Goal: Task Accomplishment & Management: Manage account settings

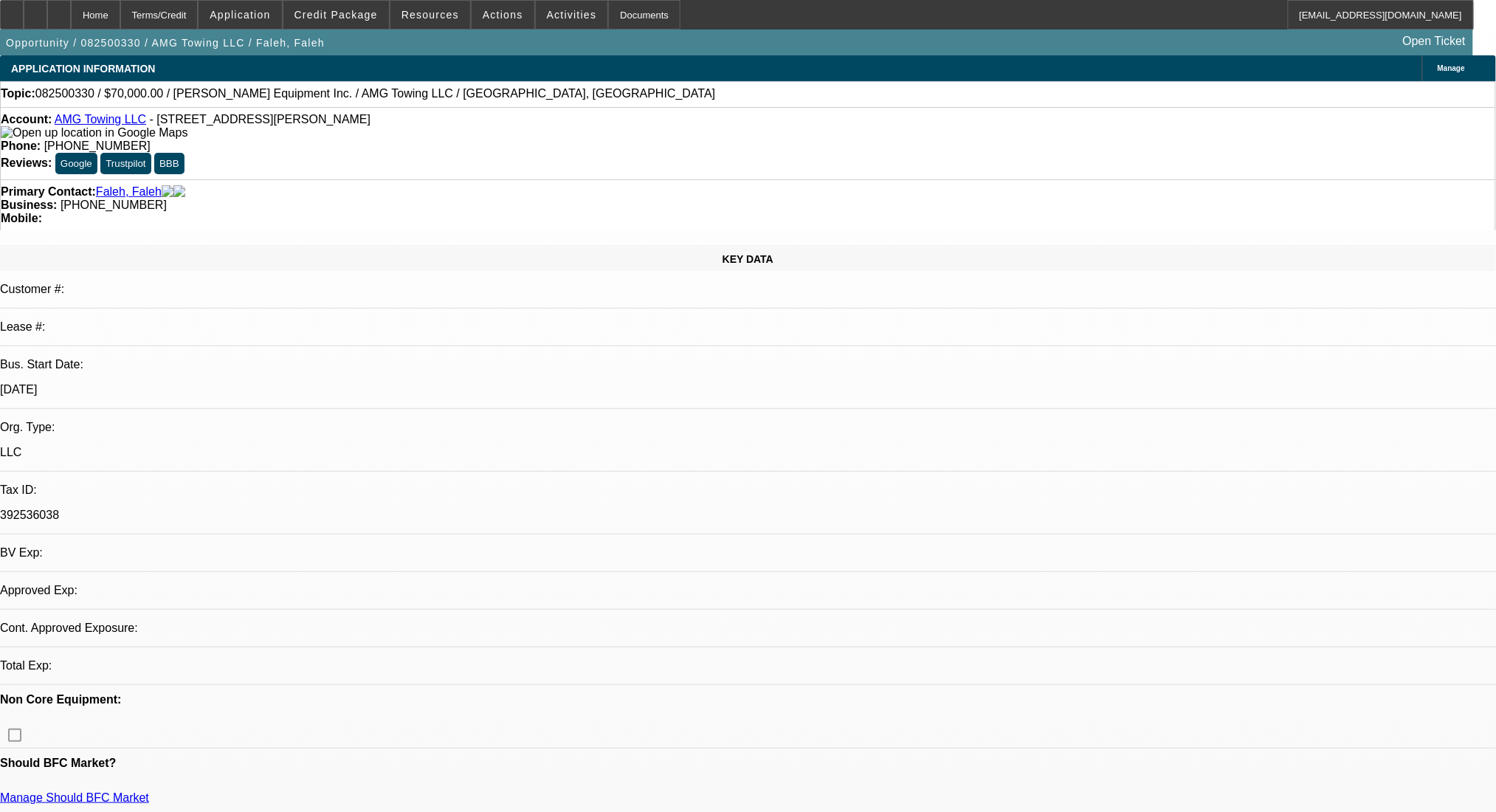
select select "0"
select select "2"
select select "0.1"
select select "1"
select select "2"
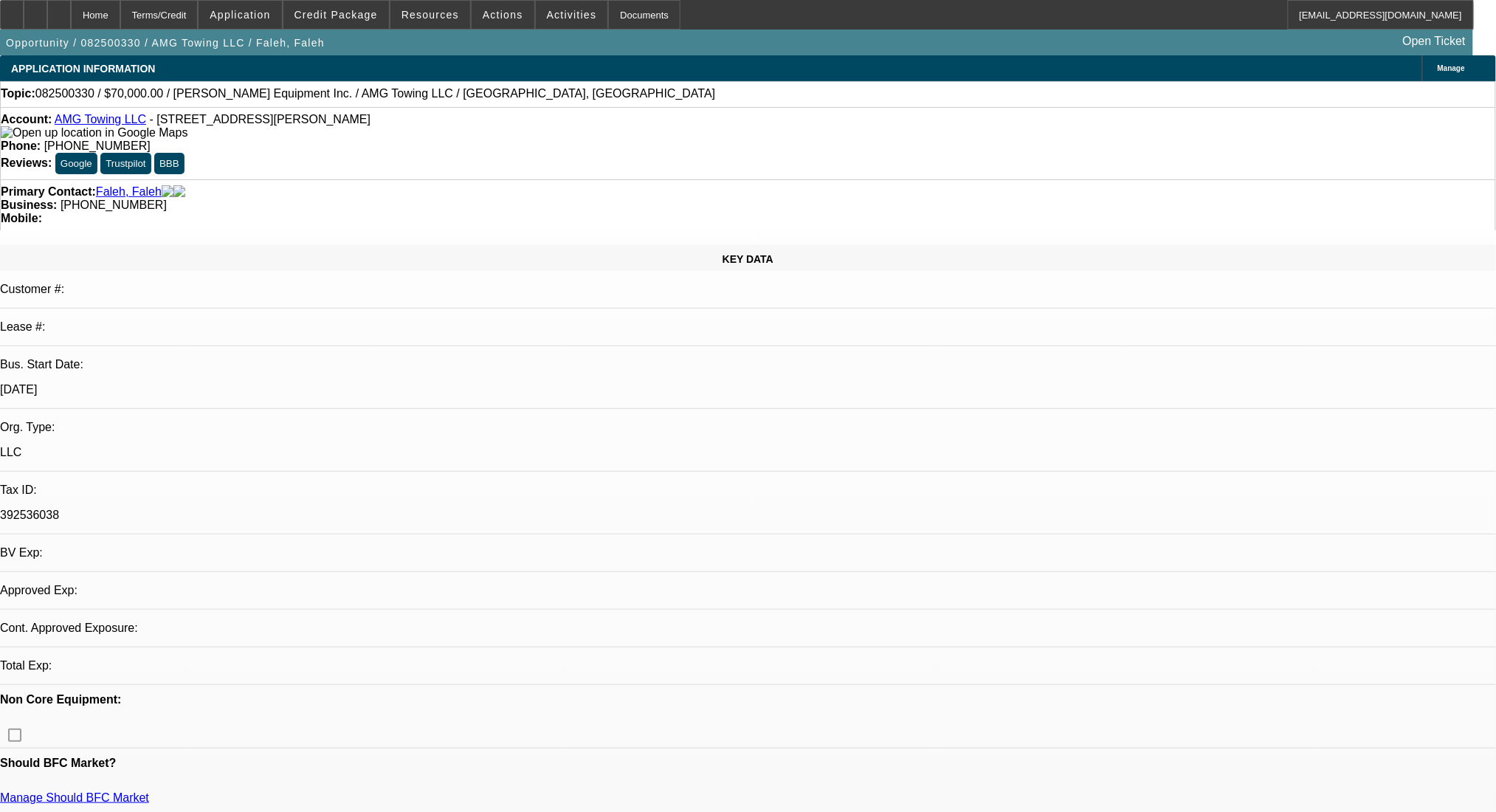
select select "4"
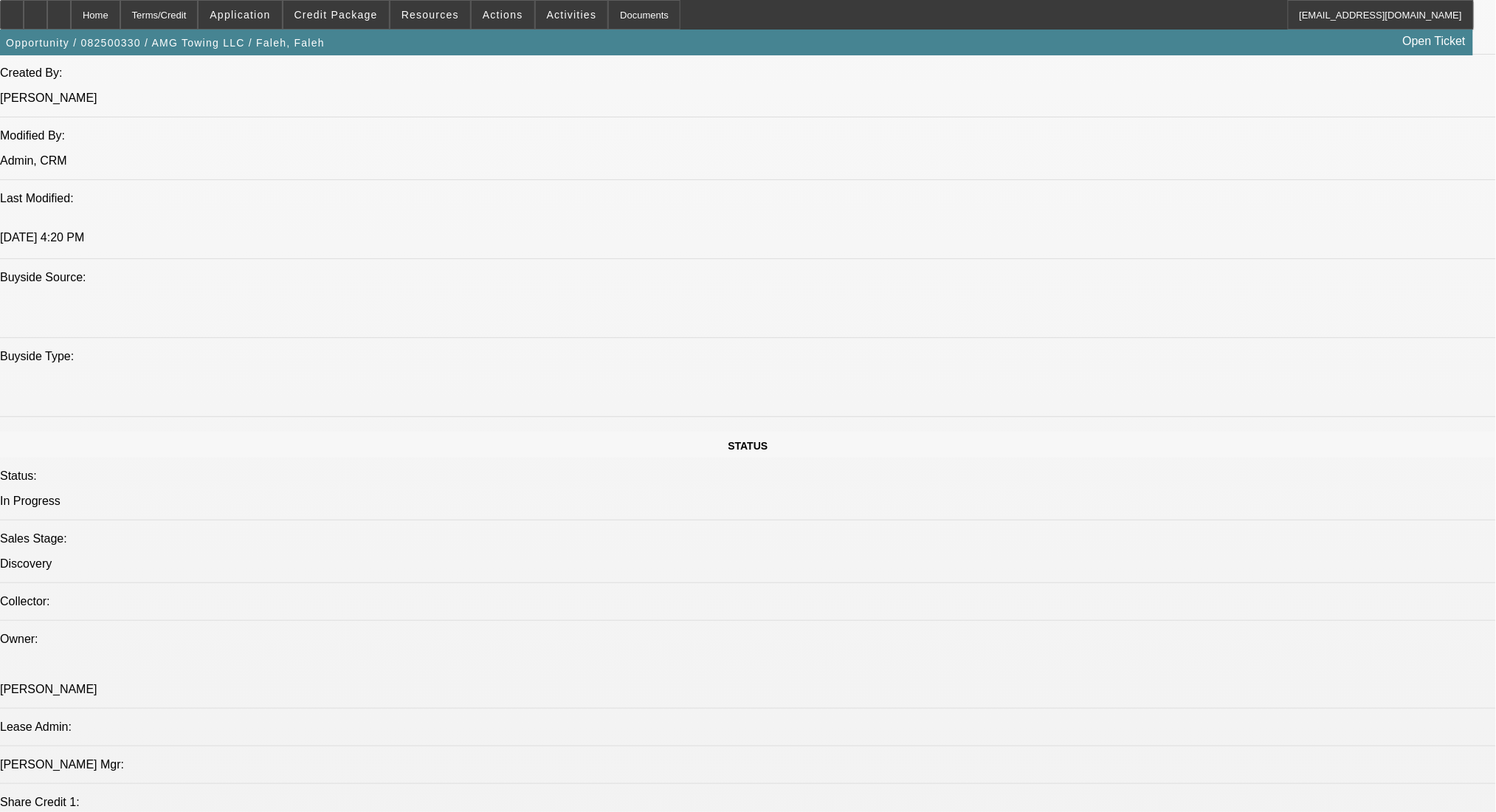
scroll to position [885, 0]
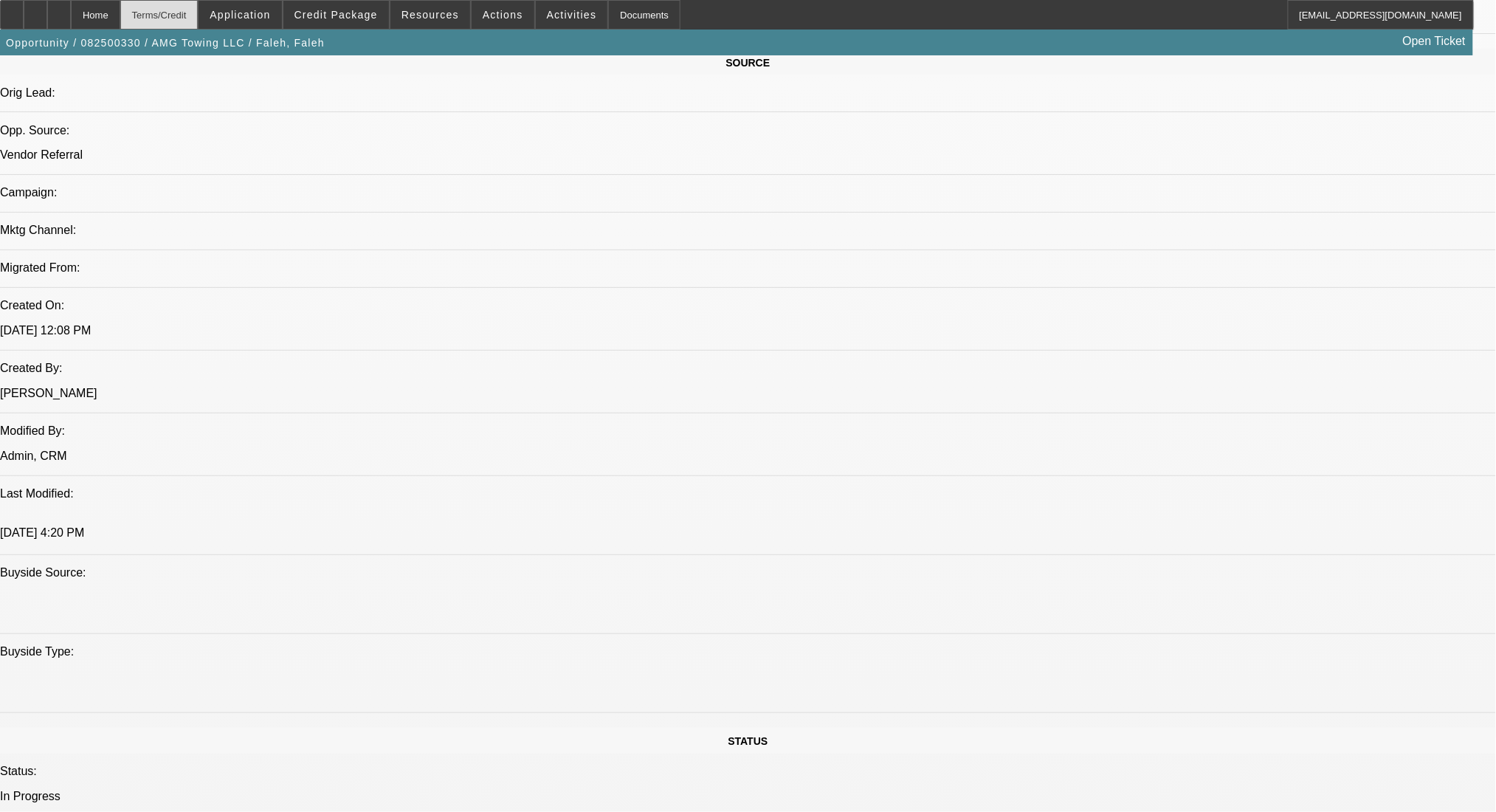
click at [162, 8] on div "Terms/Credit" at bounding box center [159, 15] width 78 height 29
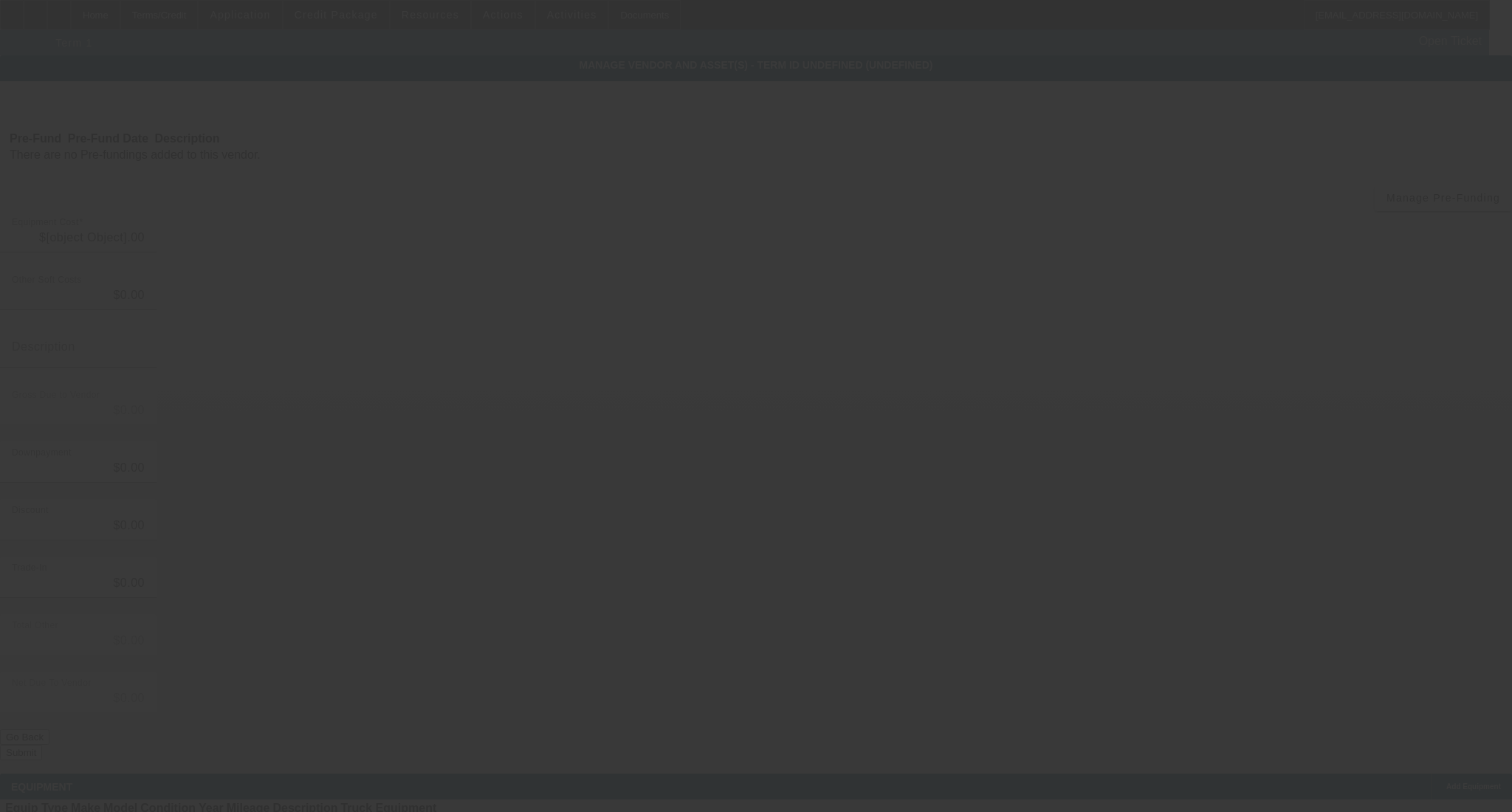
type input "$70,000.00"
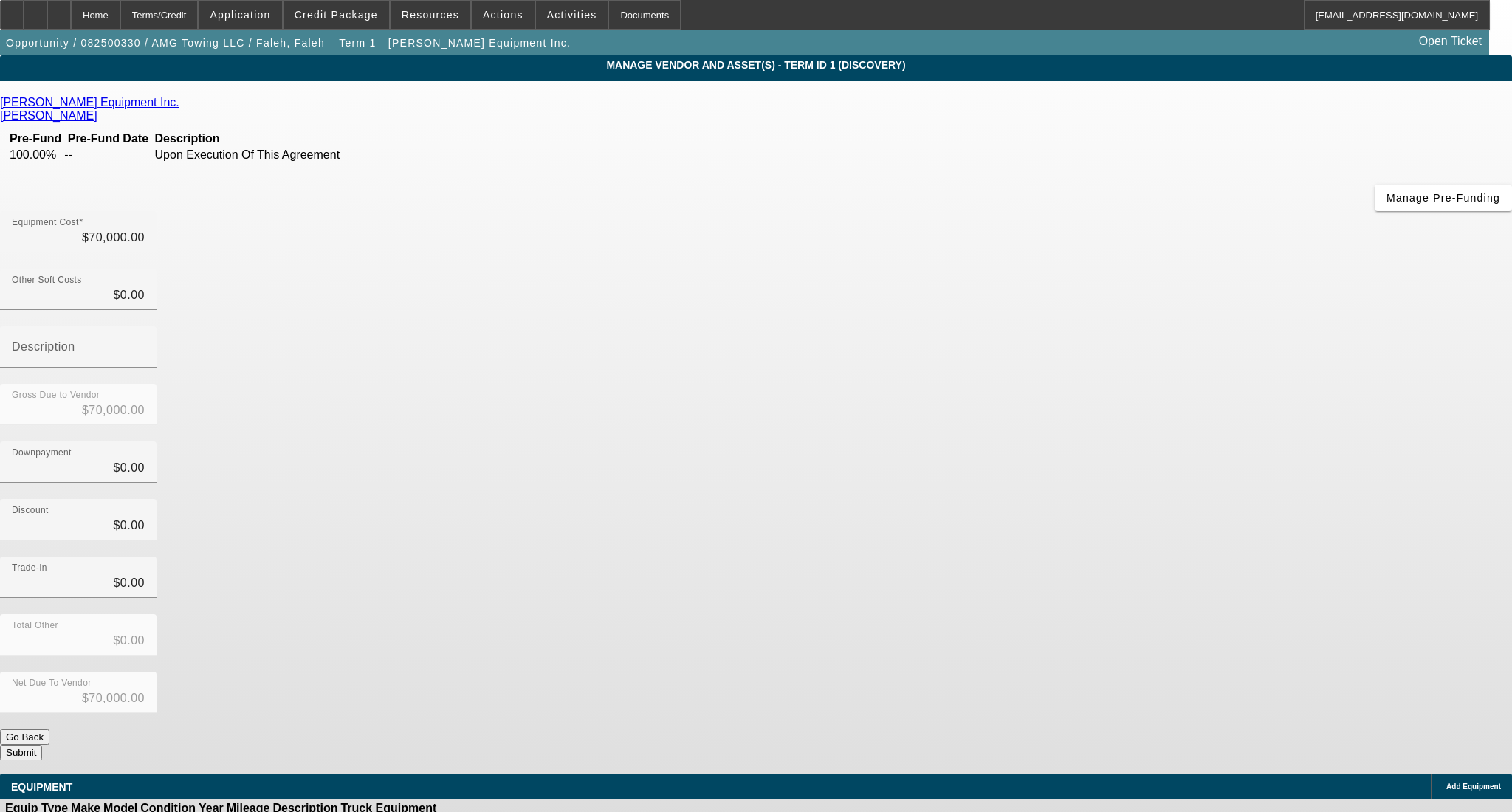
click at [183, 105] on icon at bounding box center [183, 102] width 0 height 12
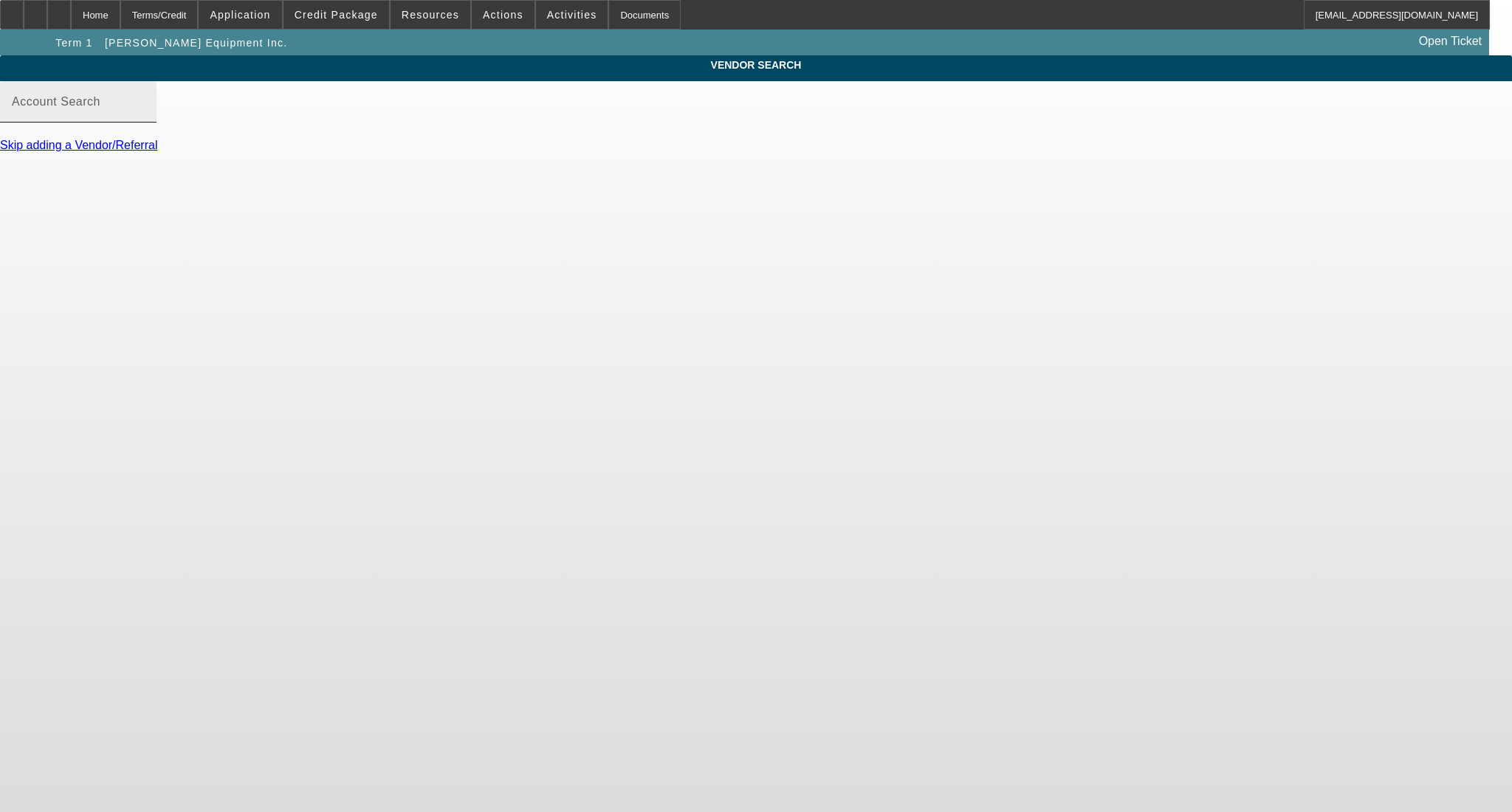
click at [101, 107] on mat-label "Account Search" at bounding box center [56, 101] width 89 height 12
click at [145, 115] on input "Account Search" at bounding box center [78, 107] width 133 height 18
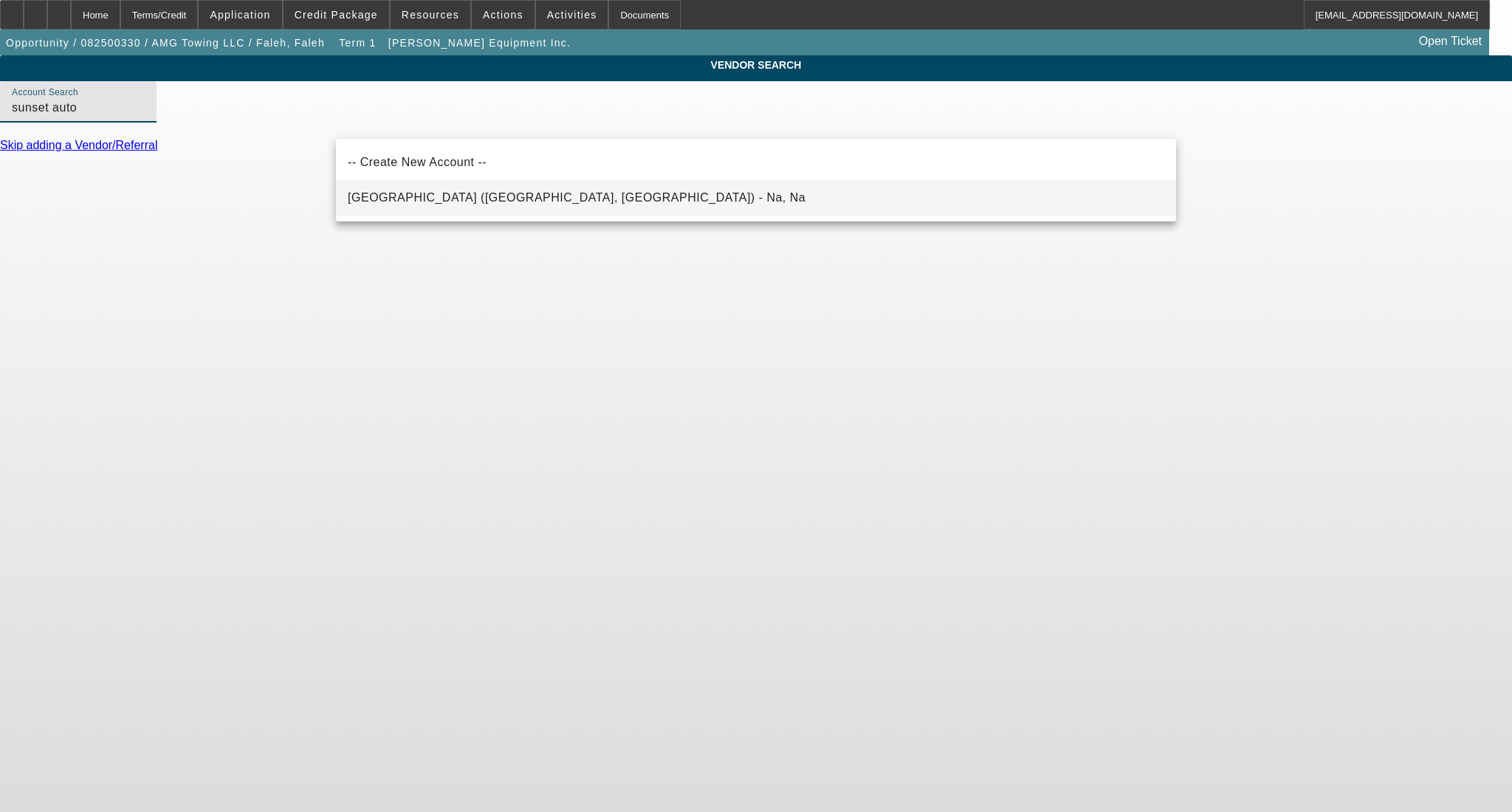
click at [506, 200] on span "Sunset Auto Center (Las Cruces, NM) - Na, Na" at bounding box center [576, 197] width 458 height 12
type input "Sunset Auto Center (Las Cruces, NM) - Na, Na"
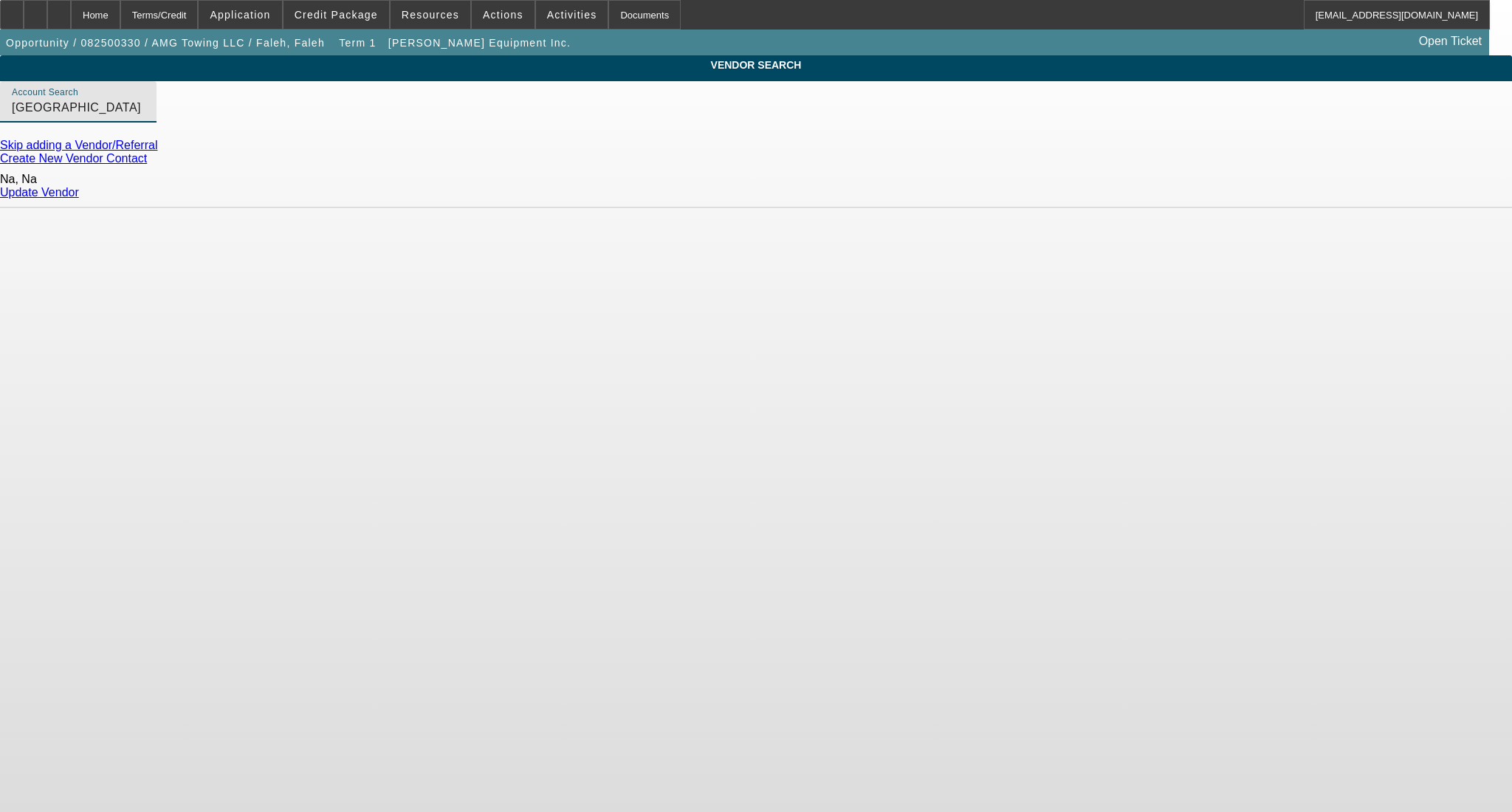
click at [79, 187] on link "Update Vendor" at bounding box center [39, 192] width 79 height 12
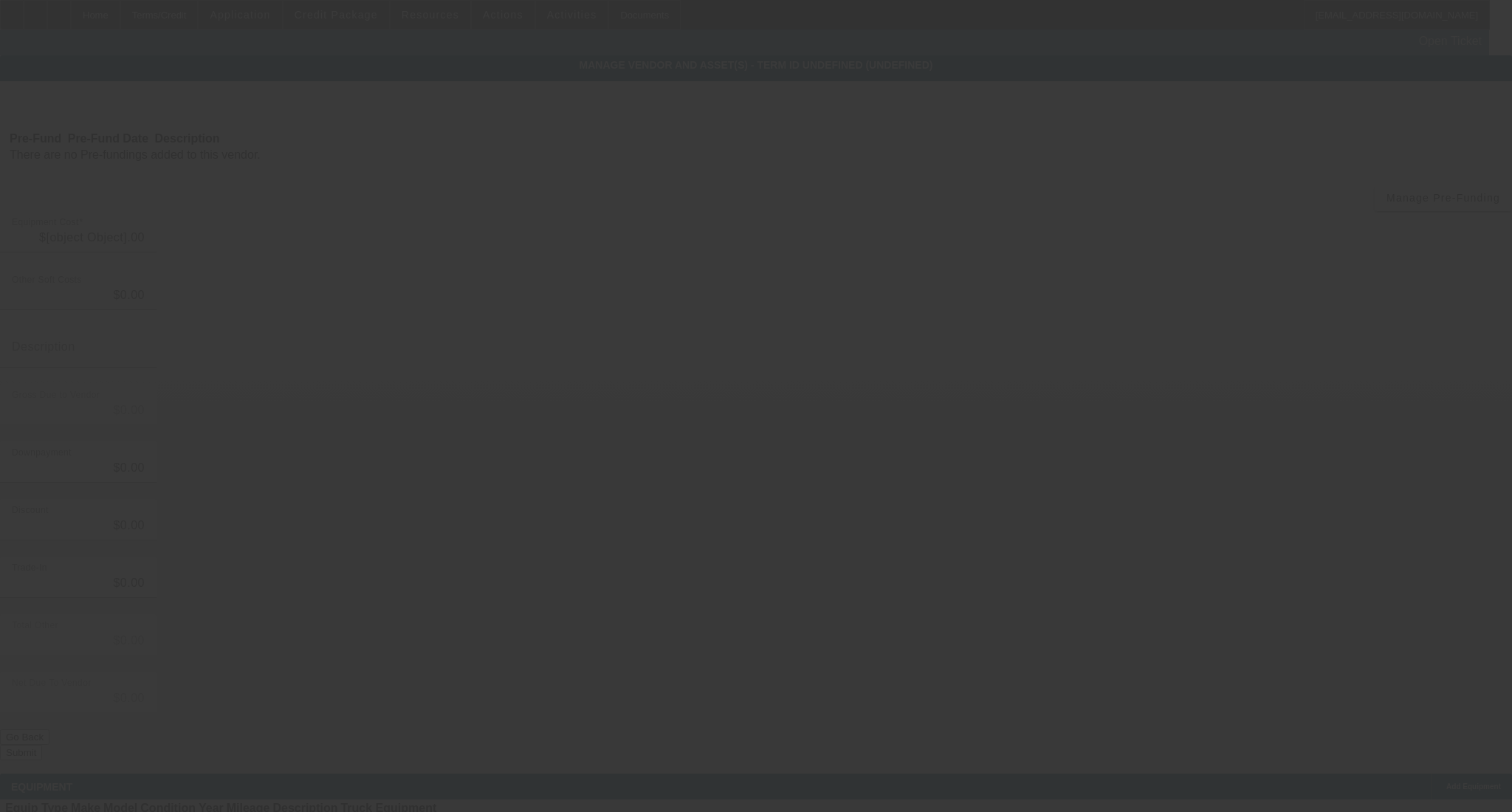
type input "$70,000.00"
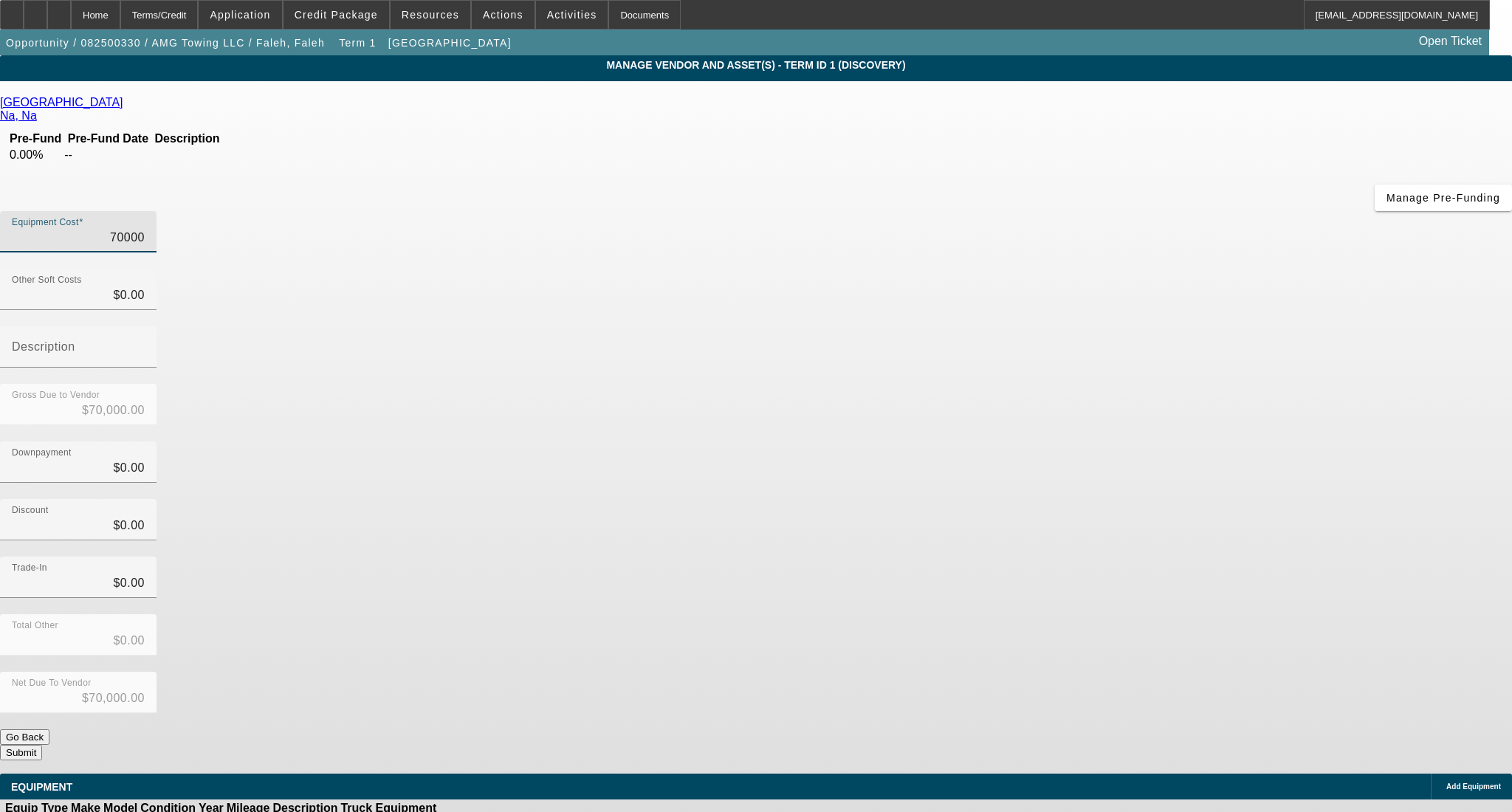
drag, startPoint x: 878, startPoint y: 129, endPoint x: 1036, endPoint y: 118, distance: 158.4
click at [1036, 211] on div "Equipment Cost 70000" at bounding box center [756, 240] width 1512 height 57
type input "9"
type input "$9.00"
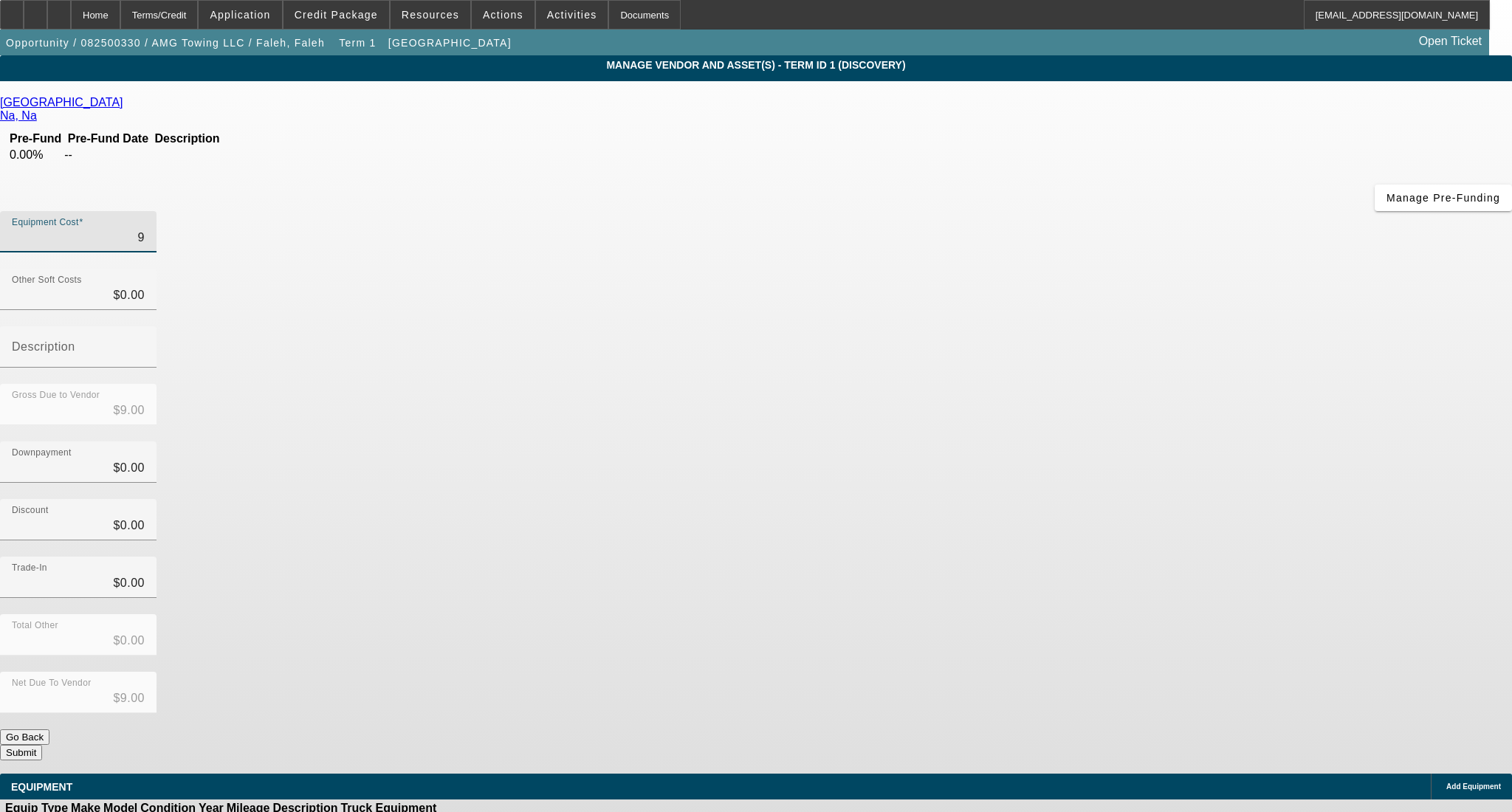
type input "93"
type input "$93.00"
type input "930"
type input "$930.00"
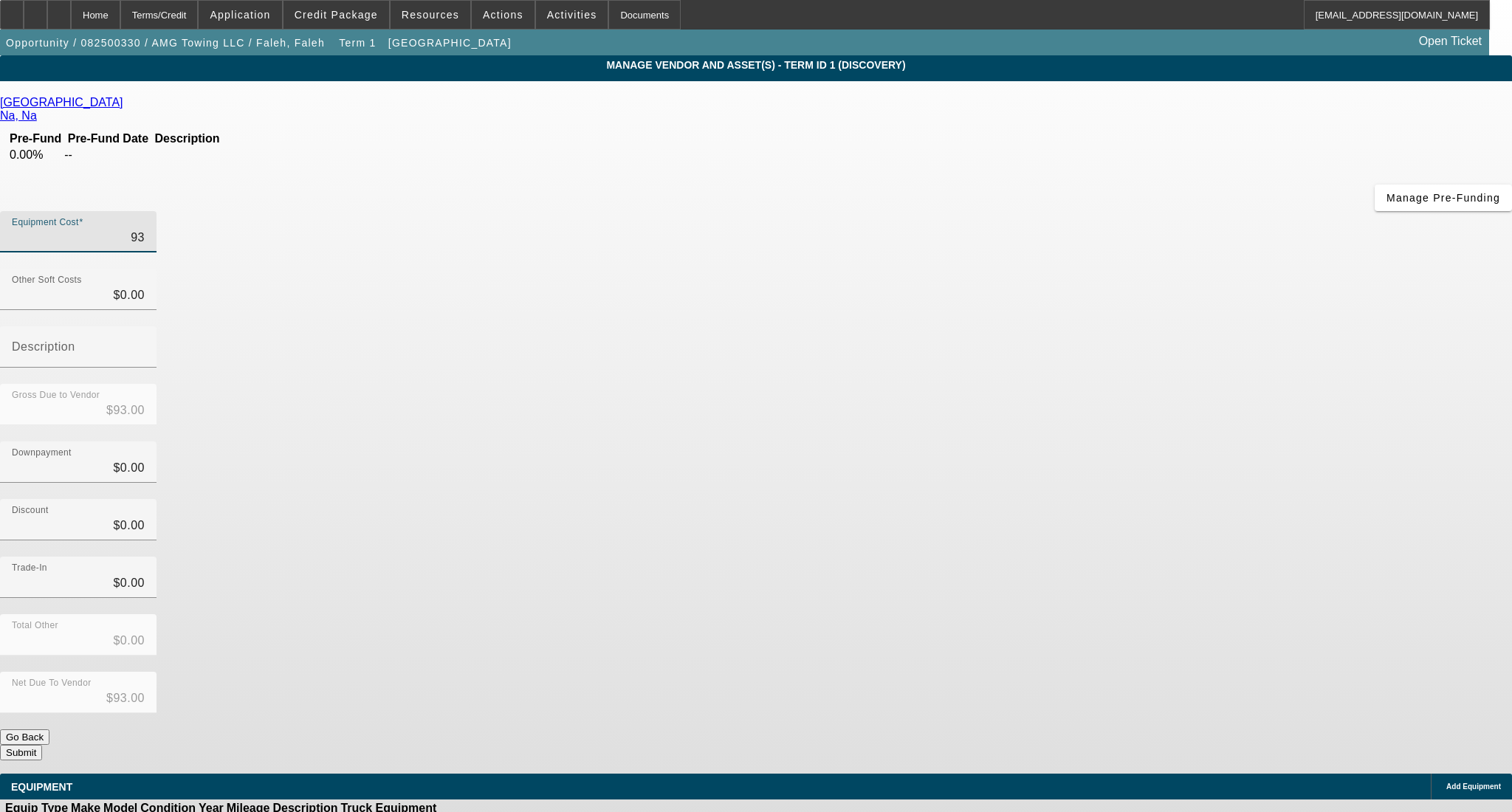
type input "$930.00"
type input "9300"
type input "$9,300.00"
type input "93000"
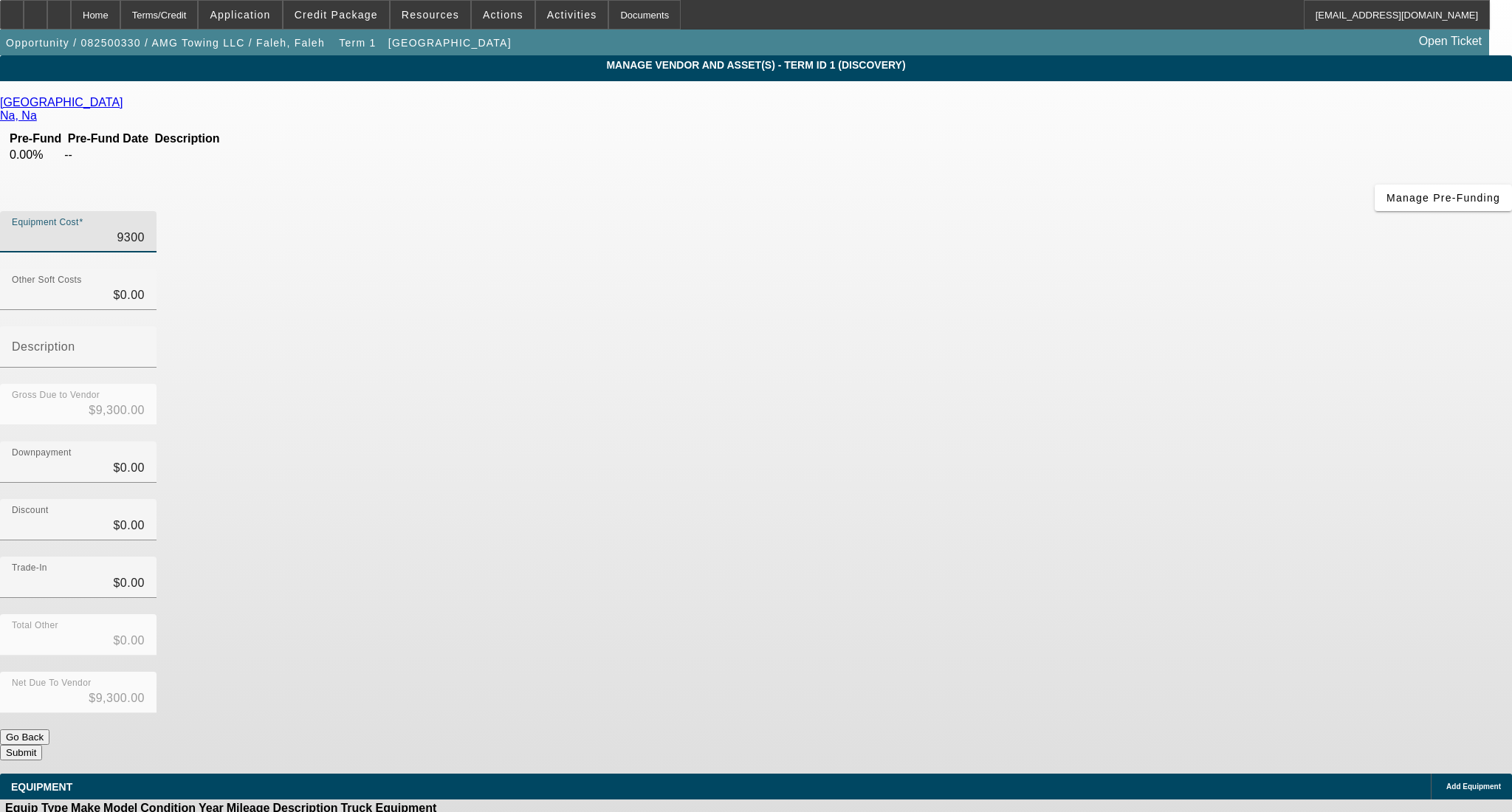
type input "$93,000.00"
click at [1021, 442] on div "Downpayment $0.00" at bounding box center [756, 470] width 1512 height 57
click at [1446, 782] on span "Add Equipment" at bounding box center [1473, 786] width 55 height 8
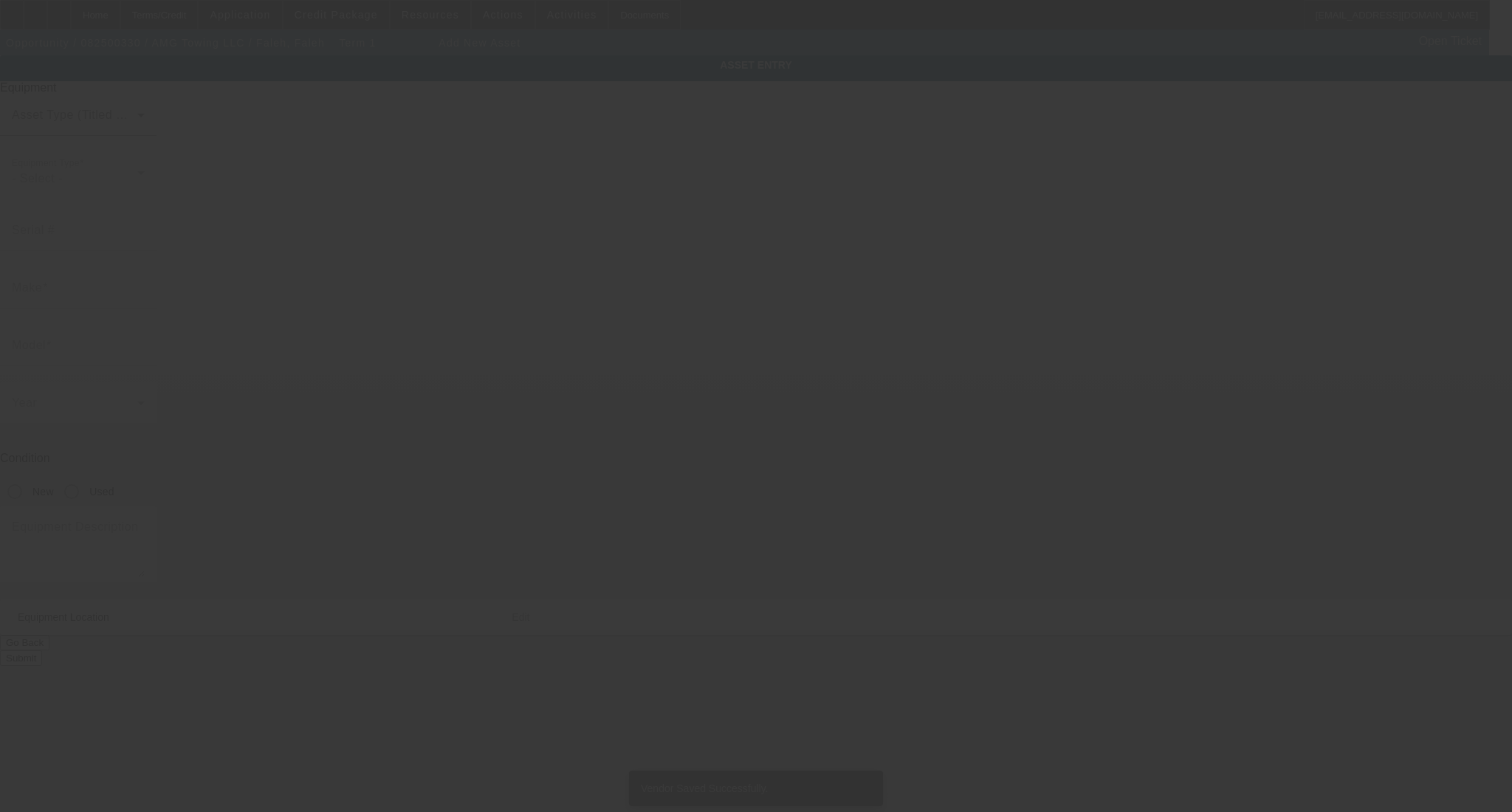
type input "463 E 6360 S"
type input "Murray"
type input "84107"
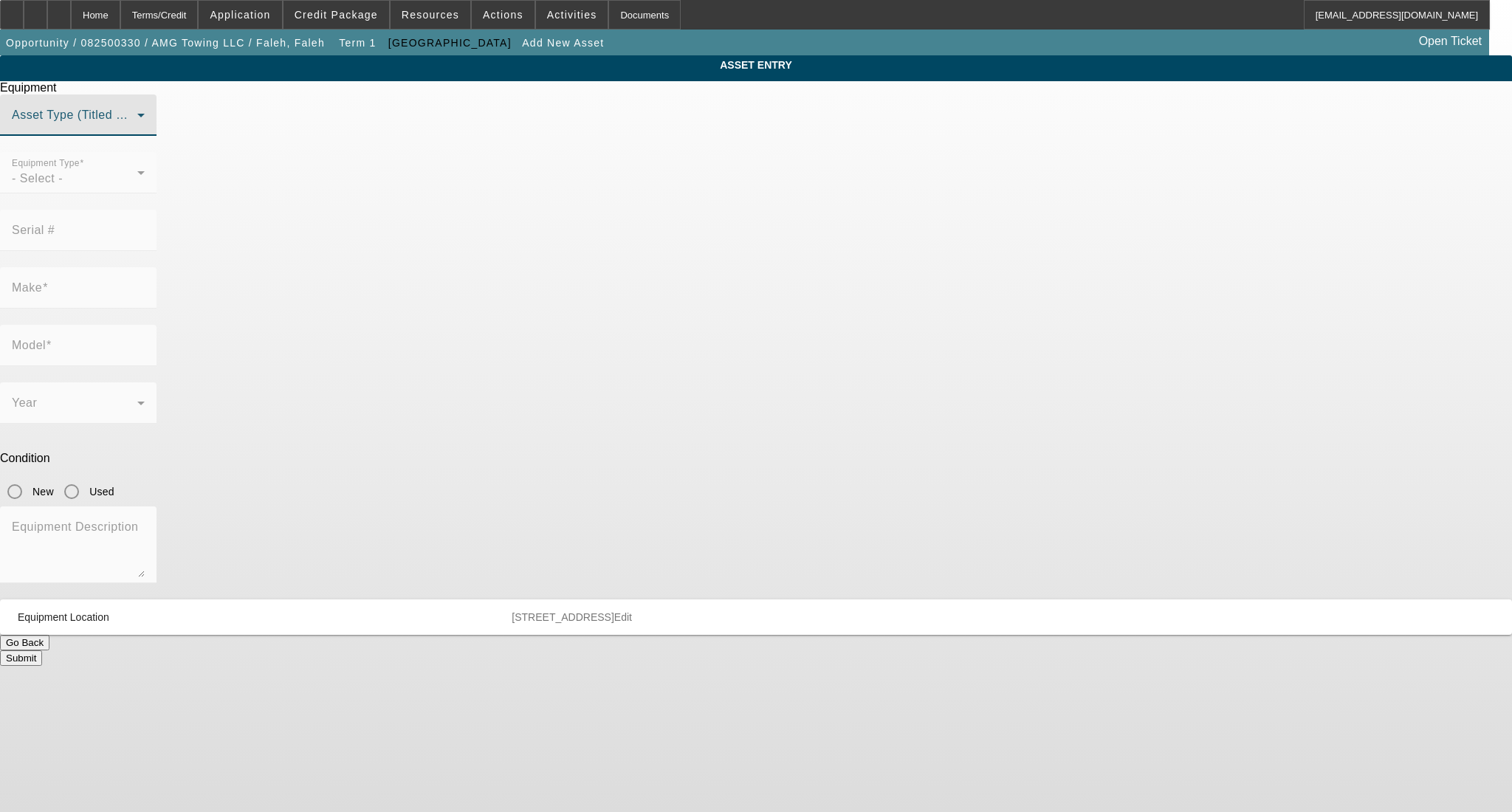
click at [137, 130] on span at bounding box center [74, 121] width 125 height 18
click at [700, 251] on mat-option "Title Vehicle Asset" at bounding box center [757, 259] width 409 height 36
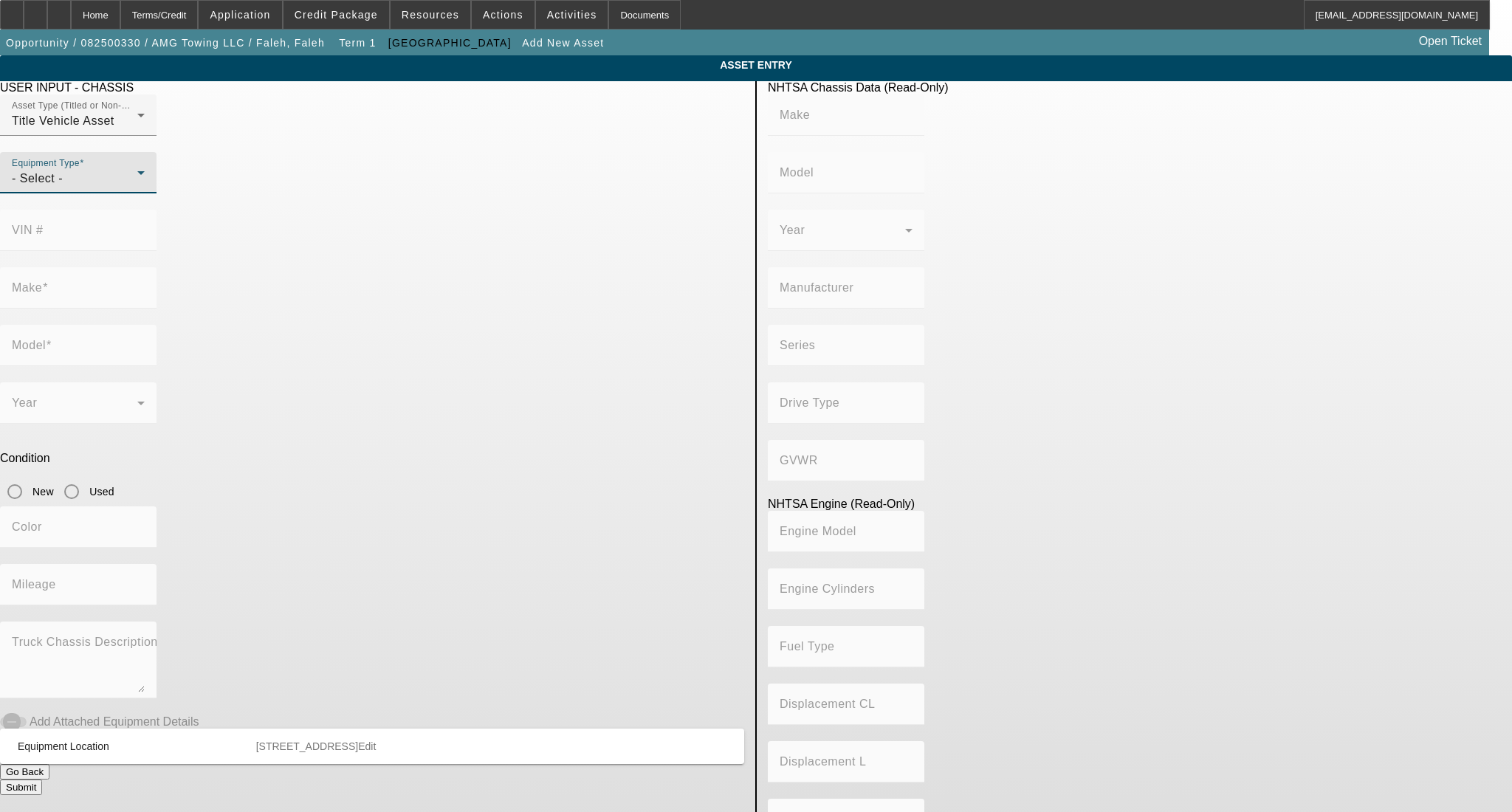
click at [137, 187] on div "- Select -" at bounding box center [74, 178] width 125 height 18
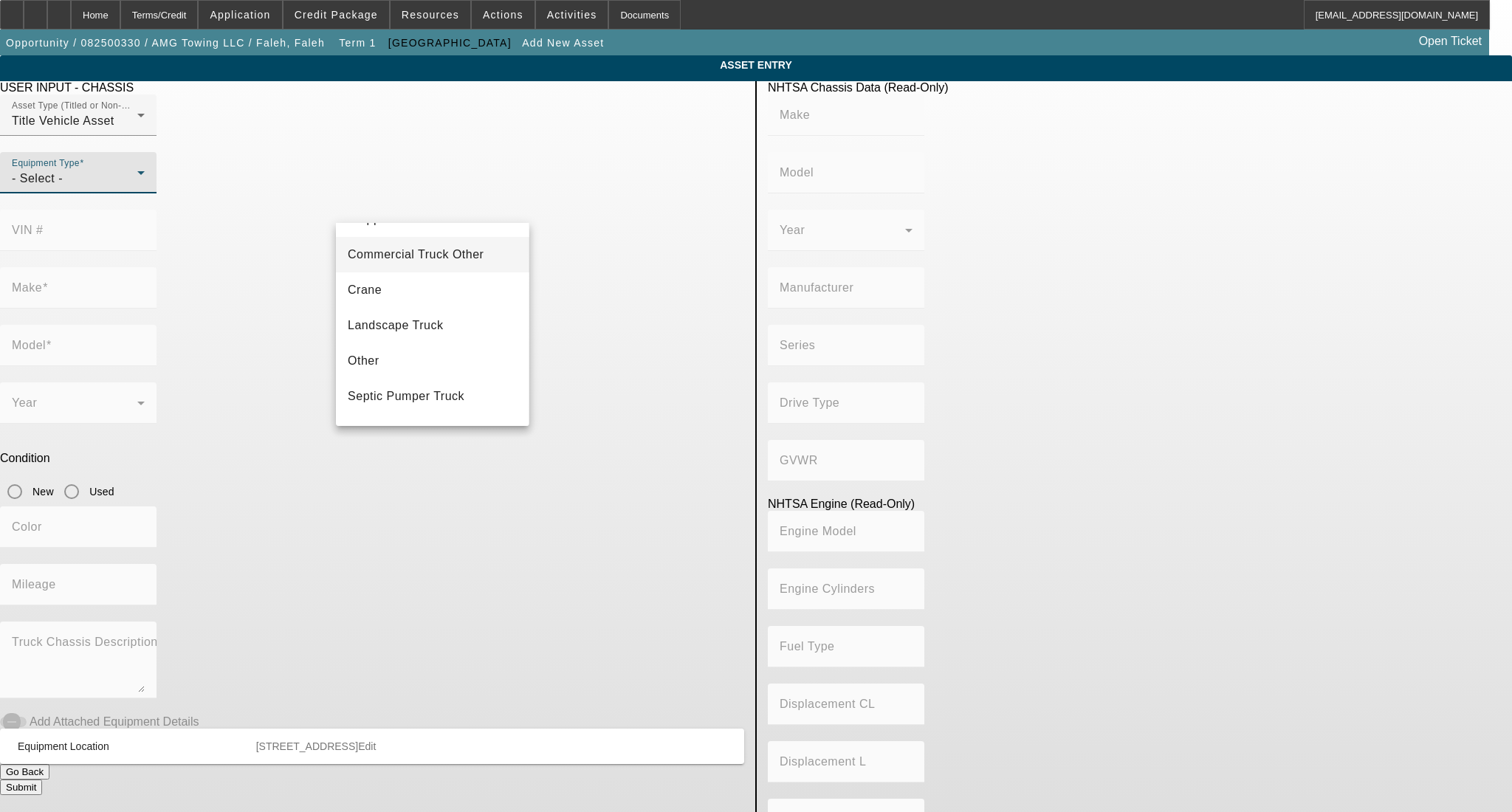
scroll to position [162, 0]
click at [421, 373] on mat-option "Tow Truck" at bounding box center [432, 367] width 193 height 36
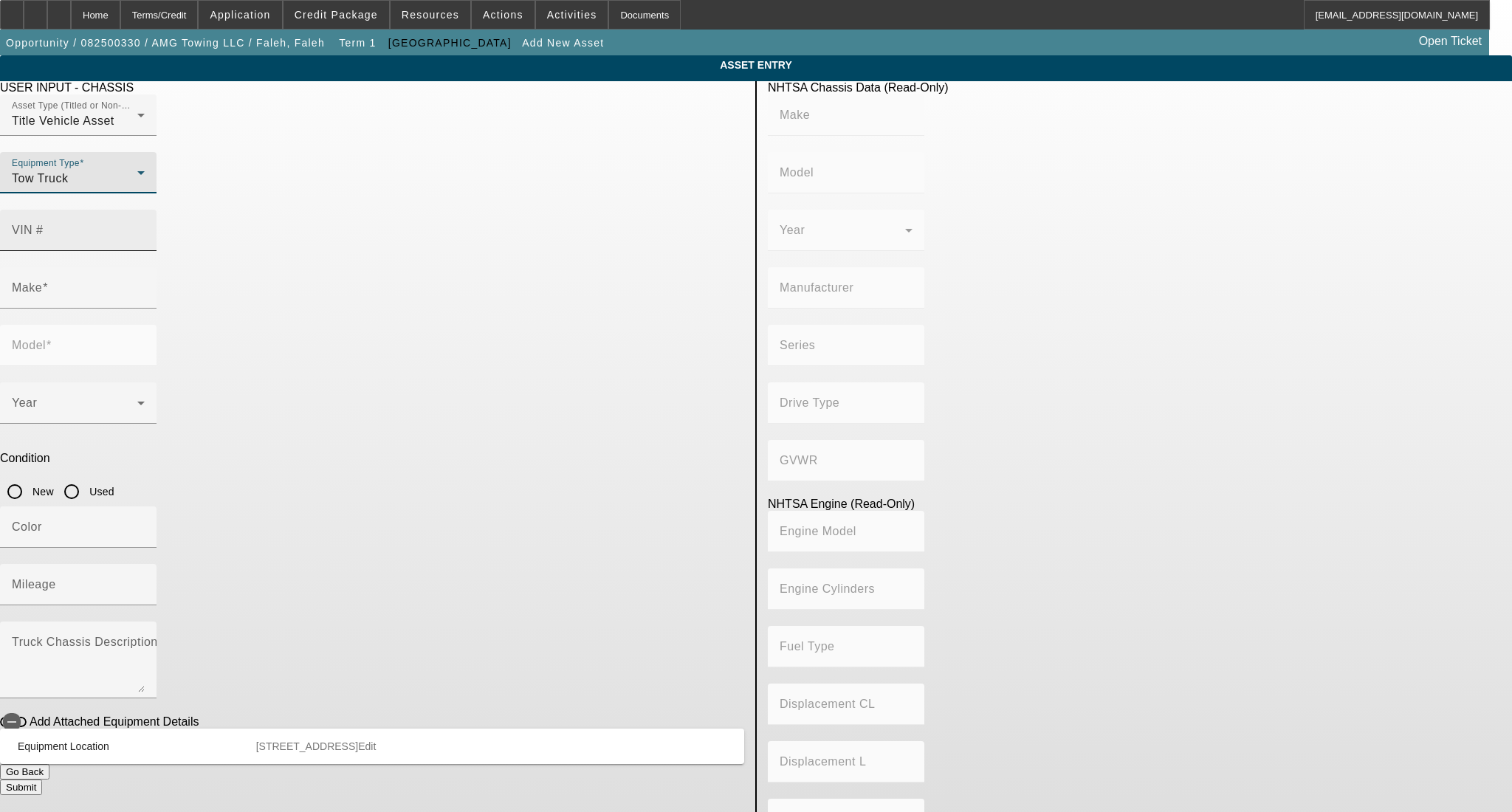
click at [145, 210] on div "VIN #" at bounding box center [78, 230] width 133 height 41
paste input "1FVACWFC6MHMT7318"
type input "1FVACWFC6MHMT7318"
type input "FREIGHTLINER"
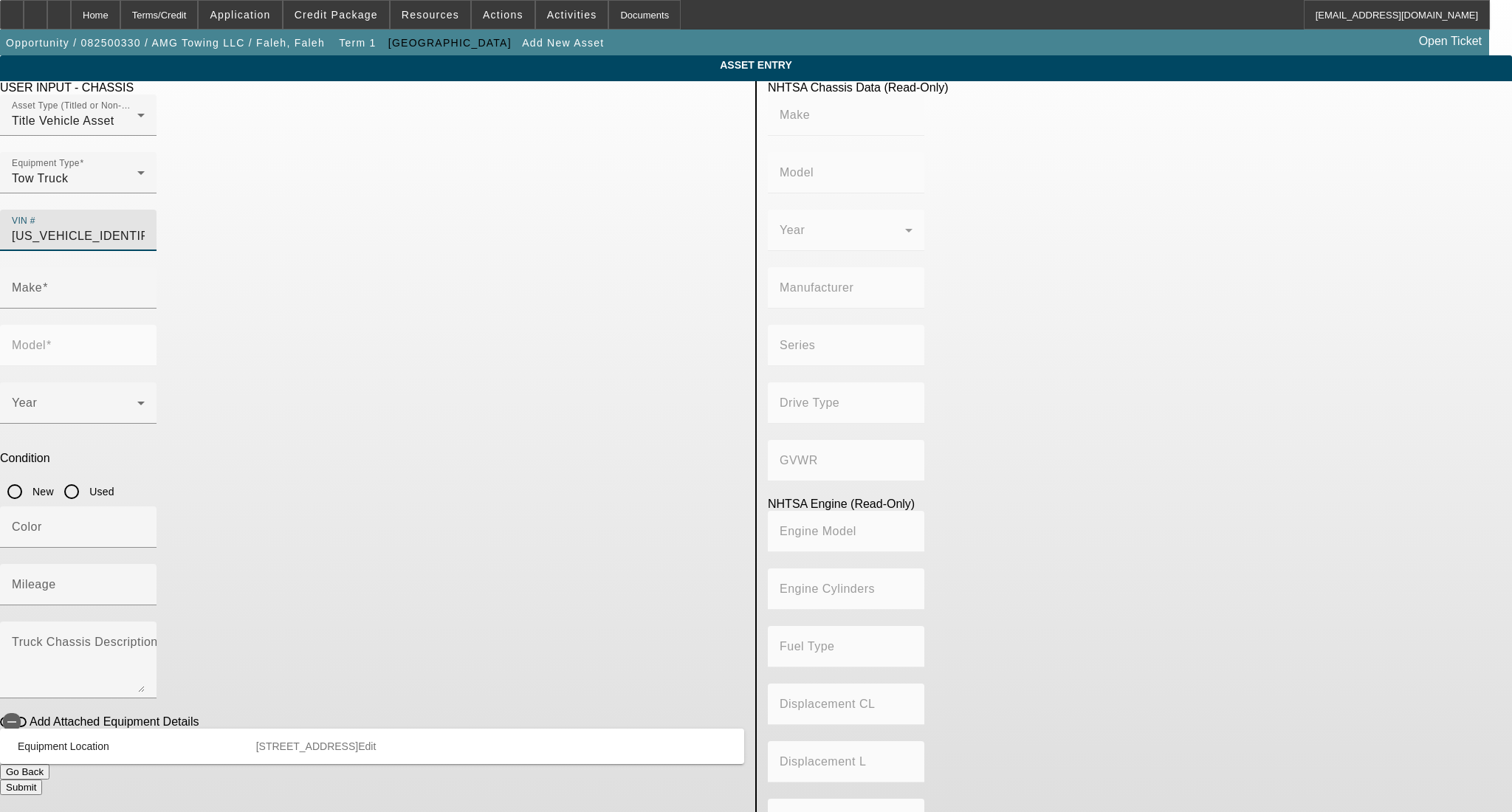
type input "M2"
type input "DAIMLER TRUCK NORTH AMERICA LLC"
type input "106 Medium Duty"
type input "4x2"
type input "Class 6: 19,501 - 26,000 lb (8,845 - 11,794 kg)"
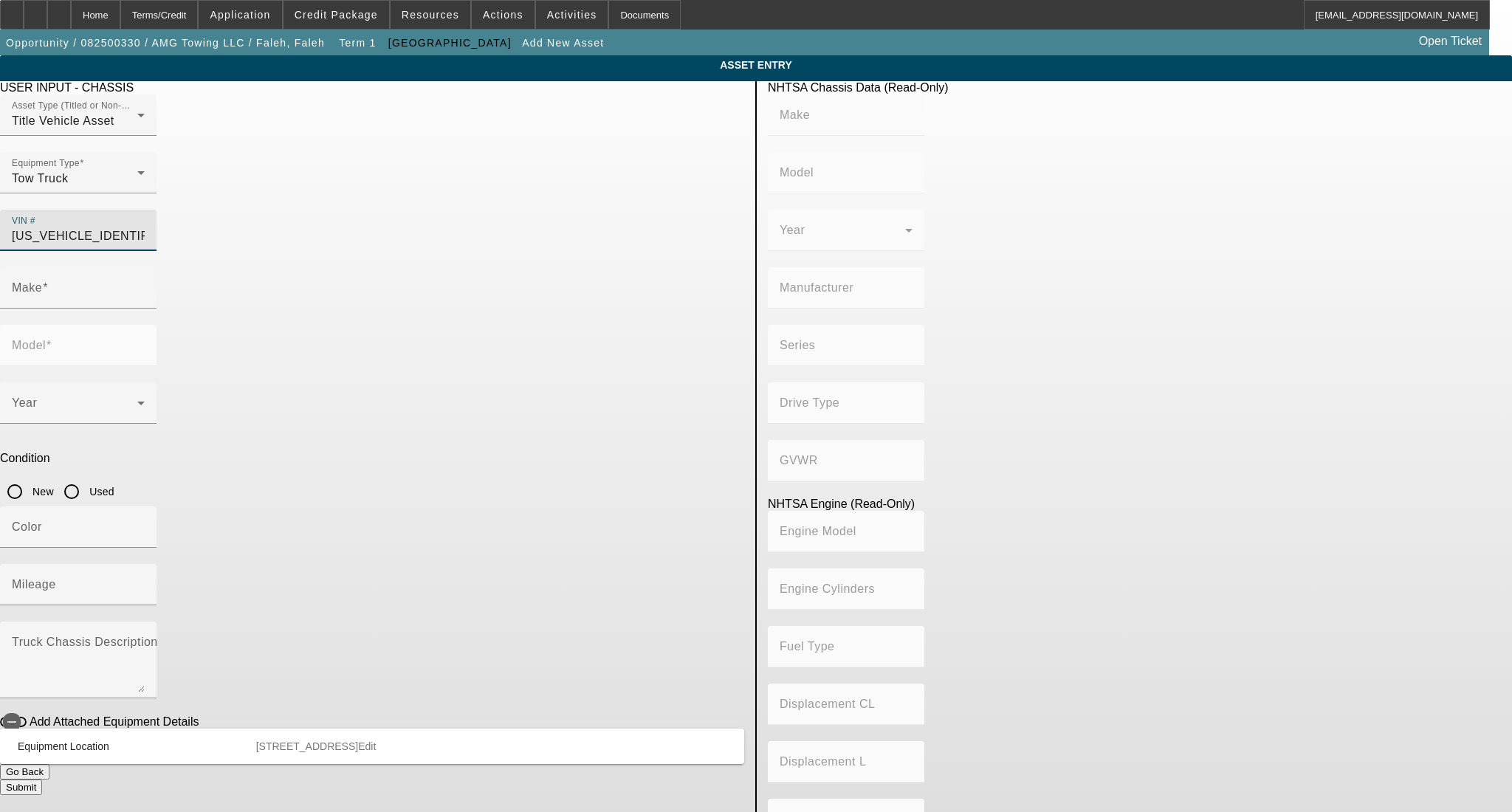
type input "Cummins B6.7"
type input "6"
type input "Diesel"
type input "408.85908543470"
type input "6.7"
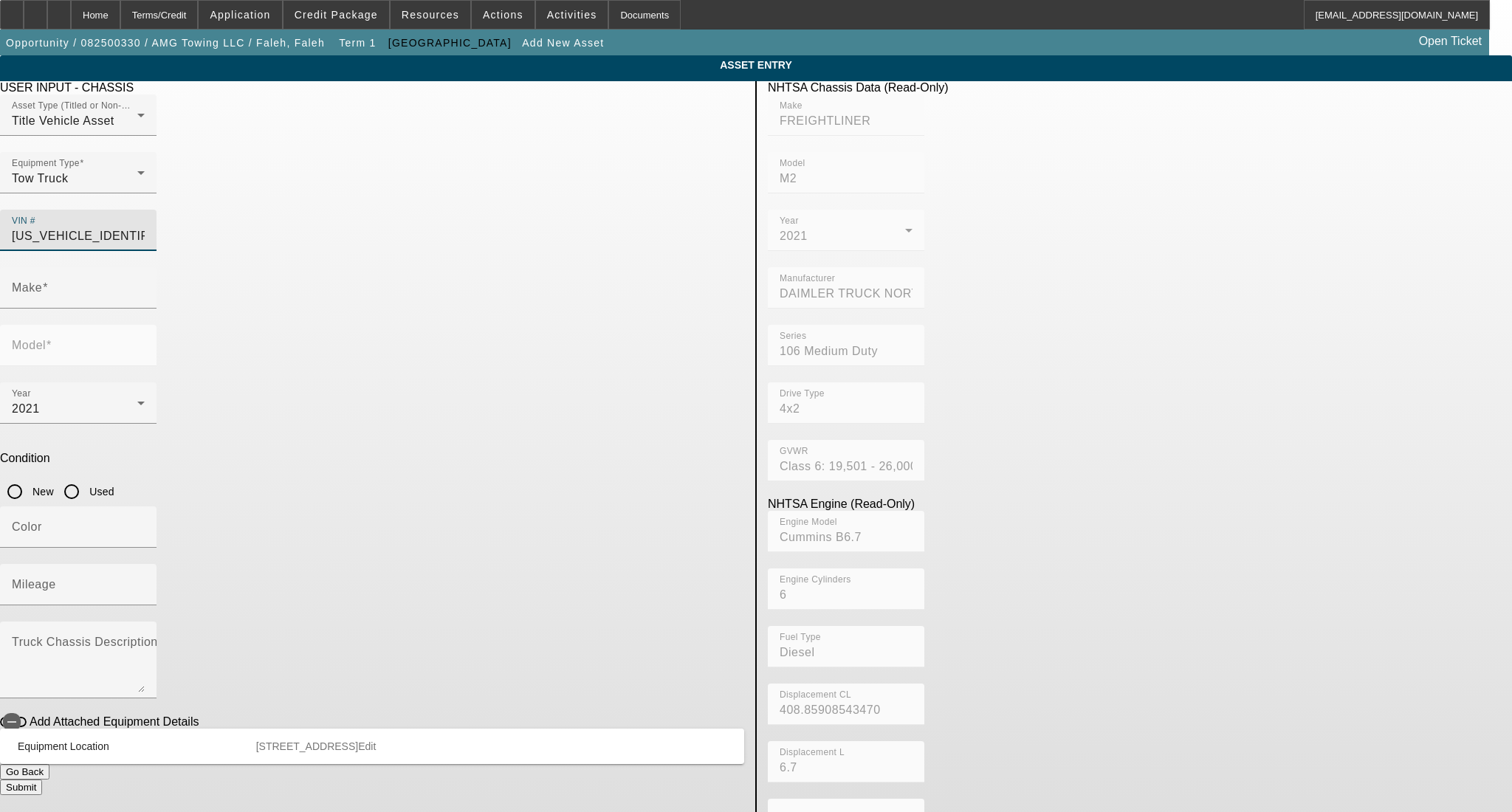
type input "FREIGHTLINER"
type input "M2"
type input "1FVACWFC6MHMT7318"
click at [292, 267] on app-asset-collateral-manage "ASSET ENTRY USER INPUT - CHASSIS Asset Type (Titled or Non-Titled) Title Vehicl…" at bounding box center [756, 465] width 1512 height 818
type input "FREIGHTLINER"
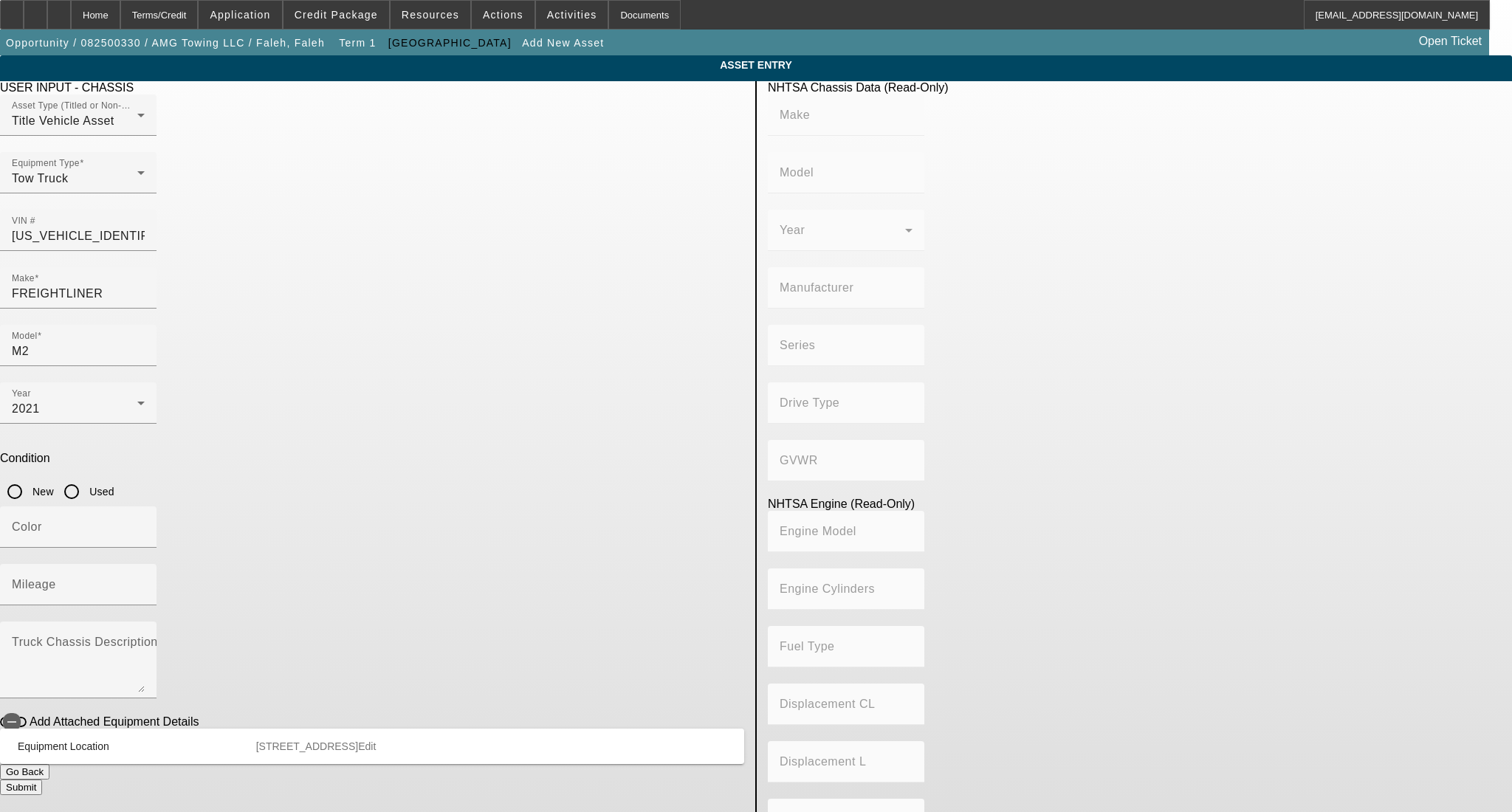
type input "M2"
type input "DAIMLER TRUCK NORTH AMERICA LLC"
type input "106 Medium Duty"
type input "4x2"
type input "Class 6: 19,501 - 26,000 lb (8,845 - 11,794 kg)"
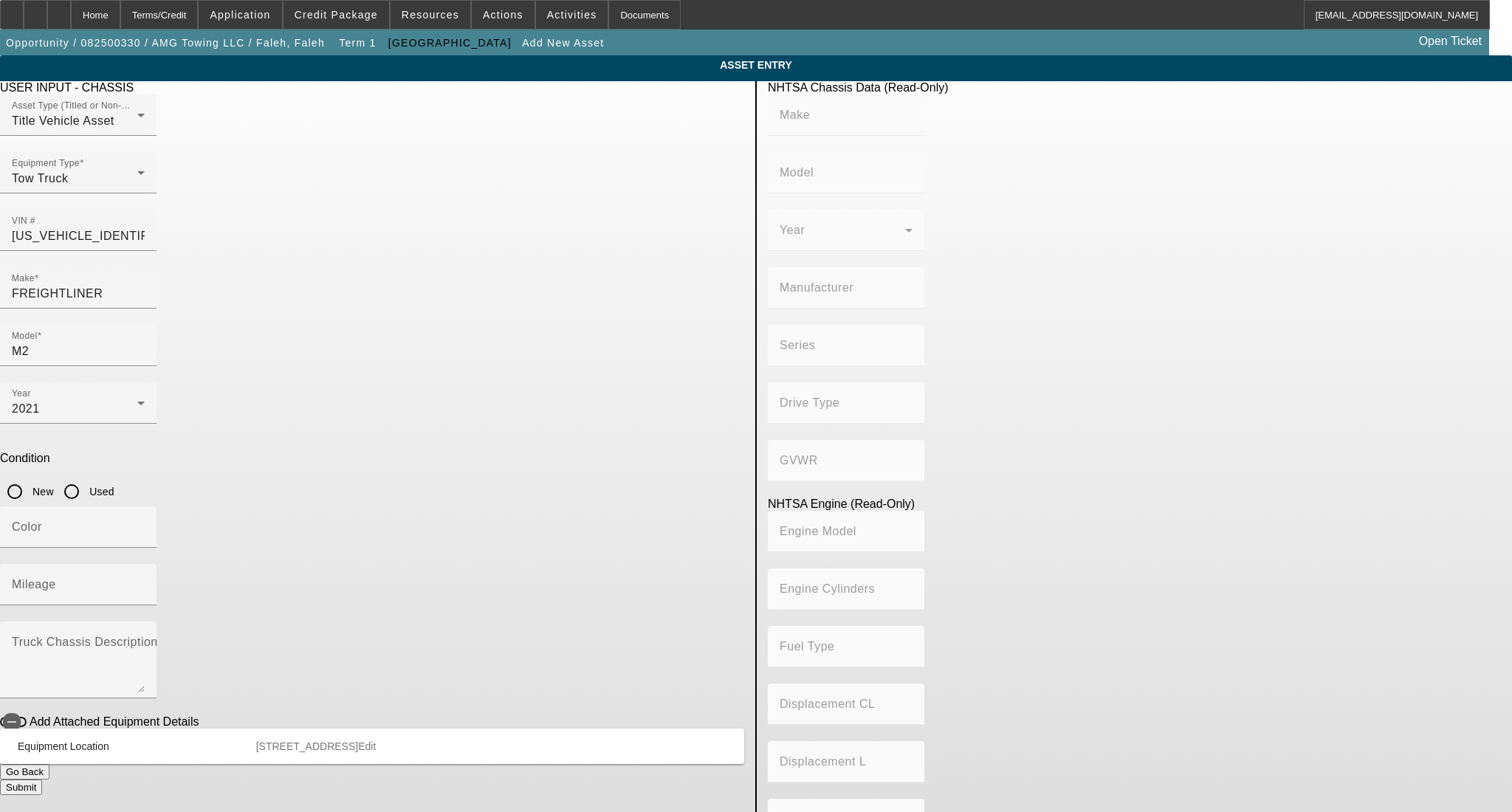
type input "Cummins B6.7"
type input "6"
type input "Diesel"
type input "408.85908543470"
type input "6.7"
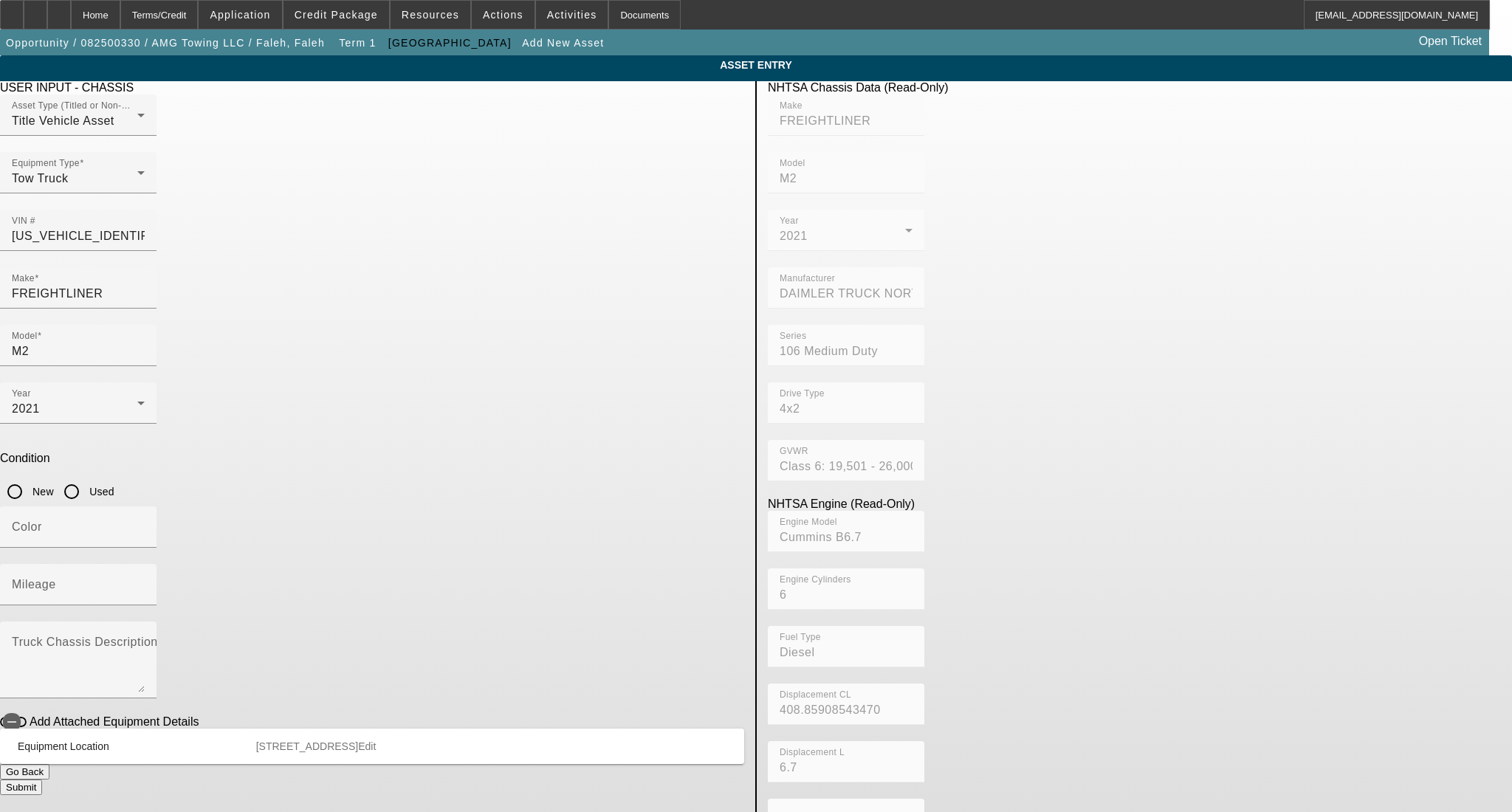
click at [87, 476] on input "Used" at bounding box center [71, 491] width 29 height 29
radio input "true"
click at [145, 582] on input "Mileage" at bounding box center [78, 590] width 133 height 18
paste input "60254"
type input "60254"
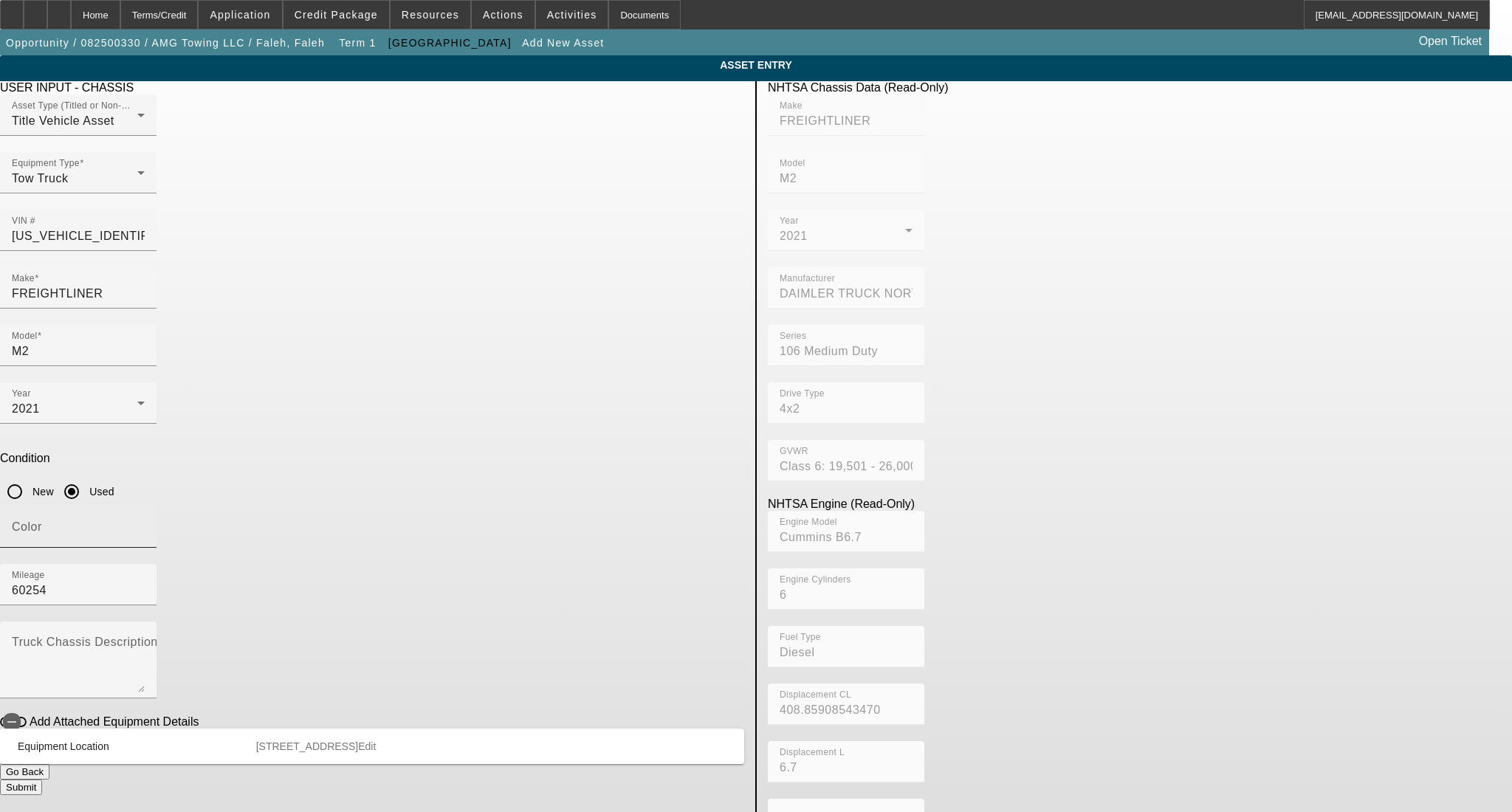
click at [145, 524] on input "Color" at bounding box center [78, 532] width 133 height 18
type input "yellow"
click at [344, 636] on mat-label "Truck Chassis Description (Describe the truck chassis only)" at bounding box center [177, 642] width 332 height 12
click at [145, 639] on textarea "Truck Chassis Description (Describe the truck chassis only)" at bounding box center [78, 665] width 133 height 53
type textarea "Century rollback"
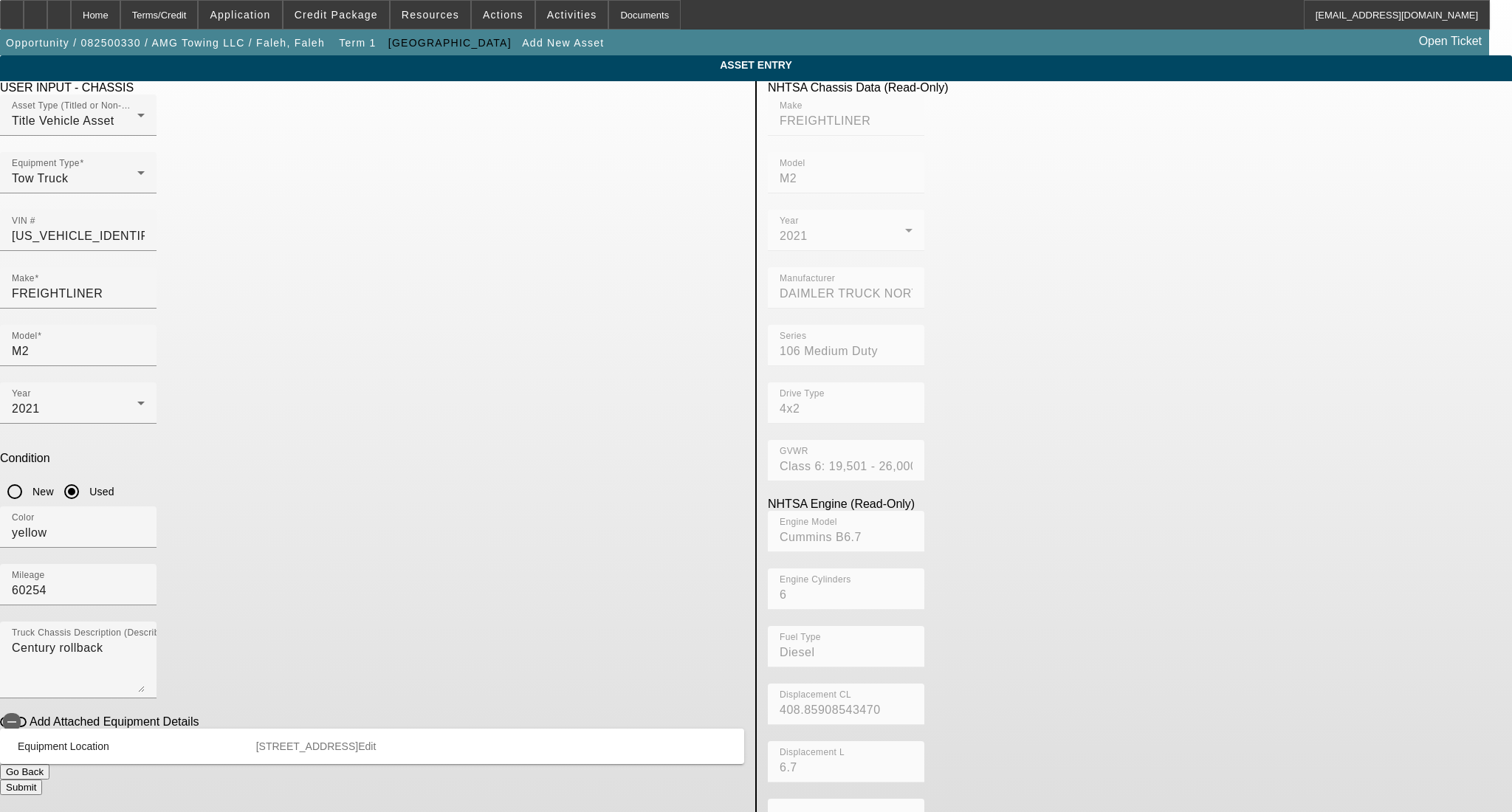
click at [42, 780] on button "Submit" at bounding box center [21, 787] width 42 height 15
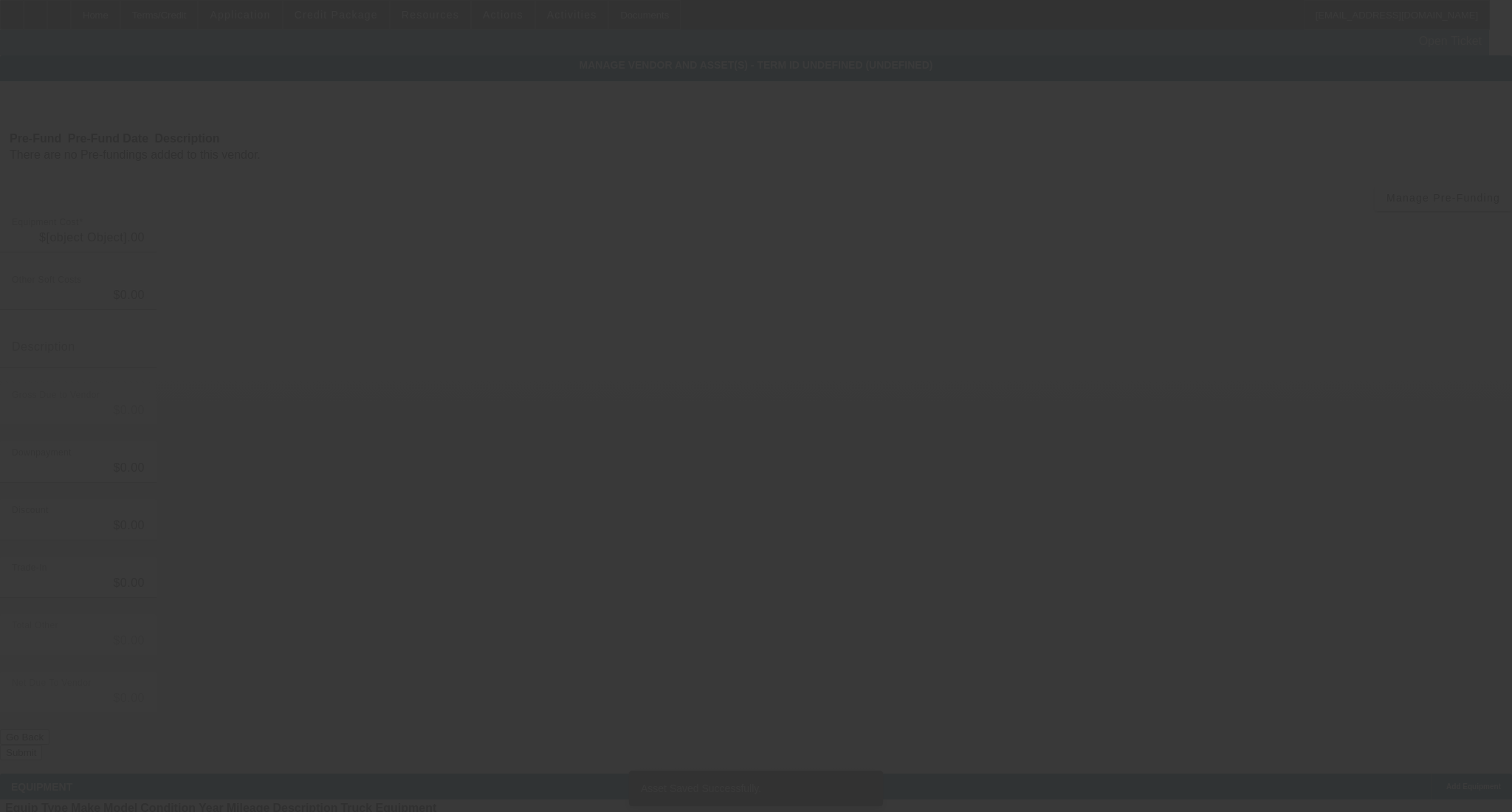
type input "$93,000.00"
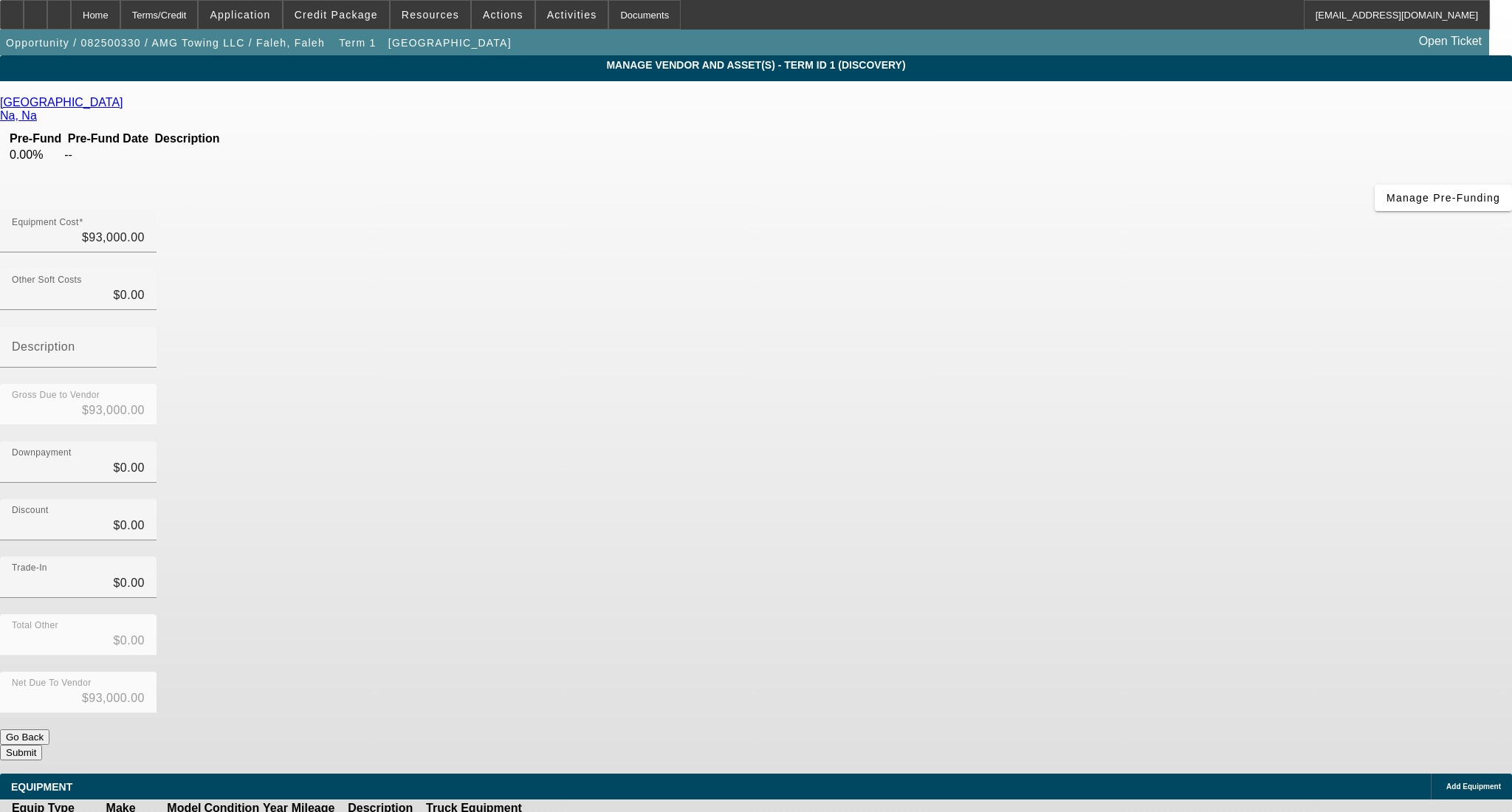
click at [42, 745] on button "Submit" at bounding box center [21, 752] width 42 height 15
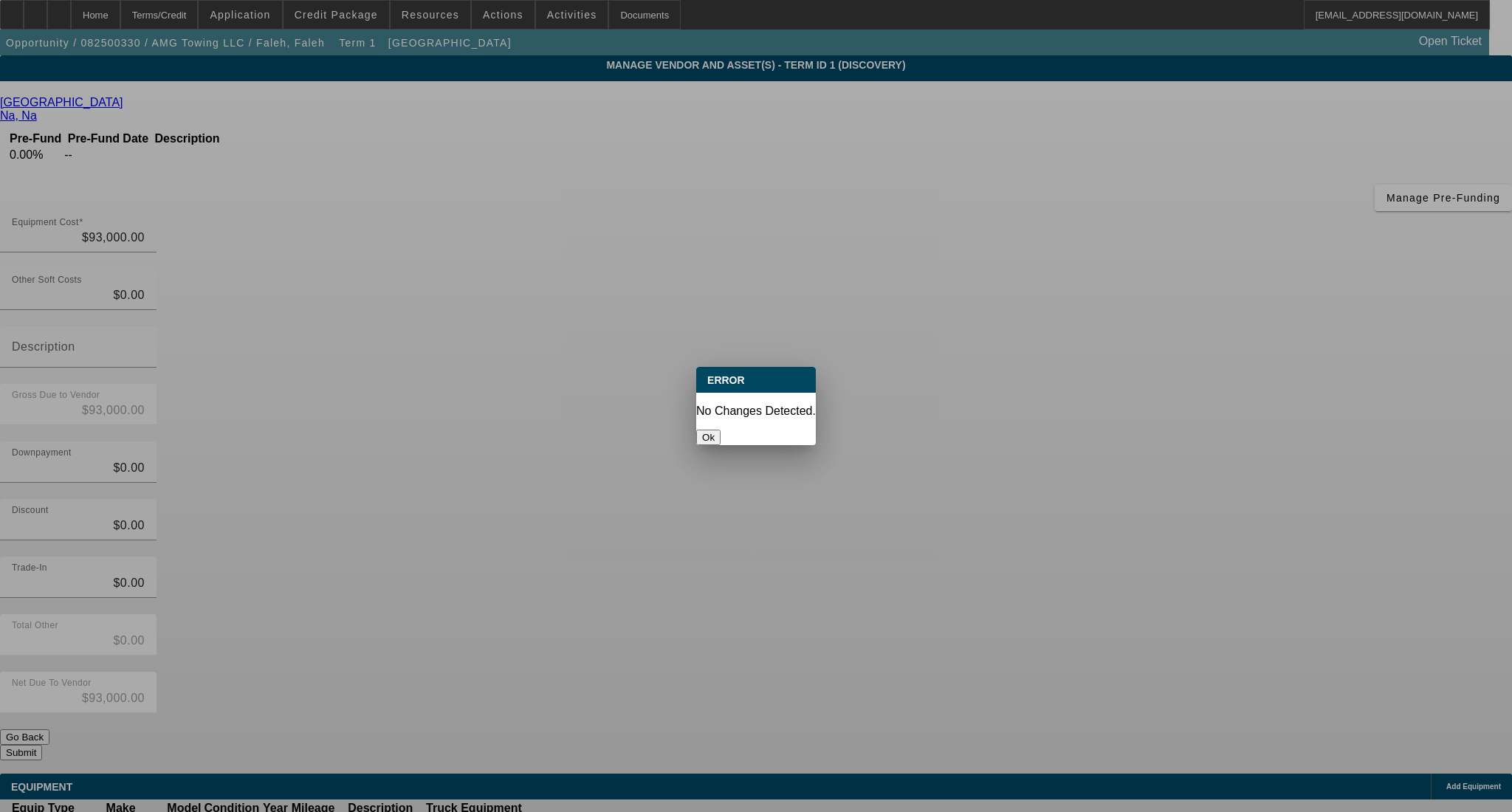
click at [720, 429] on button "Ok" at bounding box center [708, 437] width 24 height 15
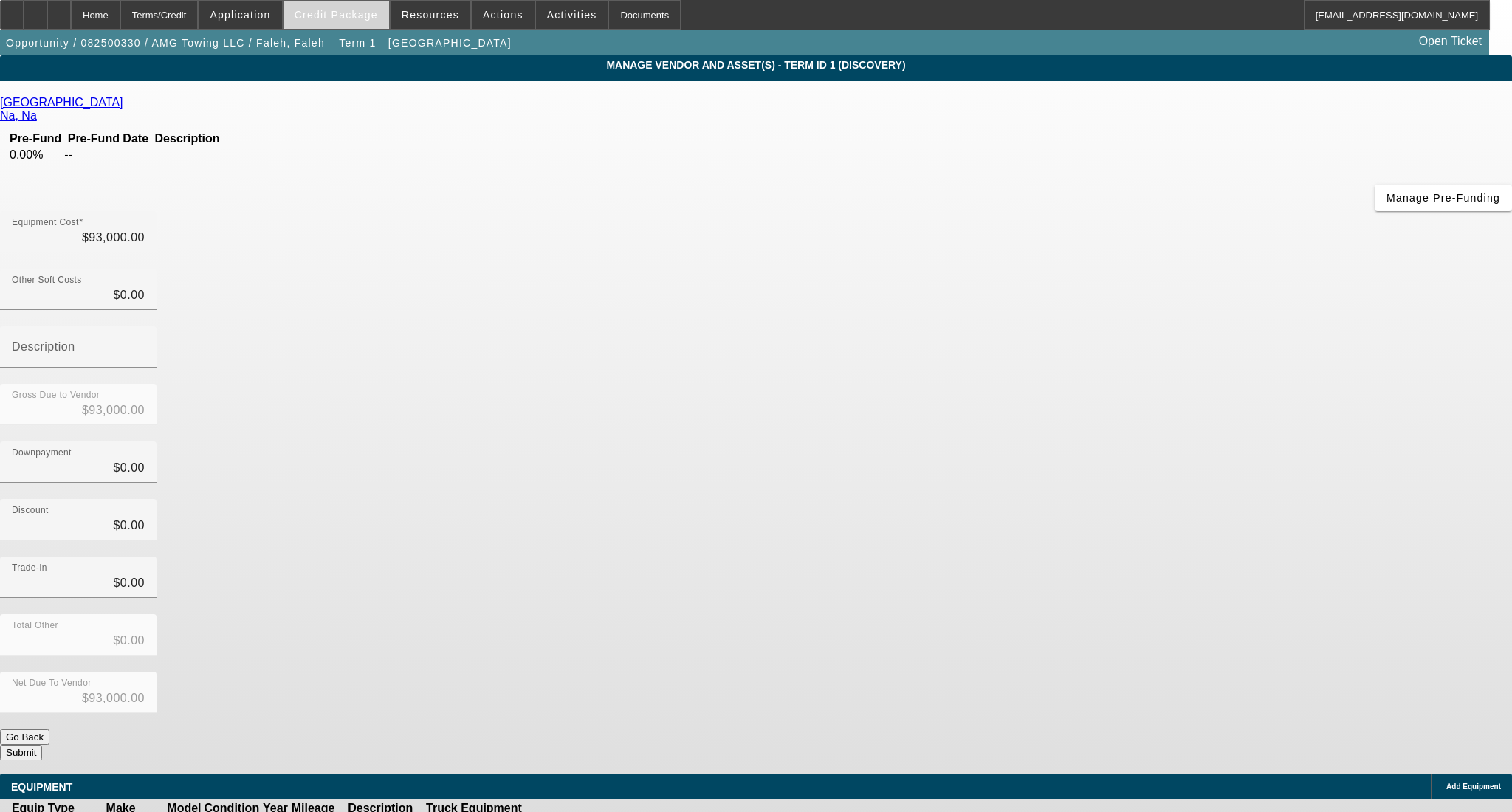
click at [325, 26] on span at bounding box center [336, 15] width 105 height 36
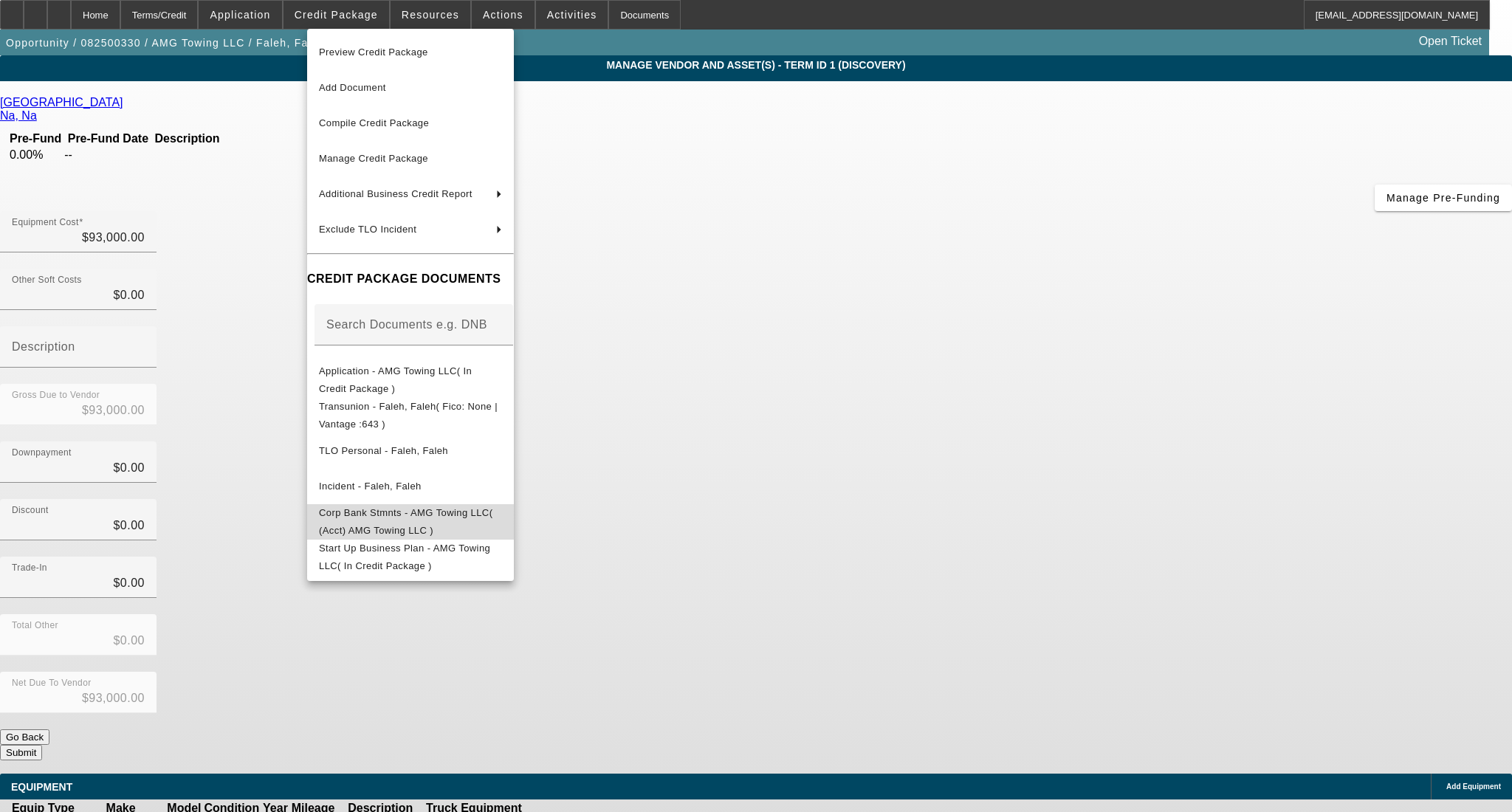
click at [374, 512] on span "Corp Bank Stmnts - AMG Towing LLC( (Acct) AMG Towing LLC )" at bounding box center [405, 520] width 173 height 29
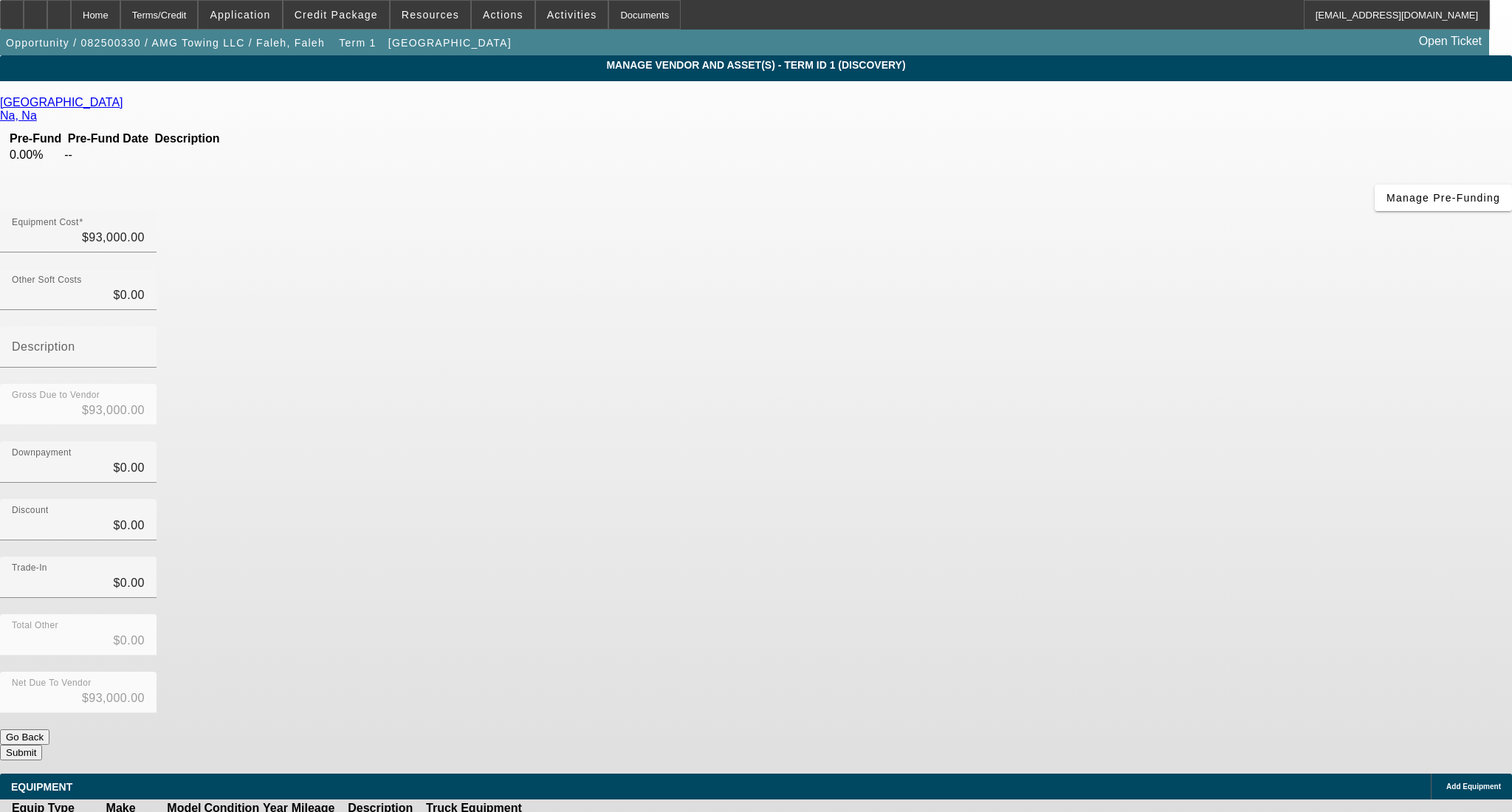
click at [518, 382] on div "Sunset Auto Center Na, Na Pre-Fund Pre-Fund Date Description 0.00% -- Manage Pr…" at bounding box center [756, 428] width 1512 height 664
click at [42, 745] on button "Submit" at bounding box center [21, 752] width 42 height 15
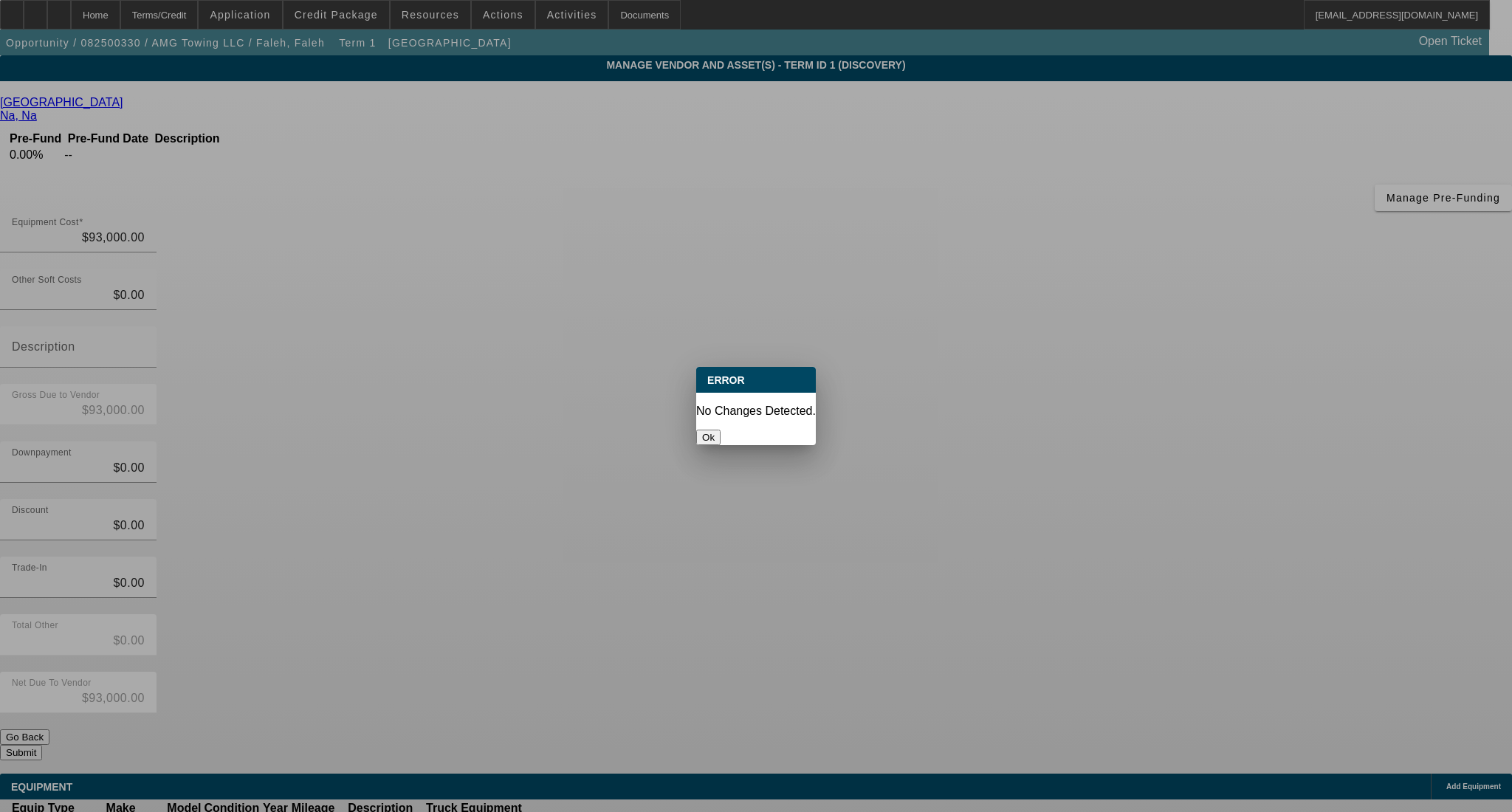
click at [720, 429] on button "Ok" at bounding box center [708, 437] width 24 height 15
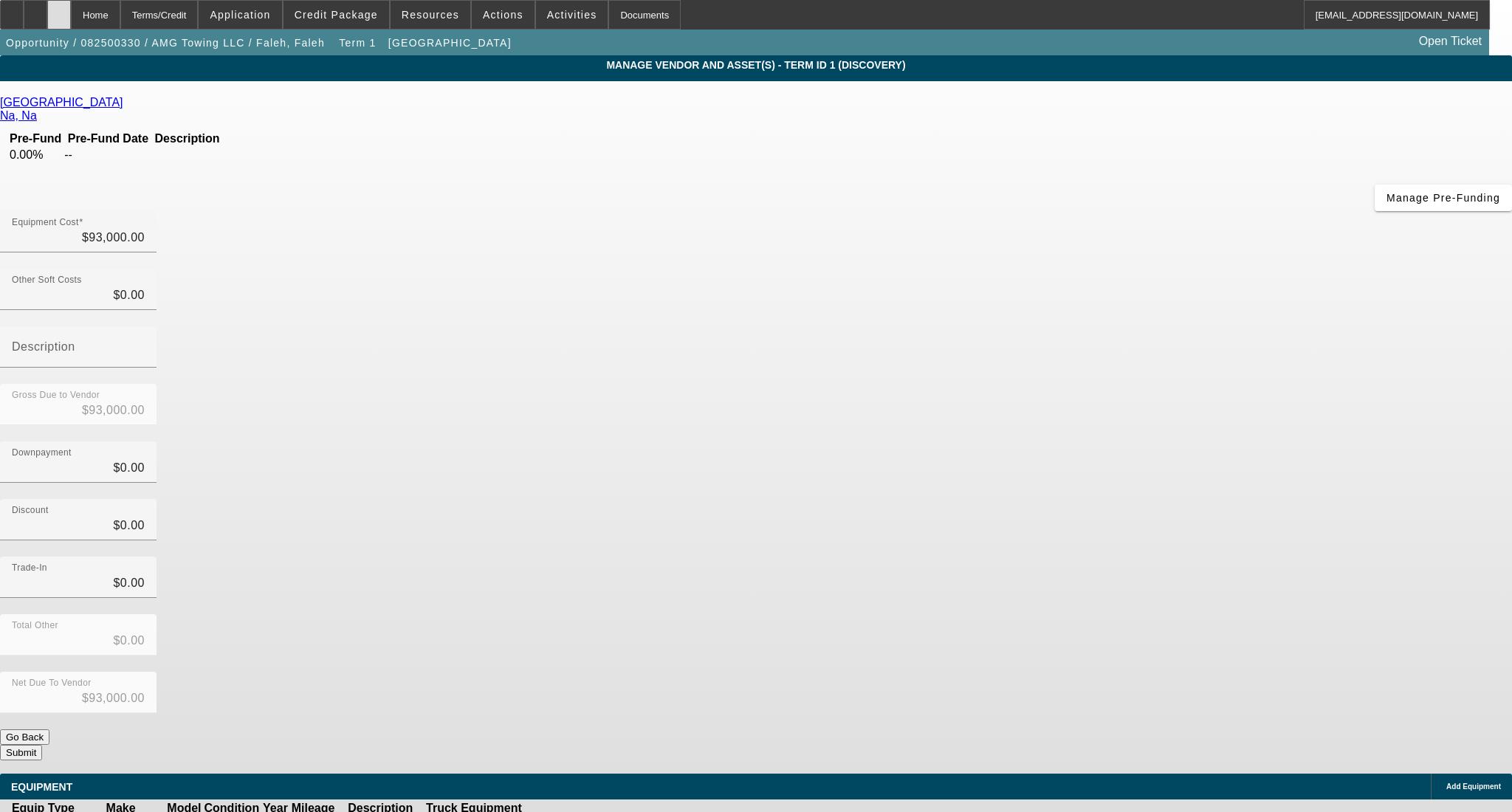
click at [71, 15] on div at bounding box center [59, 15] width 24 height 29
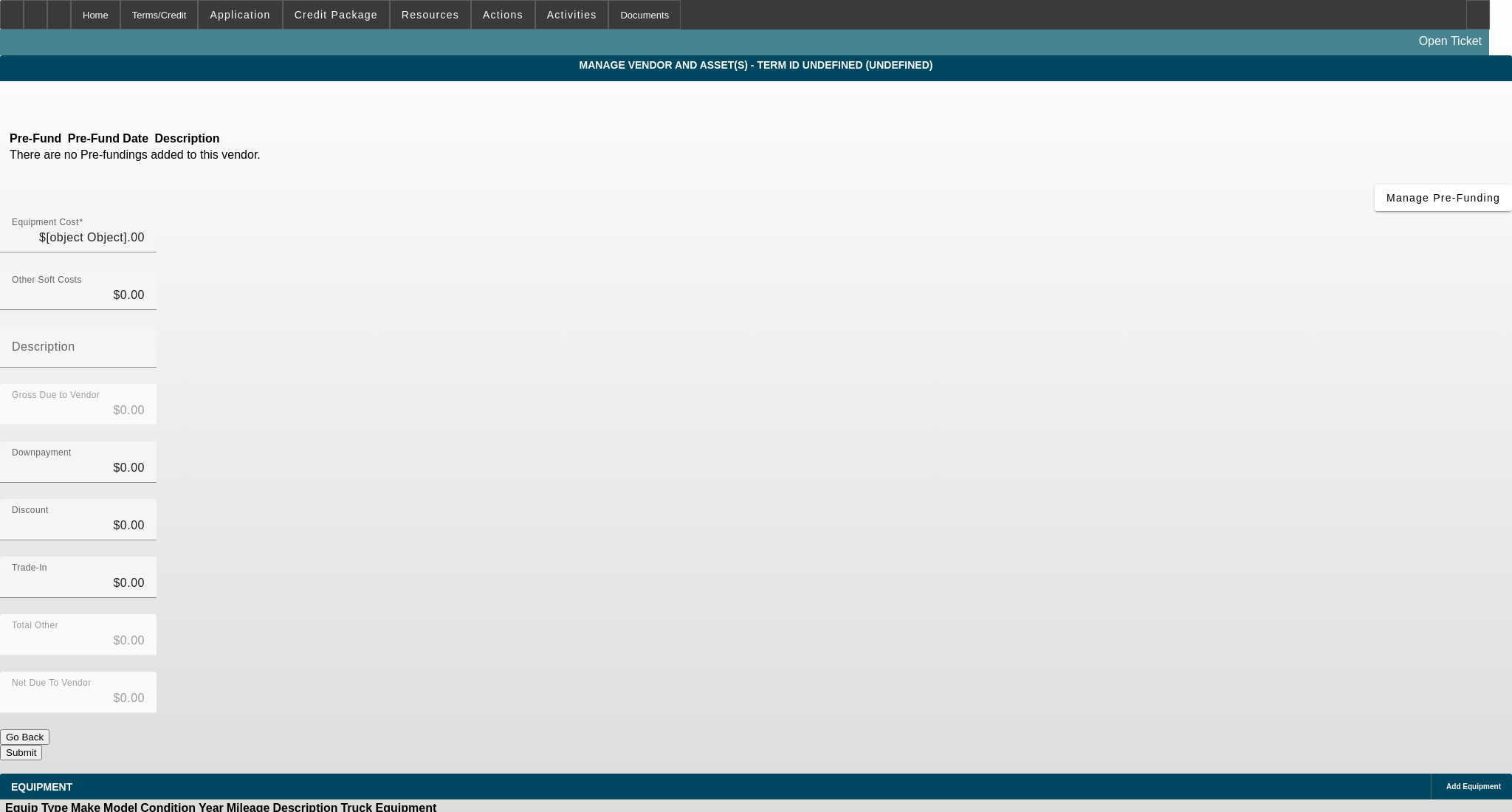
type input "$93,000.00"
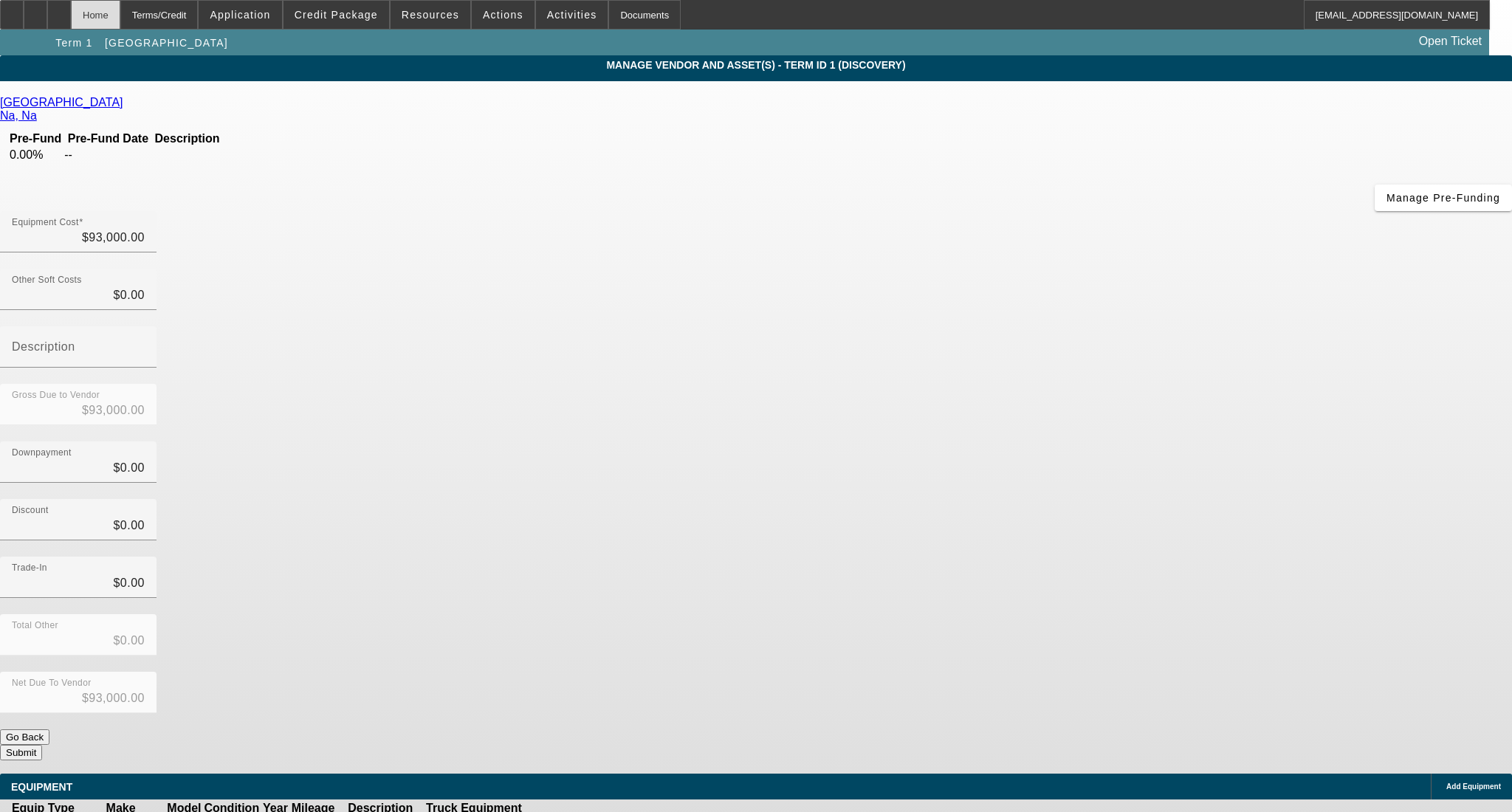
click at [121, 12] on div "Home" at bounding box center [96, 15] width 50 height 29
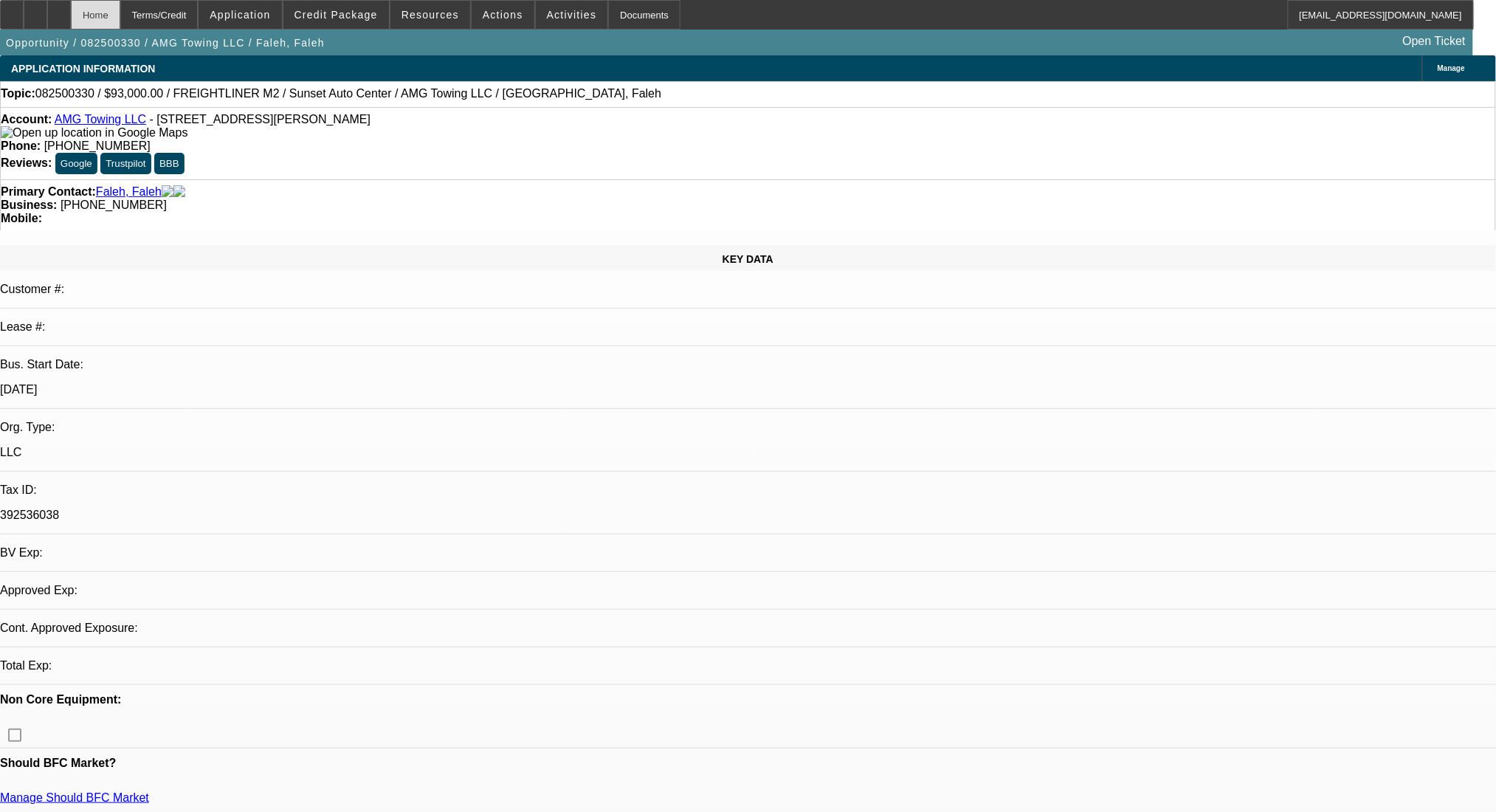
select select "0"
select select "2"
select select "0.1"
select select "2"
select select "4"
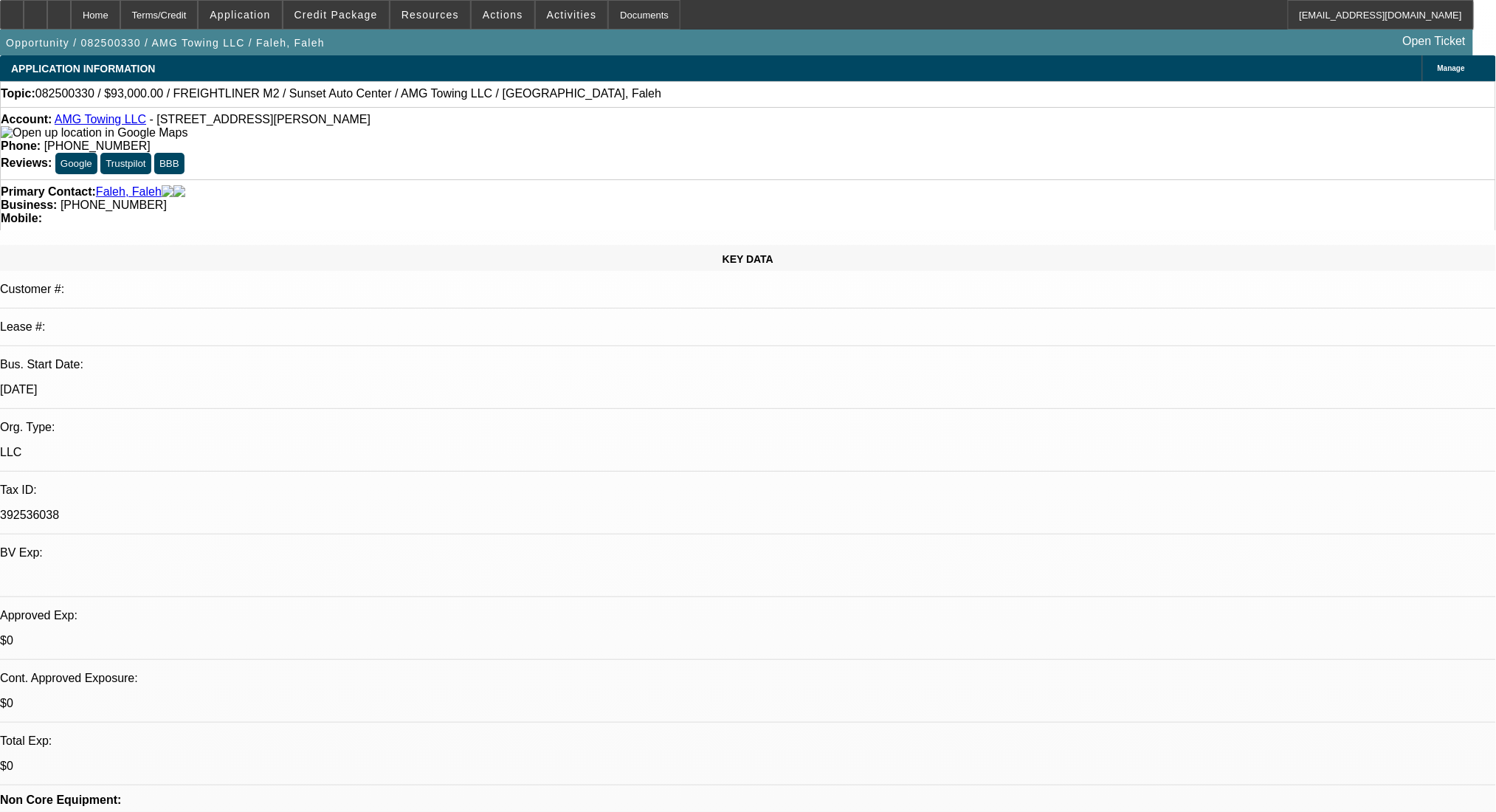
click at [47, 24] on div at bounding box center [36, 15] width 24 height 29
click at [108, 121] on link "AMG Towing LLC" at bounding box center [101, 119] width 91 height 12
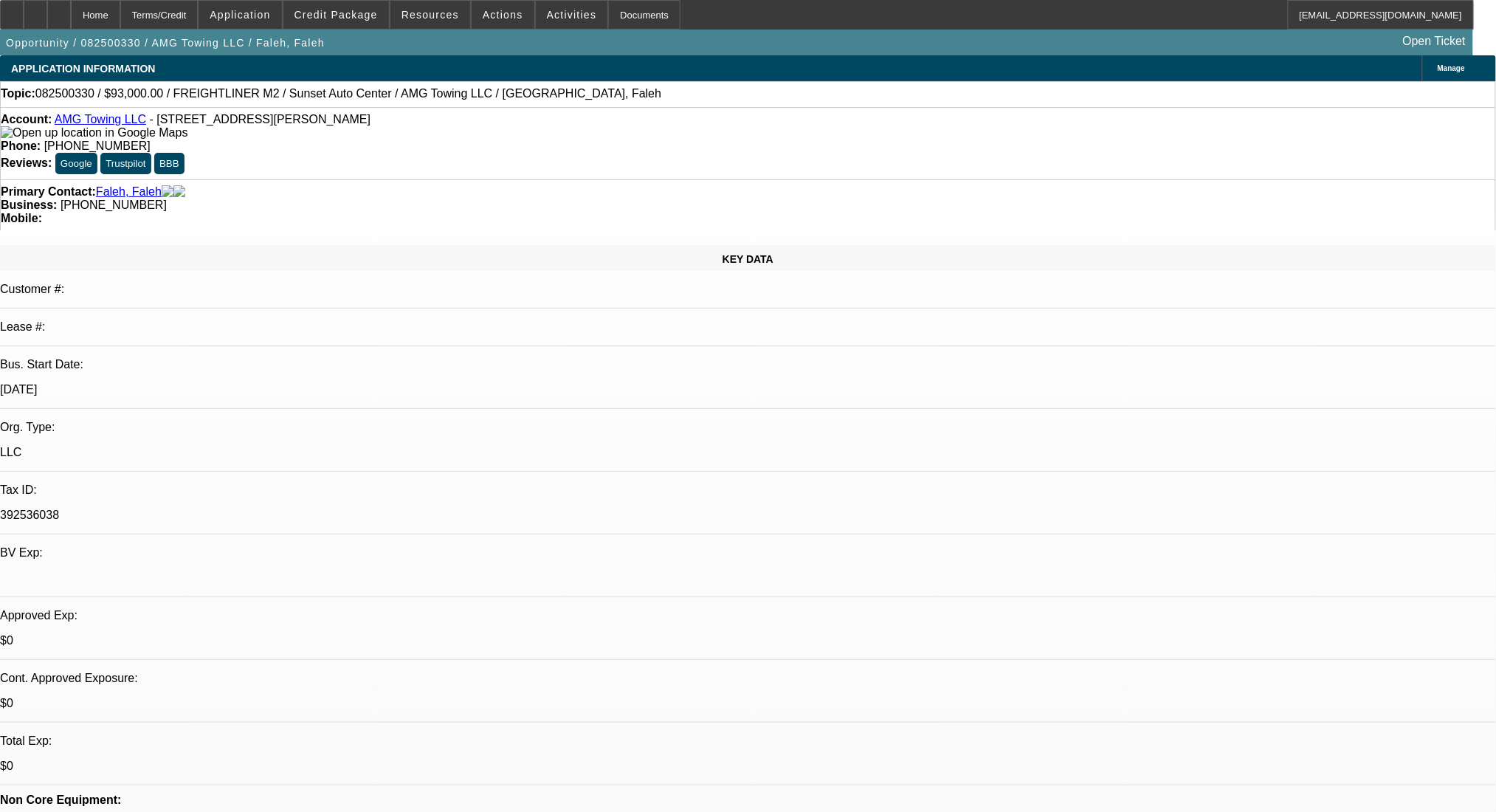
radio input "true"
type textarea "Waiting on quote and other bank acct"
drag, startPoint x: 1409, startPoint y: 357, endPoint x: 1429, endPoint y: 342, distance: 25.0
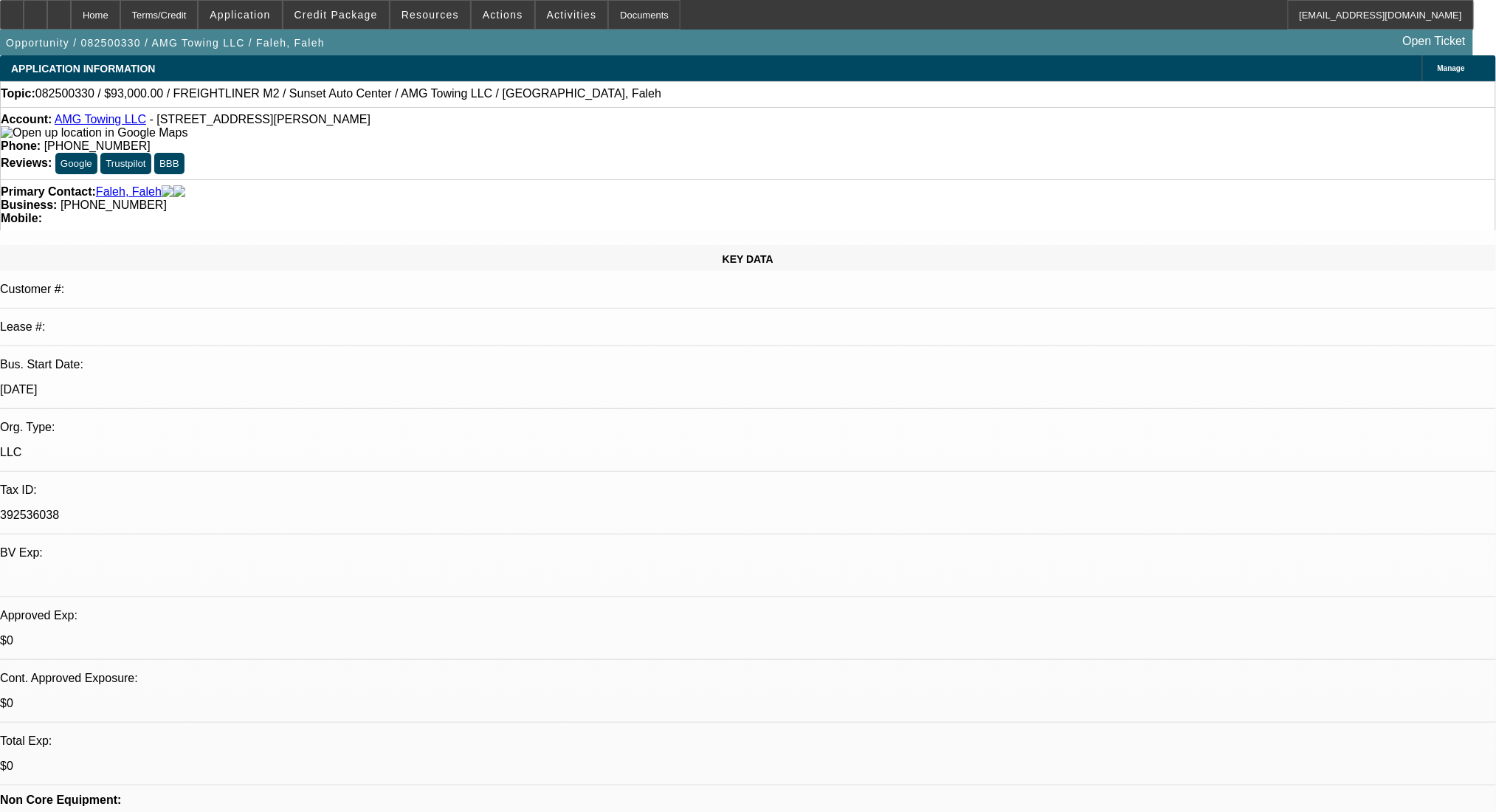
radio input "true"
drag, startPoint x: 1359, startPoint y: 206, endPoint x: 1354, endPoint y: 247, distance: 41.3
radio input "true"
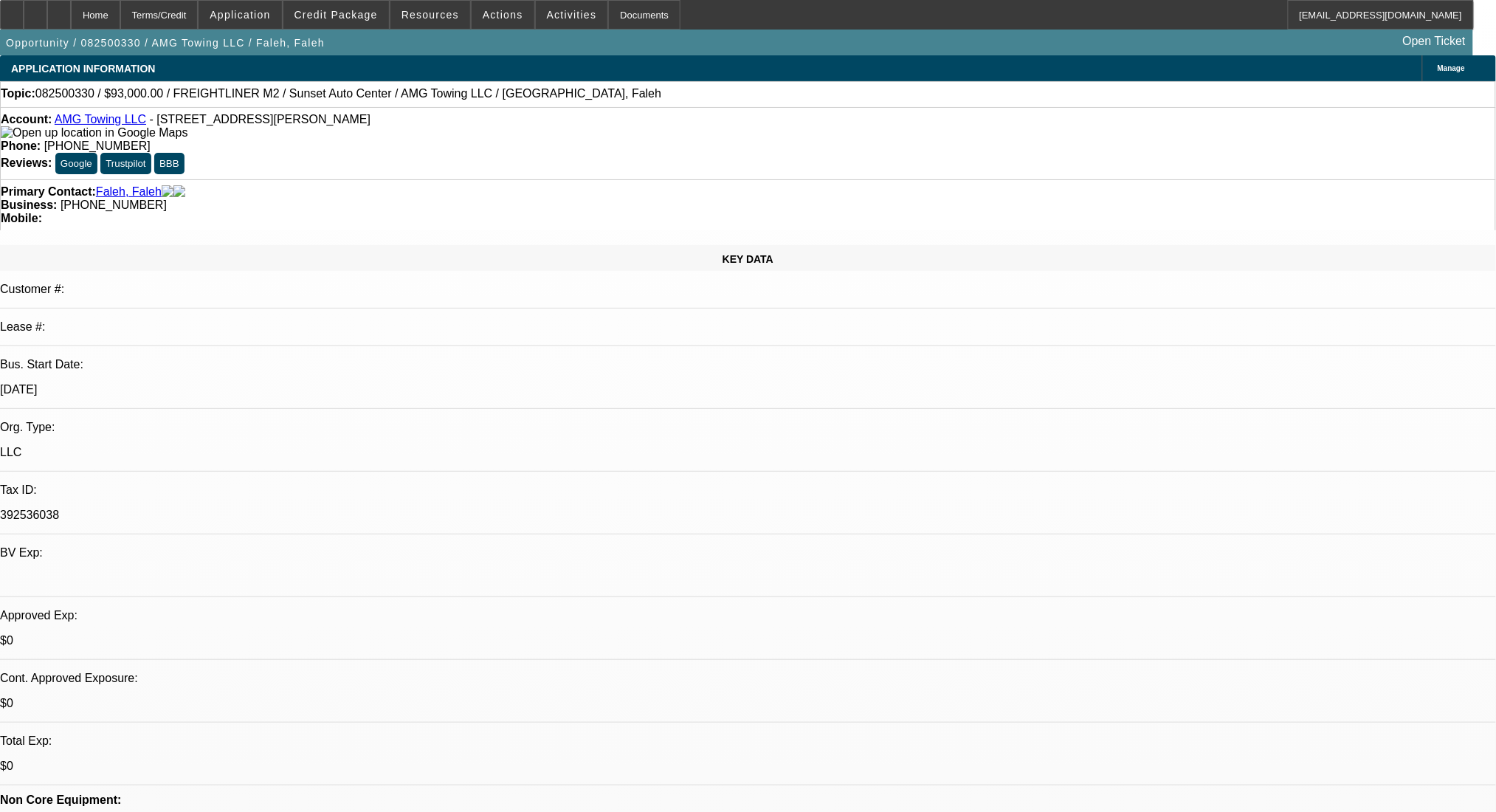
paste textarea "https://www.sunsetautocenterlascruces.com/inventory/freightliner/m106/mt7318/?f…"
type textarea "https://www.sunsetautocenterlascruces.com/inventory/freightliner/m106/mt7318/?f…"
radio input "true"
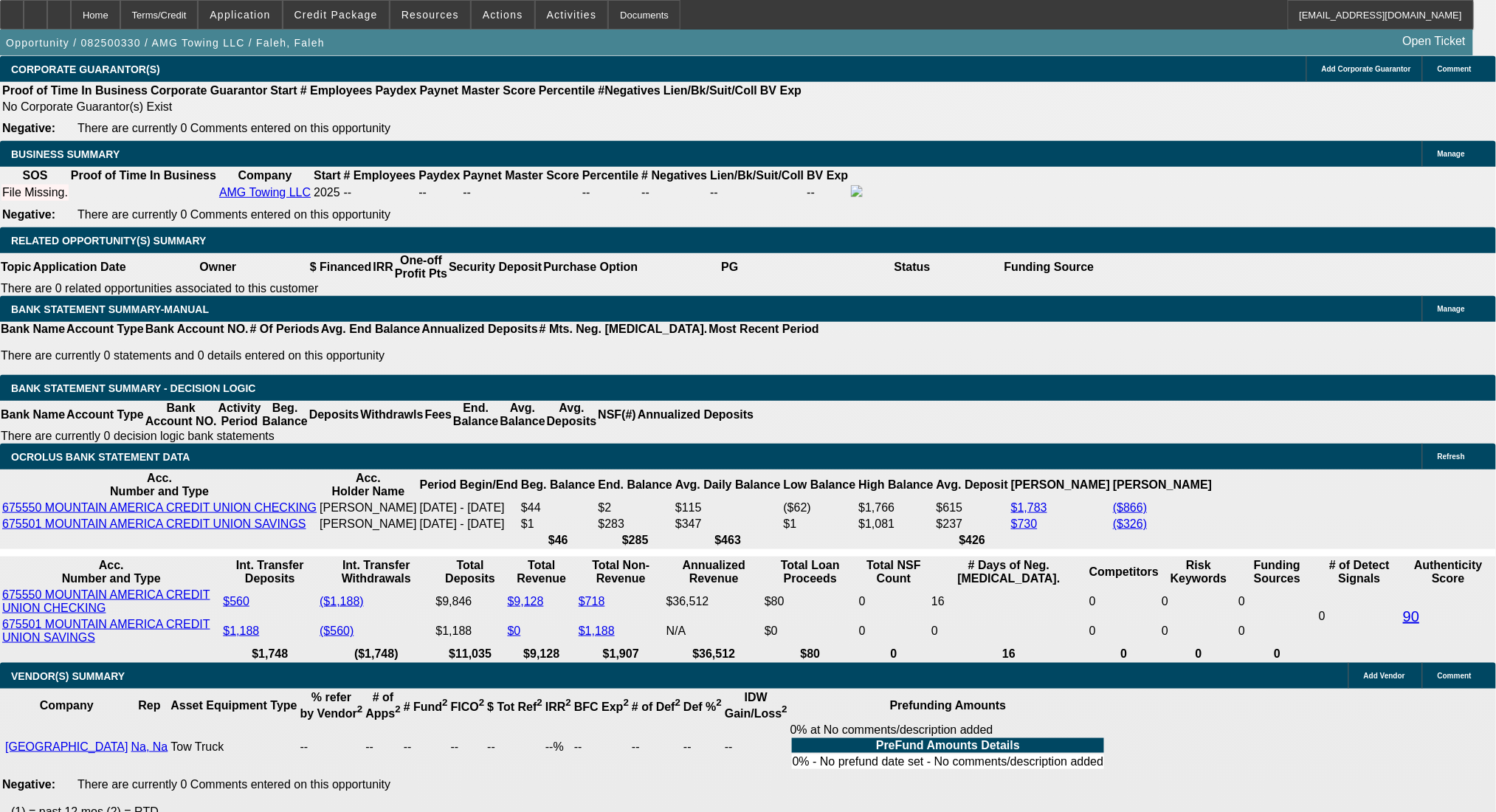
scroll to position [2066, 0]
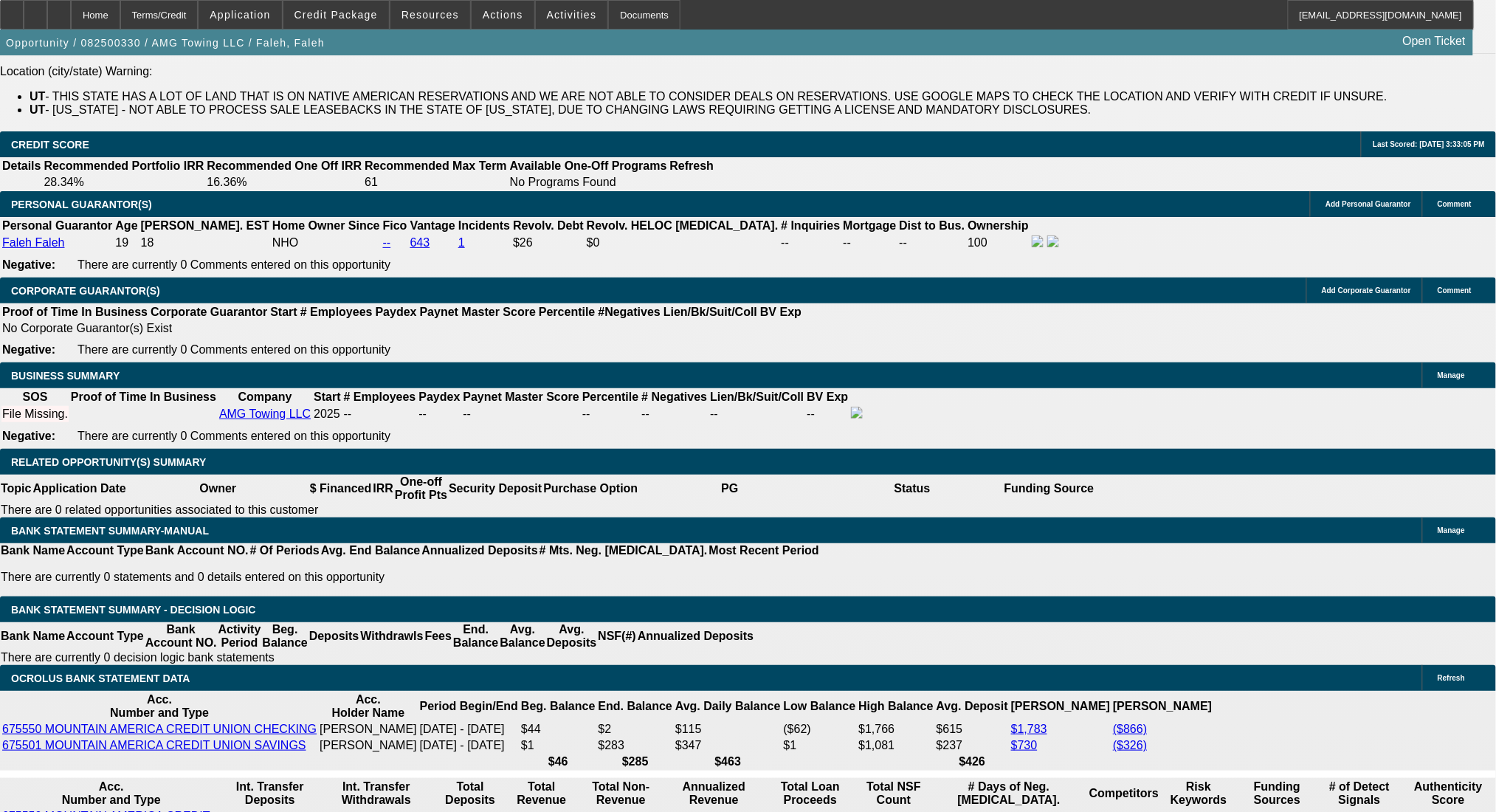
type input "60"
type input "$15,000.00"
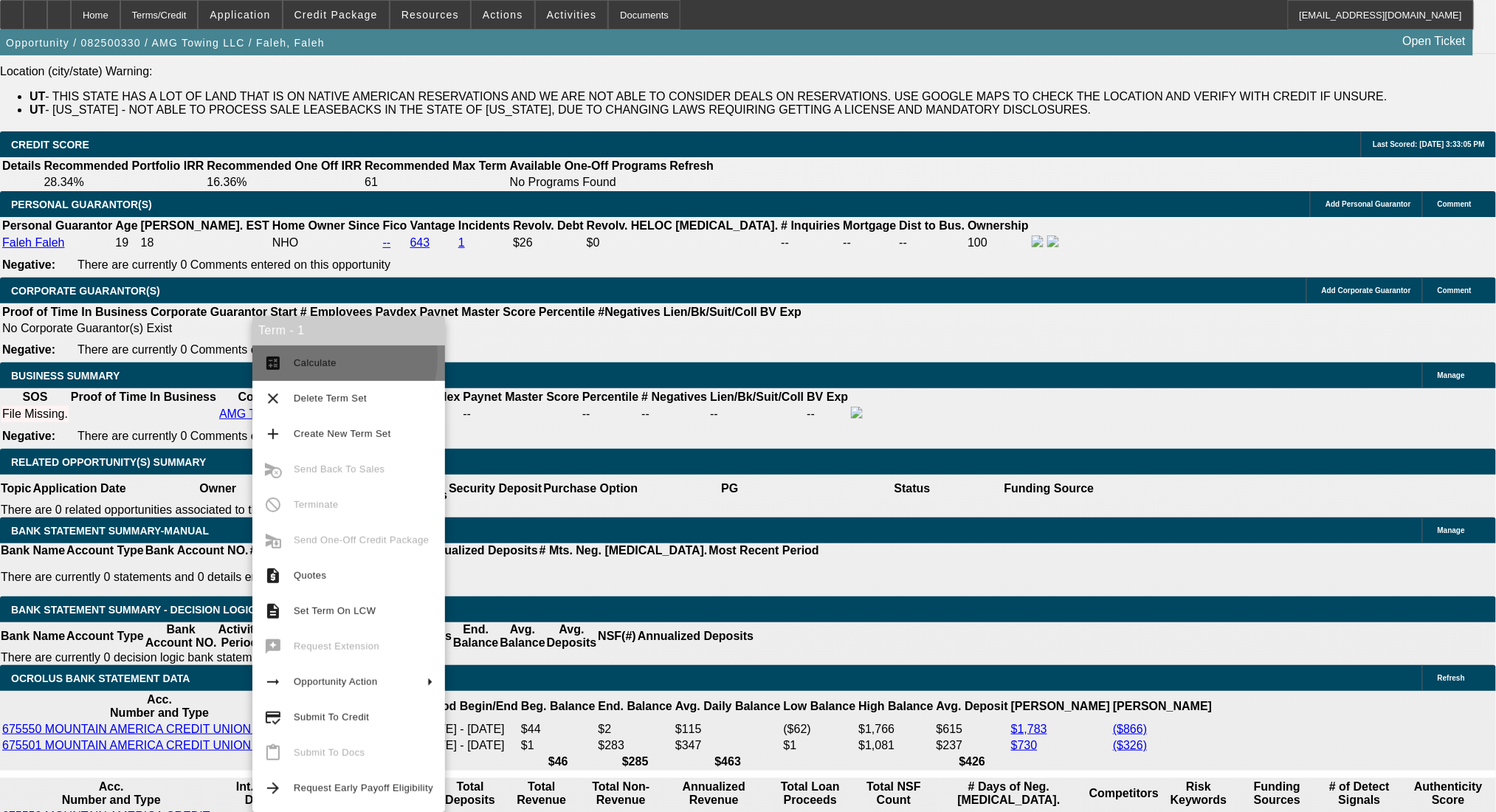
click at [320, 357] on span "Calculate" at bounding box center [315, 363] width 43 height 11
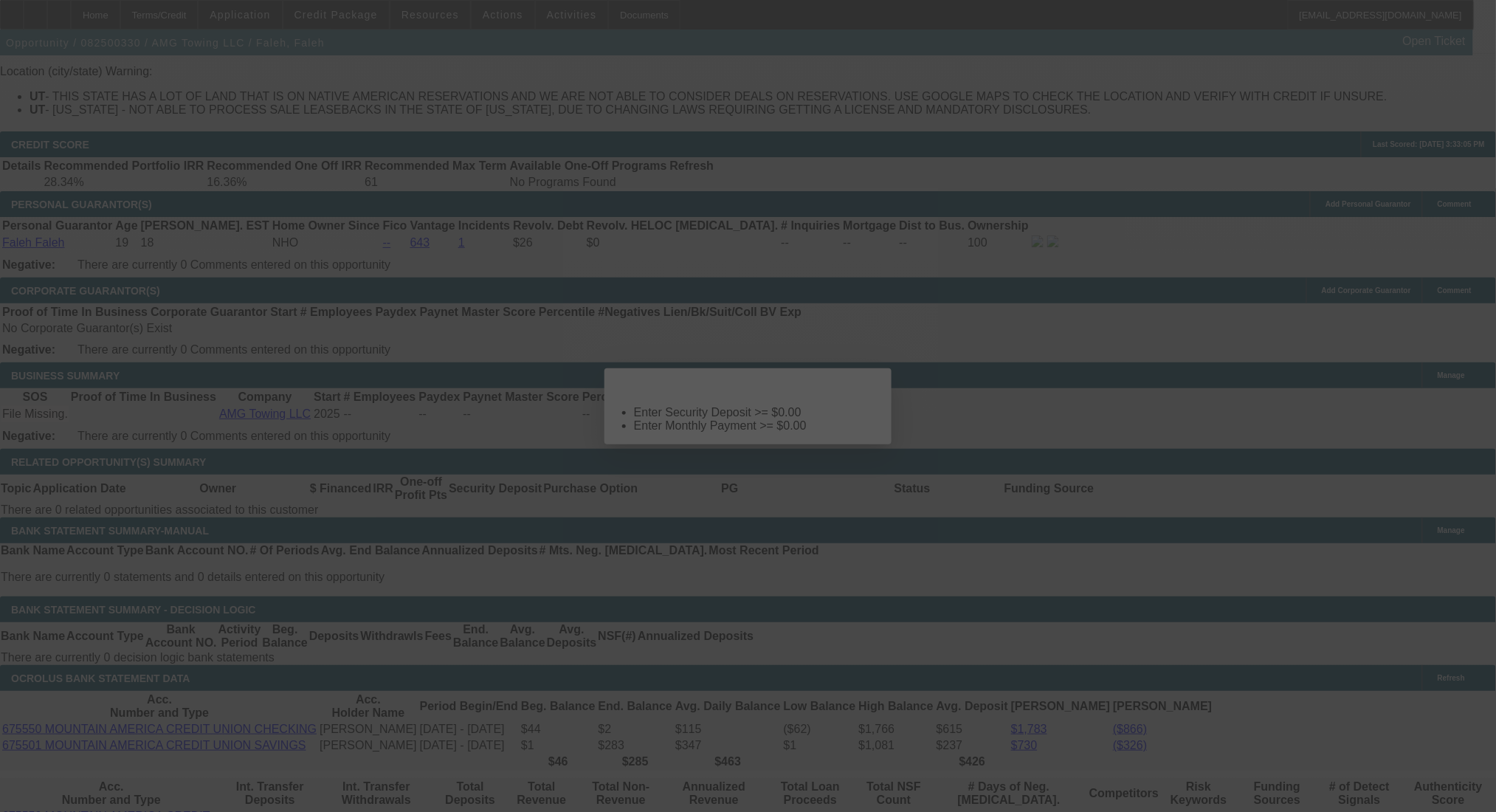
scroll to position [0, 0]
select select "0"
select select "2"
select select "0.1"
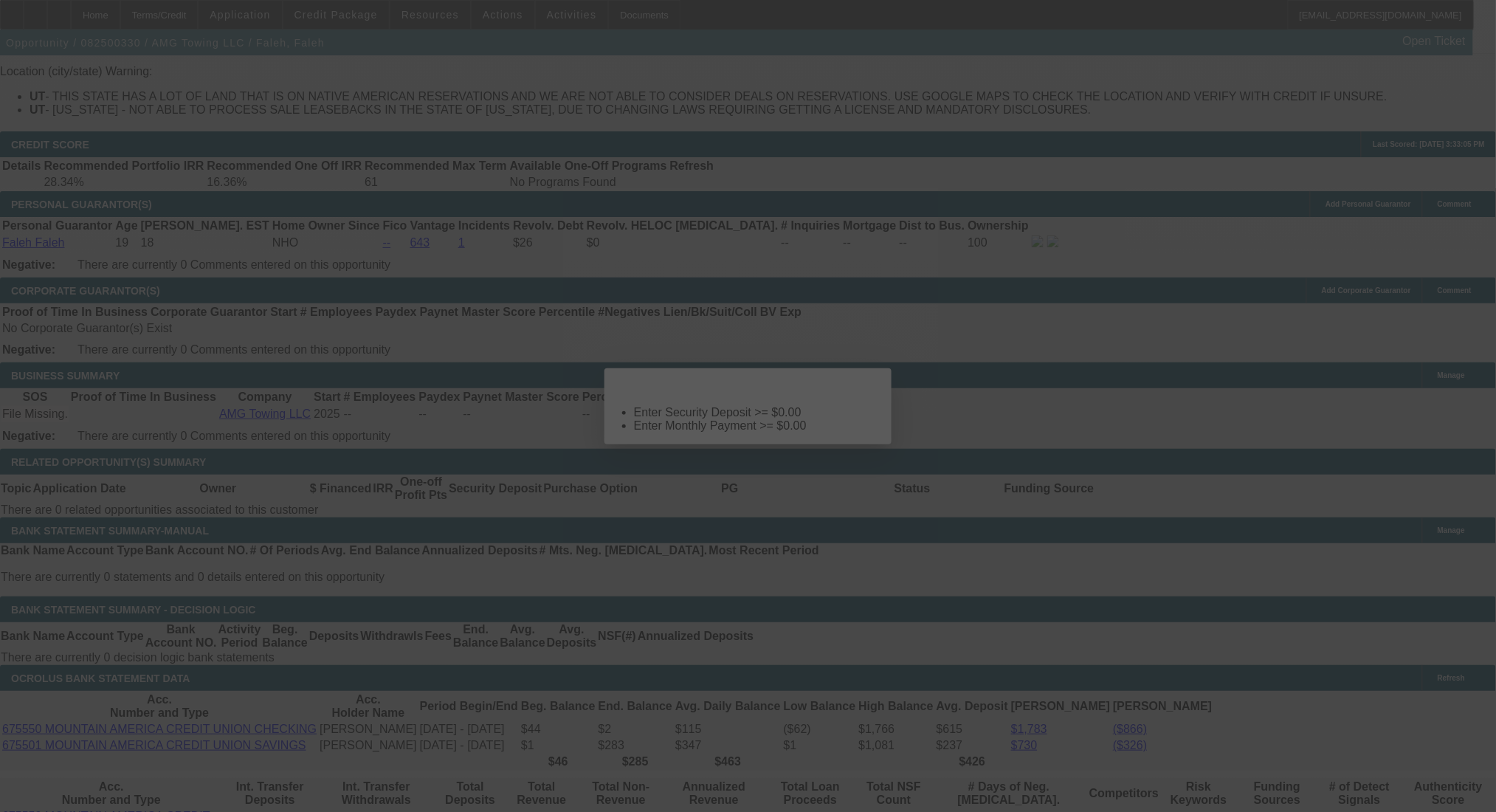
select select "4"
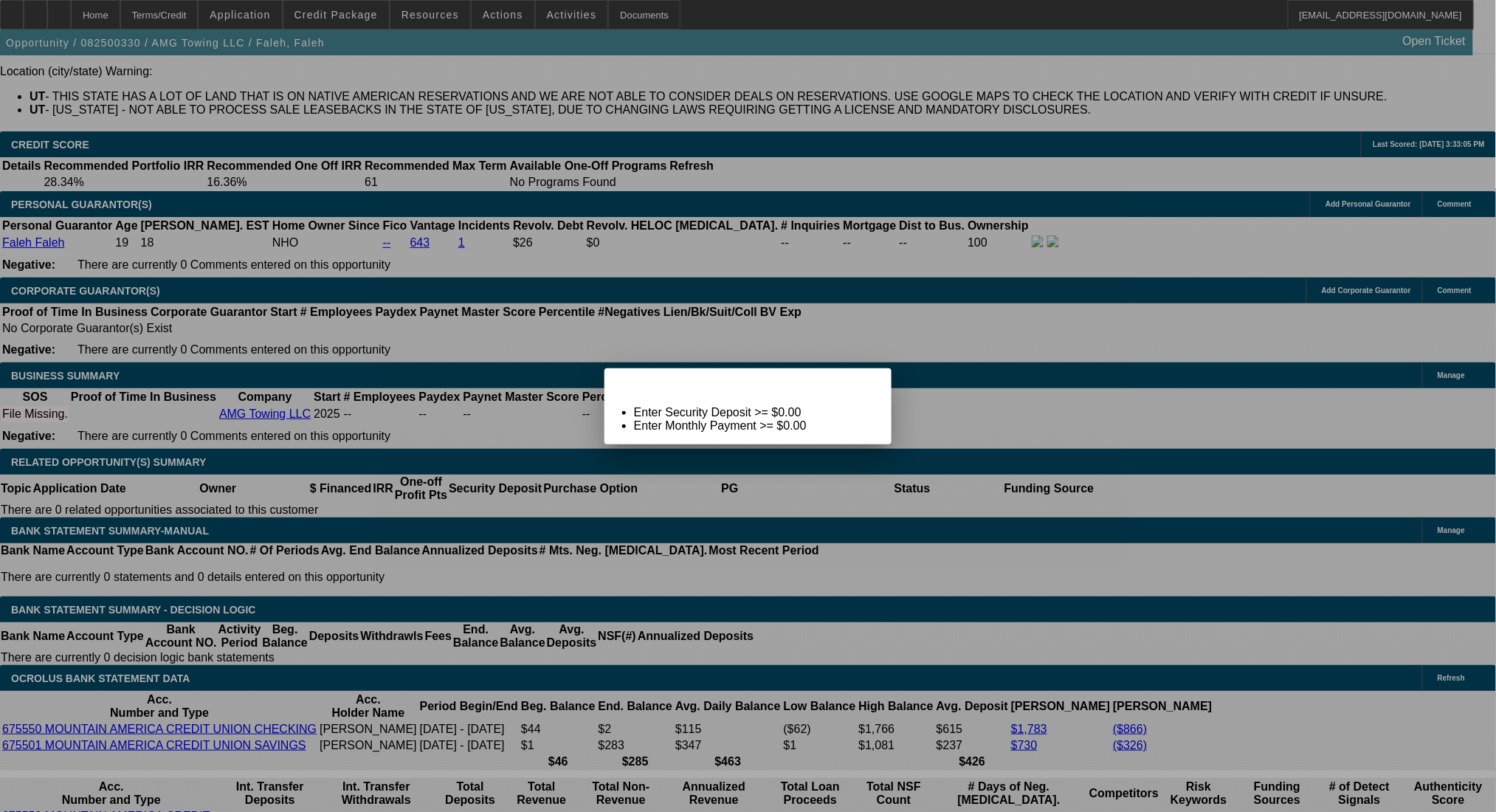
click at [877, 385] on span "Close" at bounding box center [873, 381] width 20 height 8
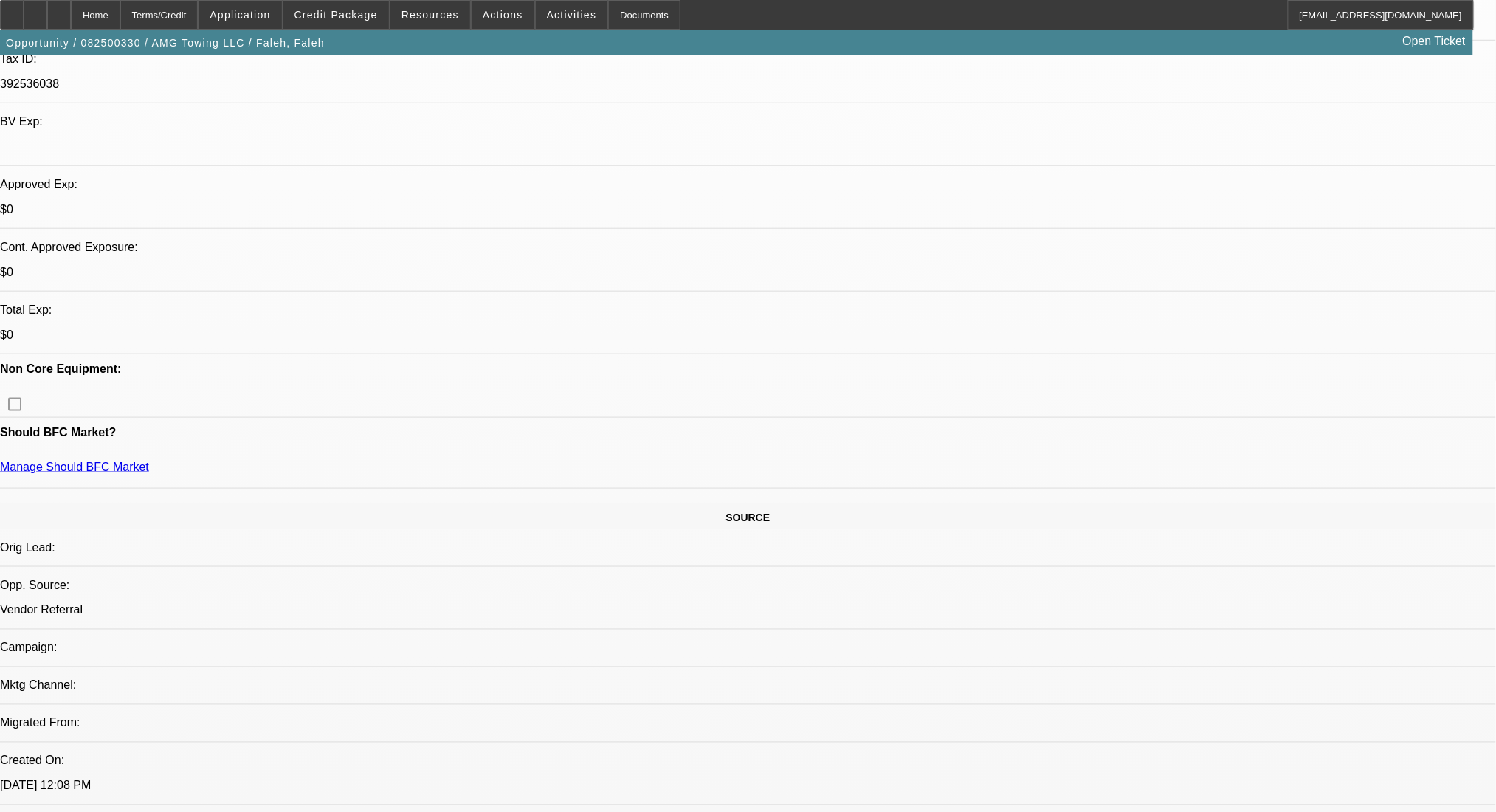
scroll to position [295, 0]
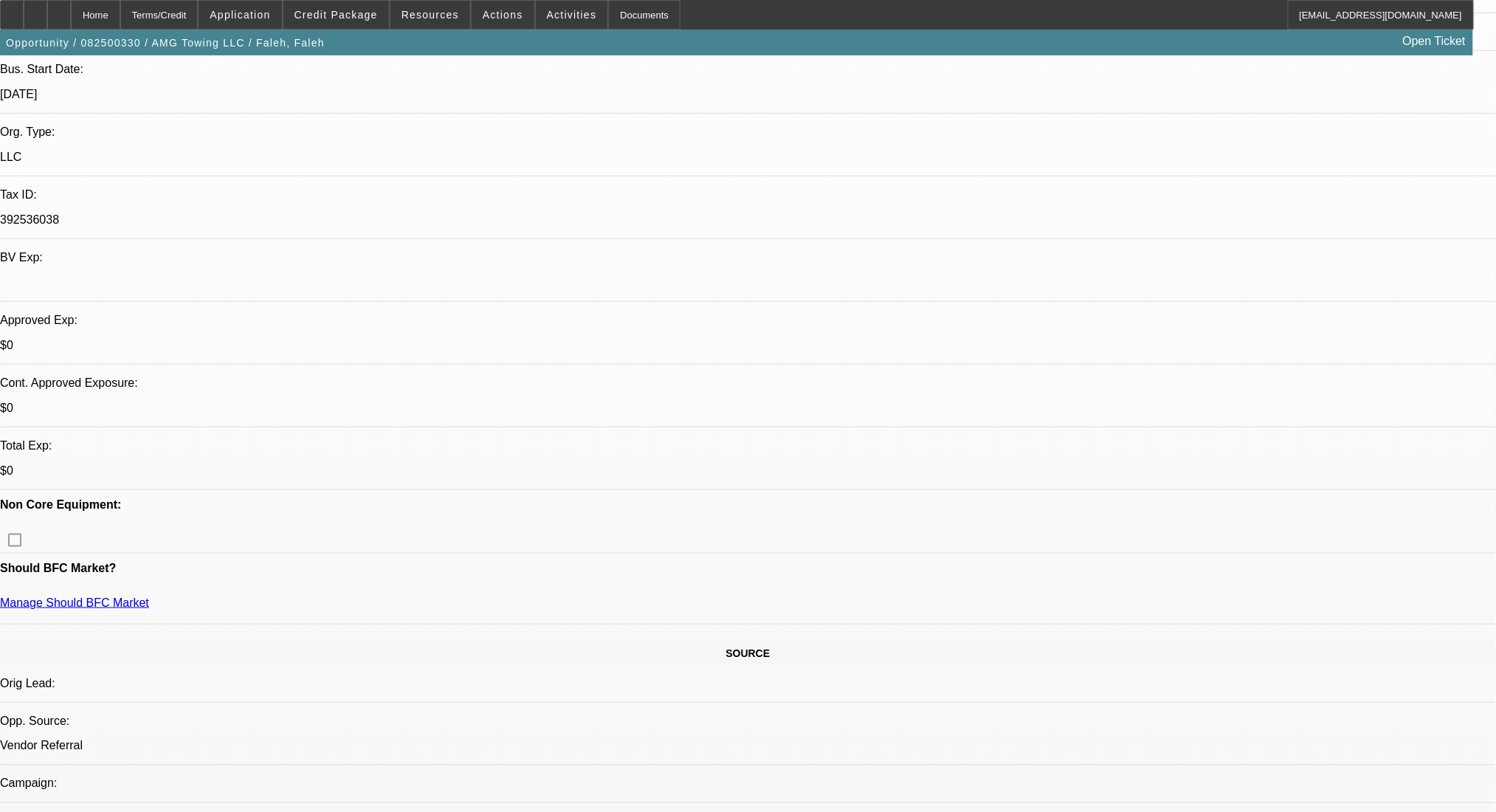
click at [366, 19] on span "Credit Package" at bounding box center [336, 14] width 84 height 12
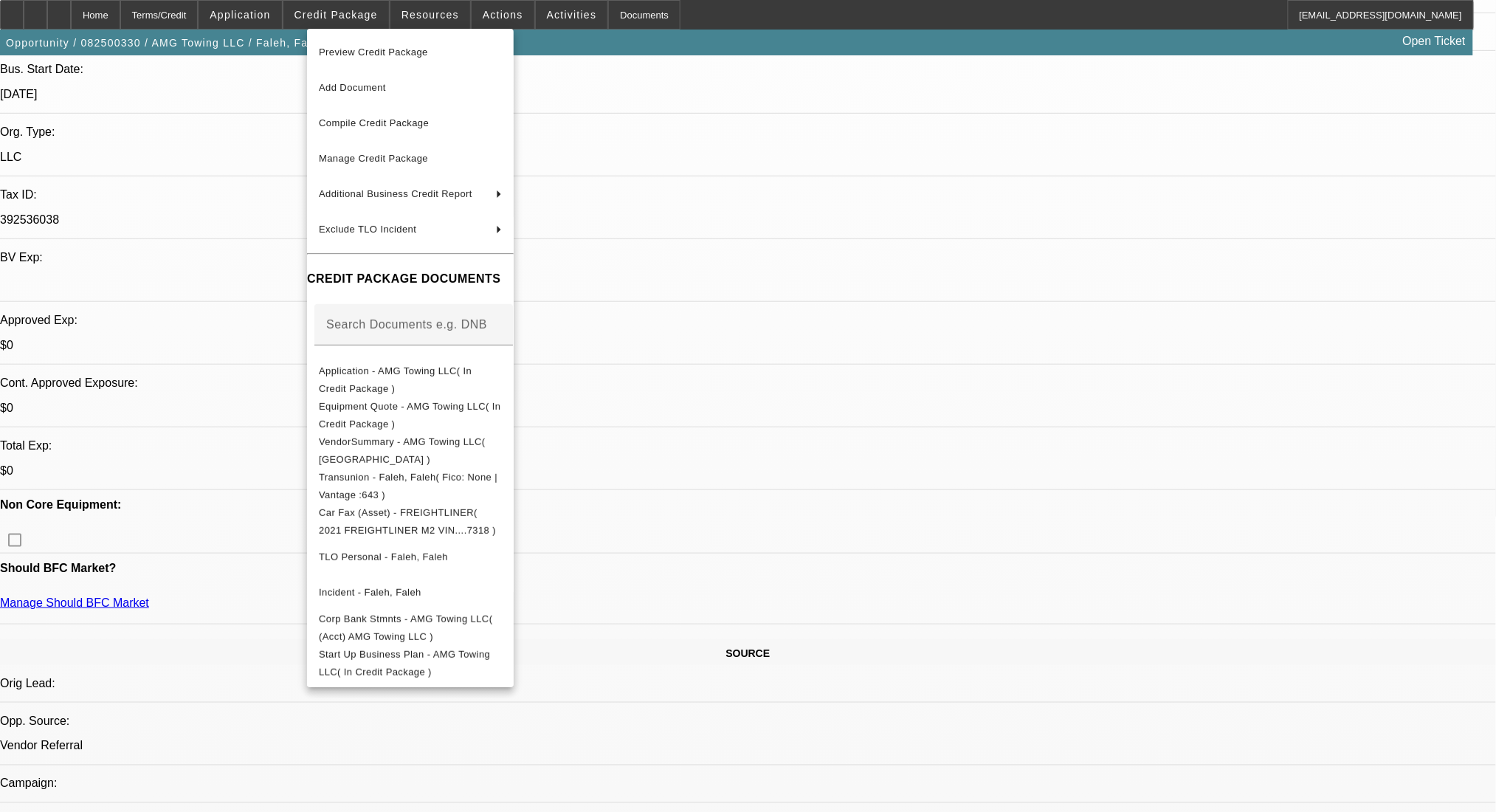
click at [474, 678] on div "Preview Credit Package Add Document Compile Credit Package Manage Credit Packag…" at bounding box center [410, 357] width 207 height 658
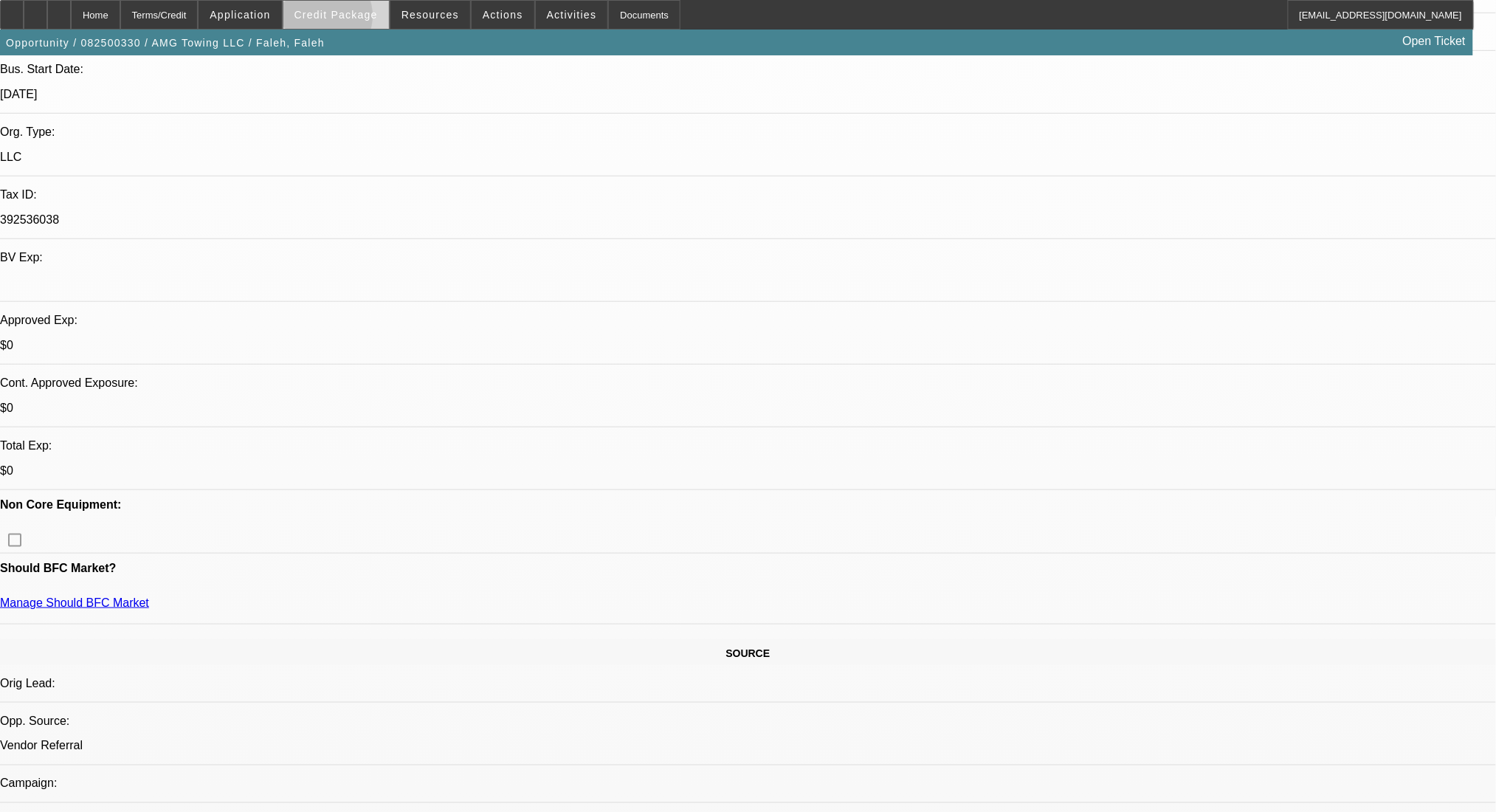
click at [346, 19] on span "Credit Package" at bounding box center [336, 14] width 84 height 12
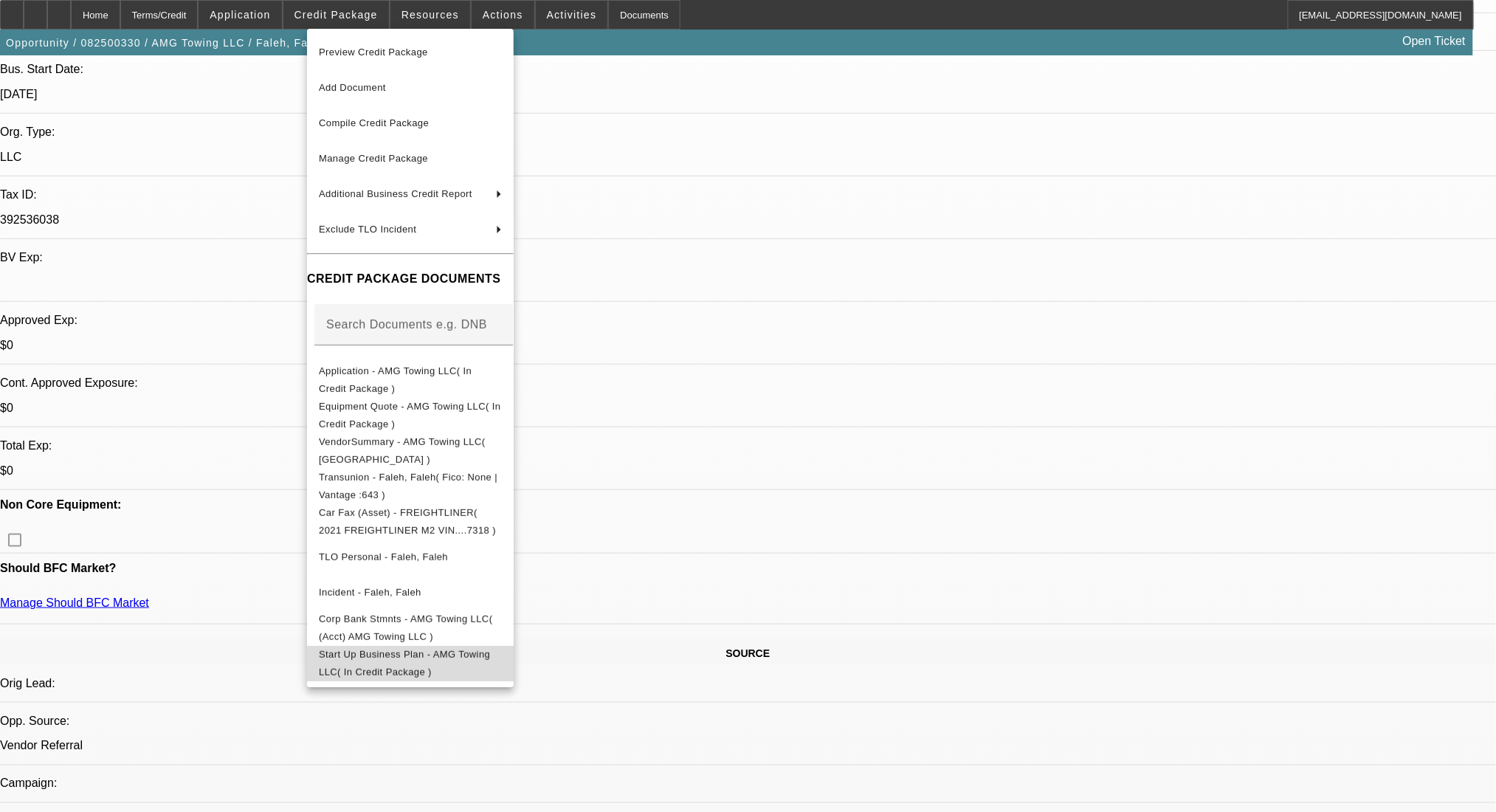
click at [401, 645] on button "Start Up Business Plan - AMG Towing LLC( In Credit Package )" at bounding box center [410, 663] width 207 height 36
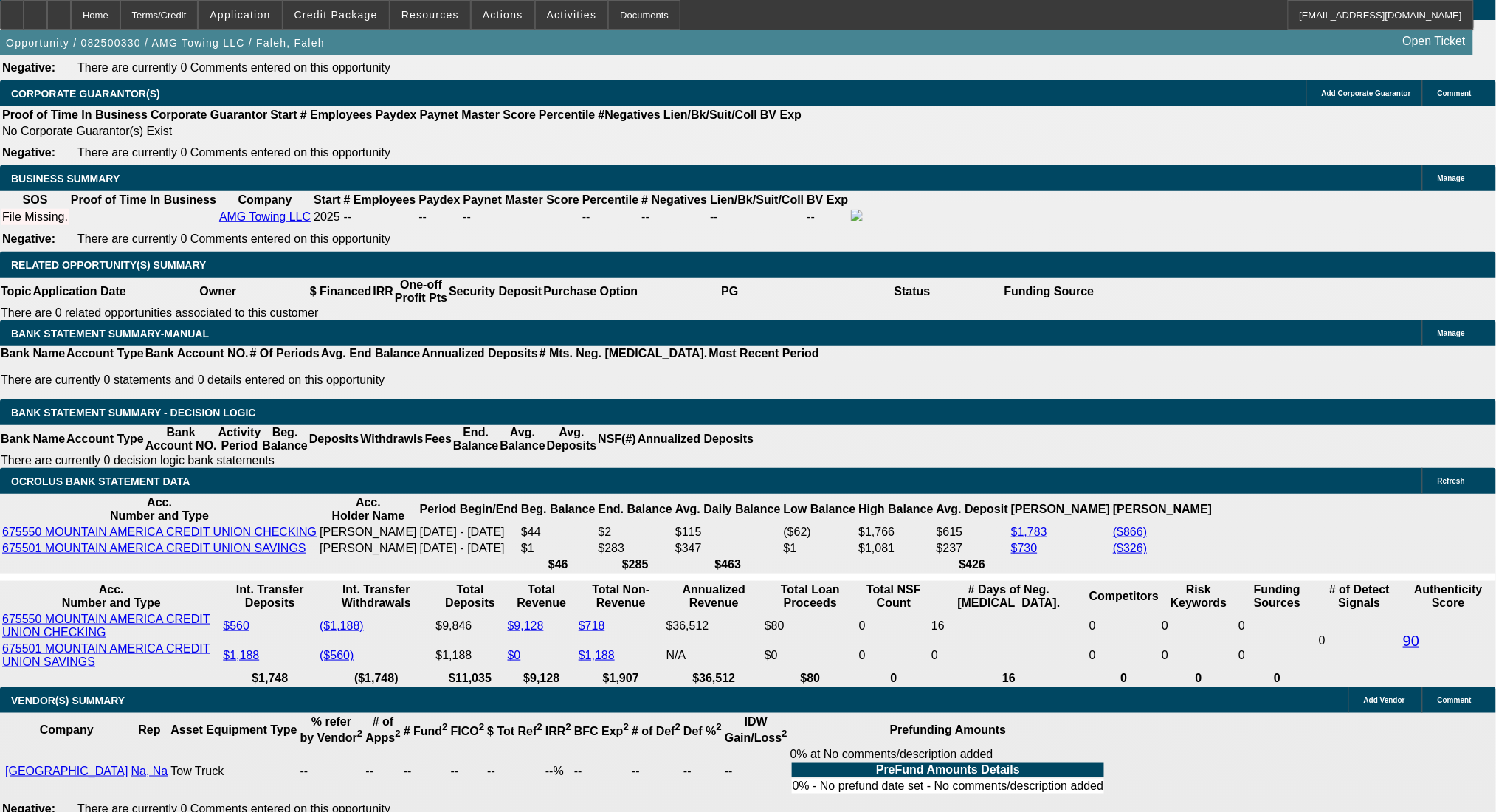
scroll to position [2262, 0]
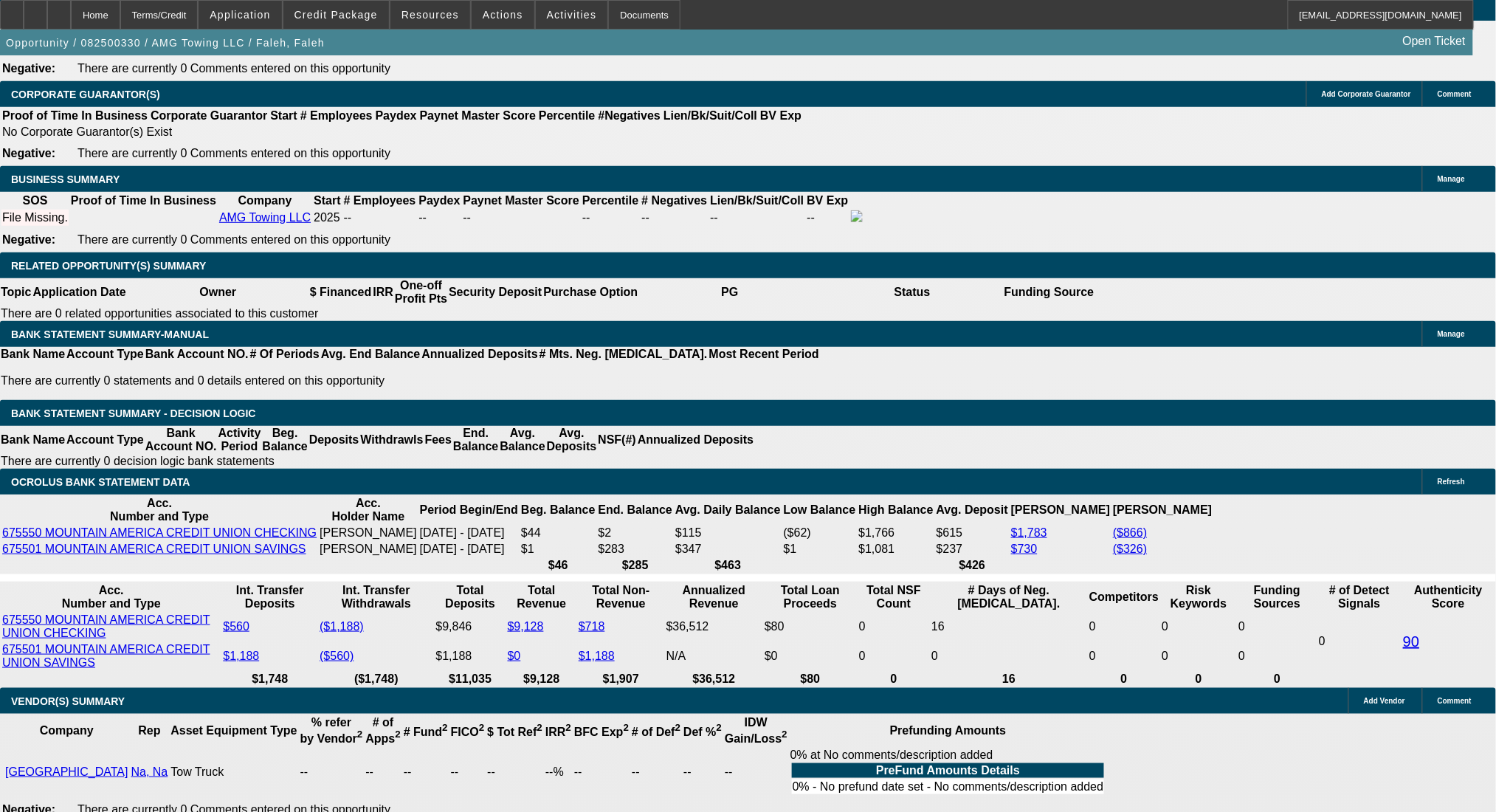
type input "1"
type input "$2,666.62"
type input "$1,333.31"
type input "17"
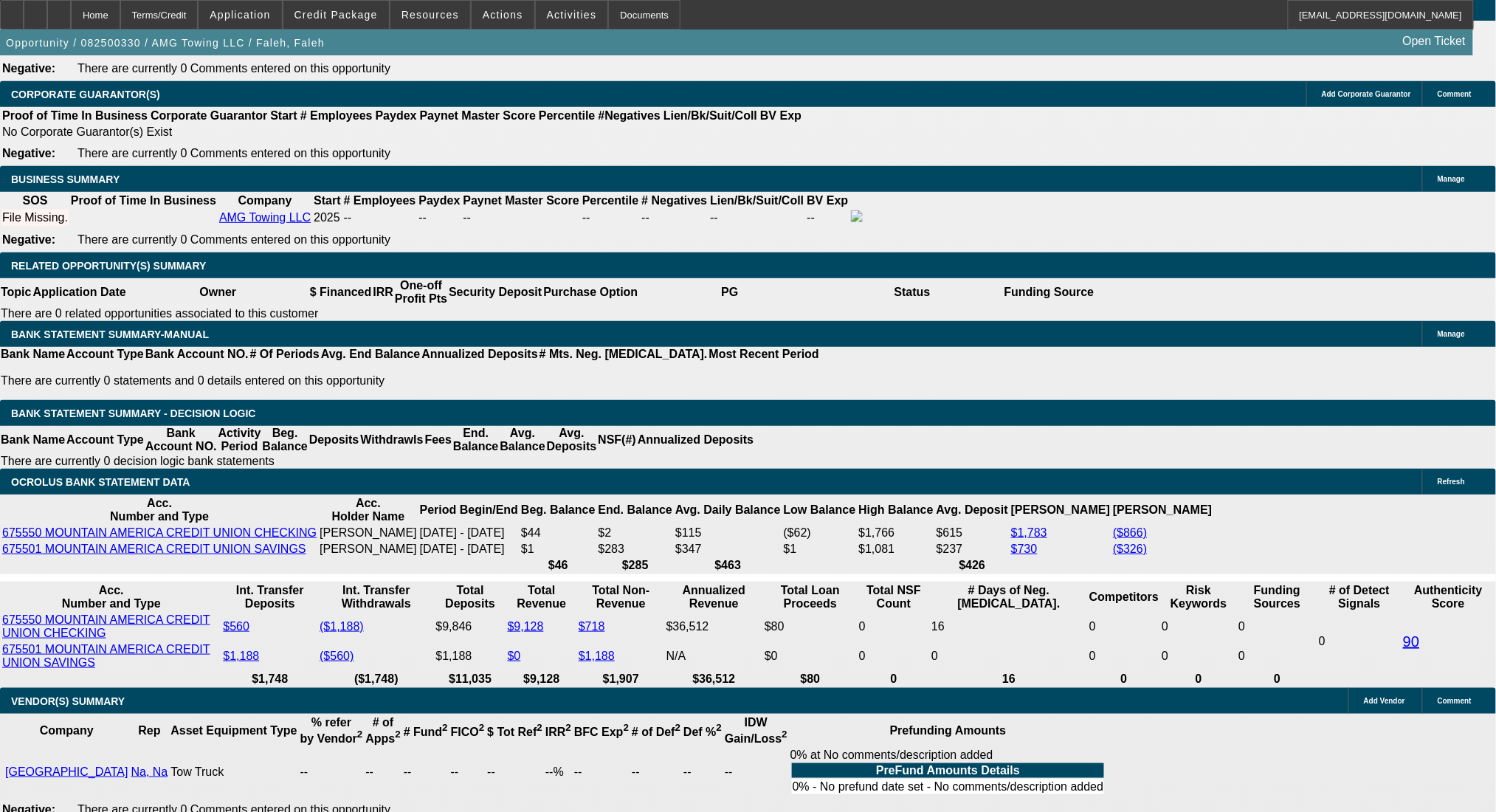
type input "$3,877.00"
type input "$1,938.50"
type input "17"
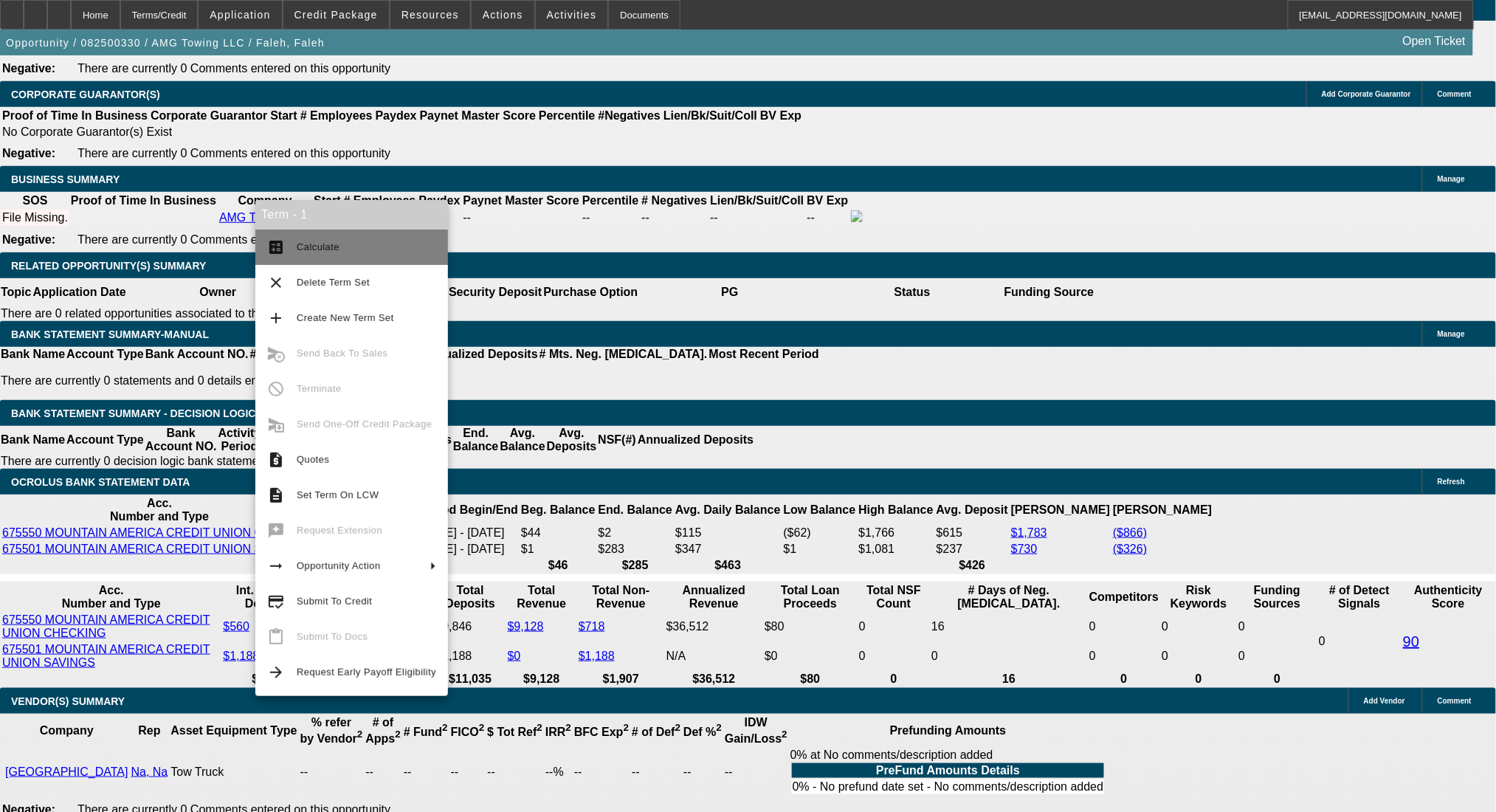
click at [313, 243] on span "Calculate" at bounding box center [318, 247] width 43 height 11
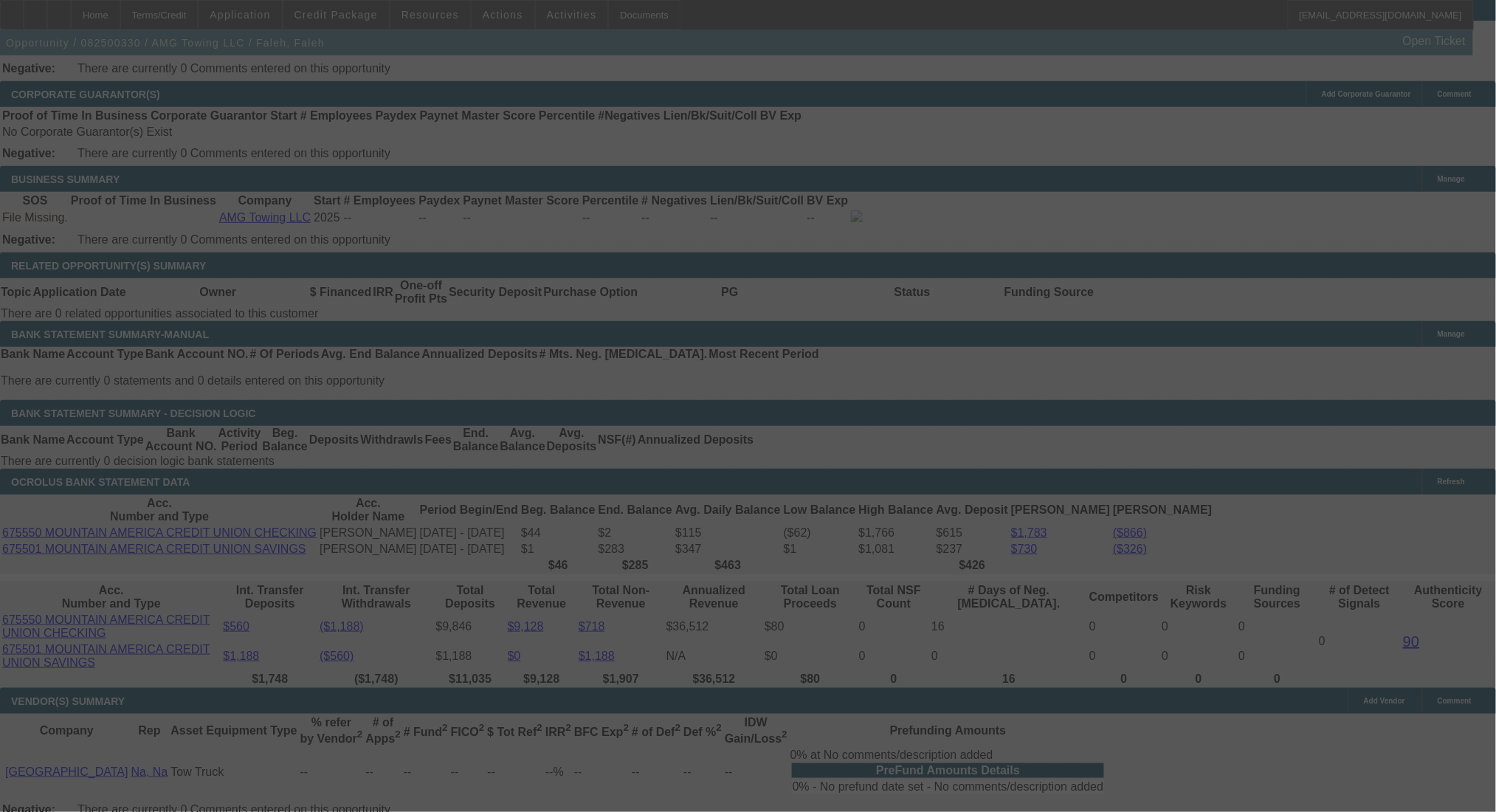
select select "0"
select select "2"
select select "0.1"
select select "4"
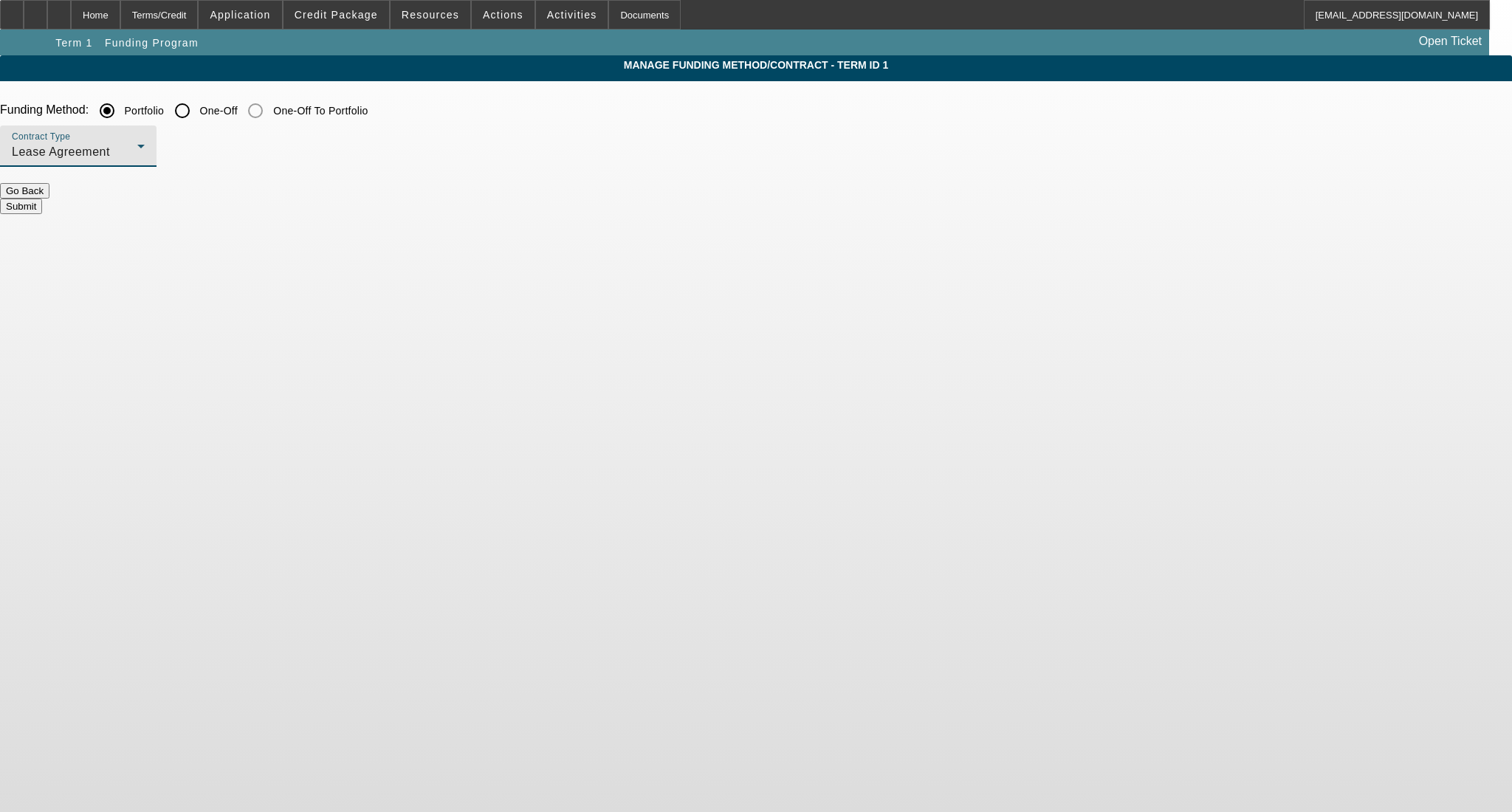
click at [137, 147] on div "Lease Agreement" at bounding box center [74, 152] width 125 height 18
click at [465, 225] on span "Equipment Finance Agreement" at bounding box center [432, 227] width 169 height 36
click at [42, 201] on button "Submit" at bounding box center [21, 206] width 42 height 15
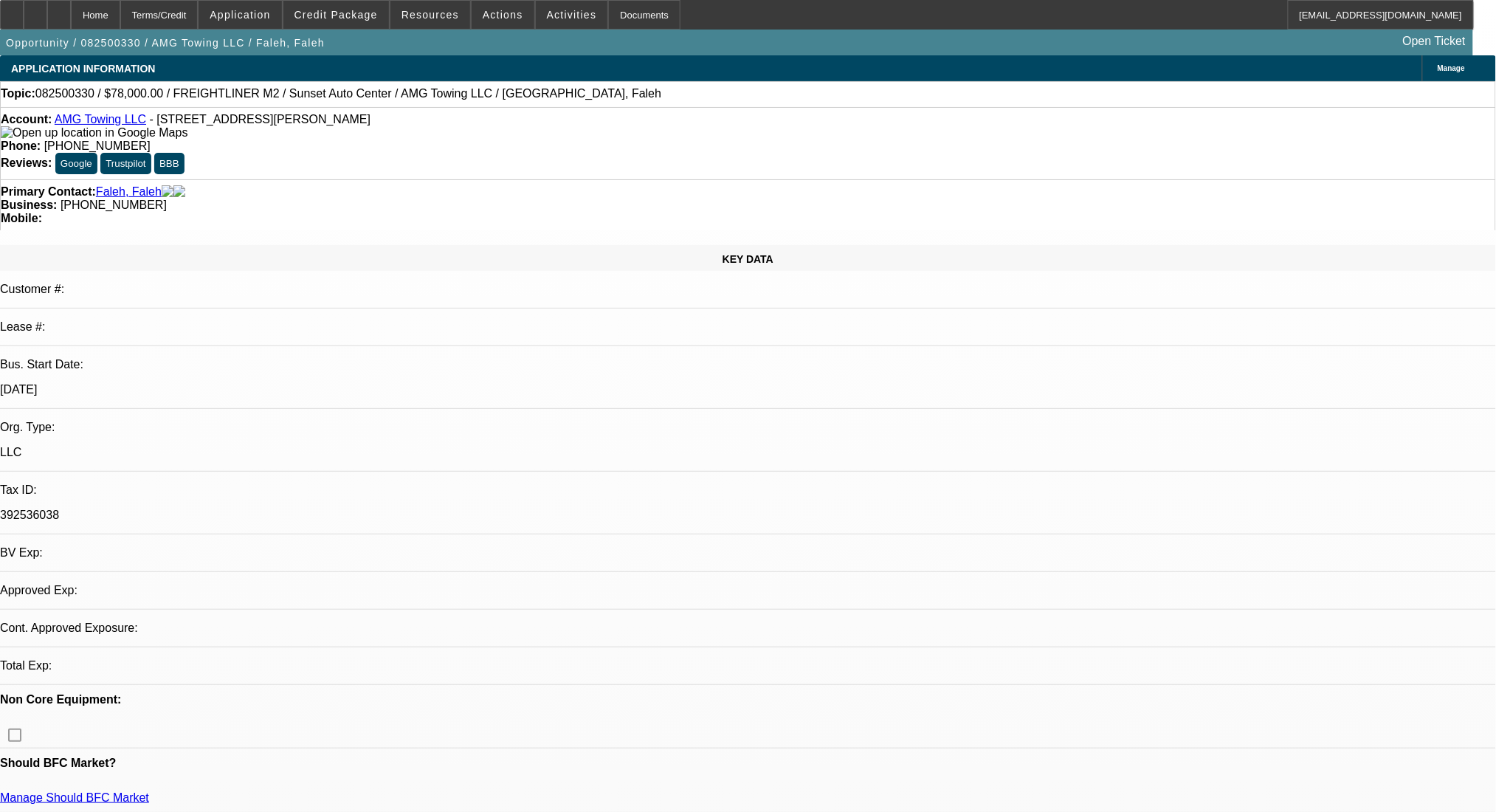
select select "0"
select select "2"
select select "0"
select select "6"
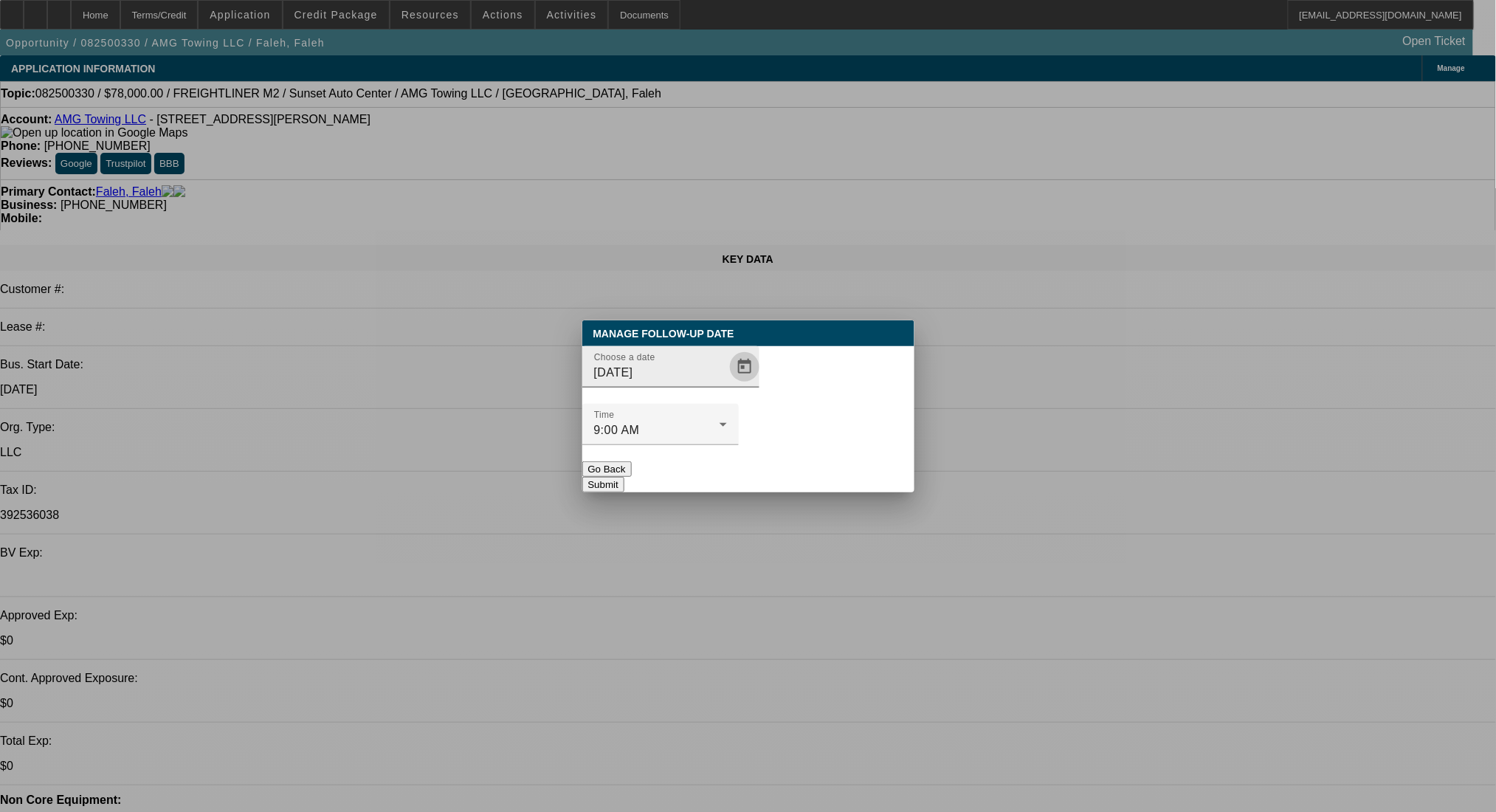
click at [727, 384] on span "Open calendar" at bounding box center [745, 367] width 36 height 36
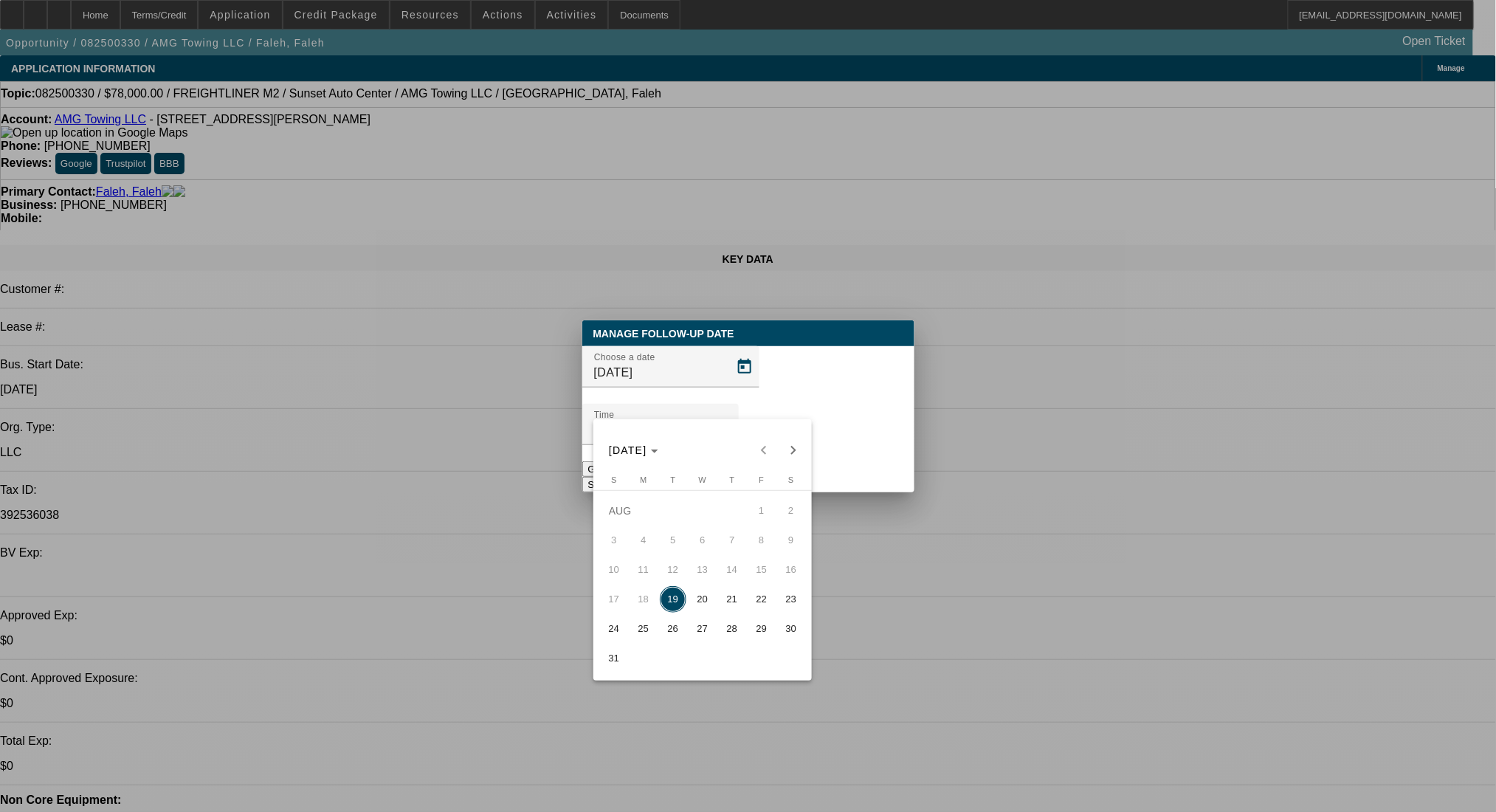
click at [692, 602] on span "20" at bounding box center [702, 599] width 26 height 26
type input "8/20/2025"
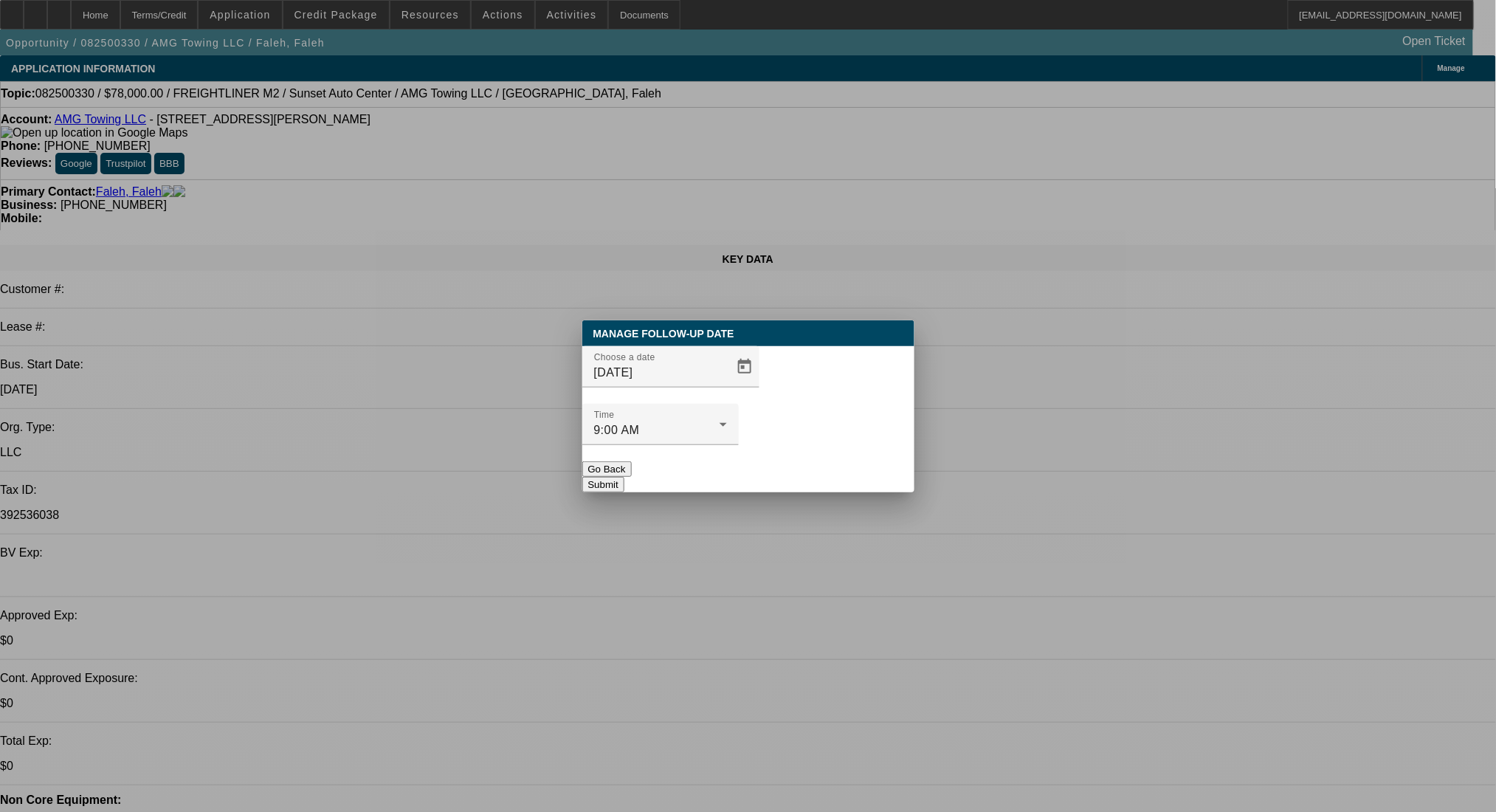
click at [624, 476] on button "Submit" at bounding box center [603, 484] width 42 height 15
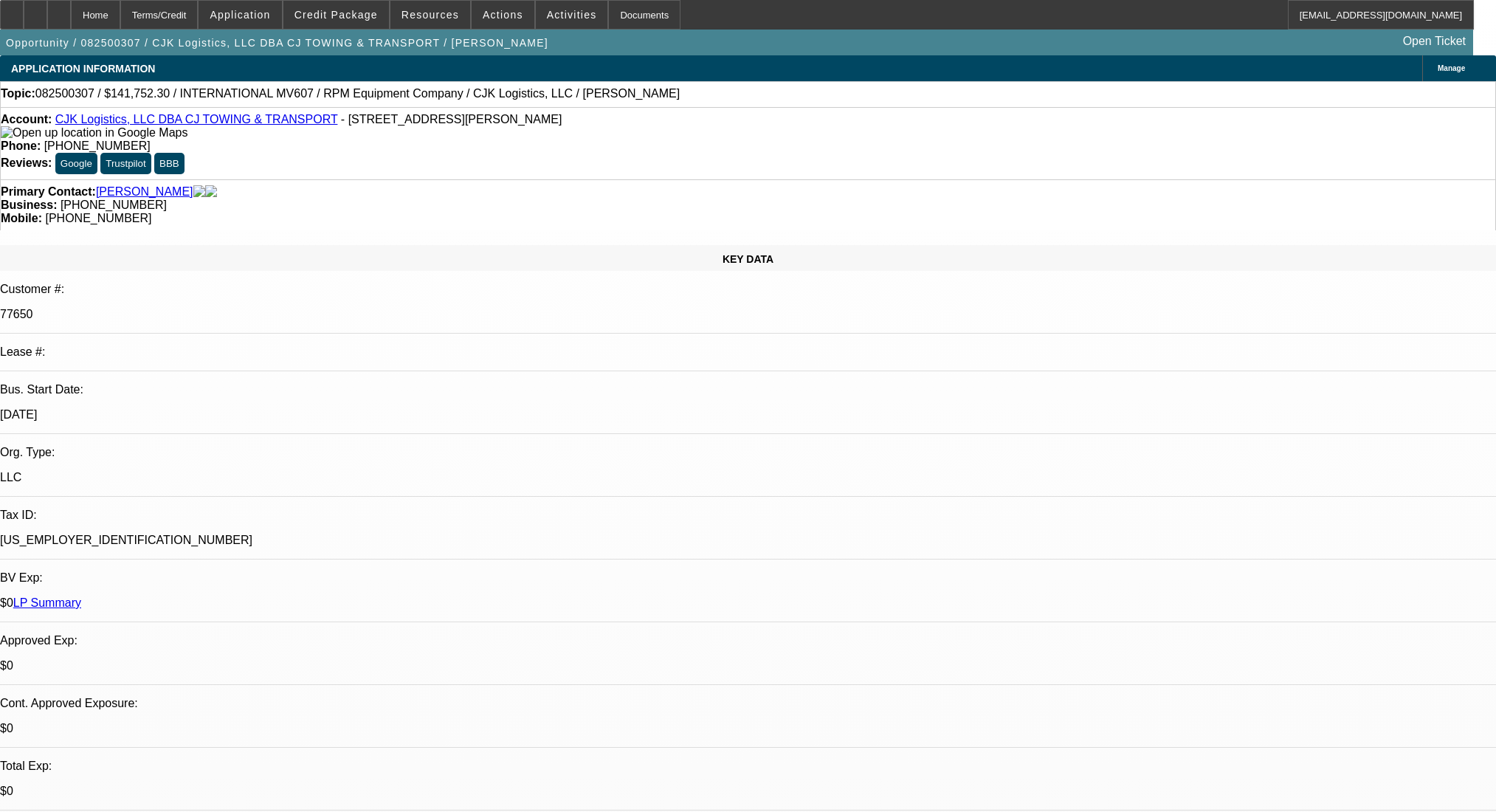
select select "0"
select select "6"
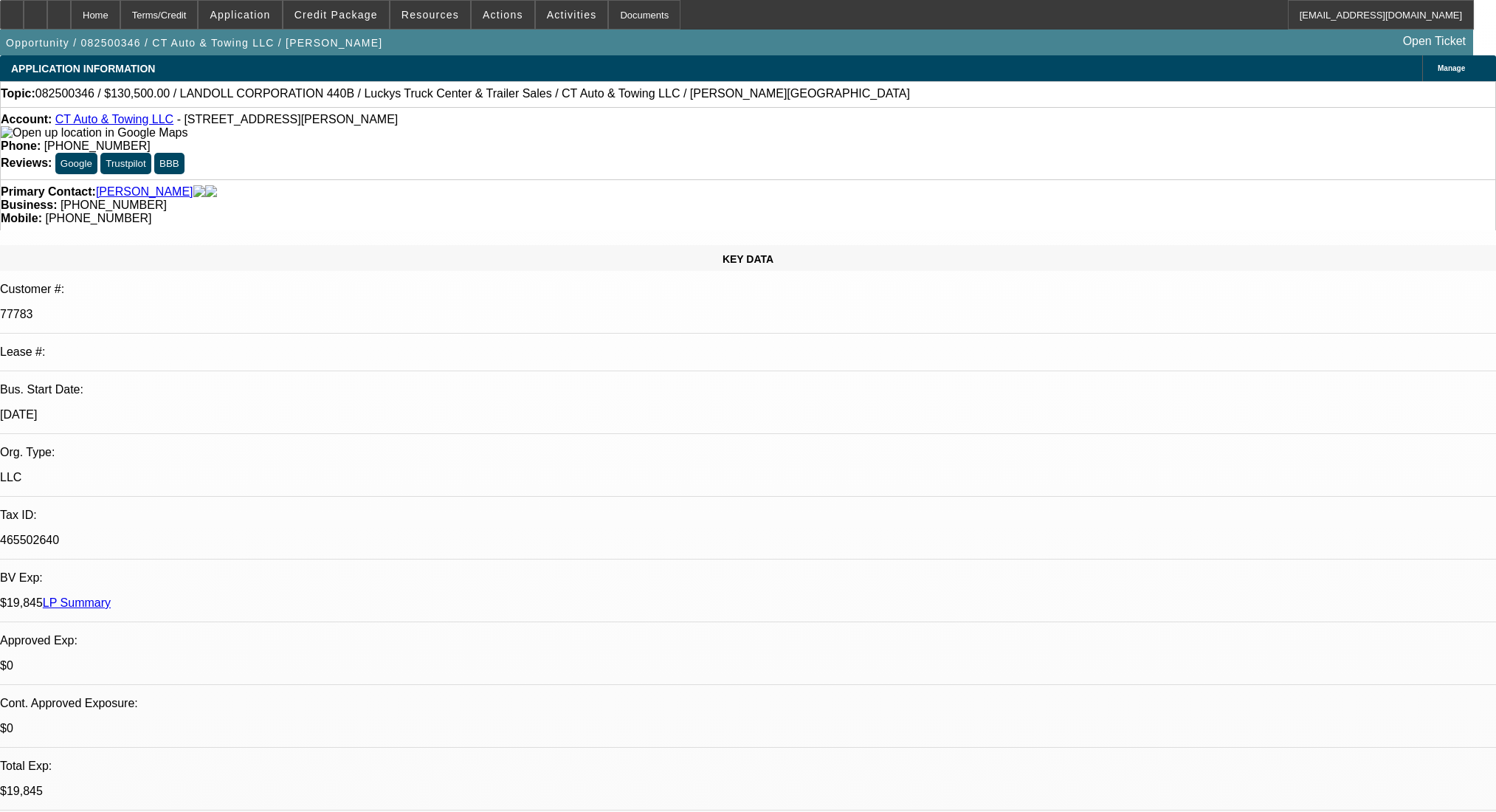
select select "0"
select select "2"
select select "0"
select select "6"
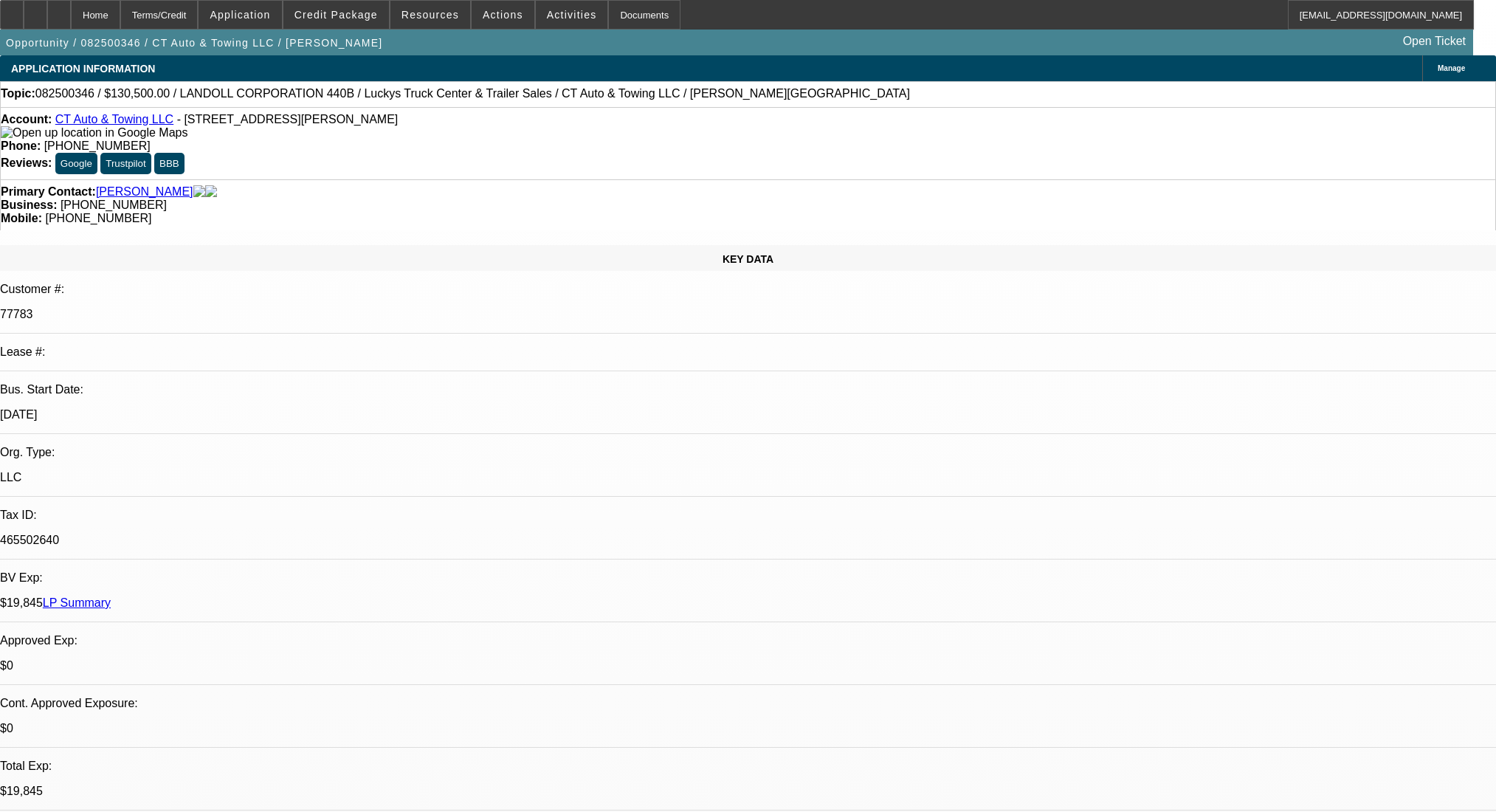
select select "0"
select select "2"
select select "0"
select select "6"
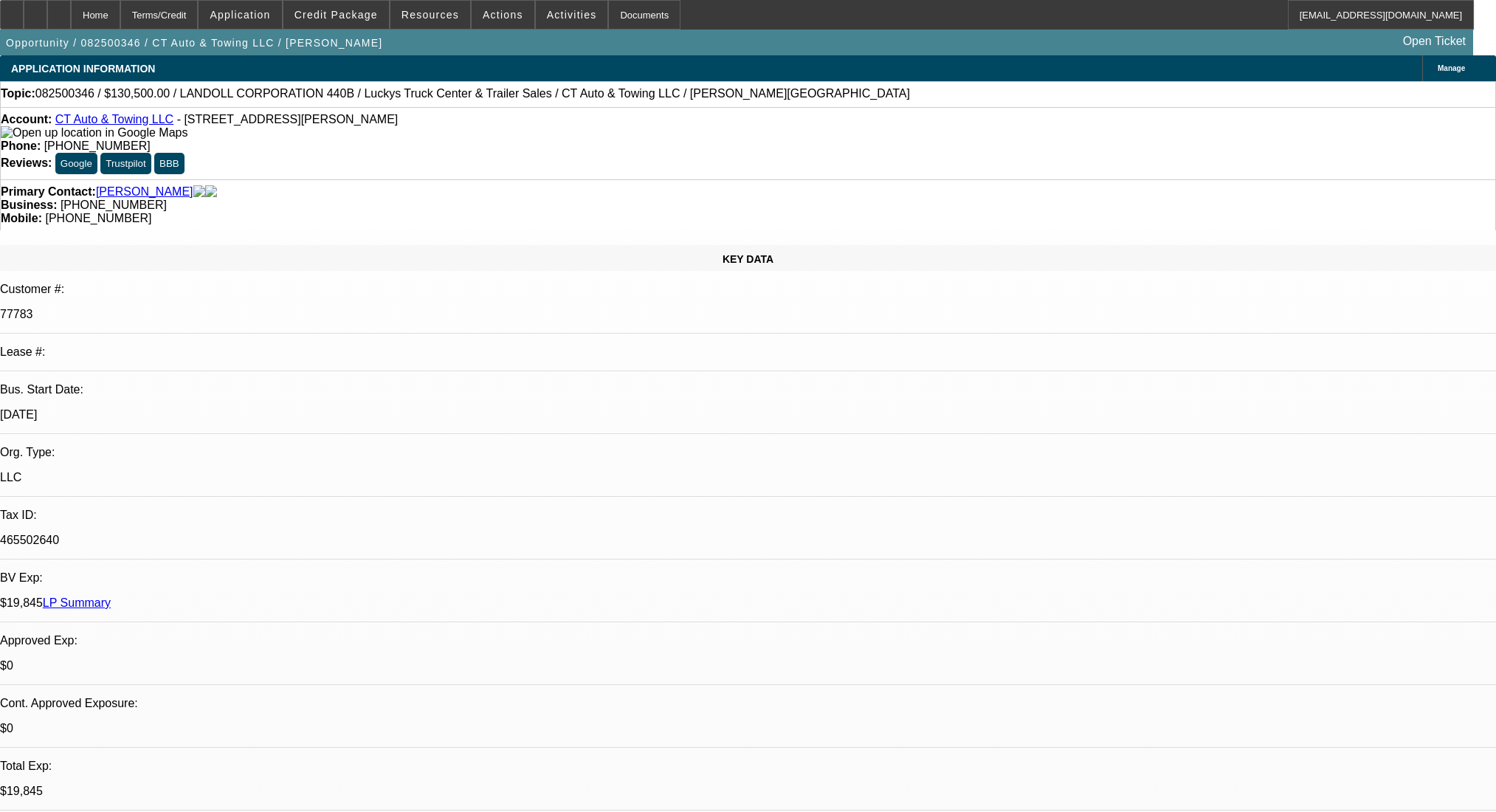
select select "0"
select select "6"
select select "0"
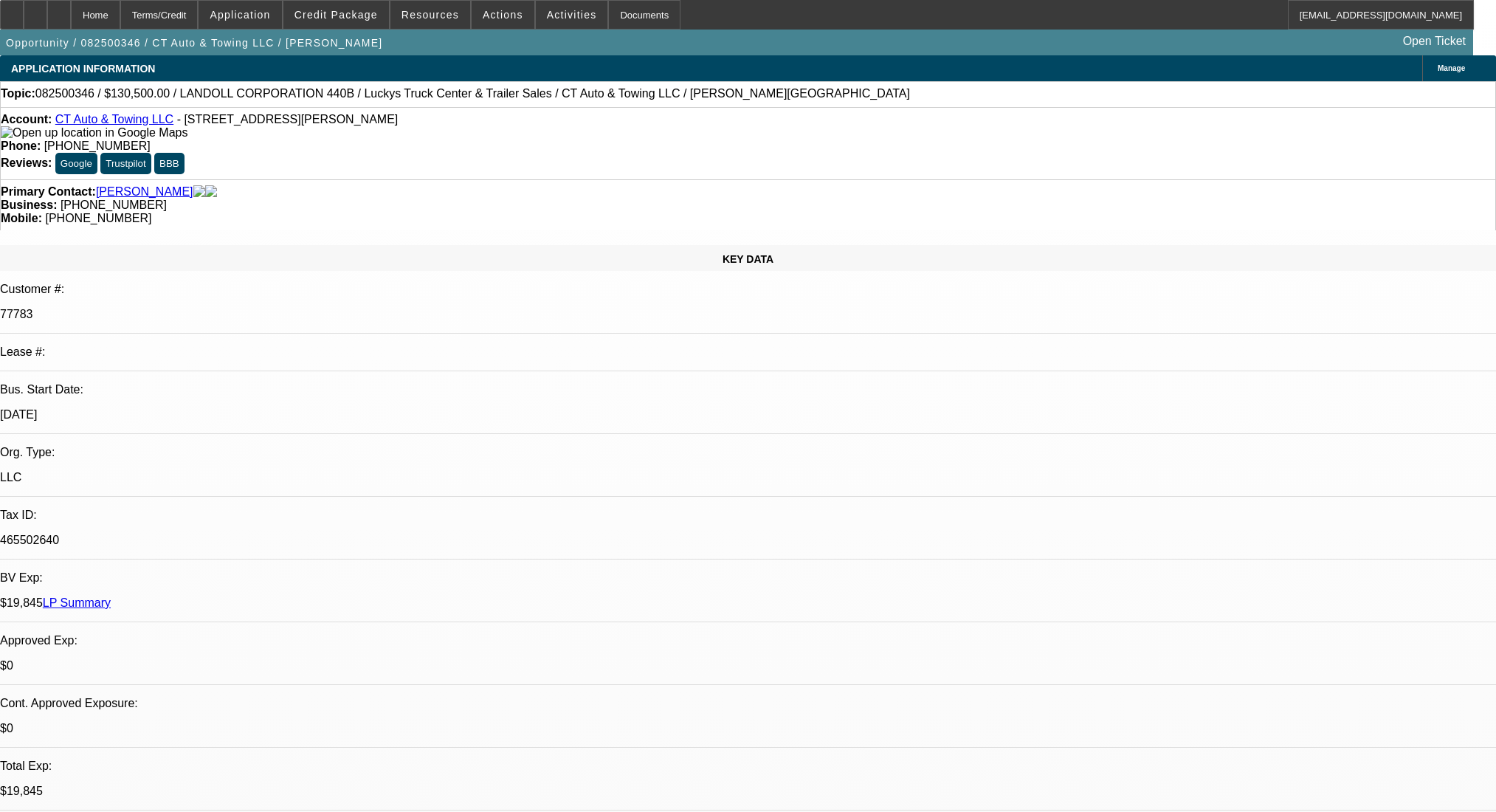
select select "0"
select select "6"
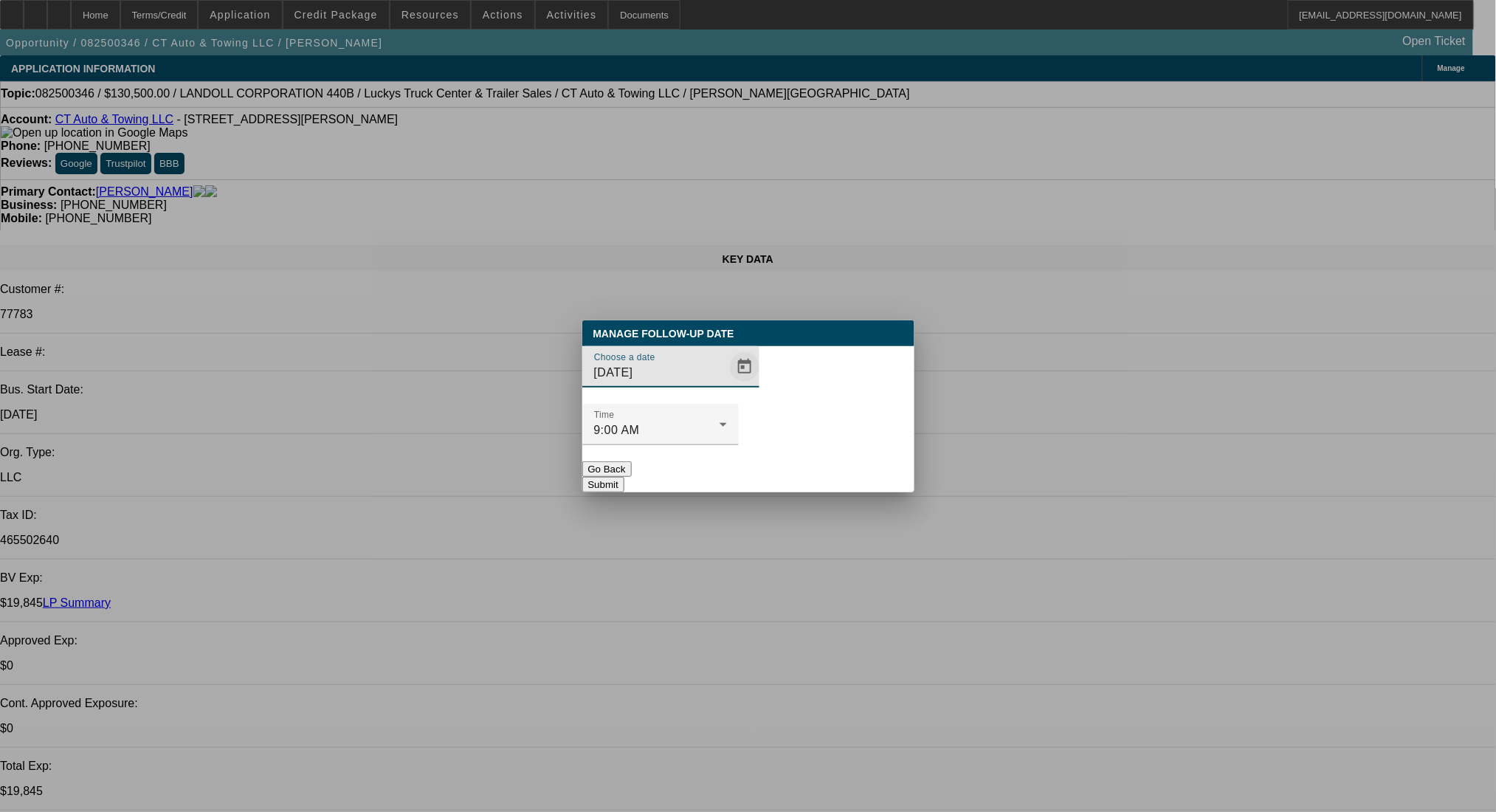
click at [727, 384] on span "Open calendar" at bounding box center [745, 367] width 36 height 36
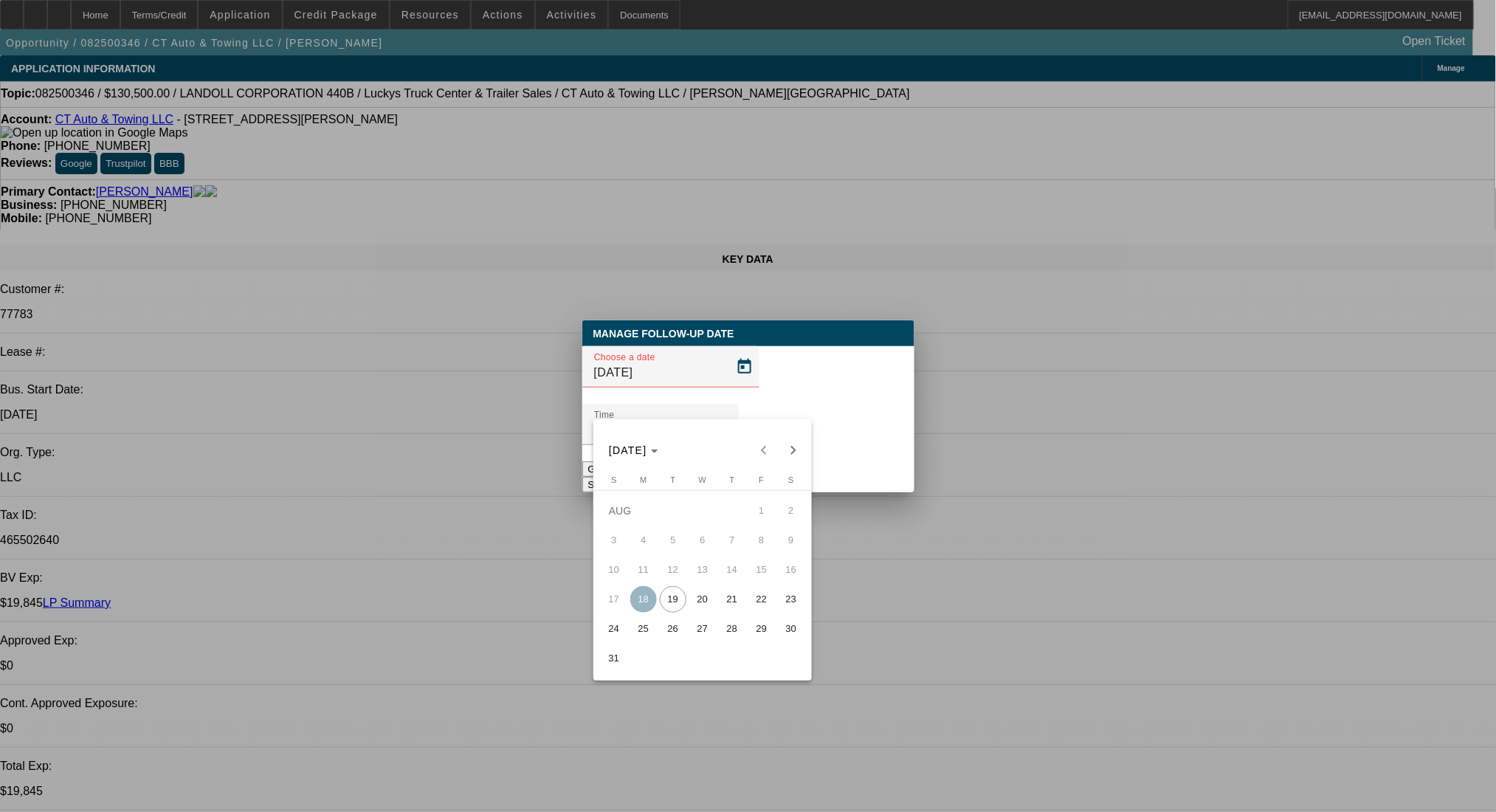
click at [728, 601] on span "21" at bounding box center [732, 599] width 26 height 26
type input "8/21/2025"
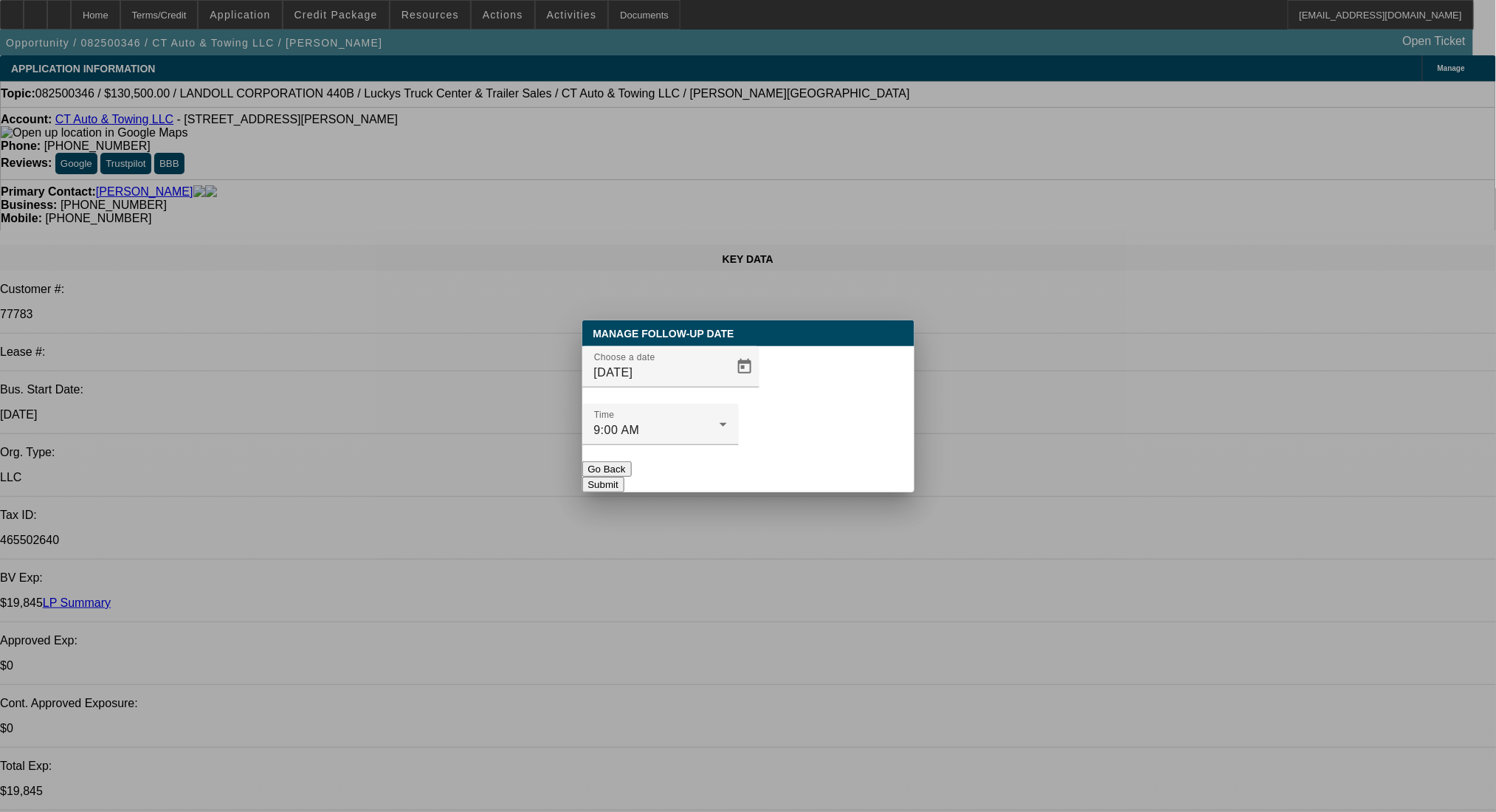
click at [624, 476] on button "Submit" at bounding box center [603, 484] width 42 height 15
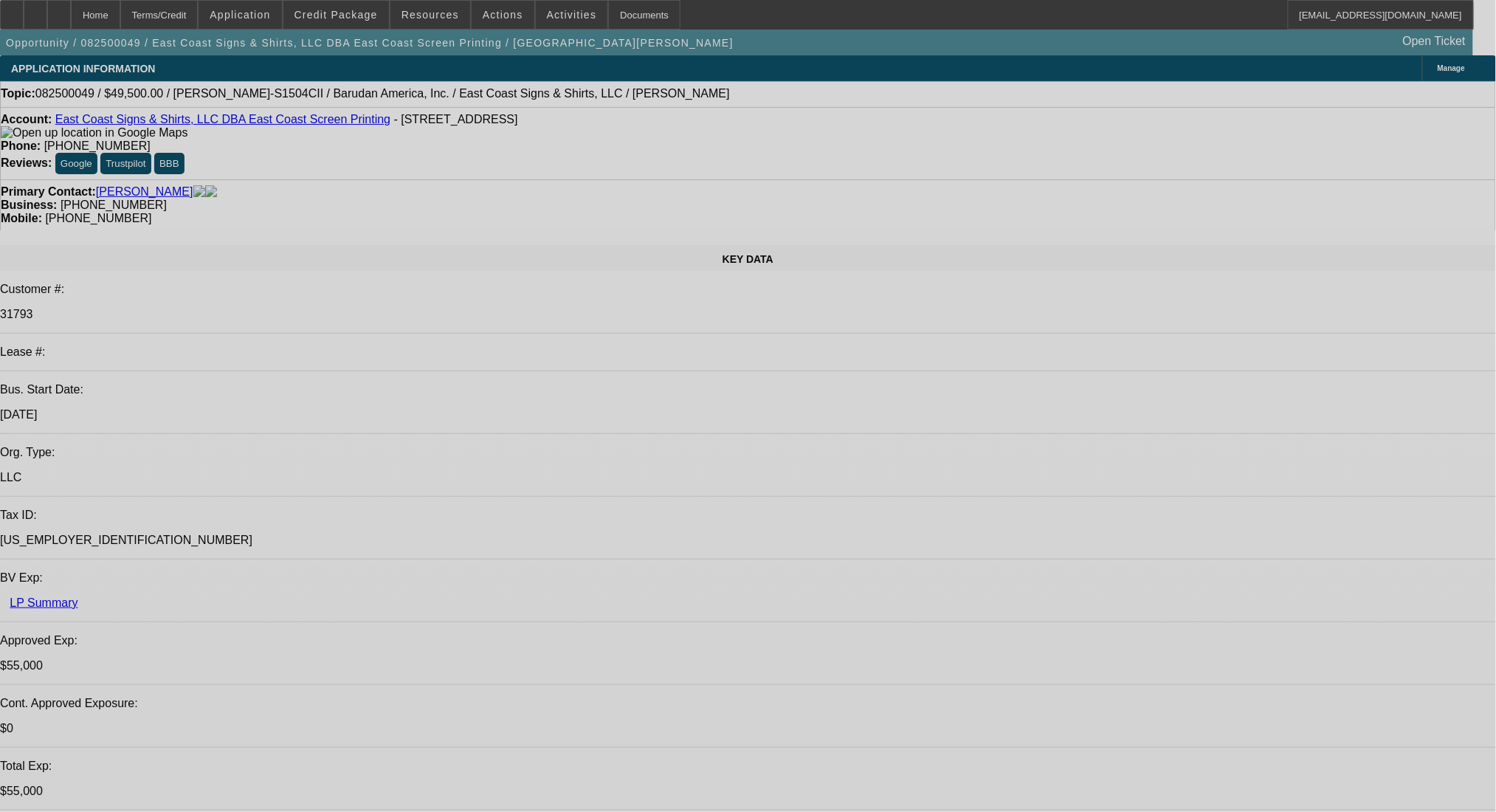
select select "0"
select select "2"
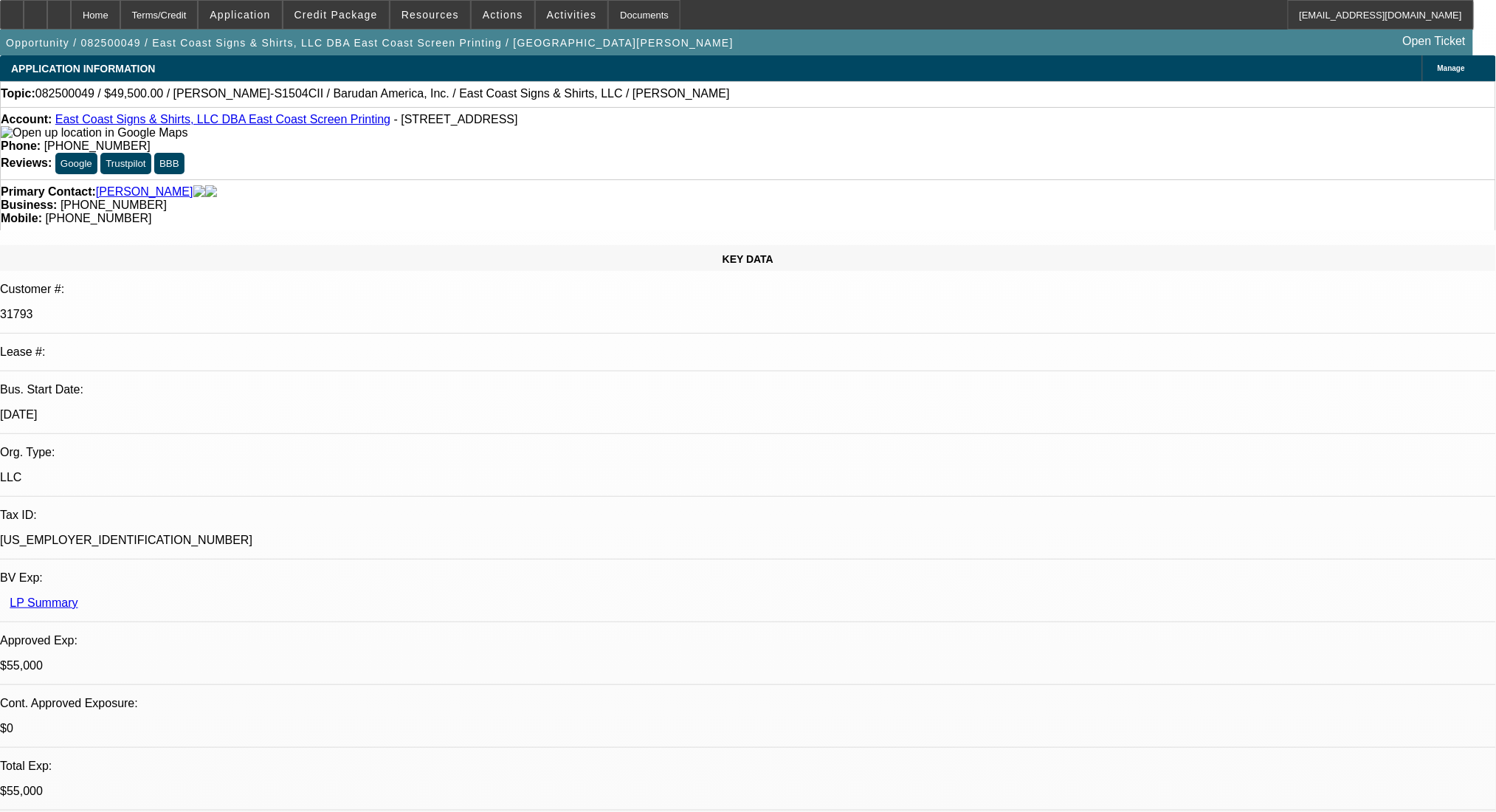
select select "0"
select select "6"
select select "0"
select select "2"
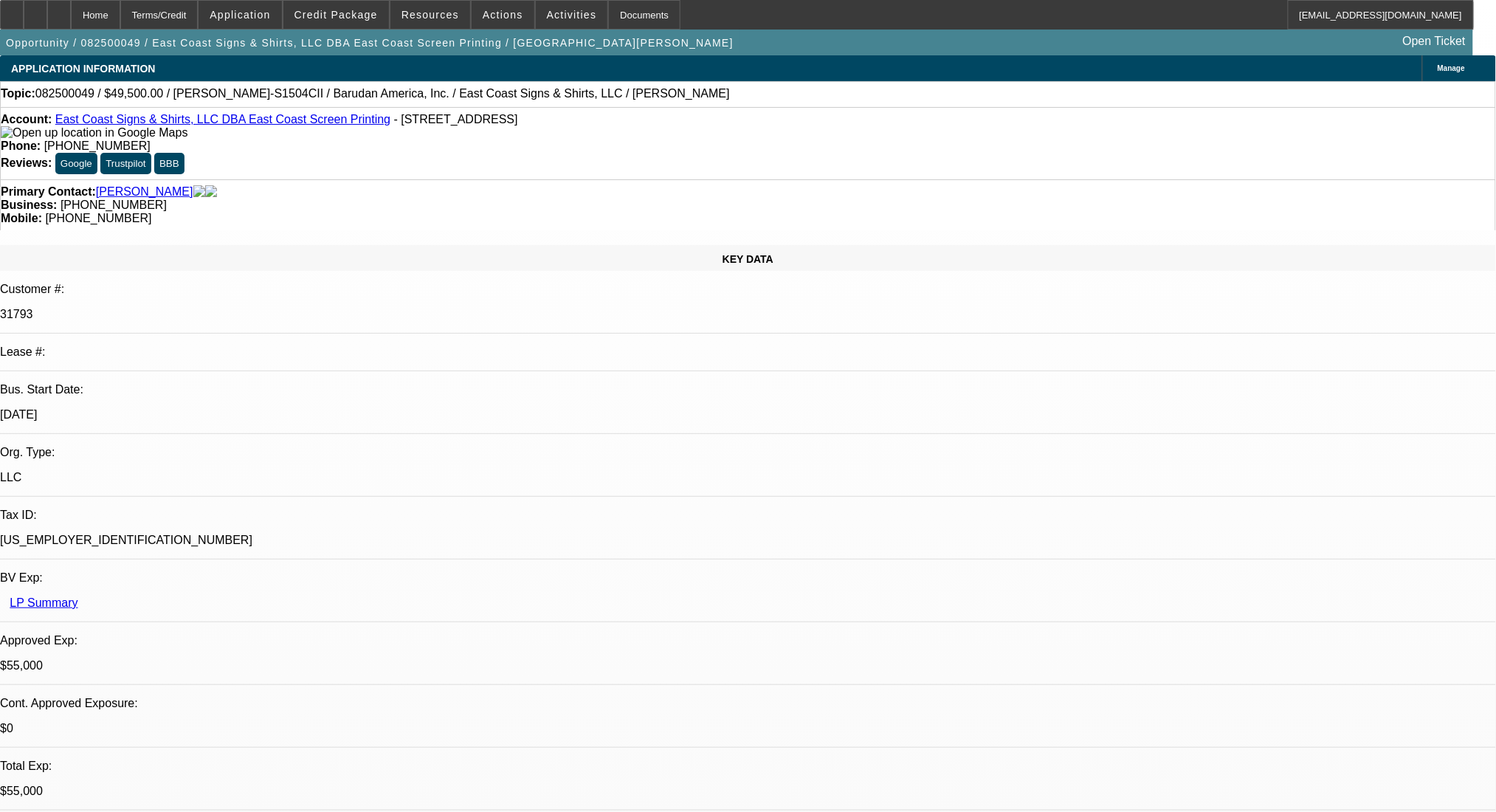
select select "0.1"
select select "4"
select select "0"
select select "2"
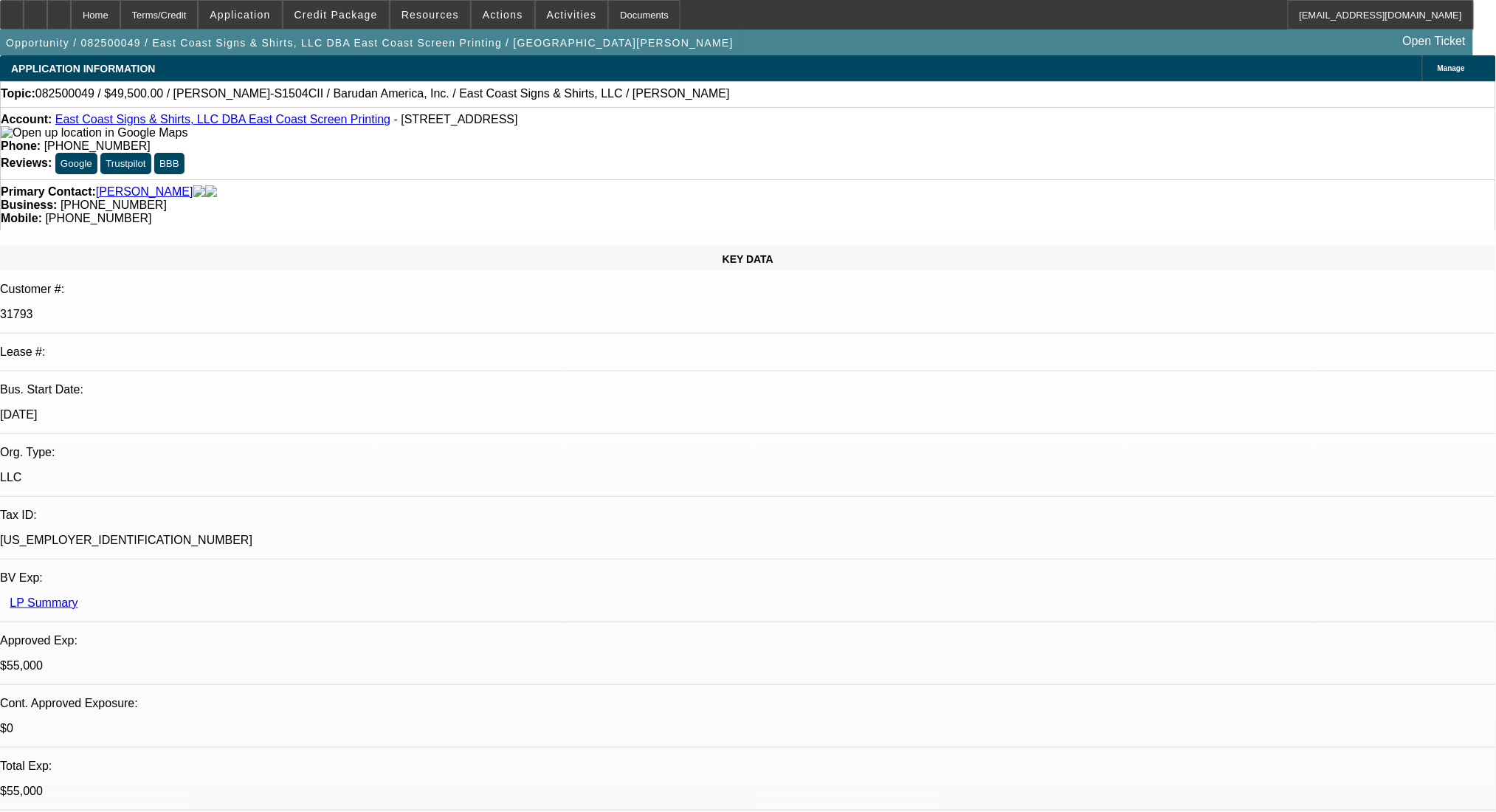
select select "0.1"
select select "4"
click at [187, 11] on div "Terms/Credit" at bounding box center [159, 15] width 78 height 29
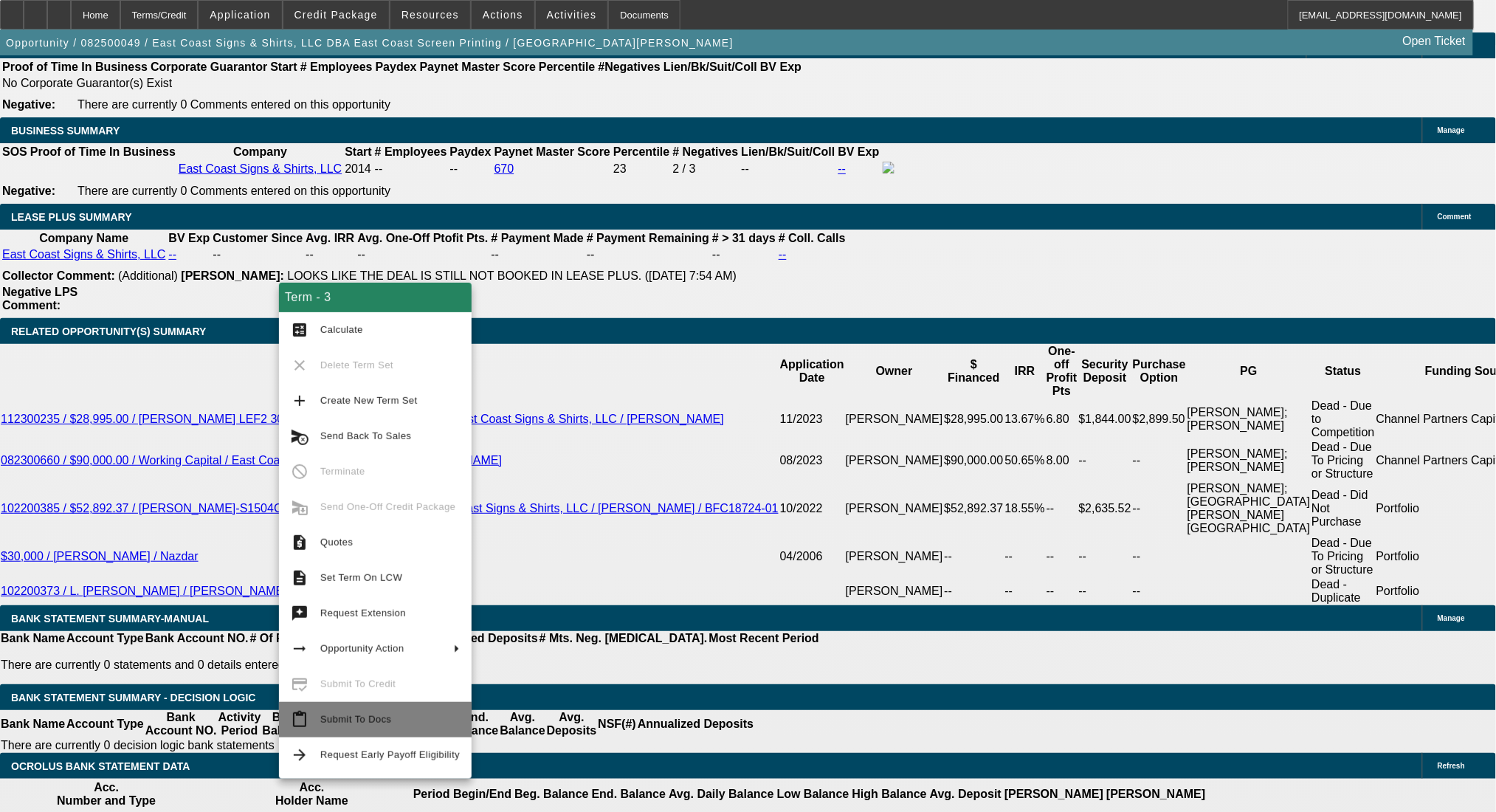
click at [380, 725] on span "Submit To Docs" at bounding box center [390, 719] width 139 height 18
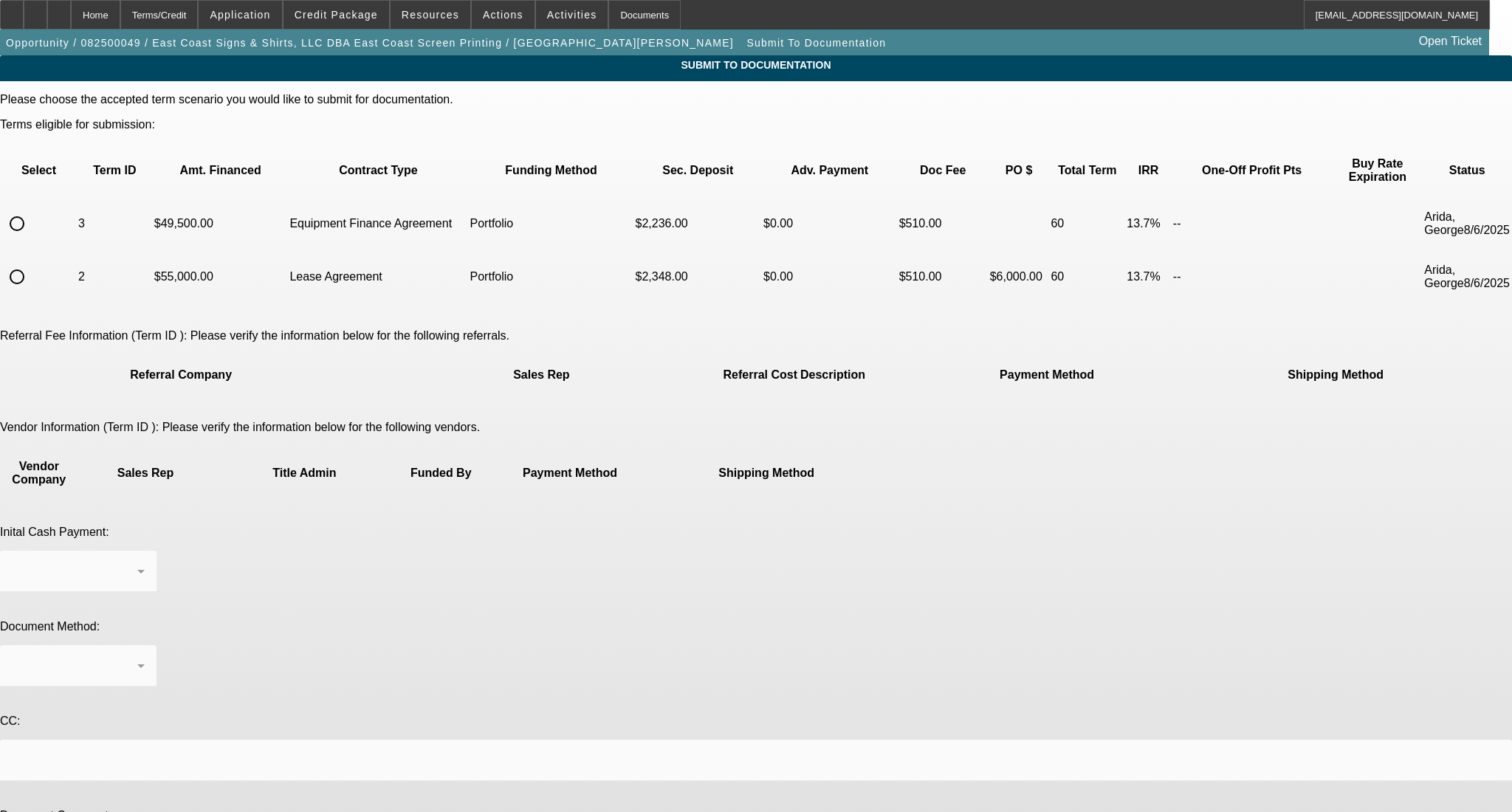
click at [32, 209] on input "radio" at bounding box center [17, 223] width 29 height 29
radio input "true"
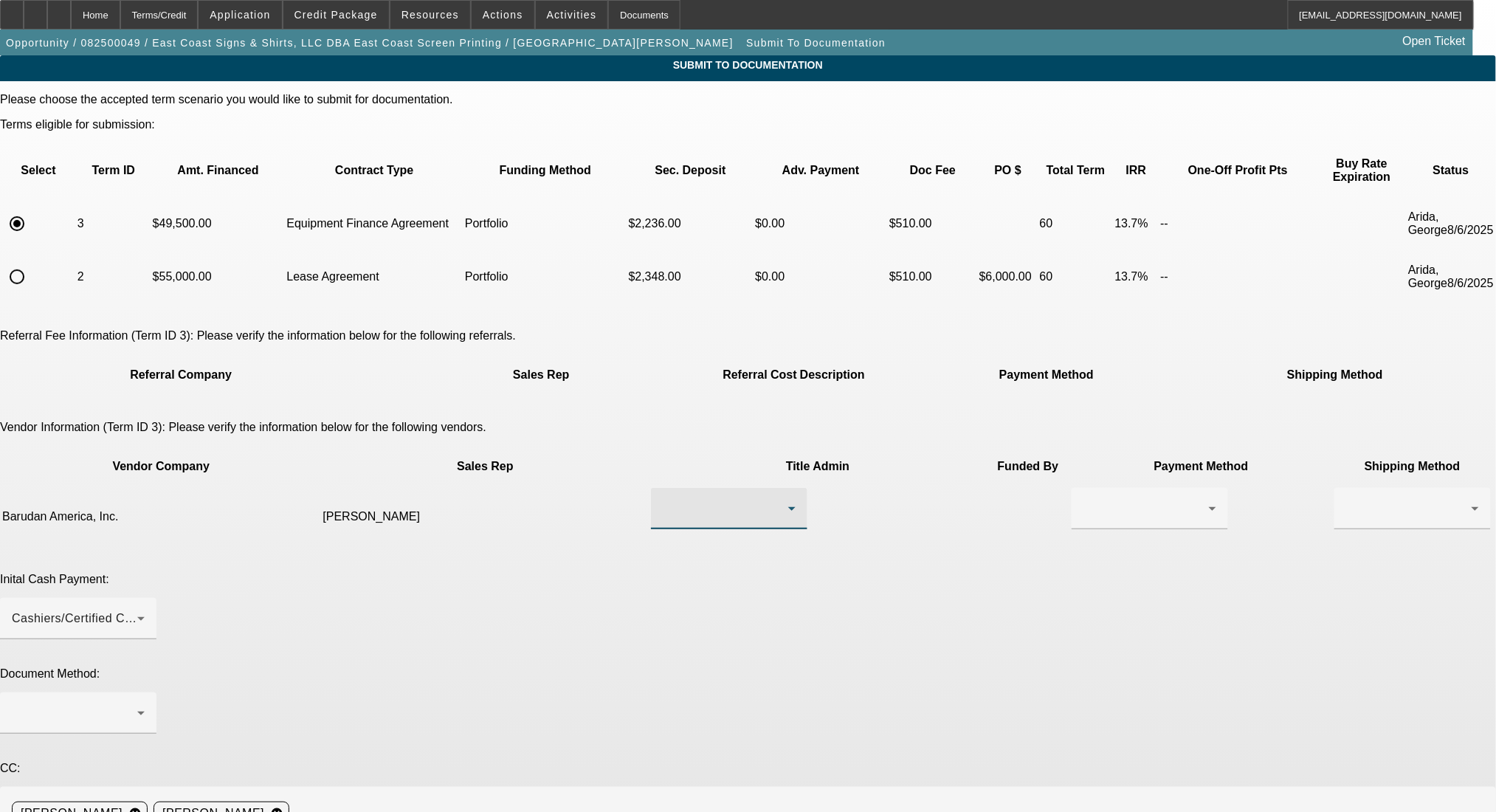
click at [679, 500] on div at bounding box center [726, 508] width 125 height 18
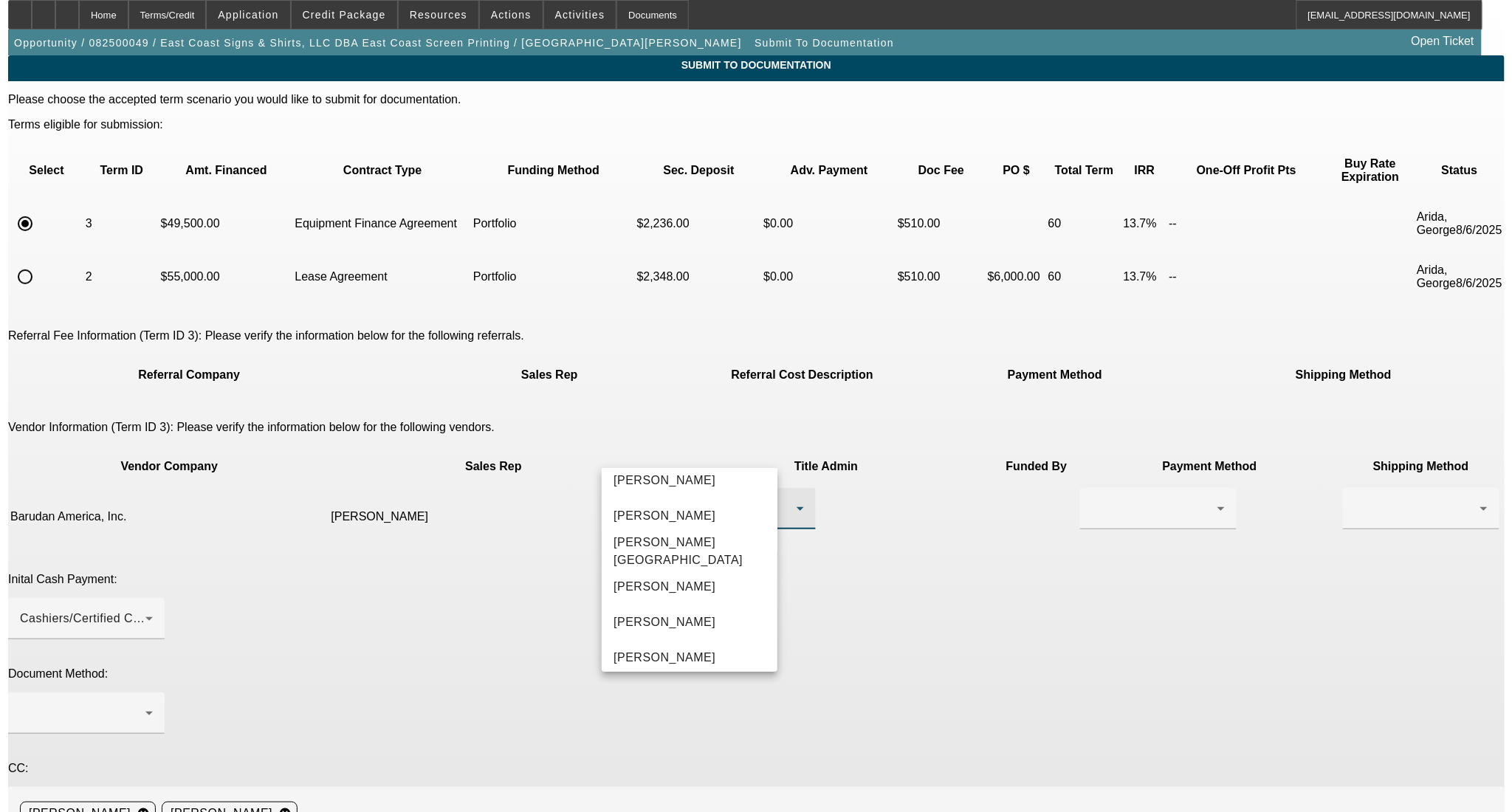
scroll to position [375, 0]
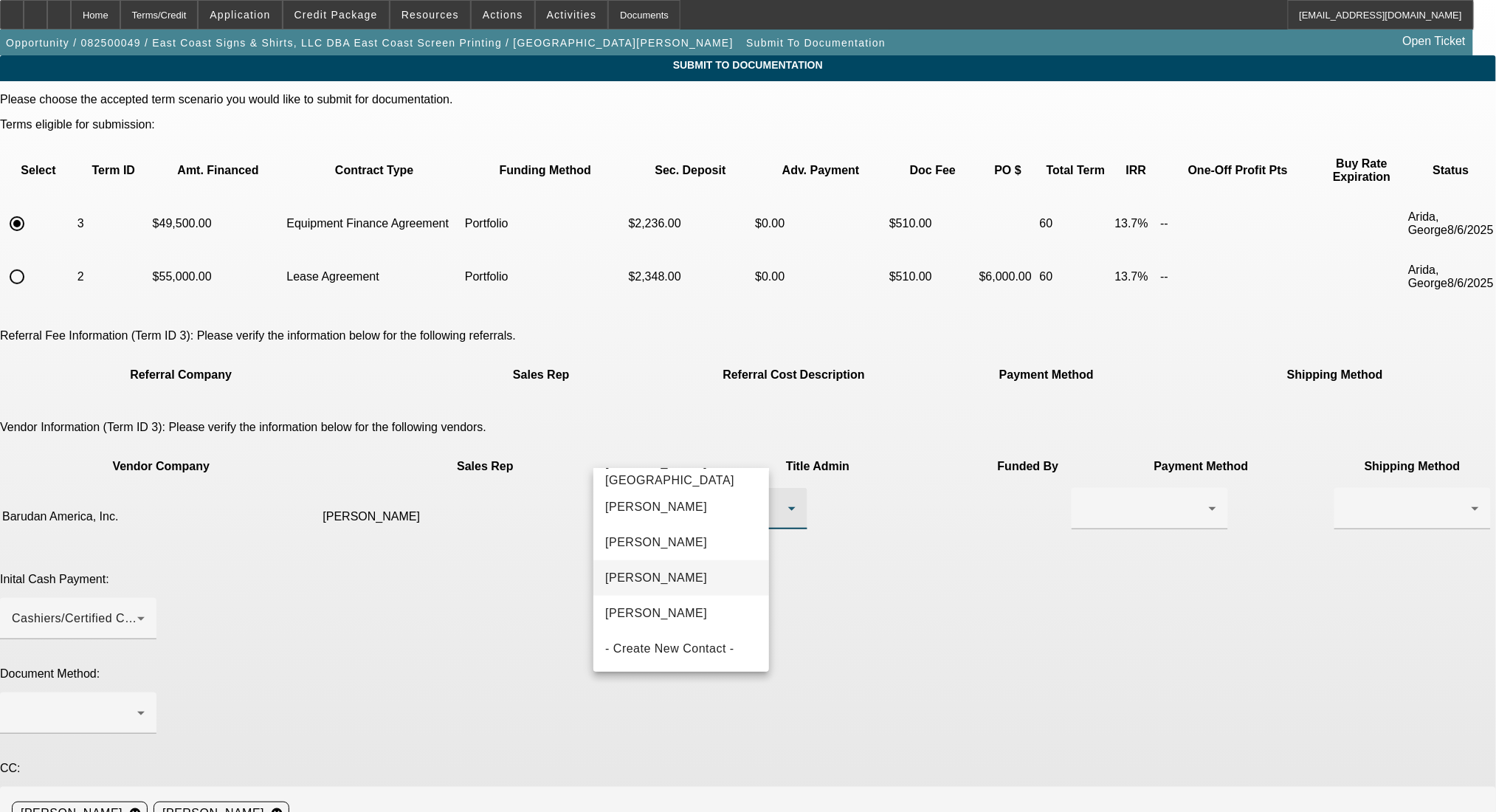
click at [709, 574] on mat-option "Stone, Brandon" at bounding box center [681, 578] width 176 height 36
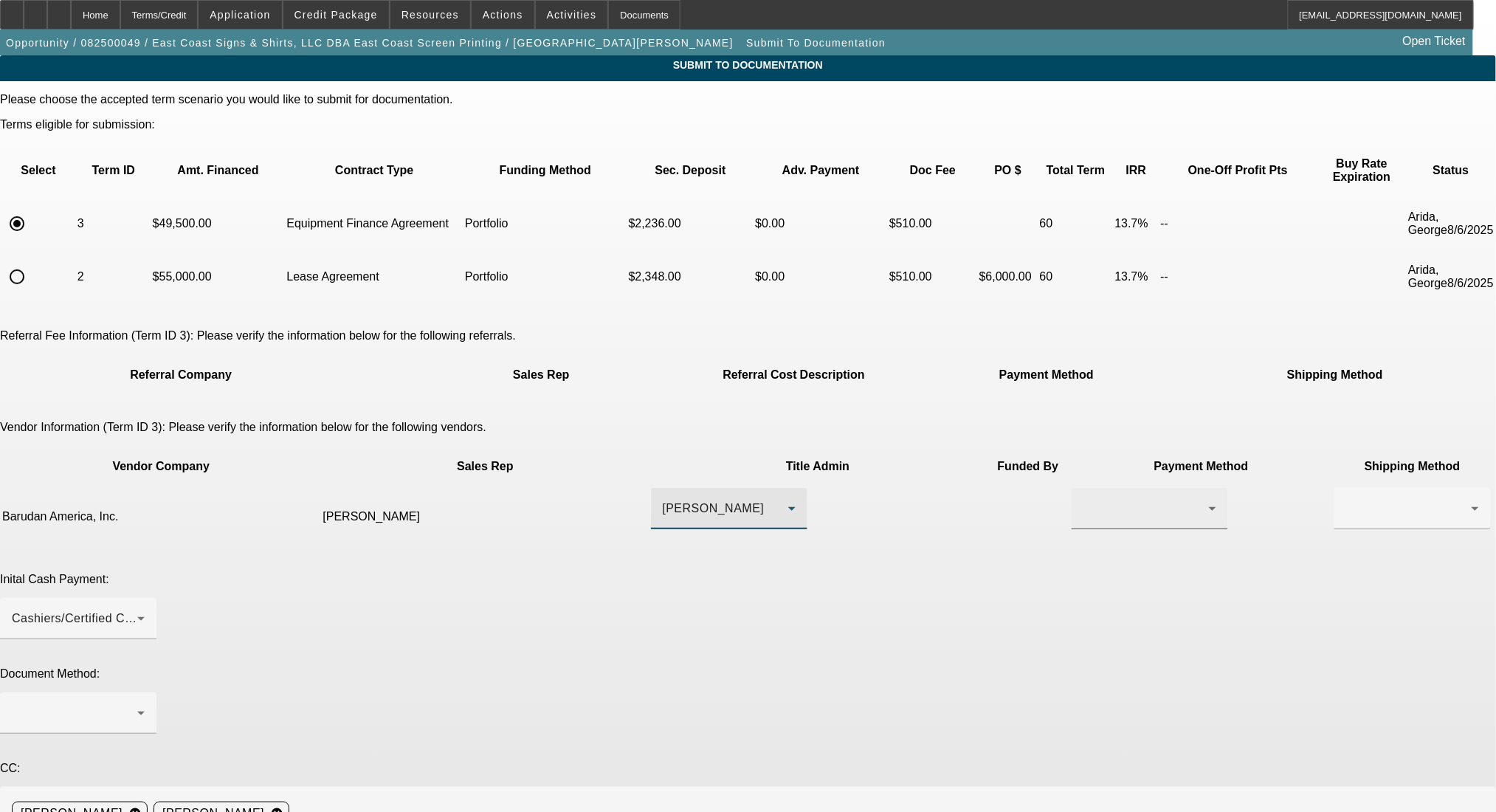
click at [1084, 488] on div at bounding box center [1150, 508] width 133 height 41
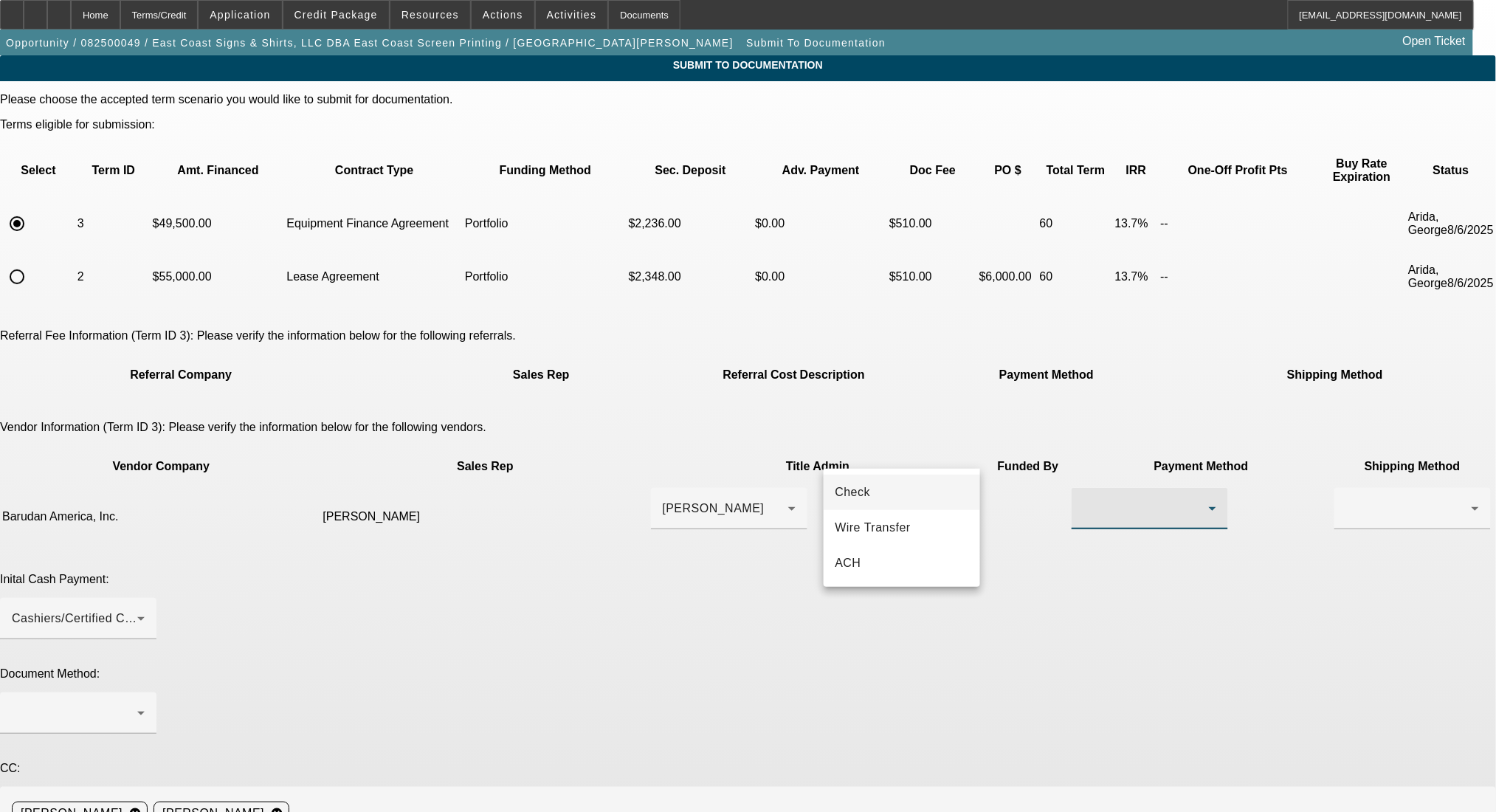
click at [924, 496] on mat-option "Check" at bounding box center [902, 493] width 156 height 36
click at [1084, 500] on div "Check" at bounding box center [1146, 508] width 125 height 18
click at [907, 524] on span "Wire Transfer" at bounding box center [873, 527] width 76 height 18
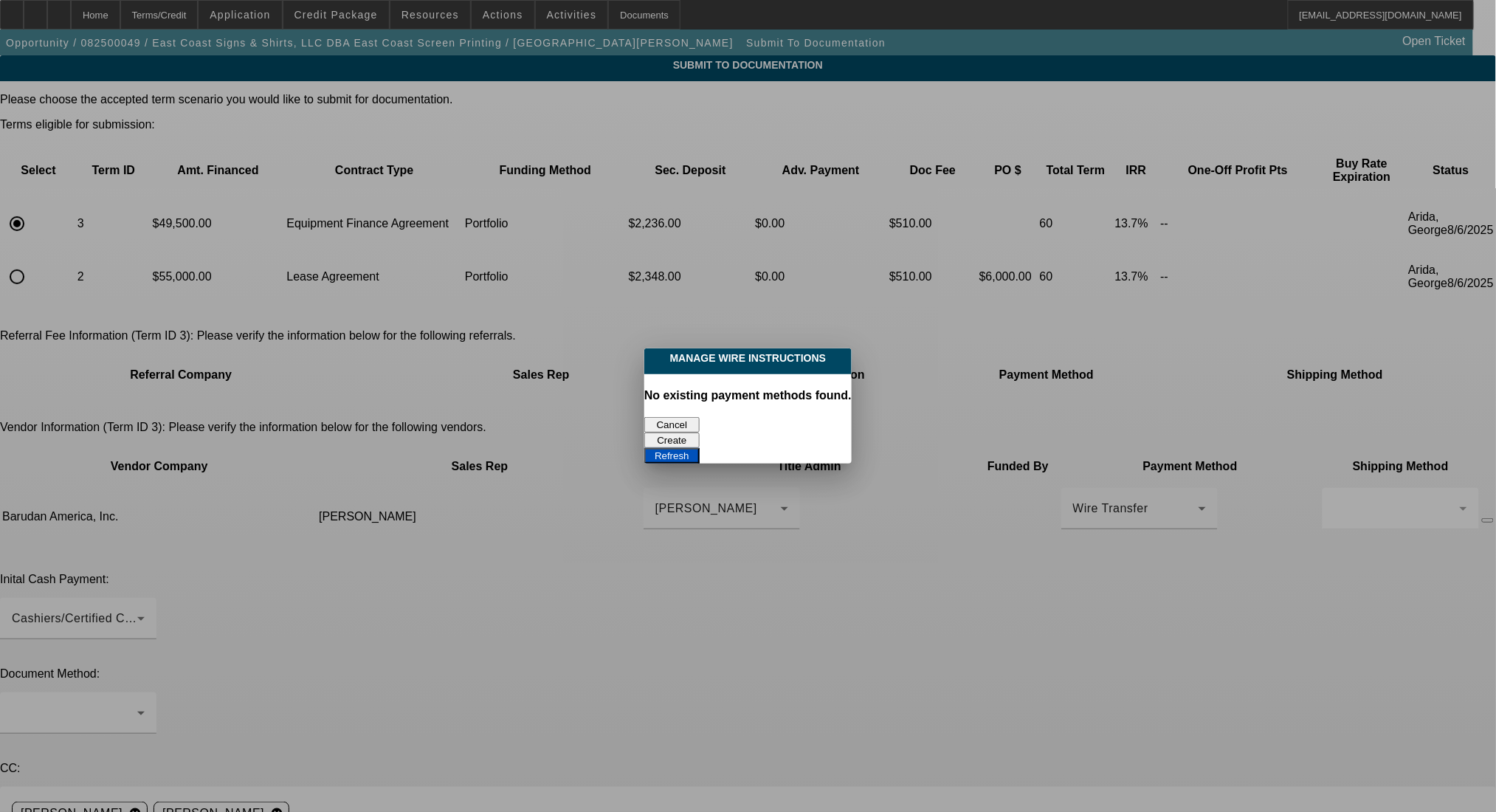
click at [671, 417] on button "Cancel" at bounding box center [672, 425] width 56 height 15
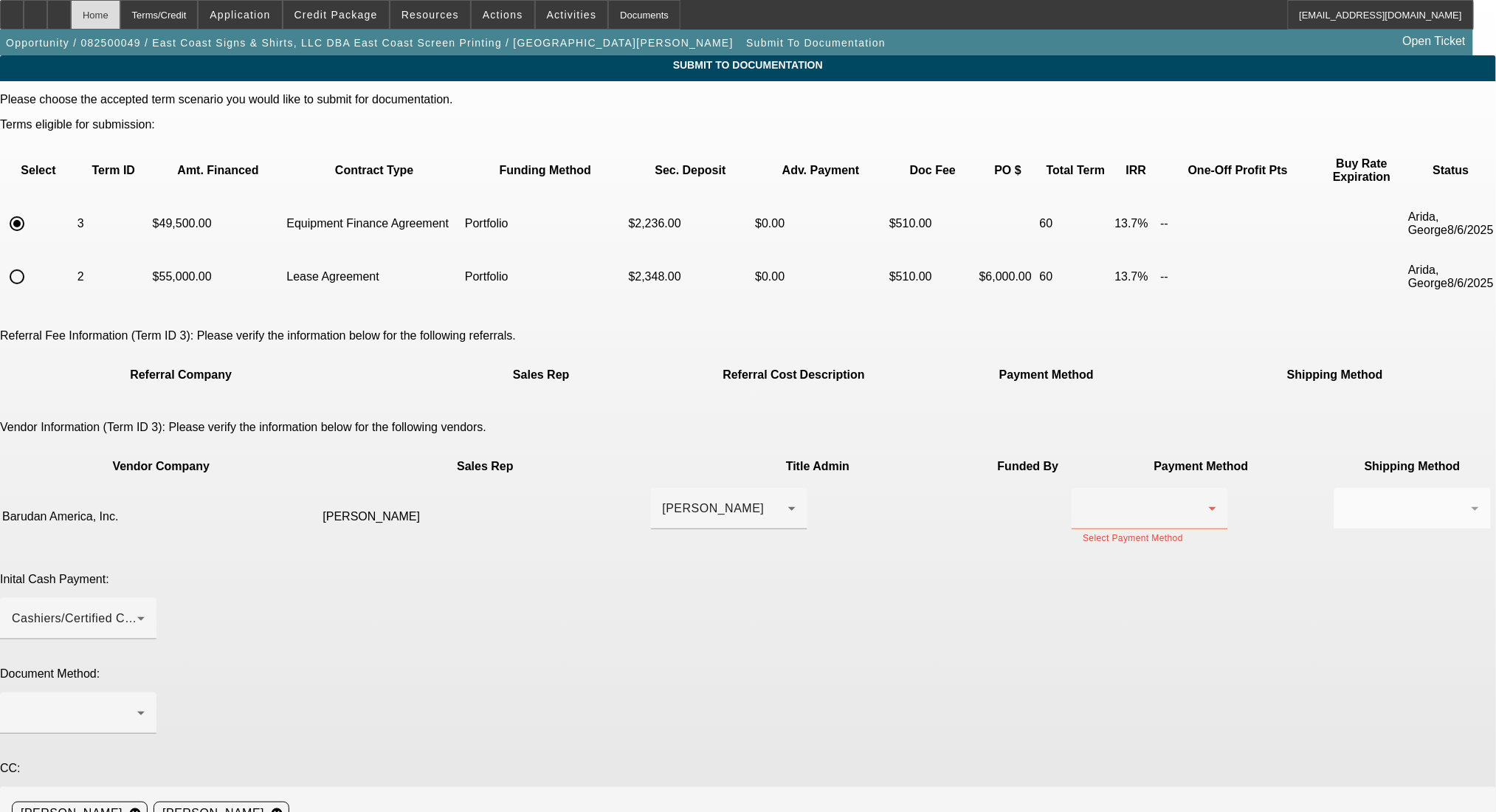
click at [121, 21] on div "Home" at bounding box center [96, 15] width 50 height 29
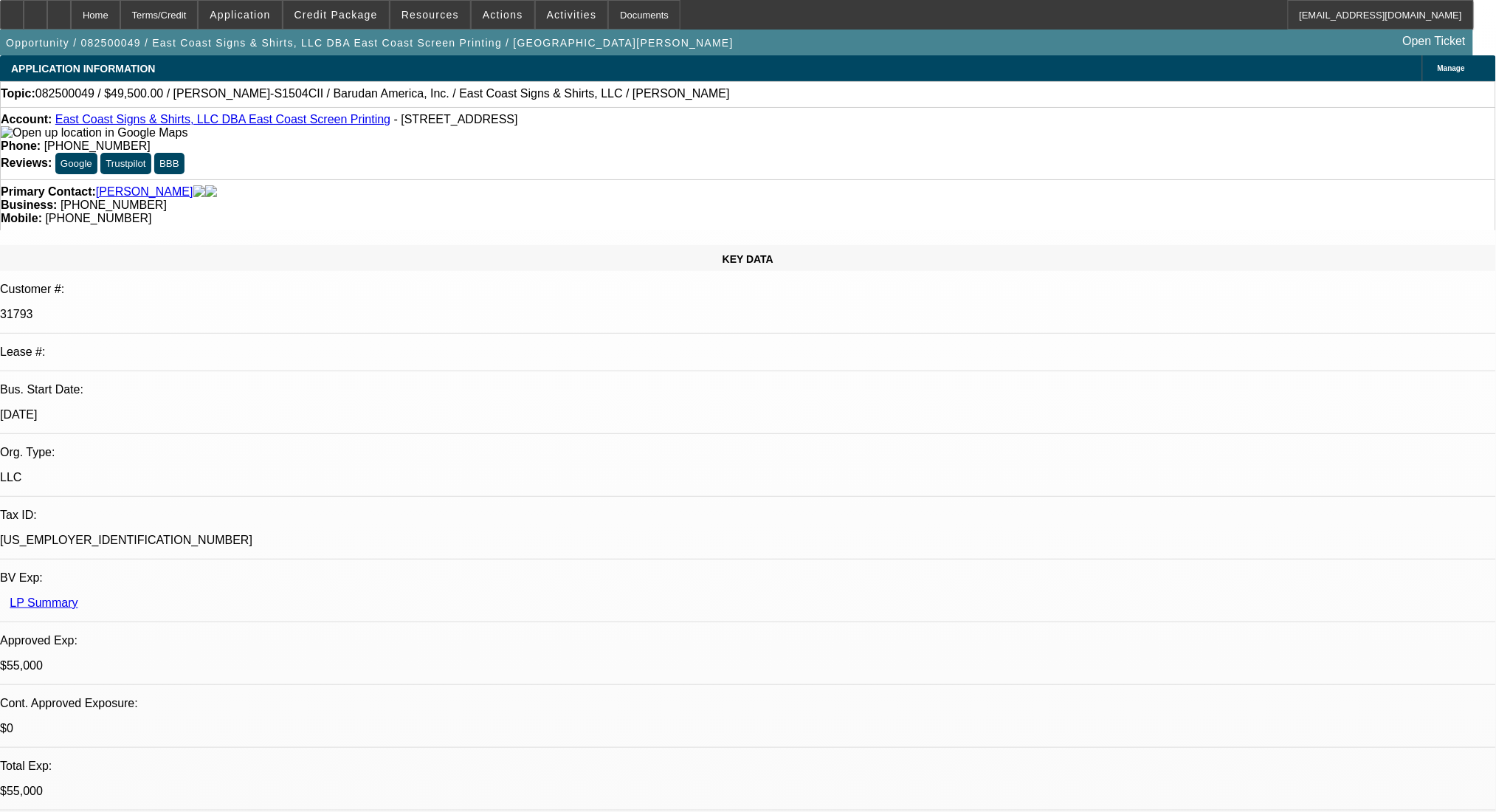
select select "0"
select select "2"
select select "0"
select select "6"
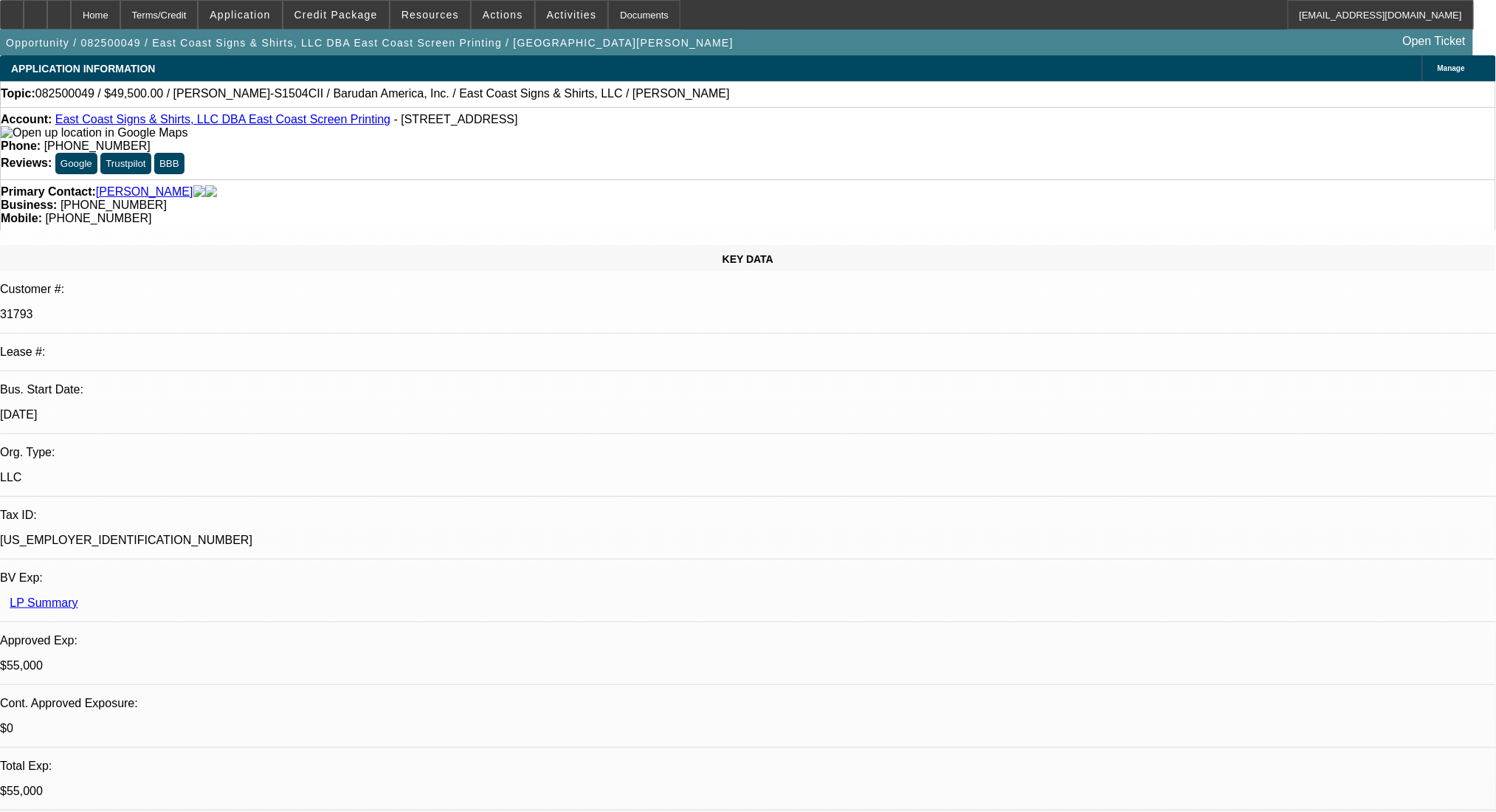
select select "0"
select select "2"
select select "0.1"
select select "4"
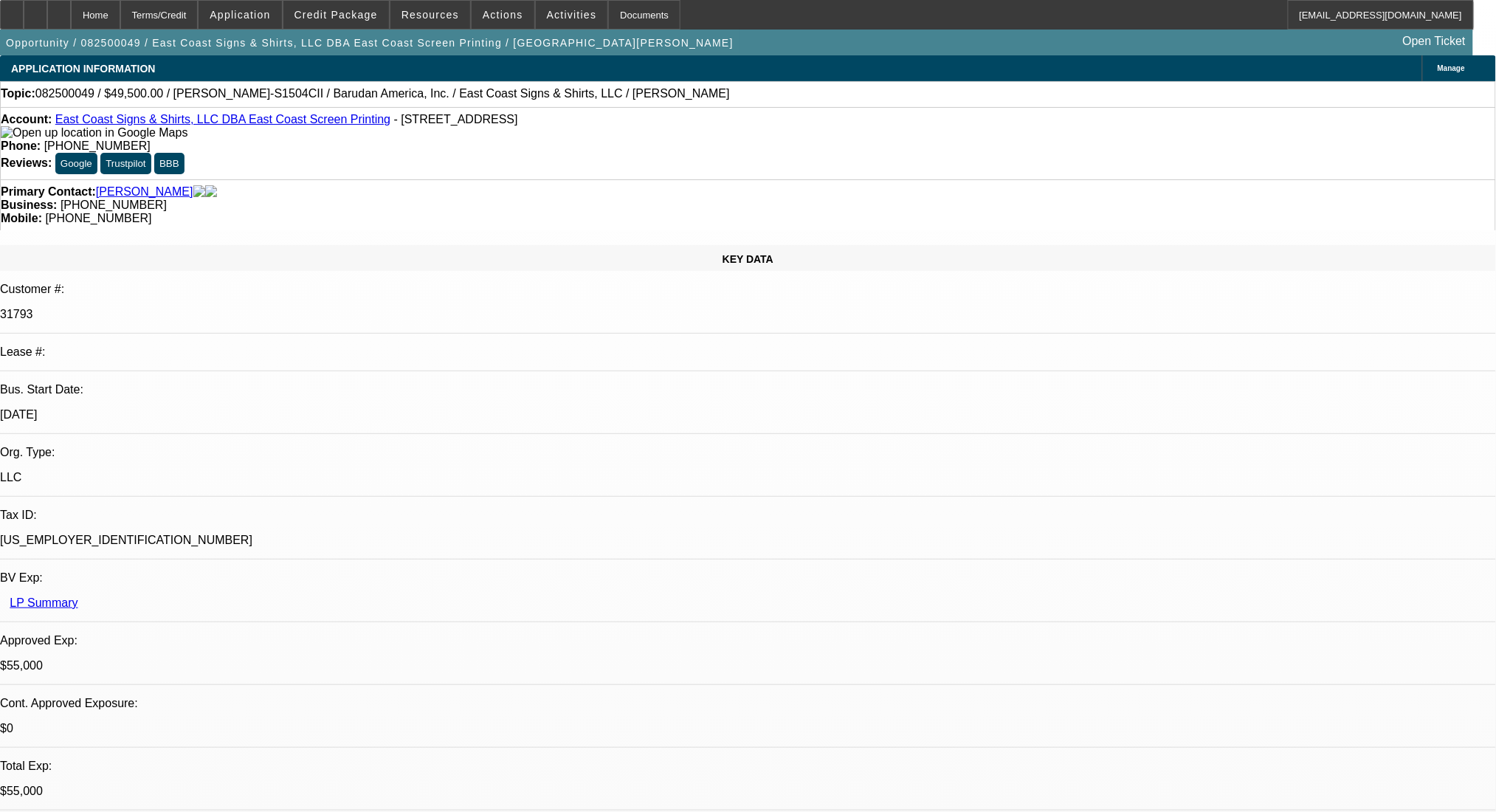
select select "0"
select select "2"
select select "0.1"
select select "4"
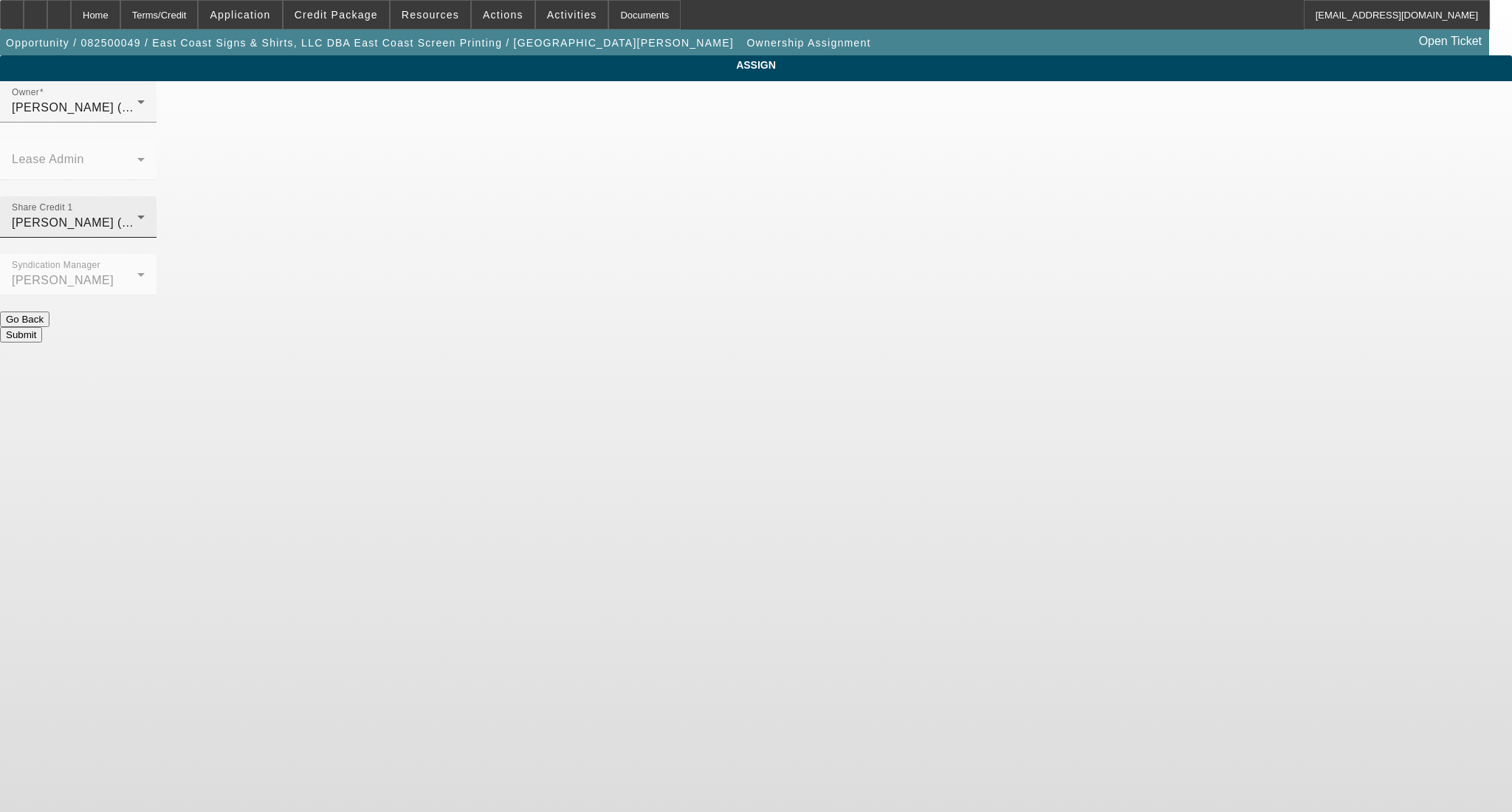
click at [137, 214] on div "Haraden, Amanda (Lvl 6)" at bounding box center [74, 223] width 125 height 18
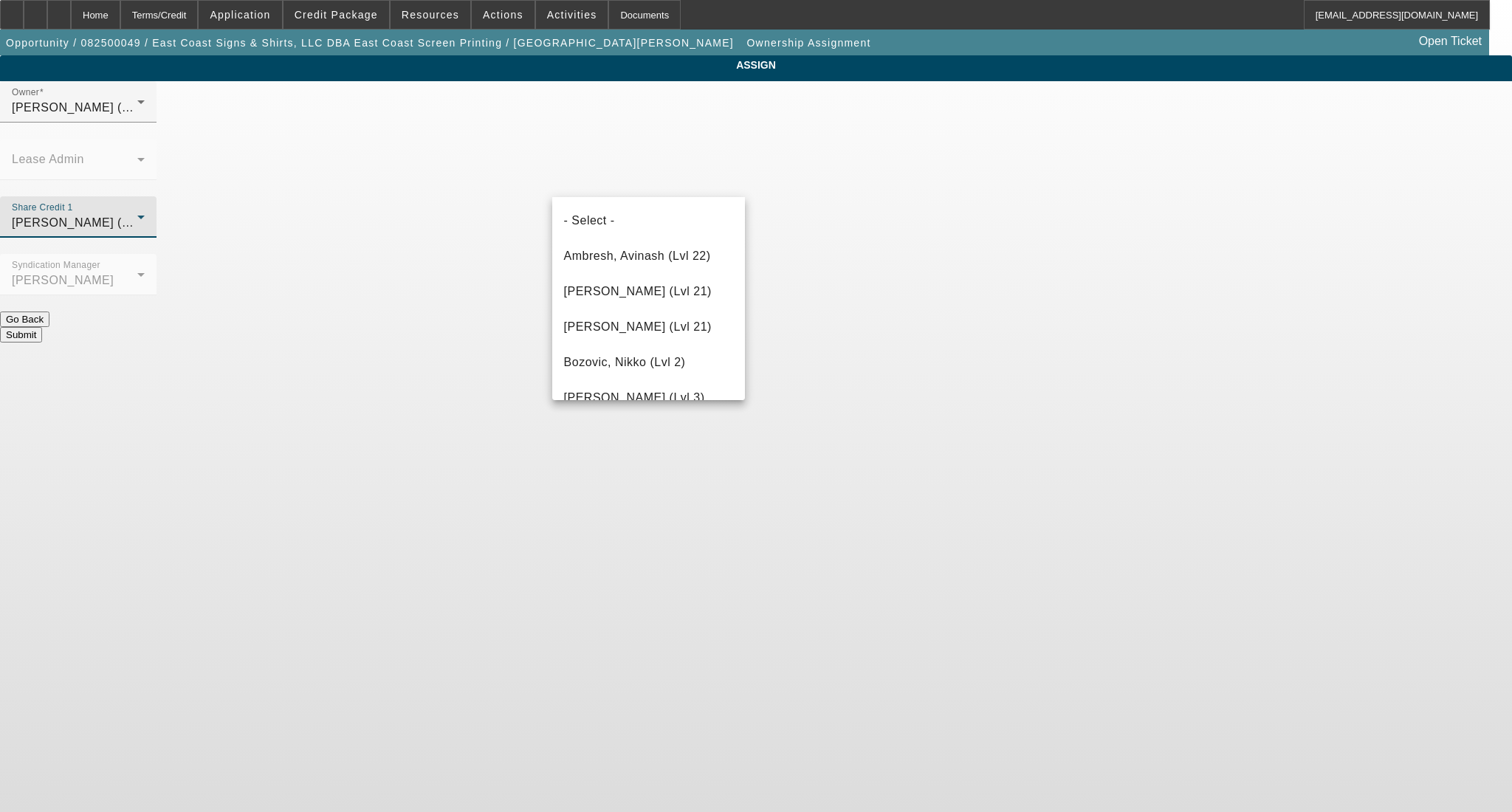
click at [638, 200] on div "- Select - Ambresh, Avinash (Lvl 22) Arida, George (Lvl 21) Arida, Michael (Lvl…" at bounding box center [648, 299] width 193 height 203
click at [635, 204] on mat-option "- Select -" at bounding box center [648, 220] width 193 height 36
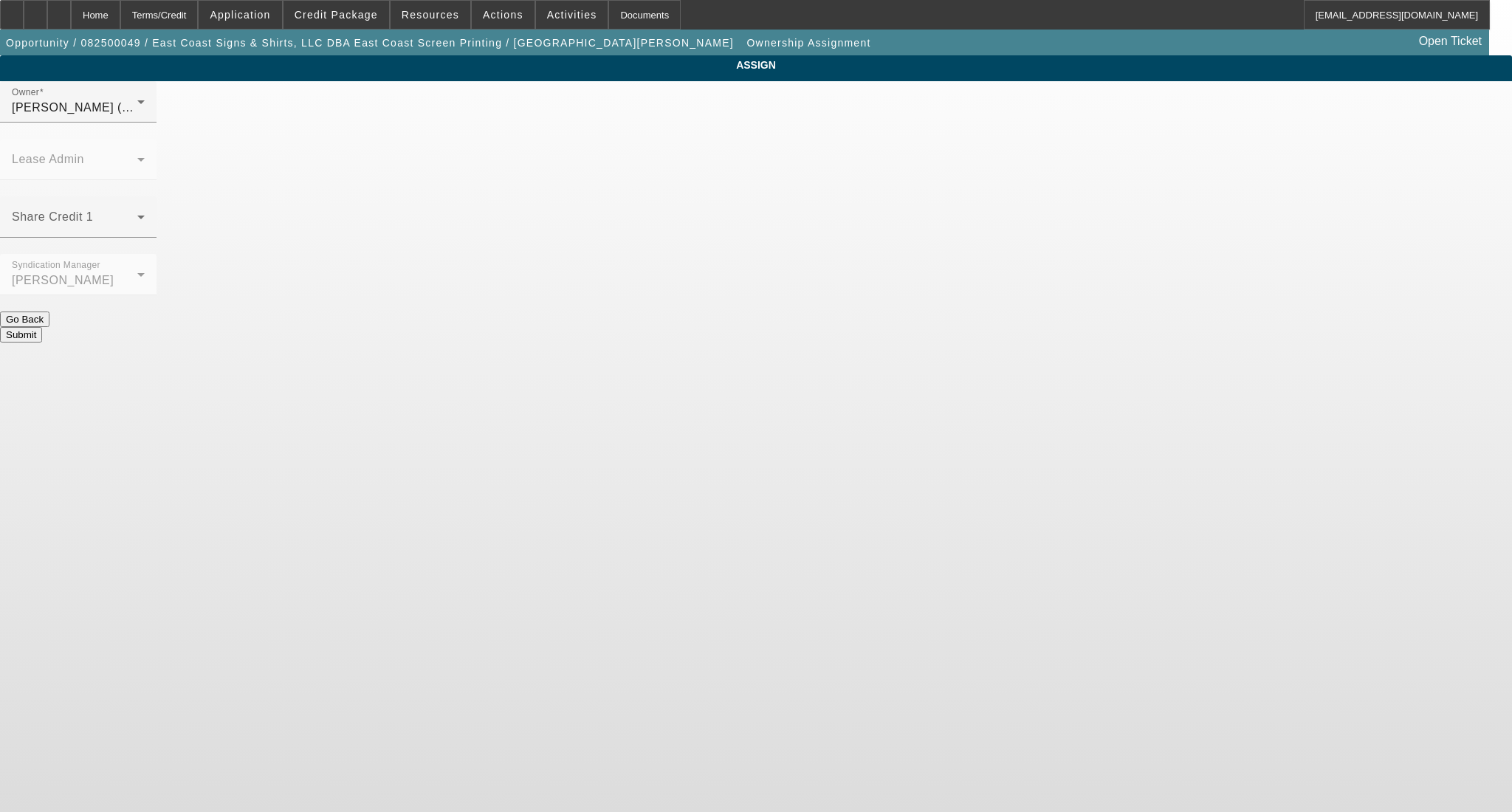
click at [42, 327] on button "Submit" at bounding box center [21, 335] width 42 height 15
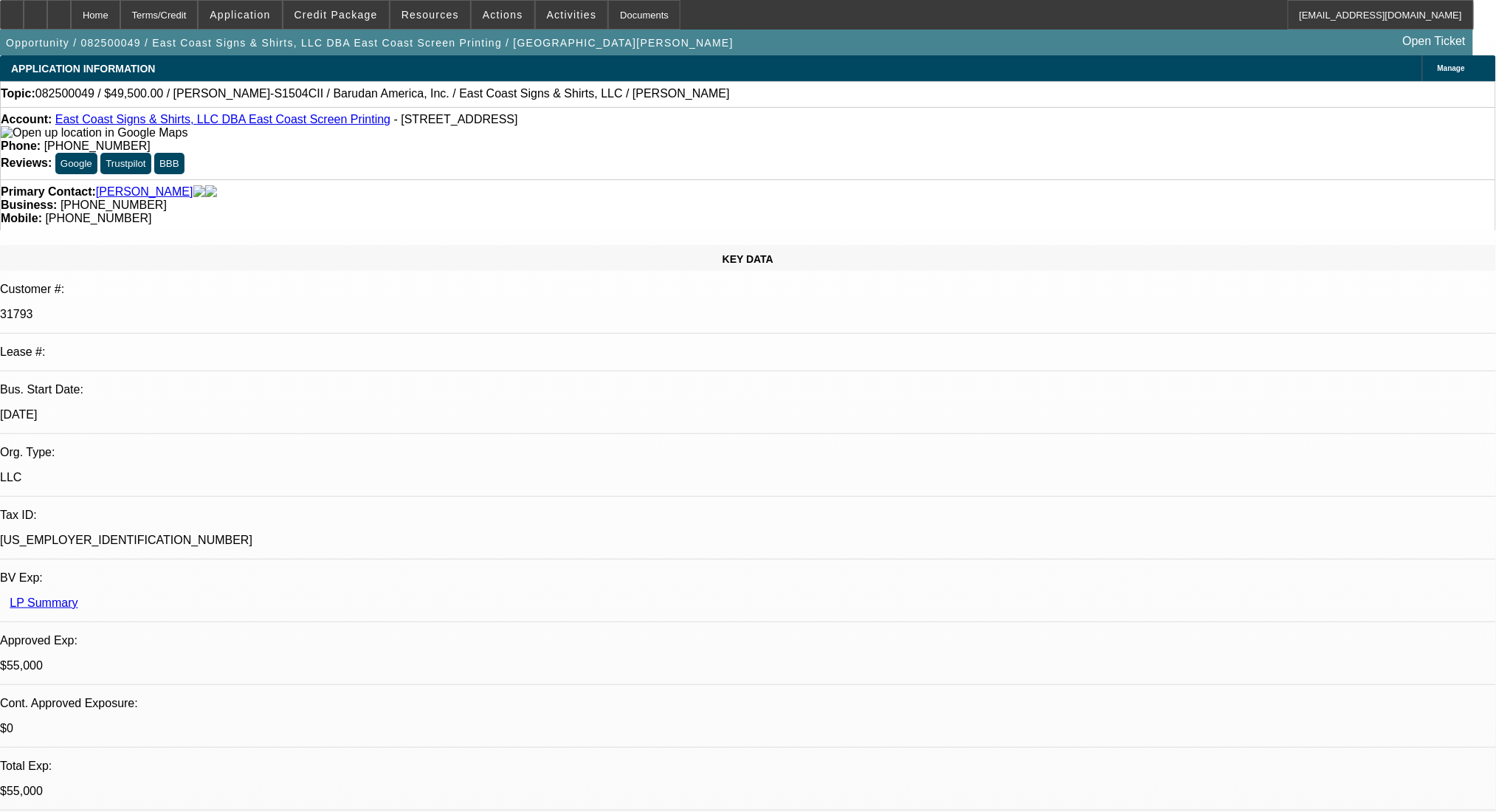
select select "0"
select select "2"
select select "0"
select select "6"
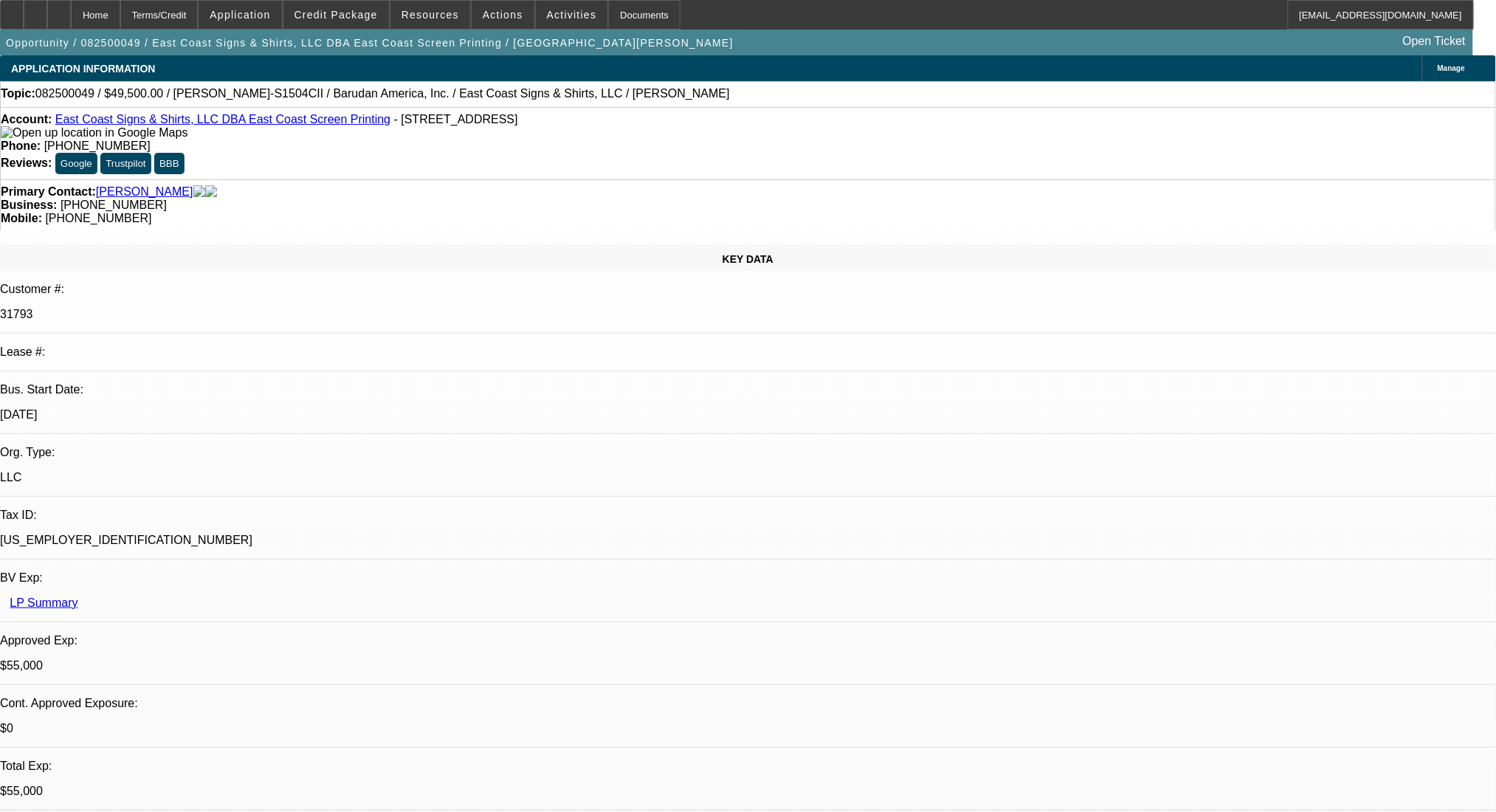
select select "0"
select select "2"
select select "0.1"
select select "4"
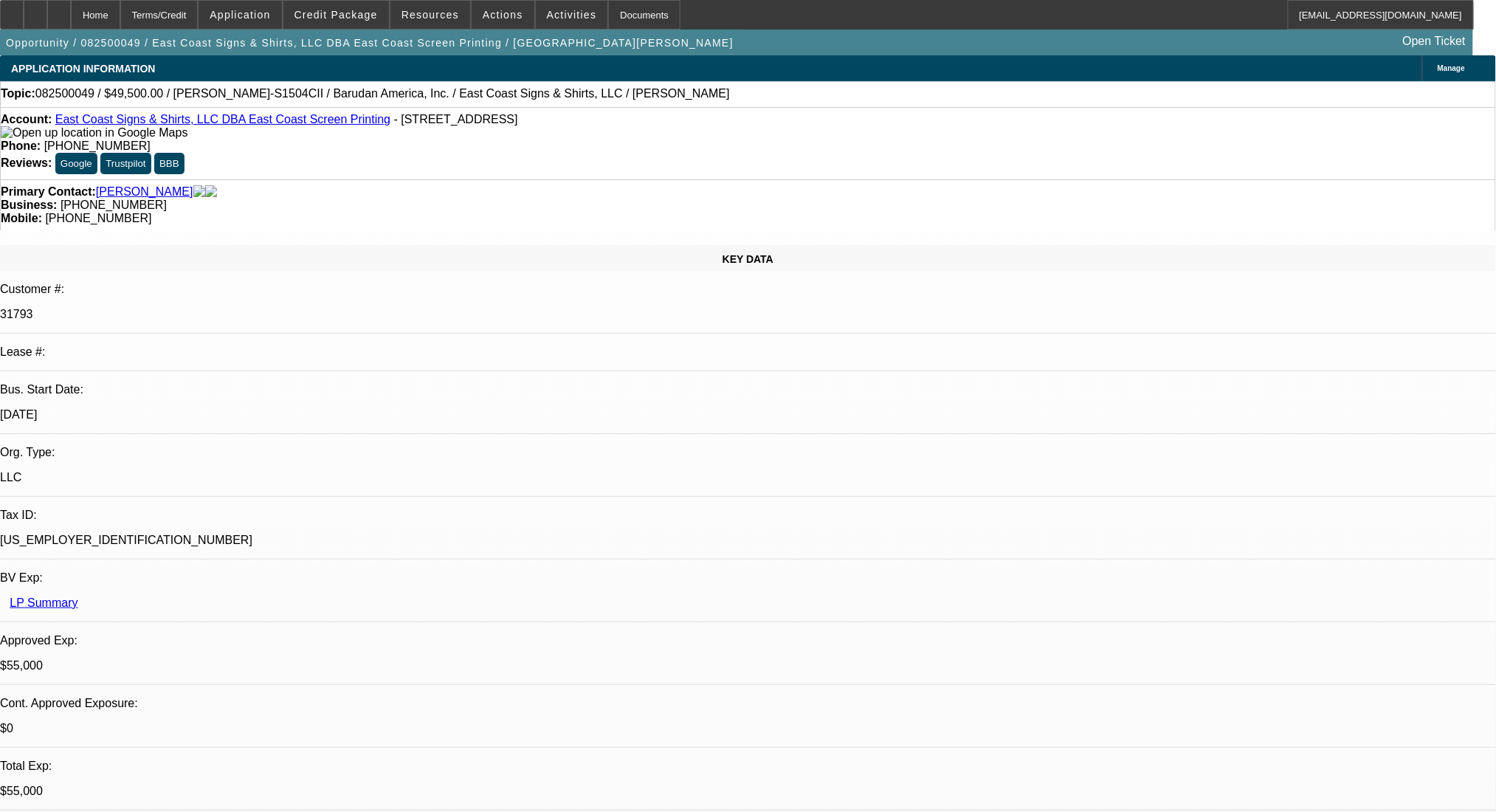
select select "0"
select select "2"
select select "0.1"
select select "4"
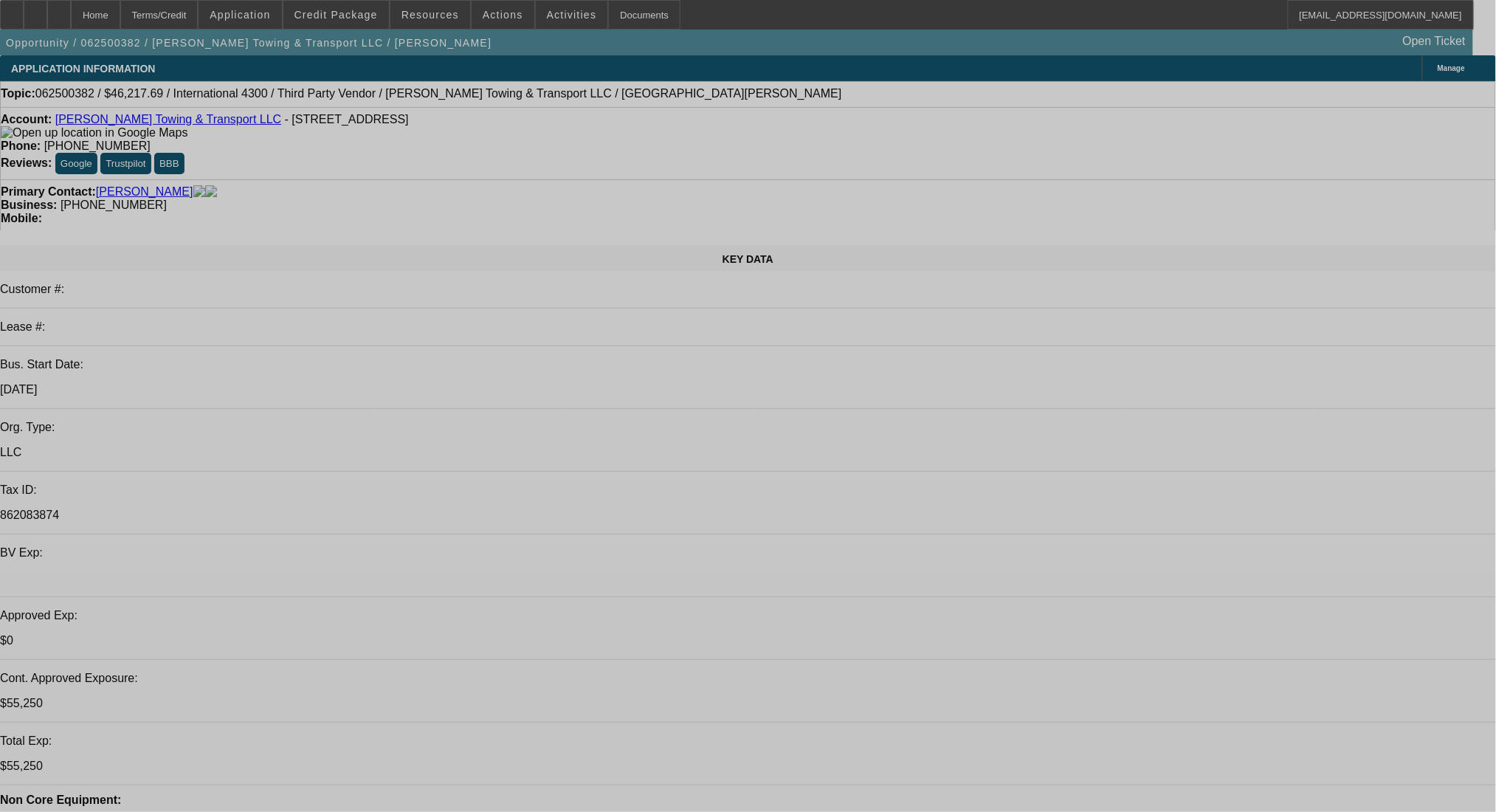
select select "0"
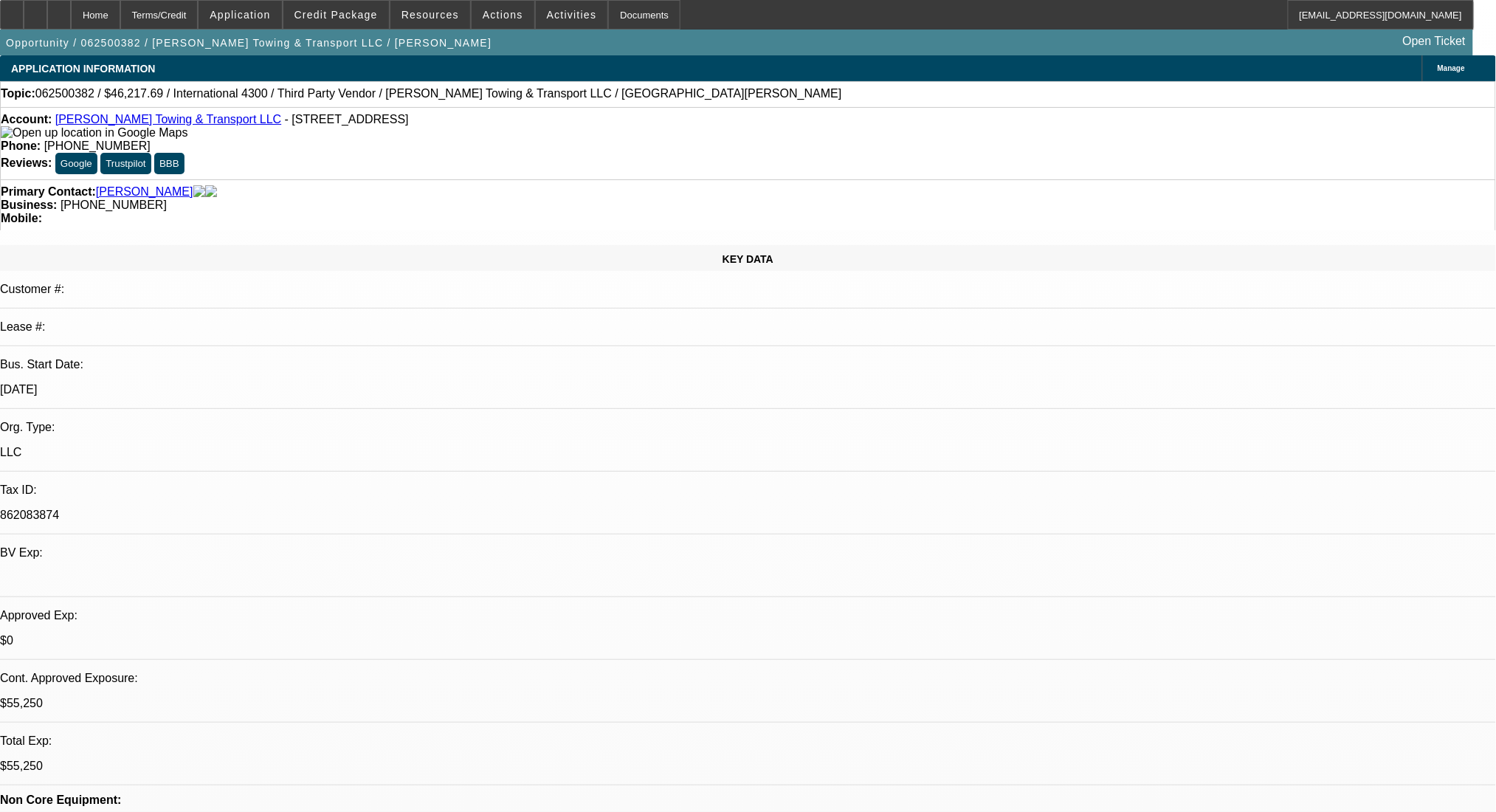
select select "3"
select select "0"
select select "6"
select select "0"
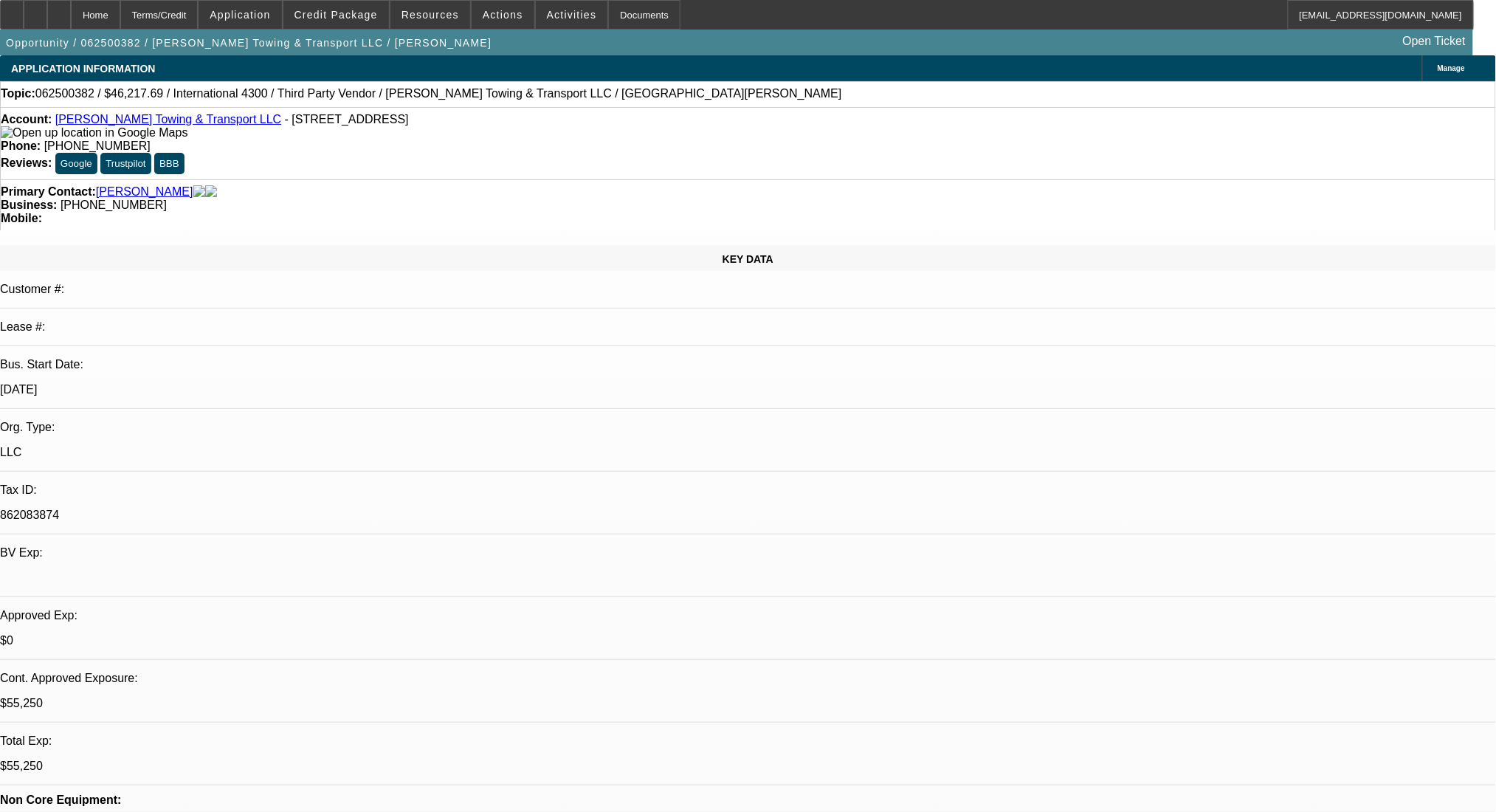
select select "3"
select select "0"
select select "6"
select select "0"
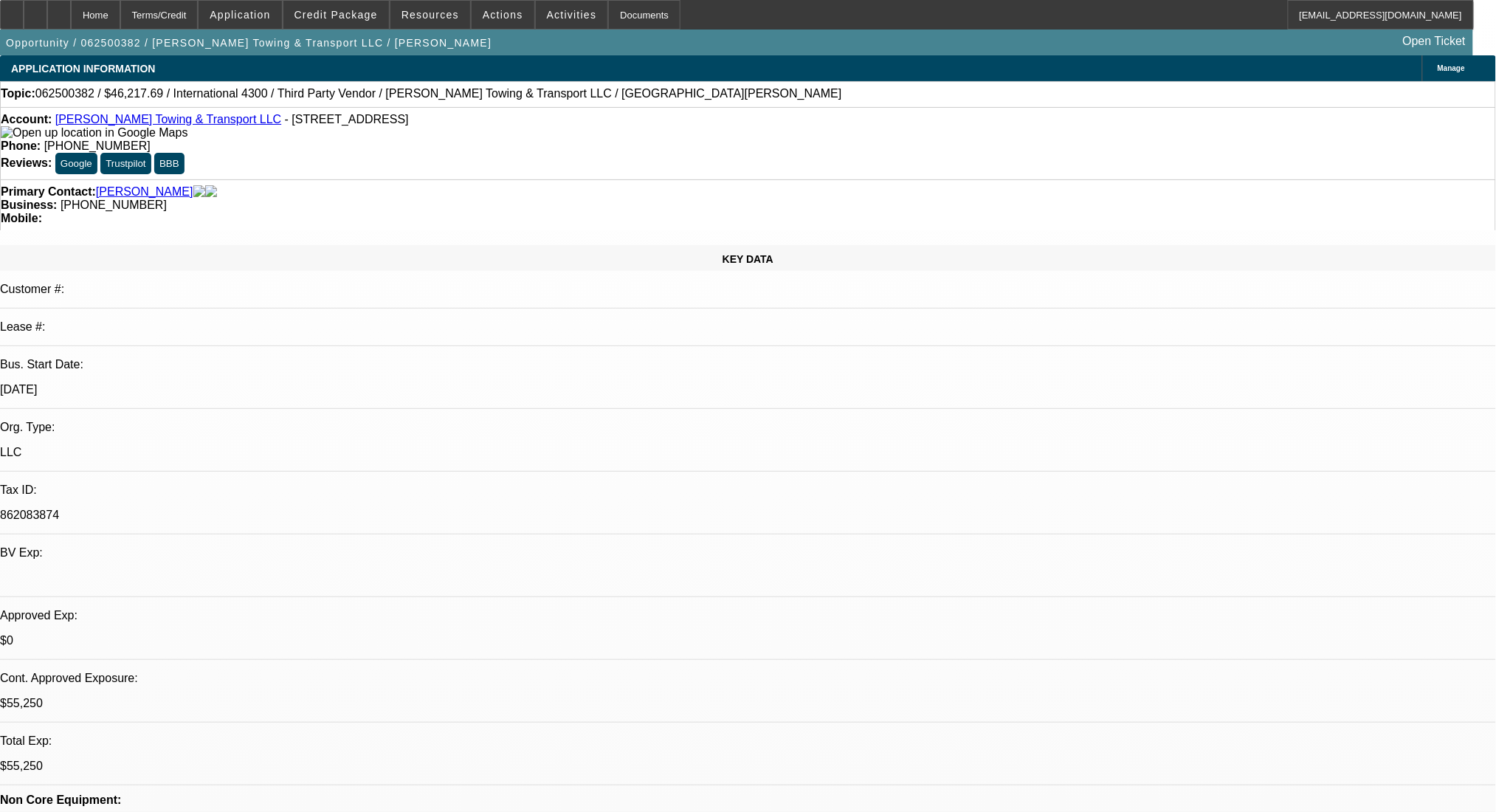
select select "3"
select select "0"
select select "6"
select select "0"
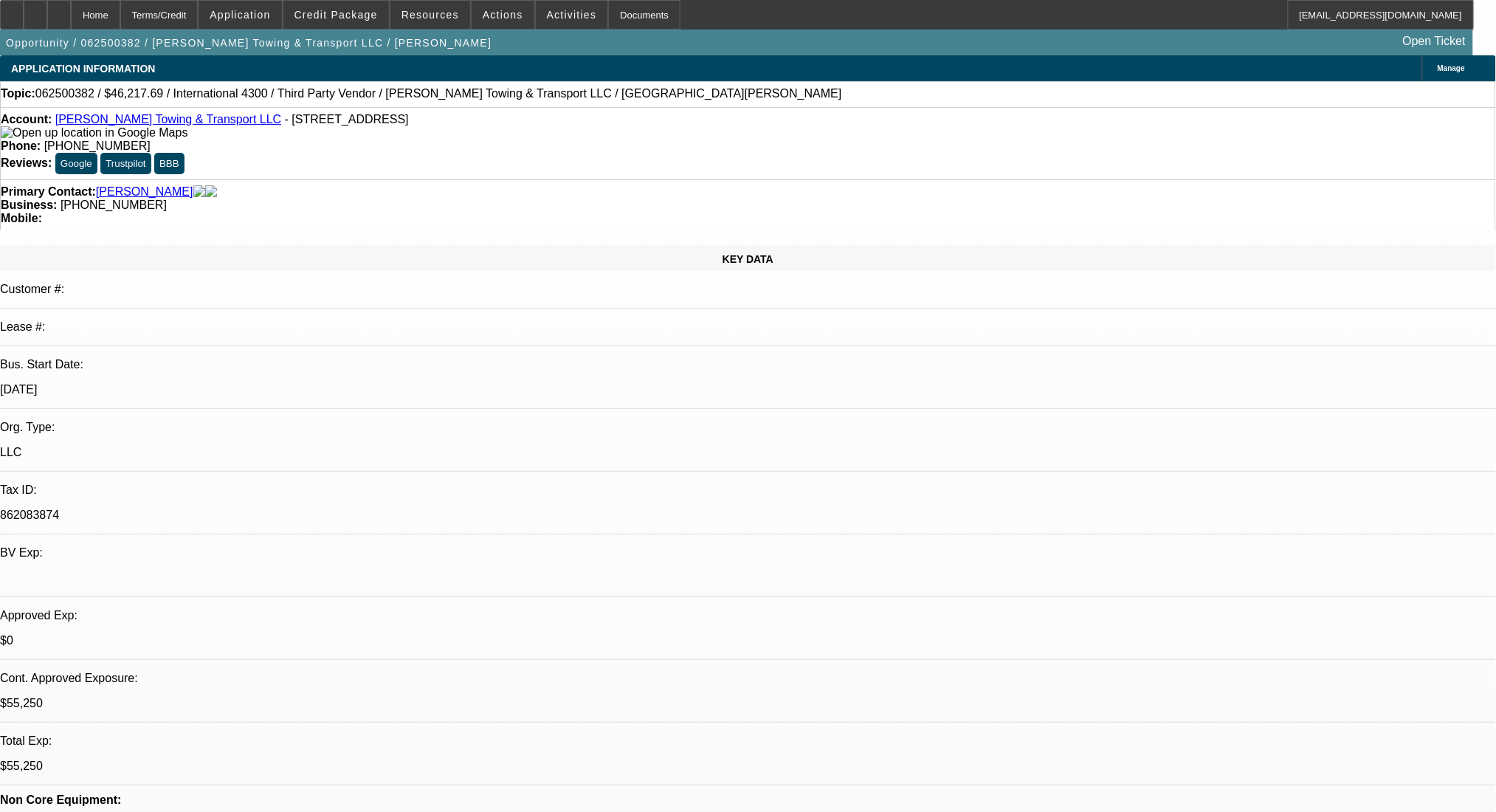
select select "3"
select select "0"
select select "6"
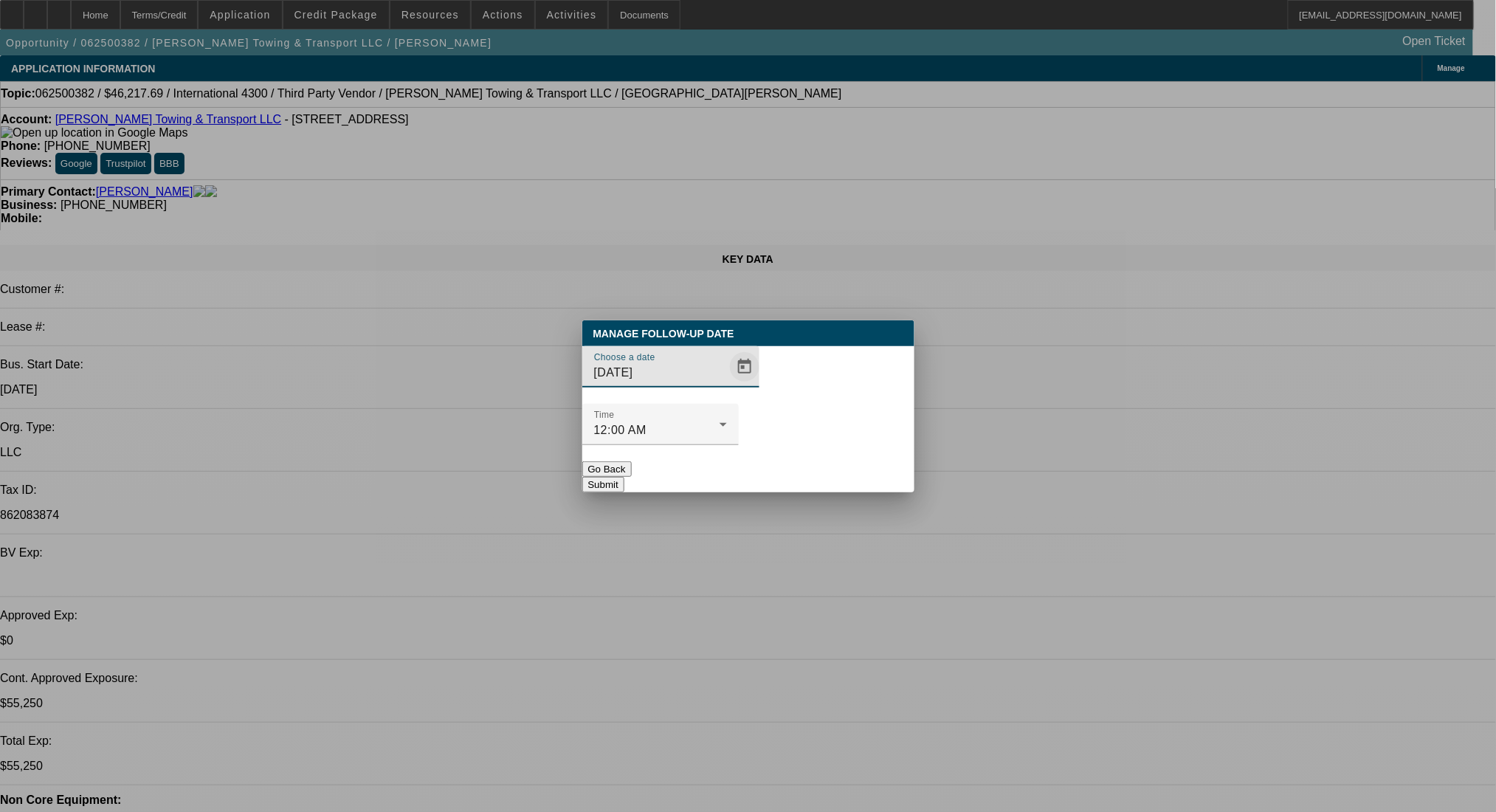
click at [727, 384] on span "Open calendar" at bounding box center [745, 367] width 36 height 36
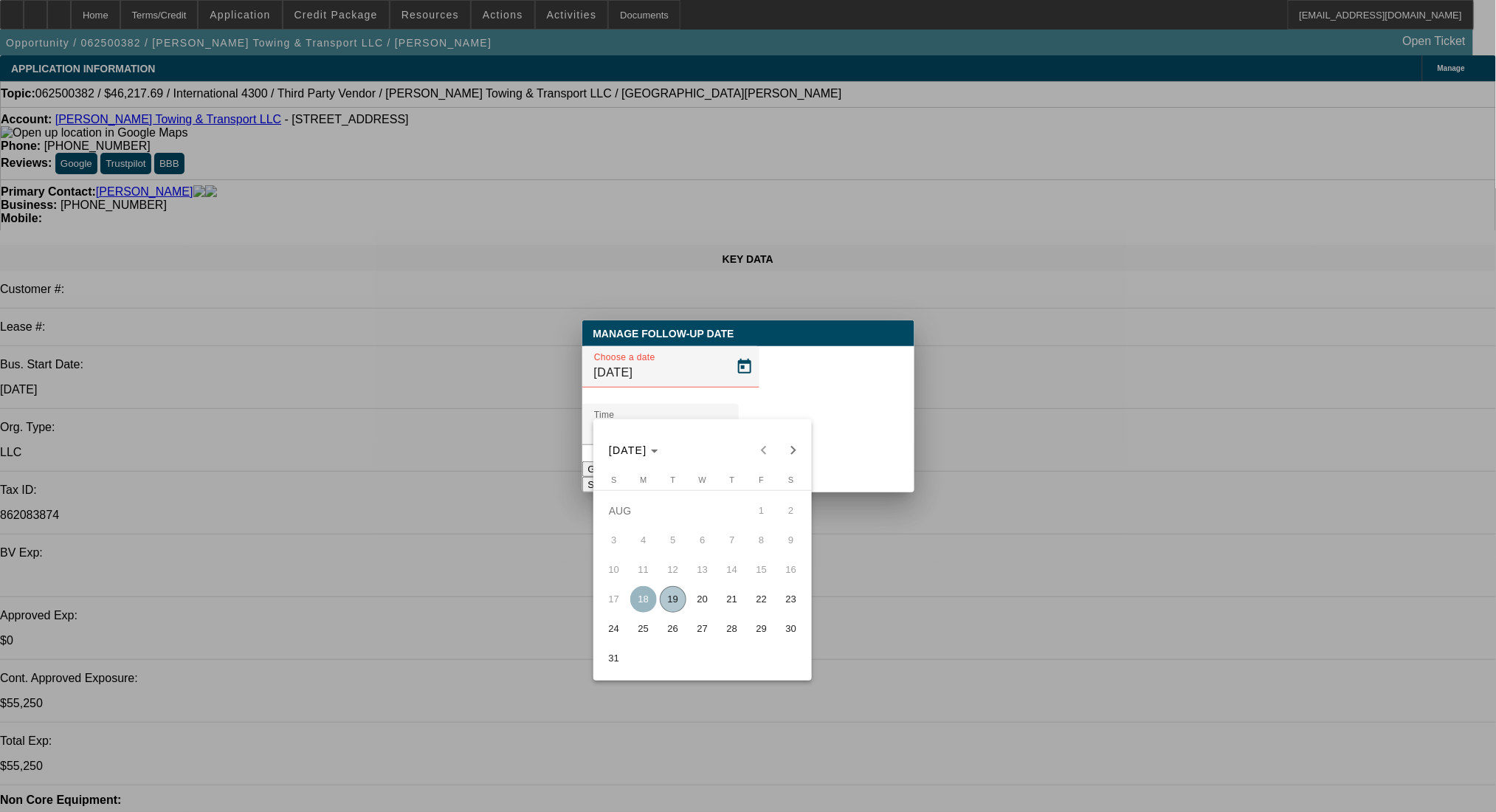
click at [734, 607] on span "21" at bounding box center [732, 599] width 26 height 26
type input "[DATE]"
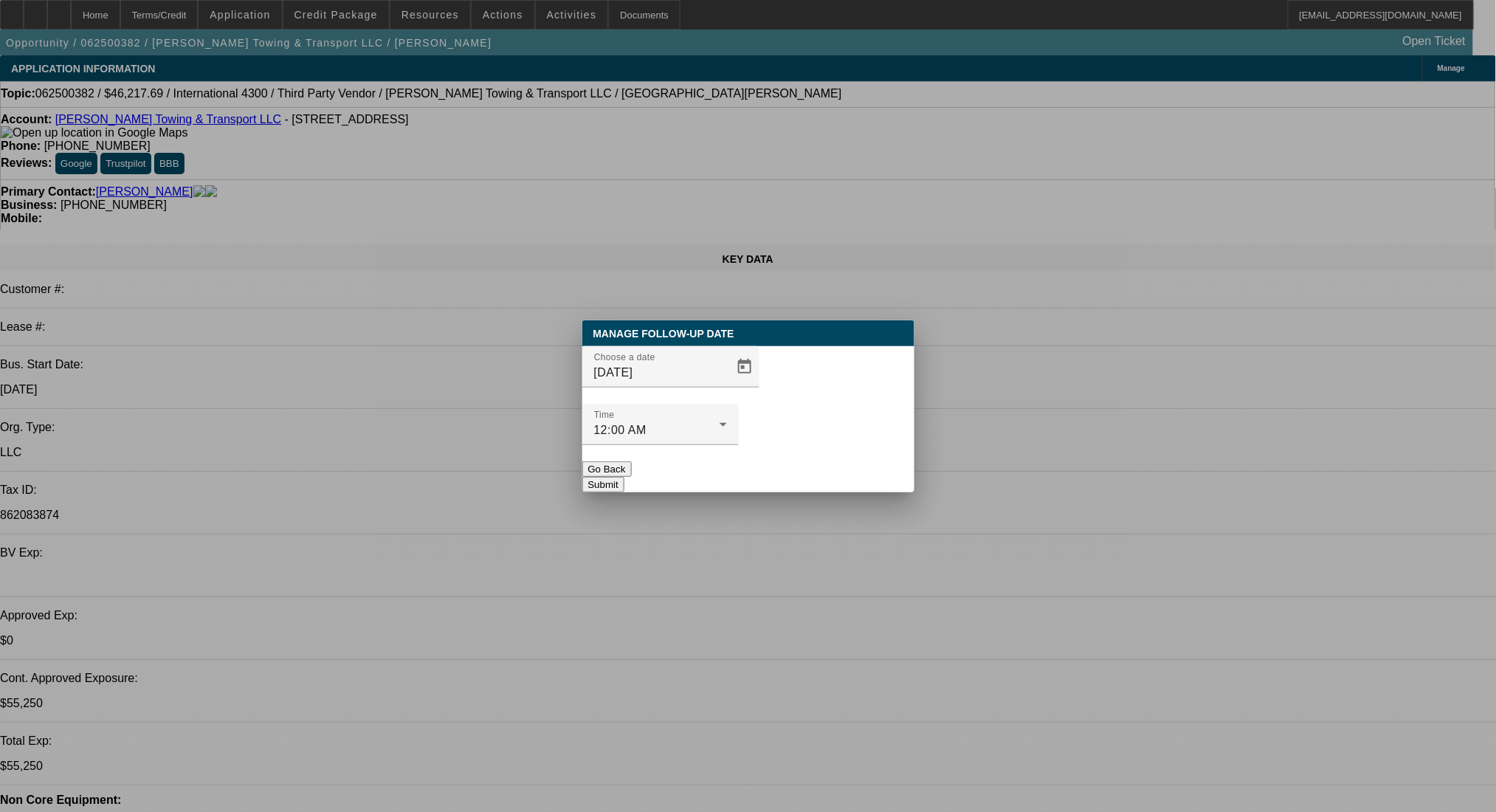
click at [624, 476] on button "Submit" at bounding box center [603, 484] width 42 height 15
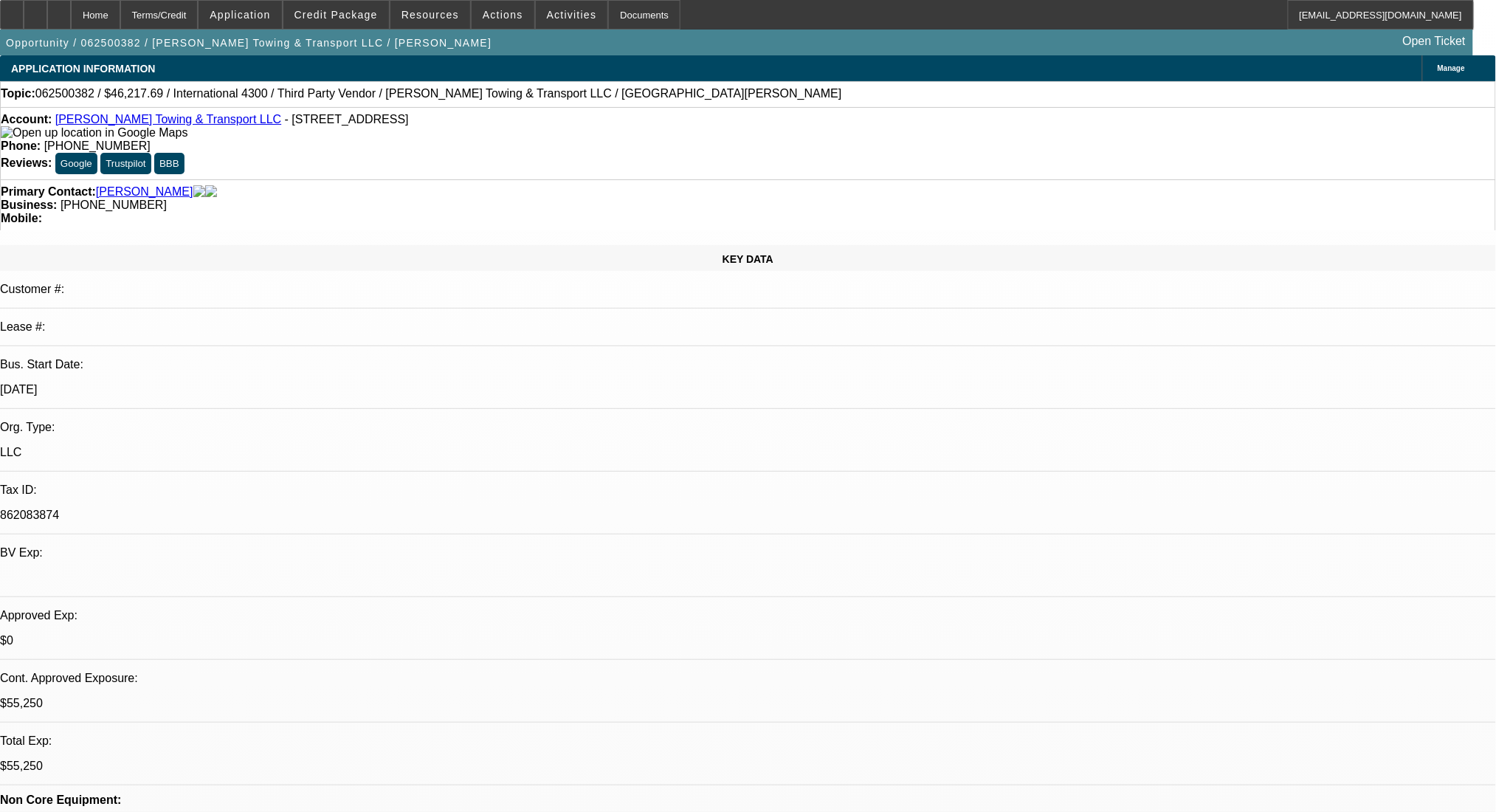
radio input "true"
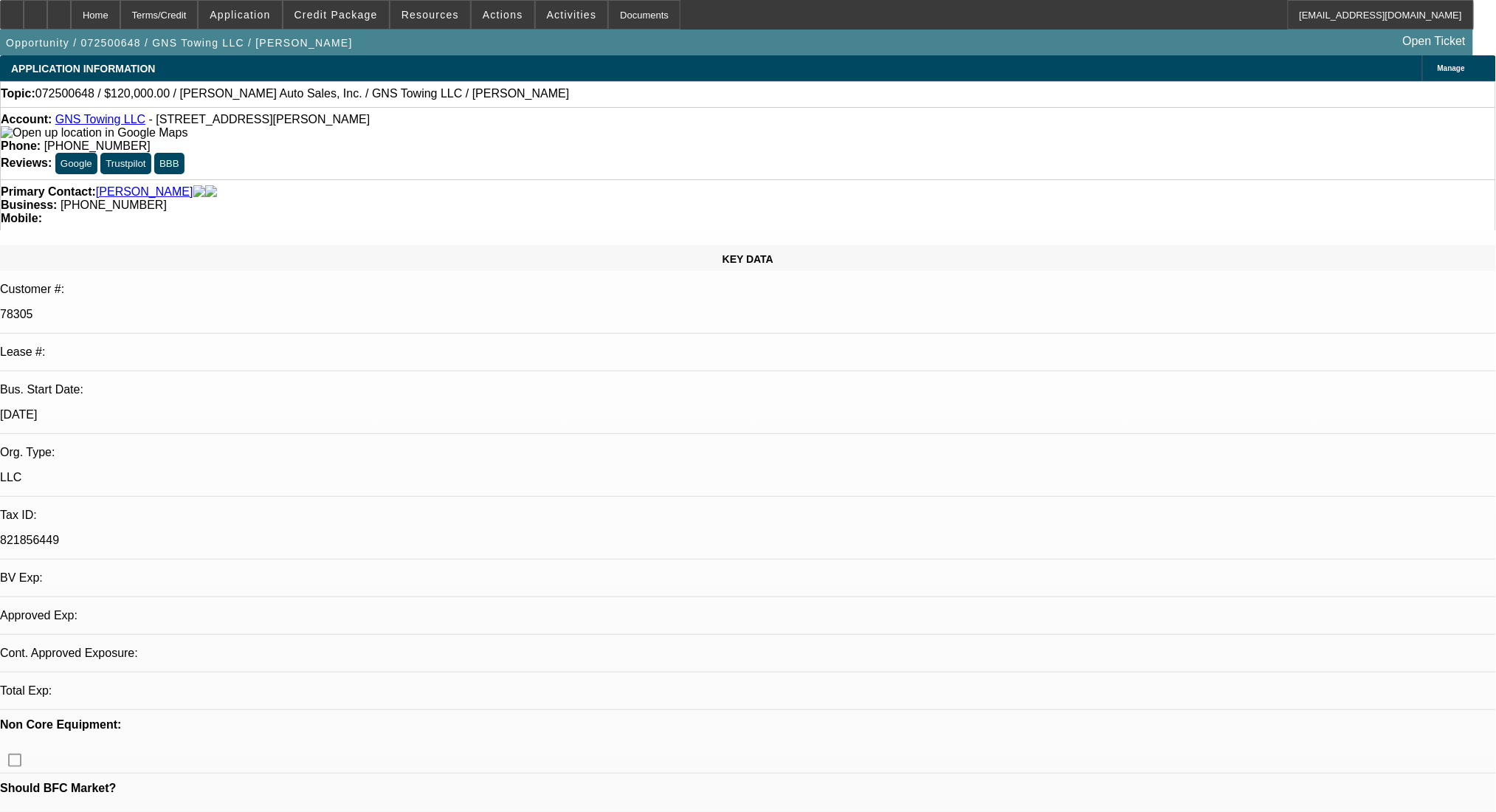
select select "0"
select select "2"
select select "0.1"
select select "4"
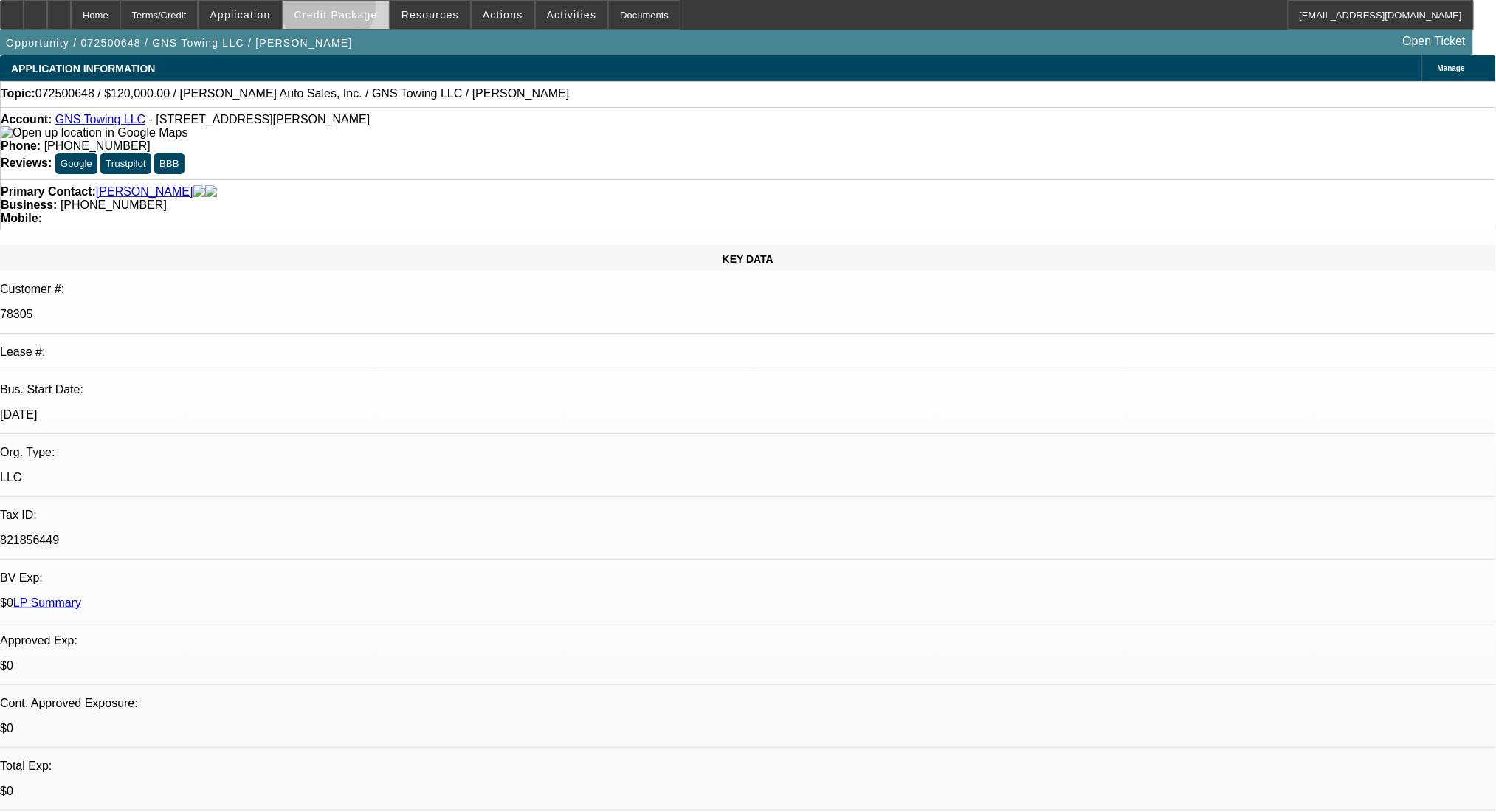
click at [352, 9] on span "Credit Package" at bounding box center [336, 14] width 84 height 12
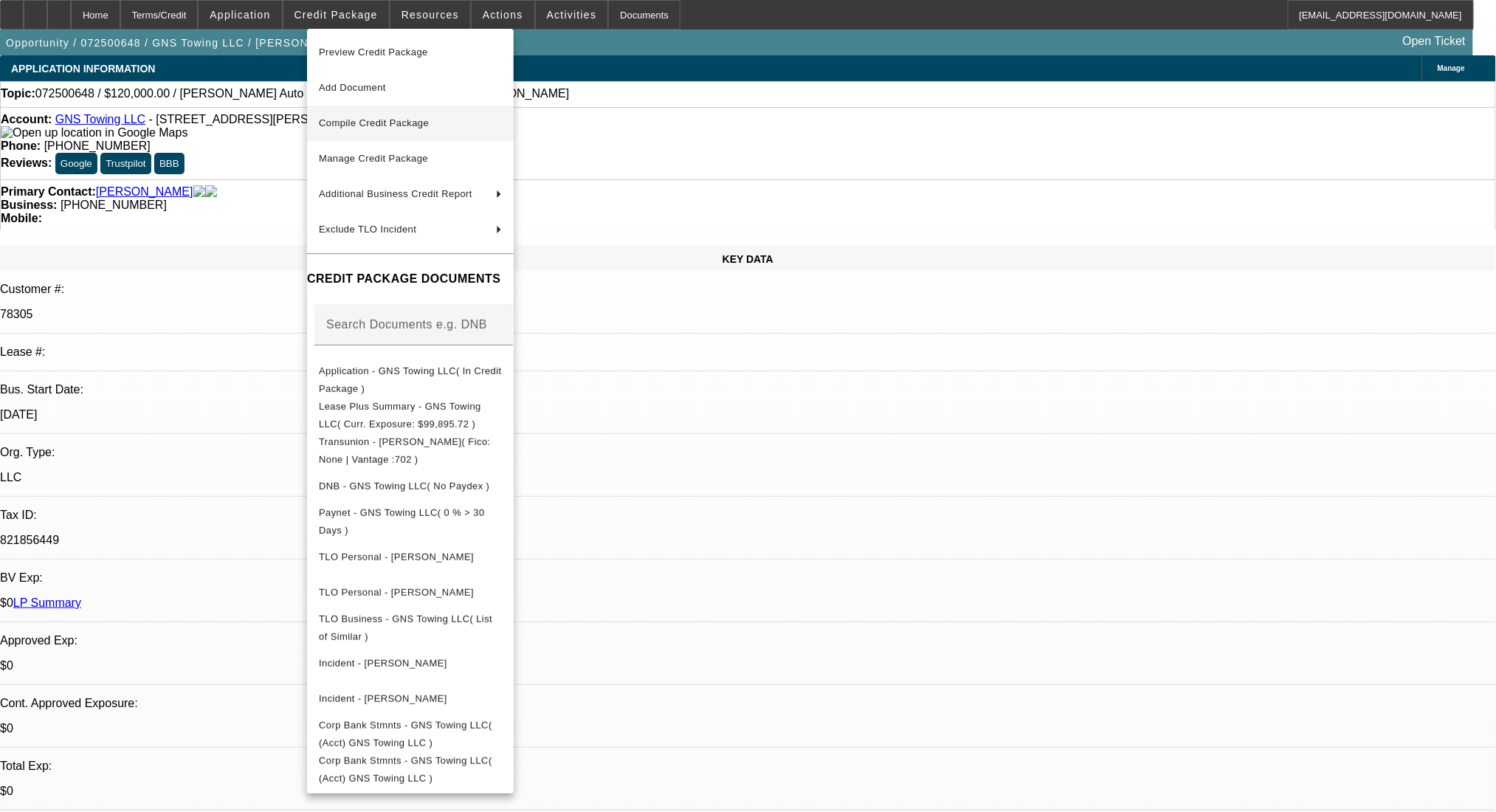
click at [411, 117] on span "Compile Credit Package" at bounding box center [410, 123] width 183 height 18
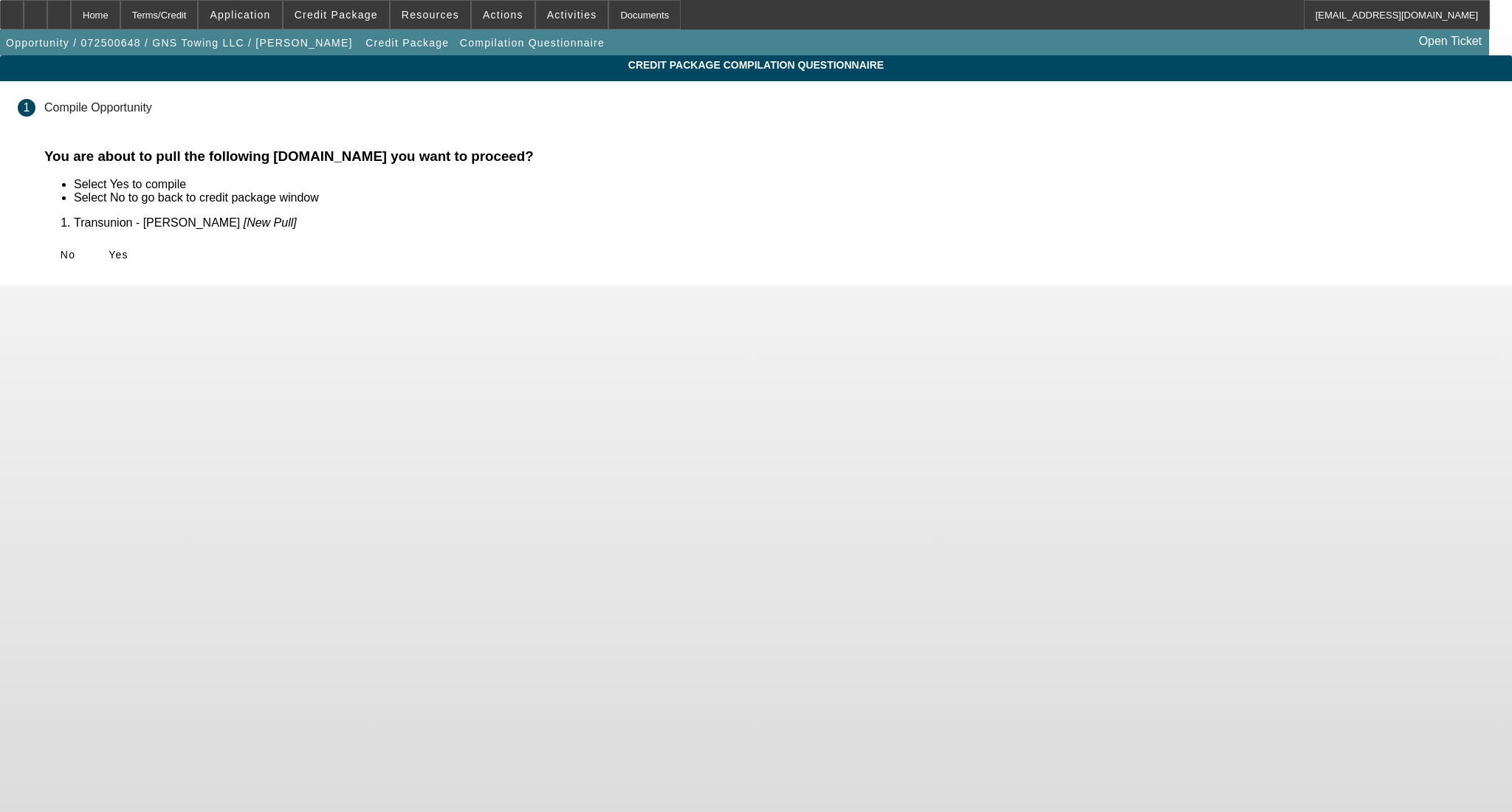
click at [142, 267] on span at bounding box center [118, 254] width 47 height 36
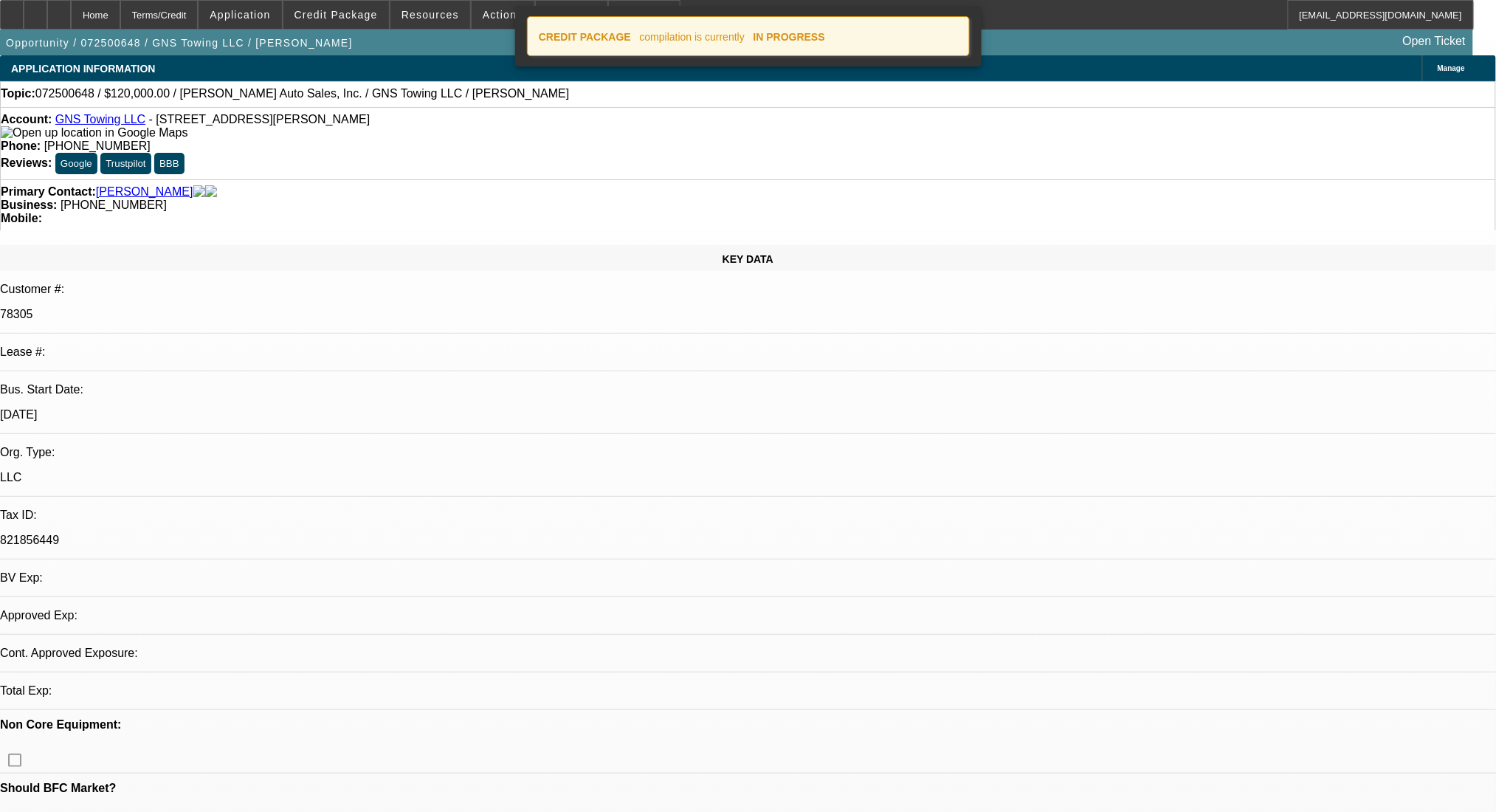
select select "0"
select select "2"
select select "0.1"
select select "4"
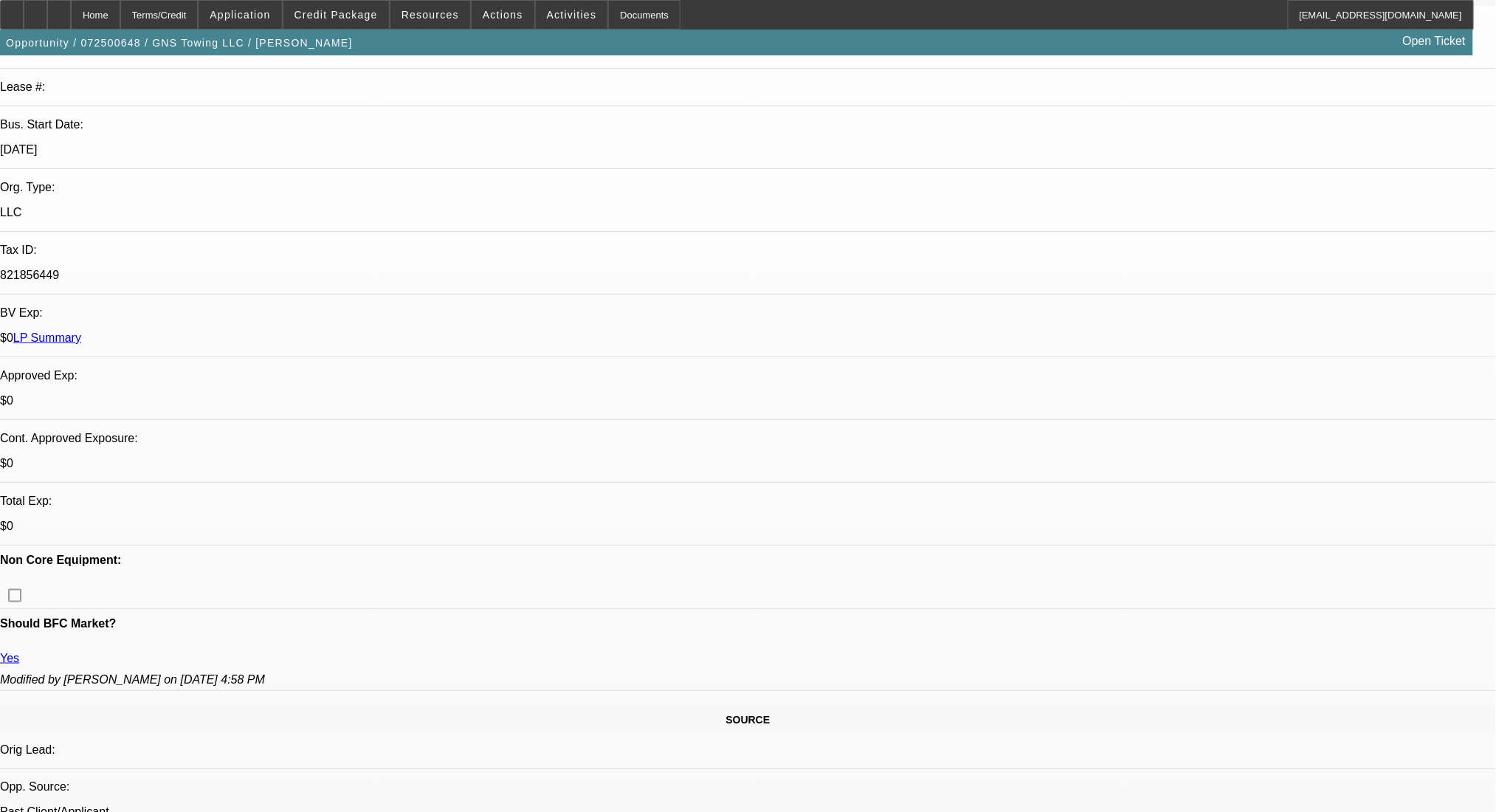
scroll to position [590, 0]
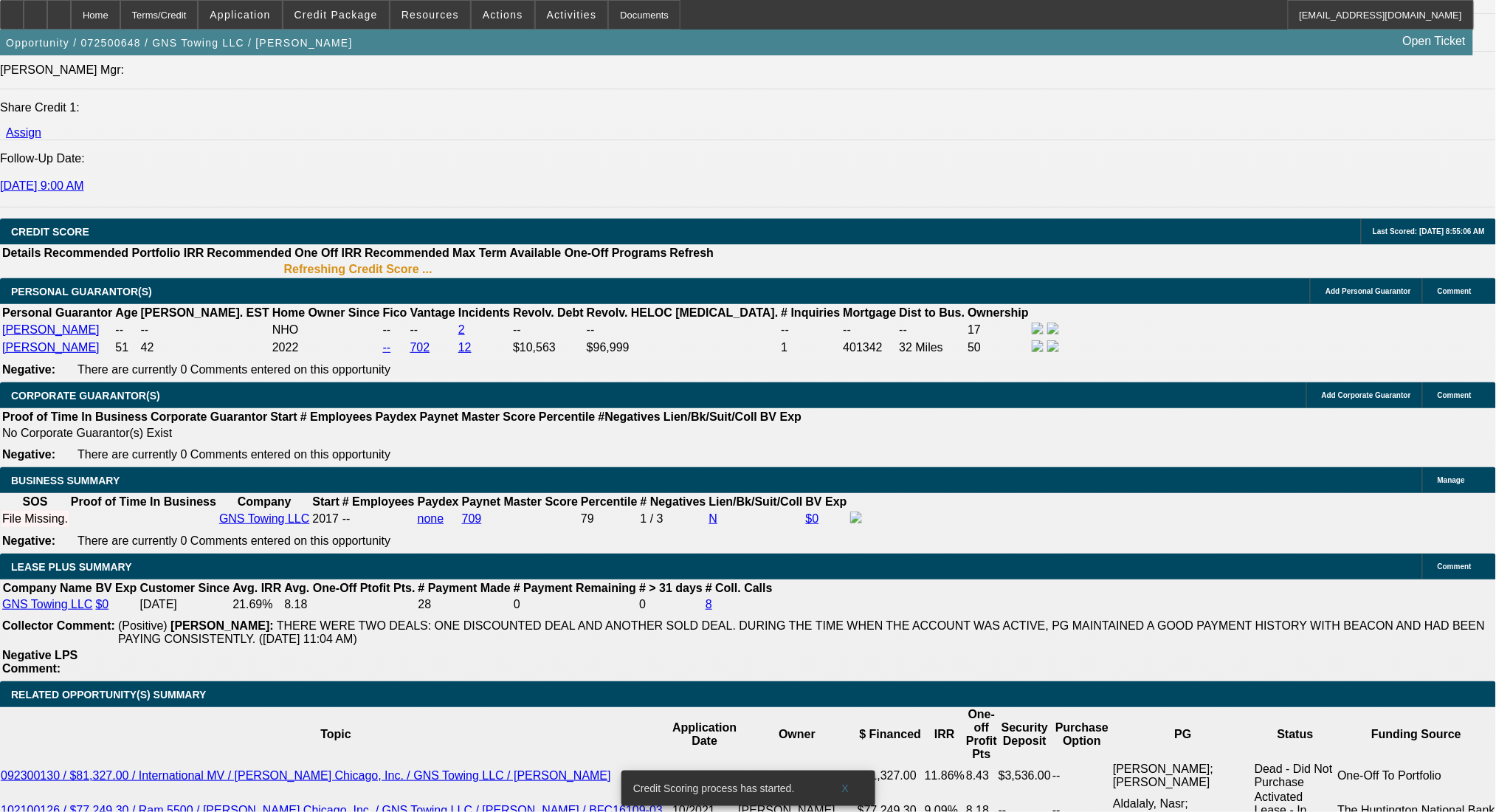
scroll to position [2193, 0]
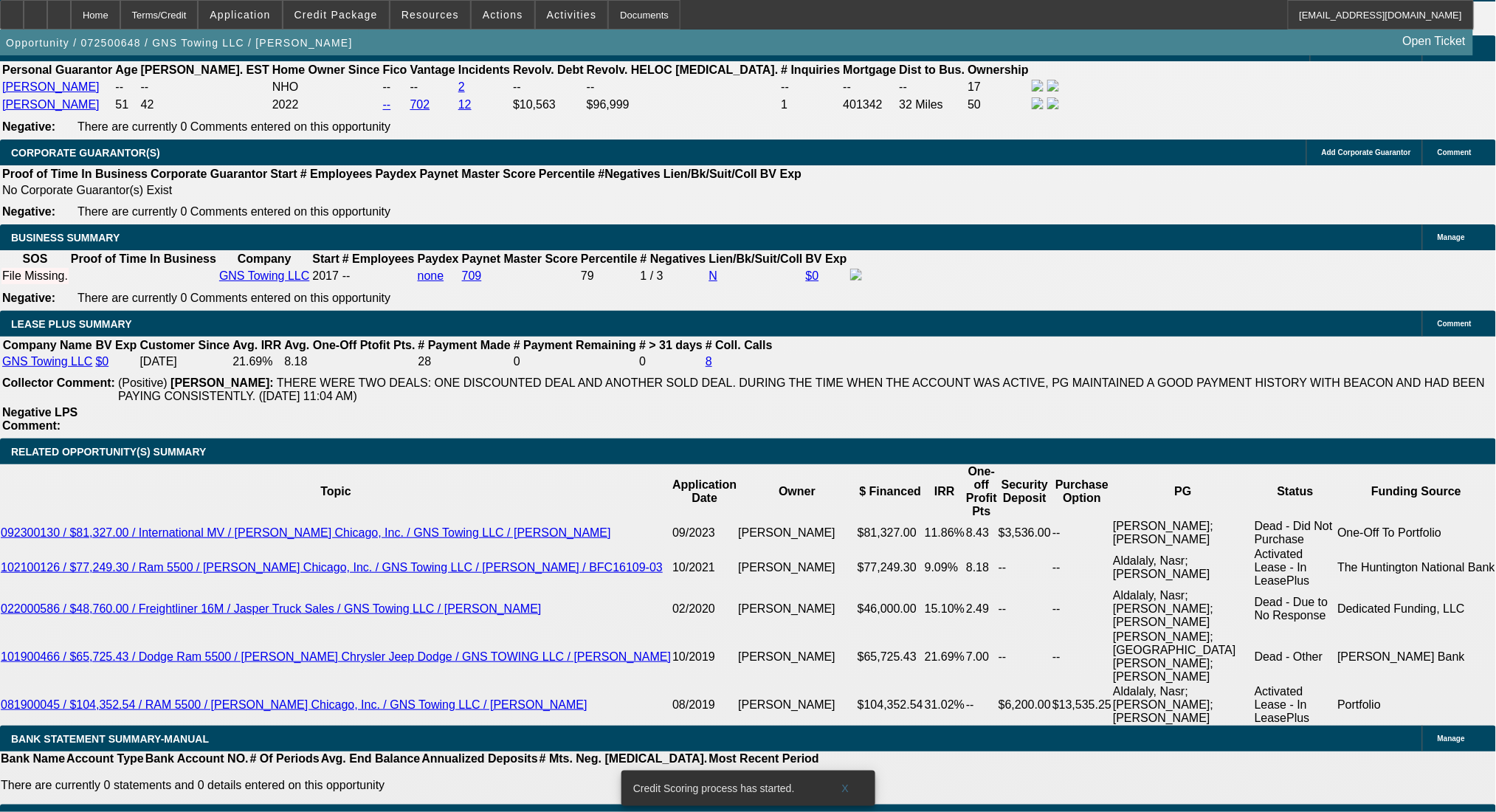
radio input "true"
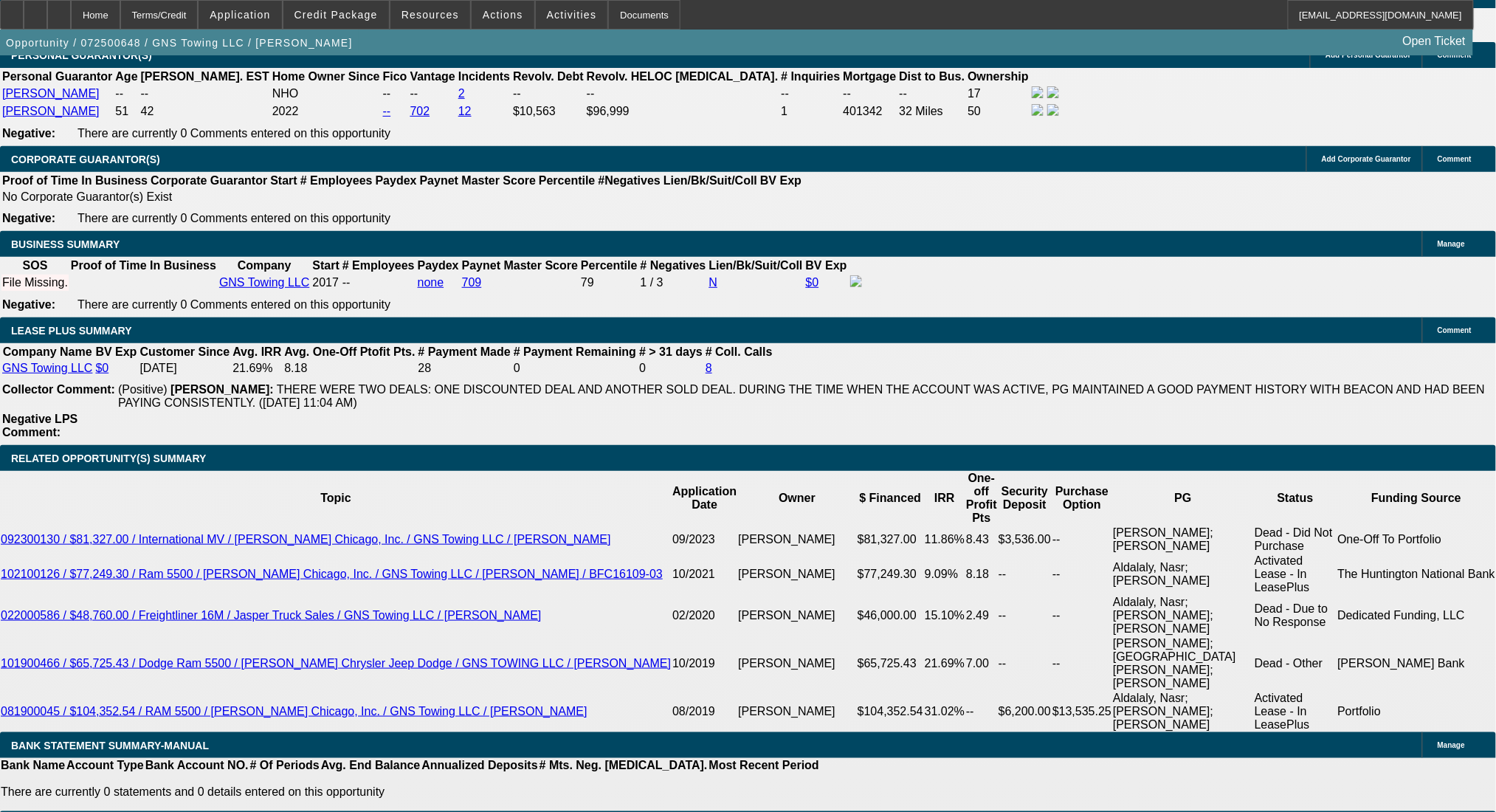
type textarea "used wrecker, new rollback- deciding between med or light duty"
radio input "true"
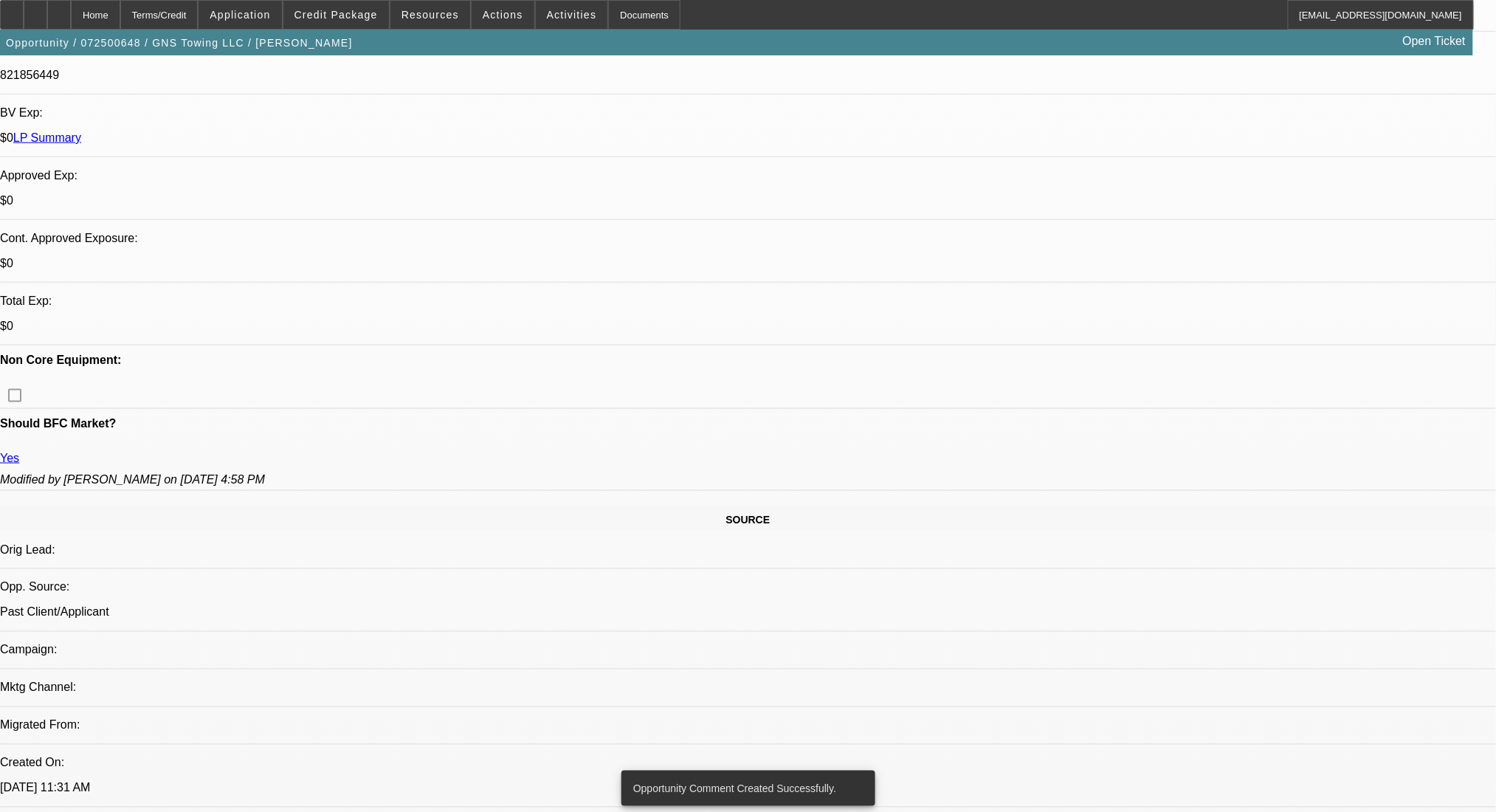
scroll to position [218, 0]
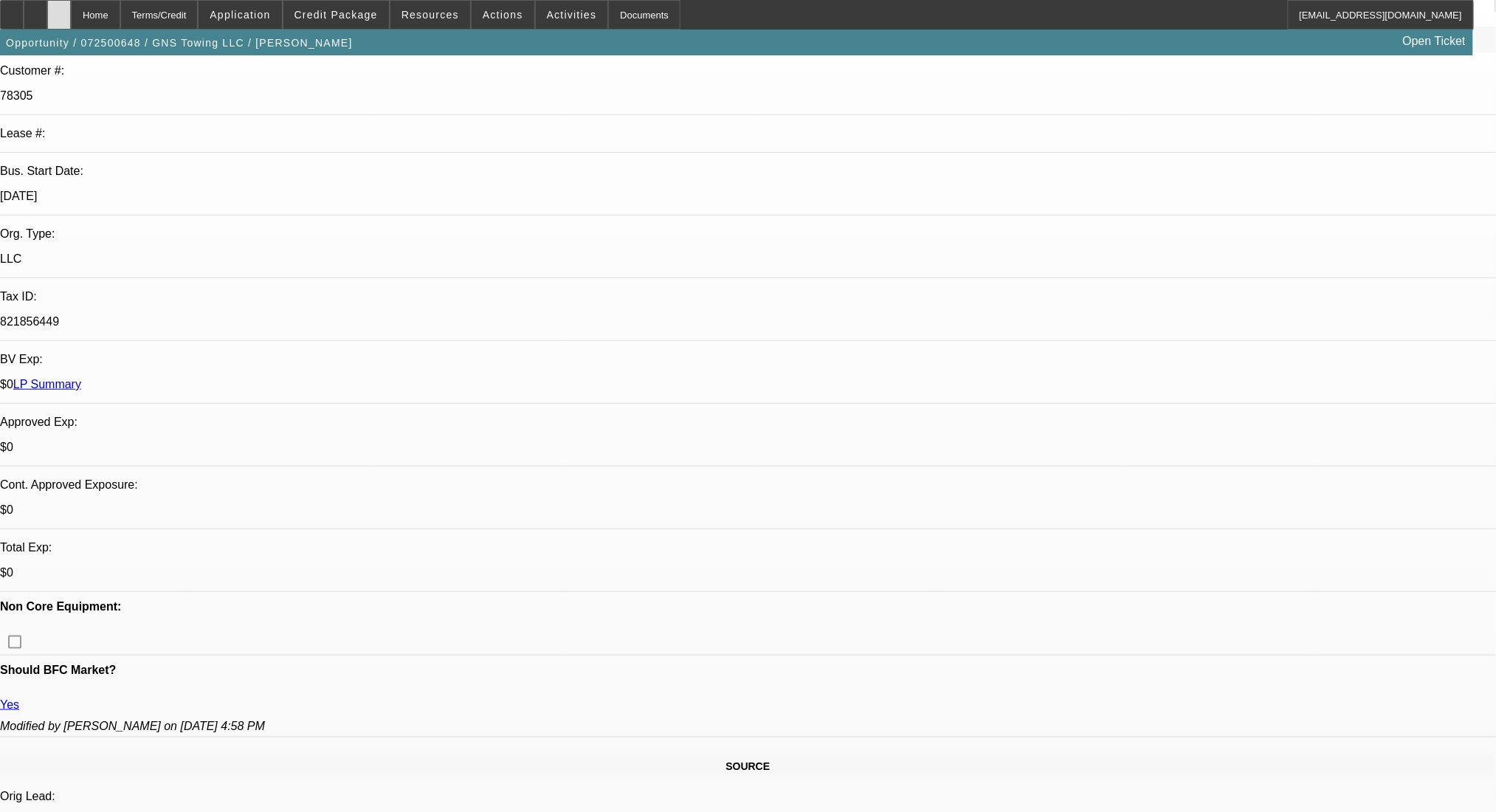
click at [71, 24] on div at bounding box center [59, 15] width 24 height 29
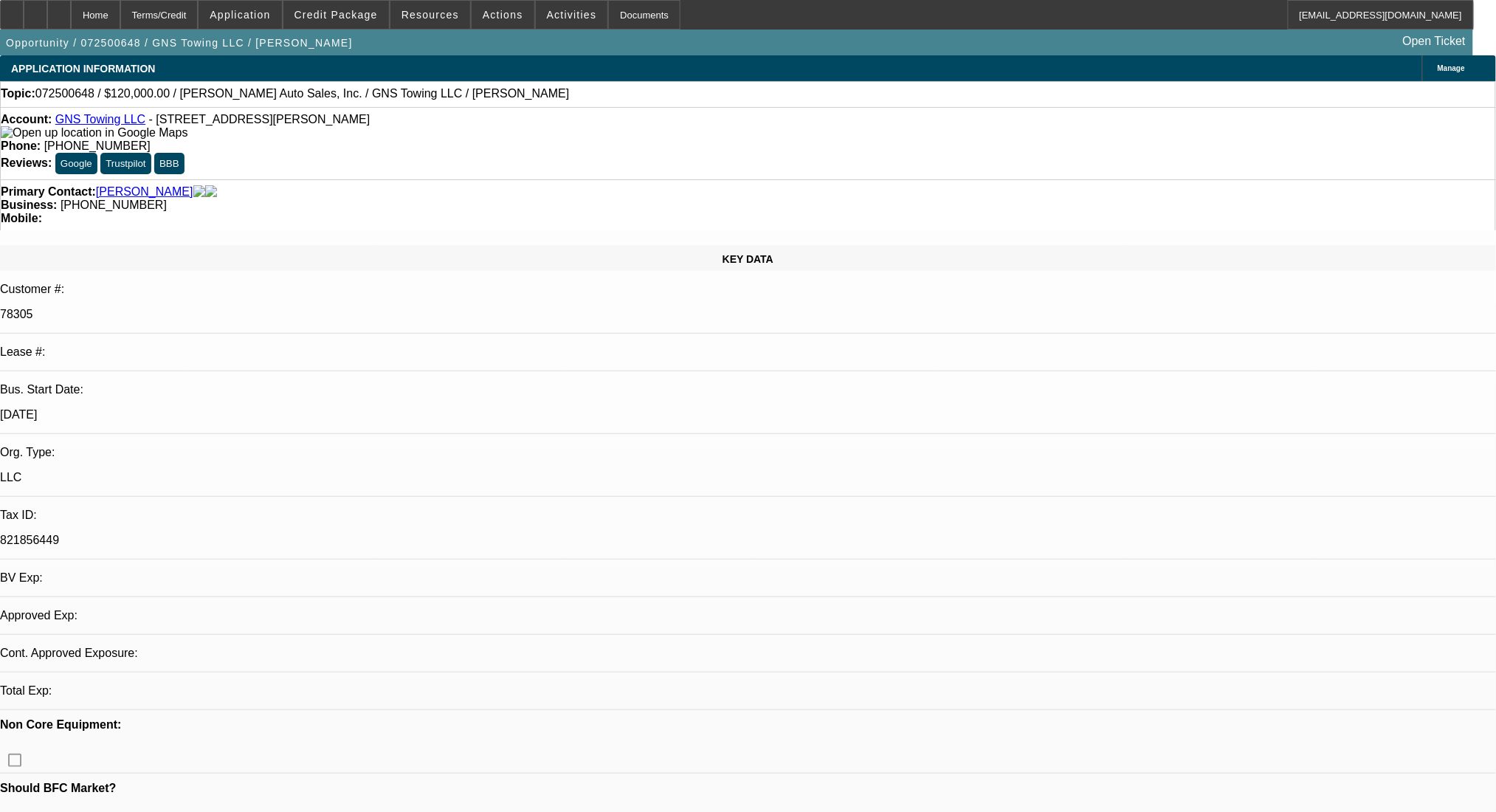
select select "0"
select select "2"
select select "0.1"
select select "4"
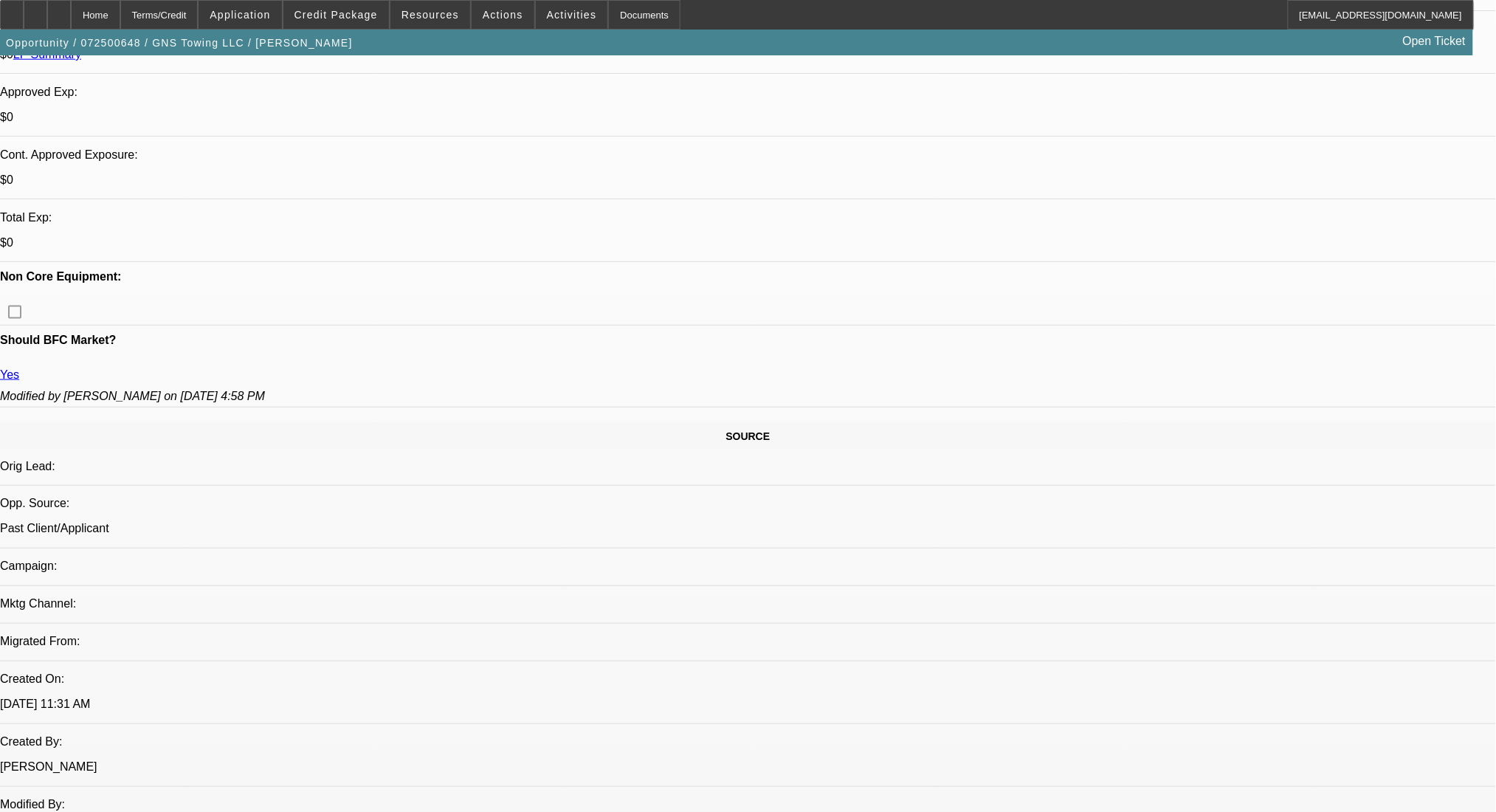
scroll to position [295, 0]
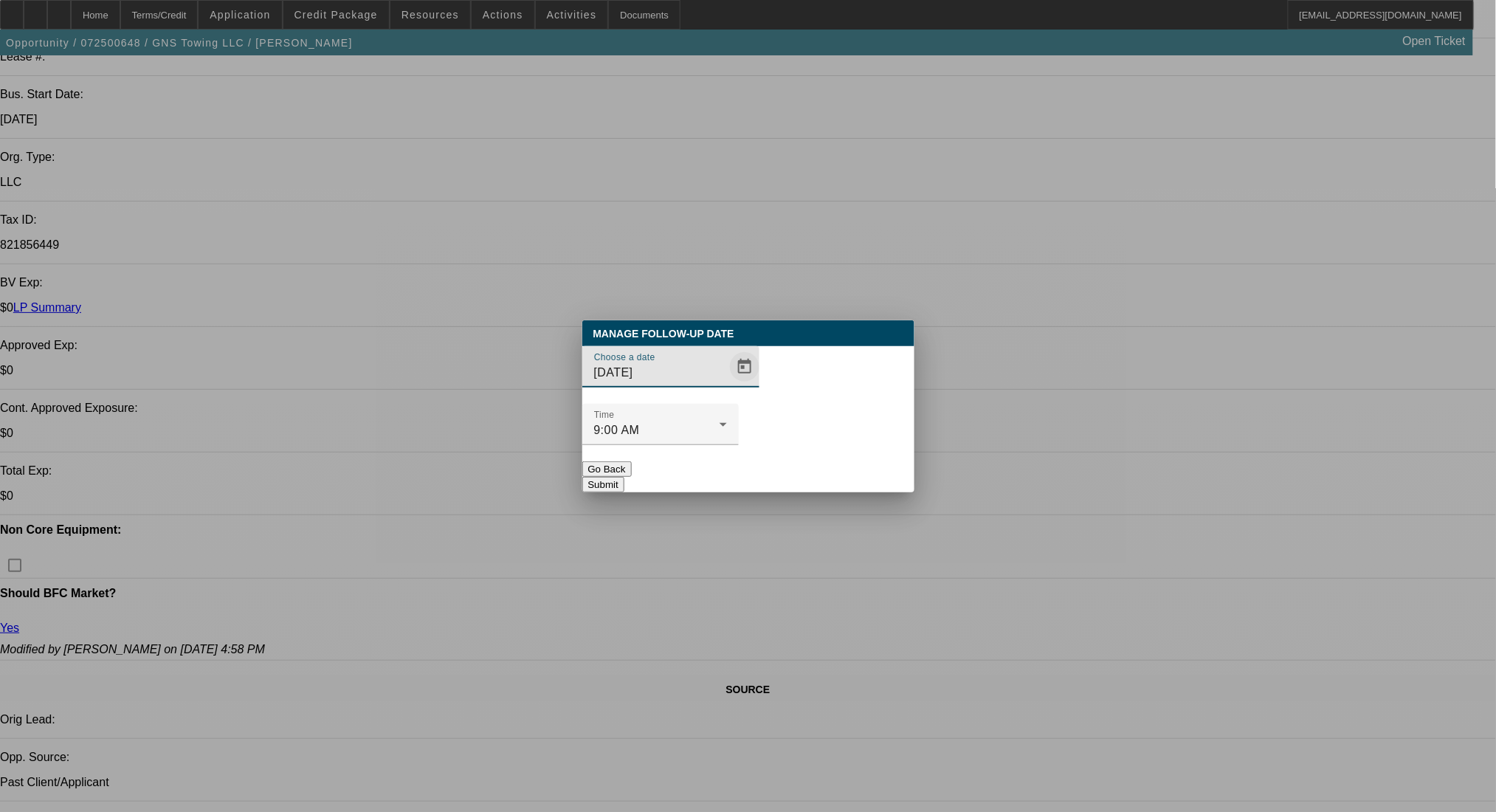
click at [727, 384] on span "Open calendar" at bounding box center [745, 367] width 36 height 36
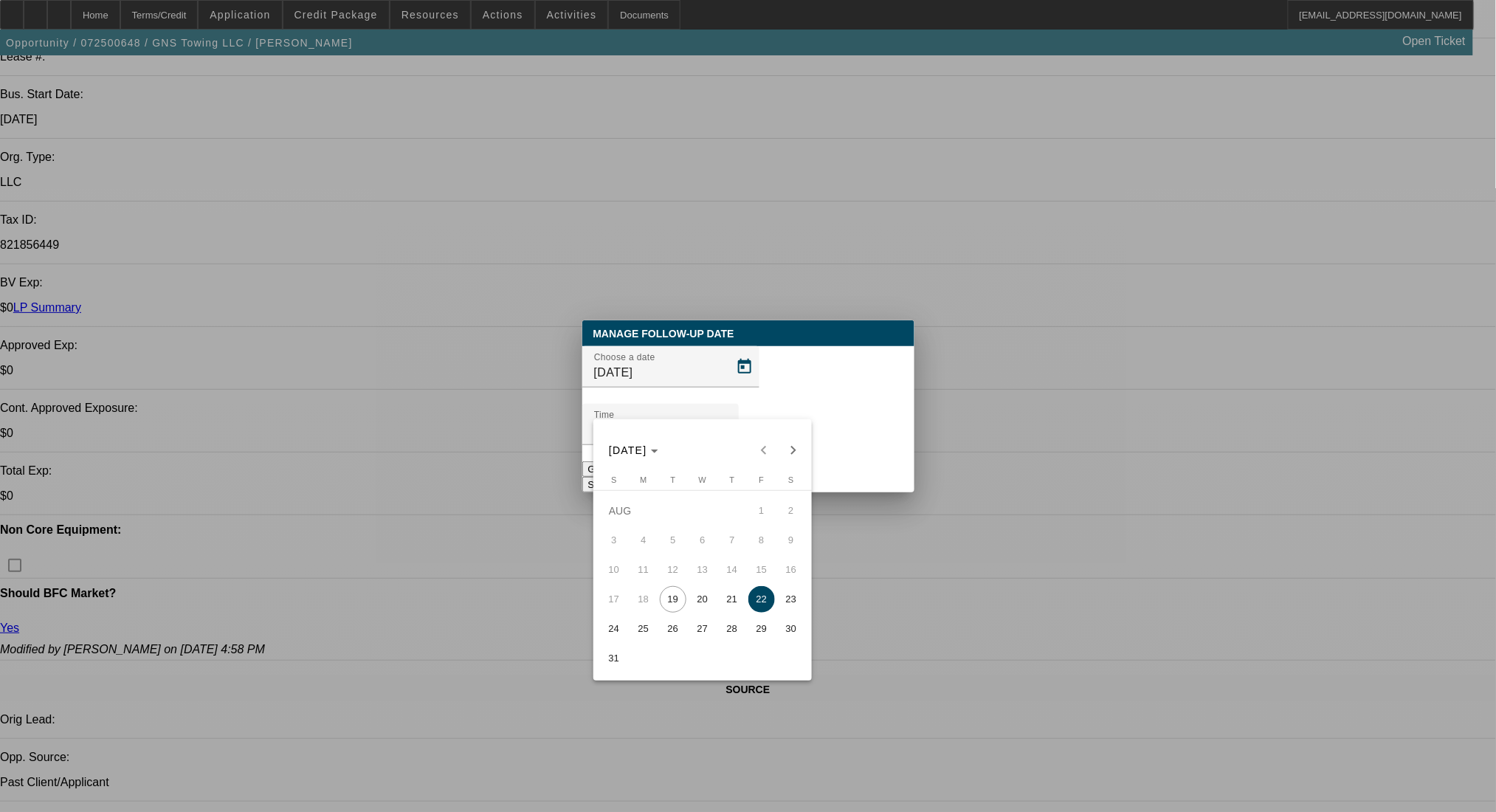
click at [645, 630] on span "25" at bounding box center [644, 629] width 26 height 26
type input "8/25/2025"
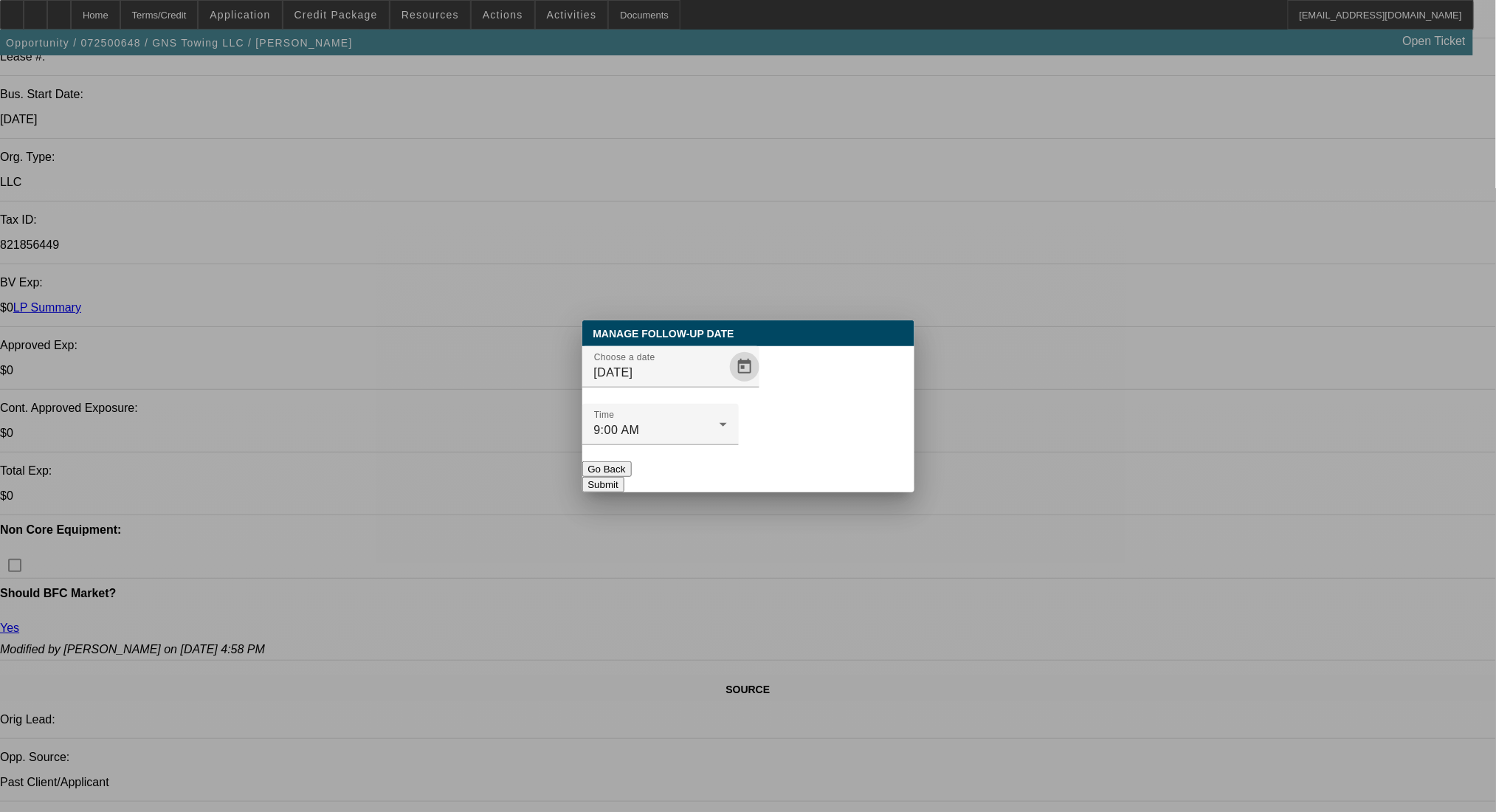
click at [624, 476] on button "Submit" at bounding box center [603, 484] width 42 height 15
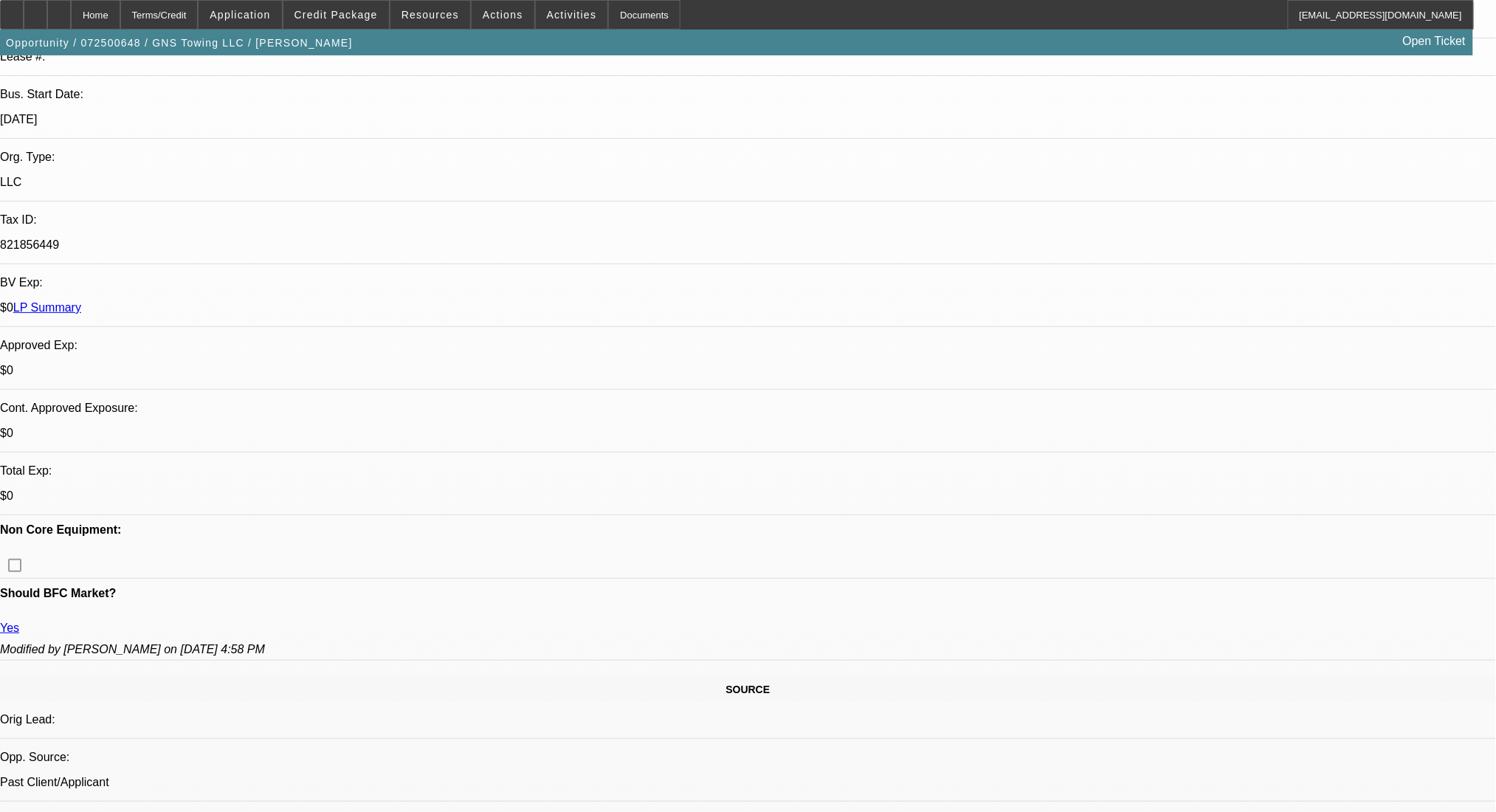
scroll to position [295, 0]
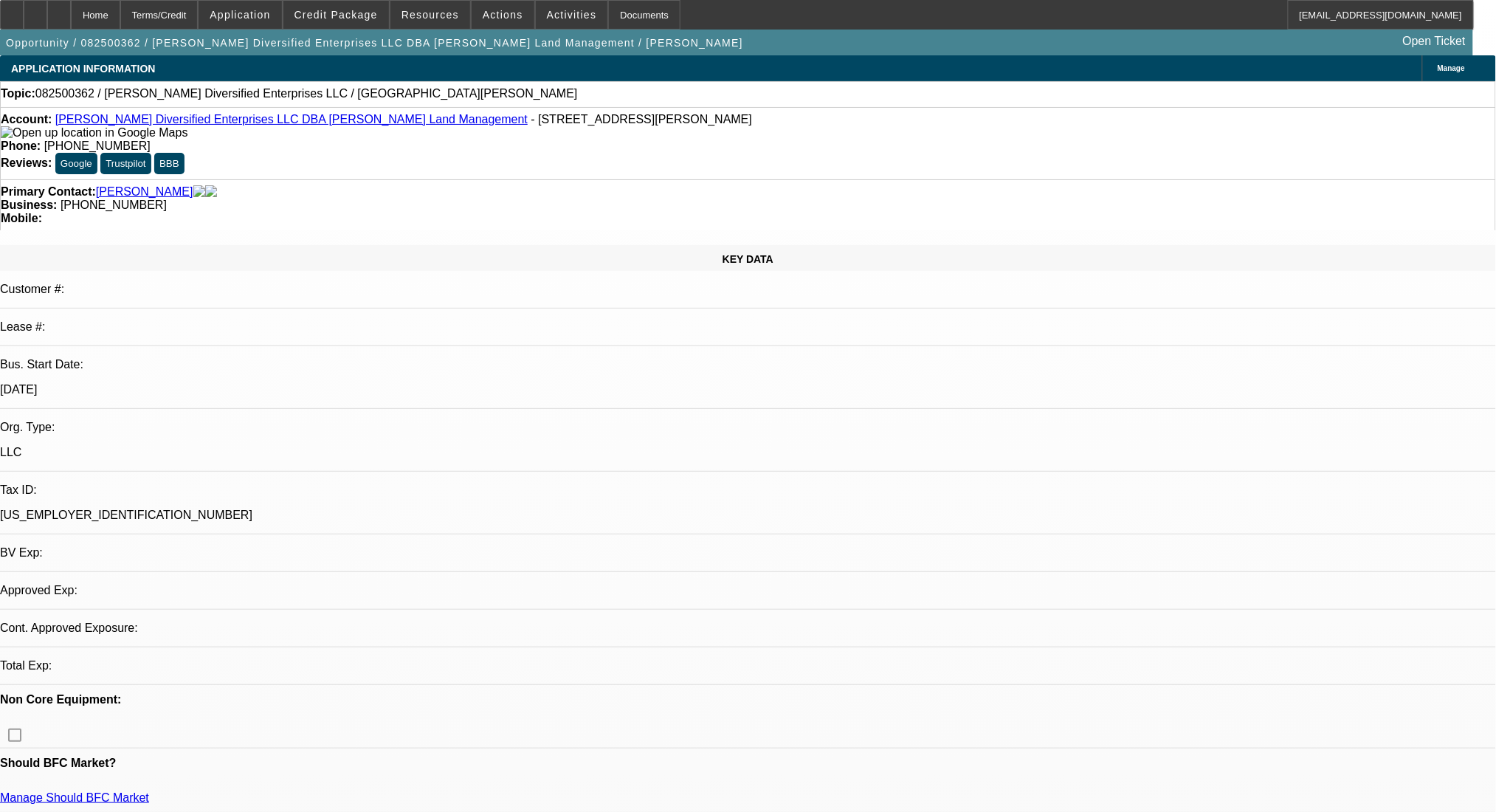
select select "0"
select select "2"
select select "0.1"
select select "4"
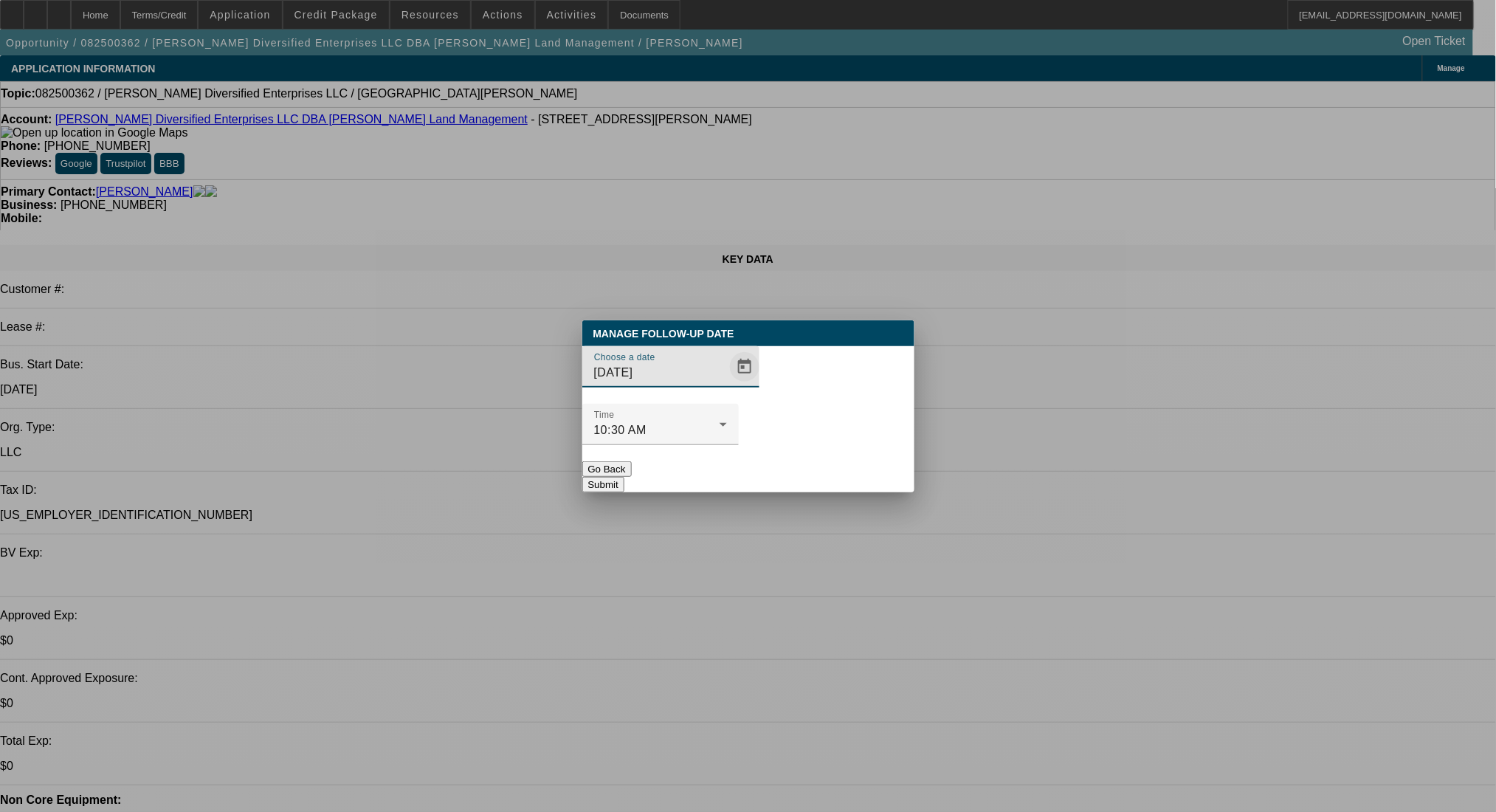
click at [727, 384] on span "Open calendar" at bounding box center [745, 367] width 36 height 36
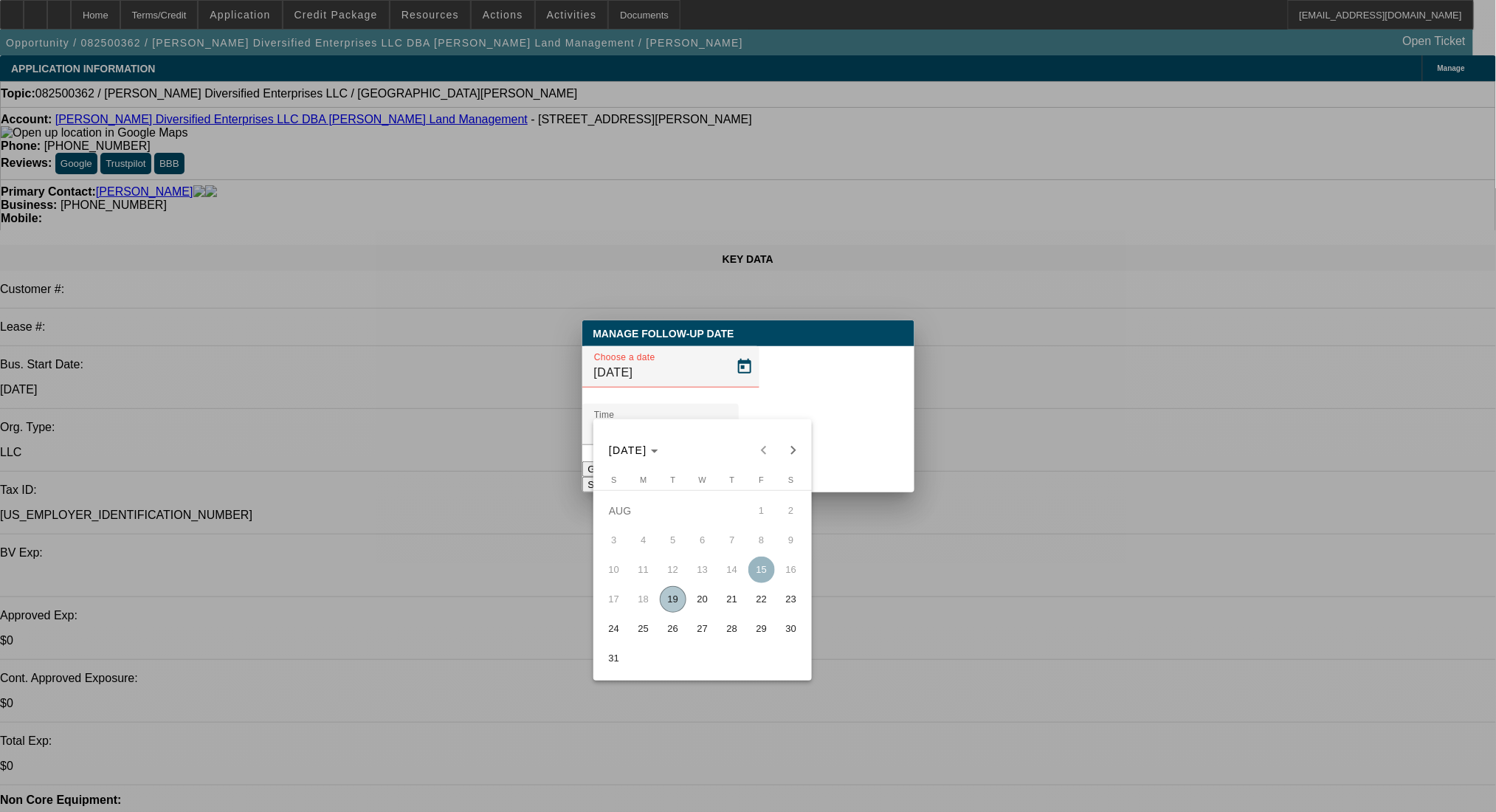
click at [736, 601] on span "21" at bounding box center [732, 599] width 26 height 26
type input "[DATE]"
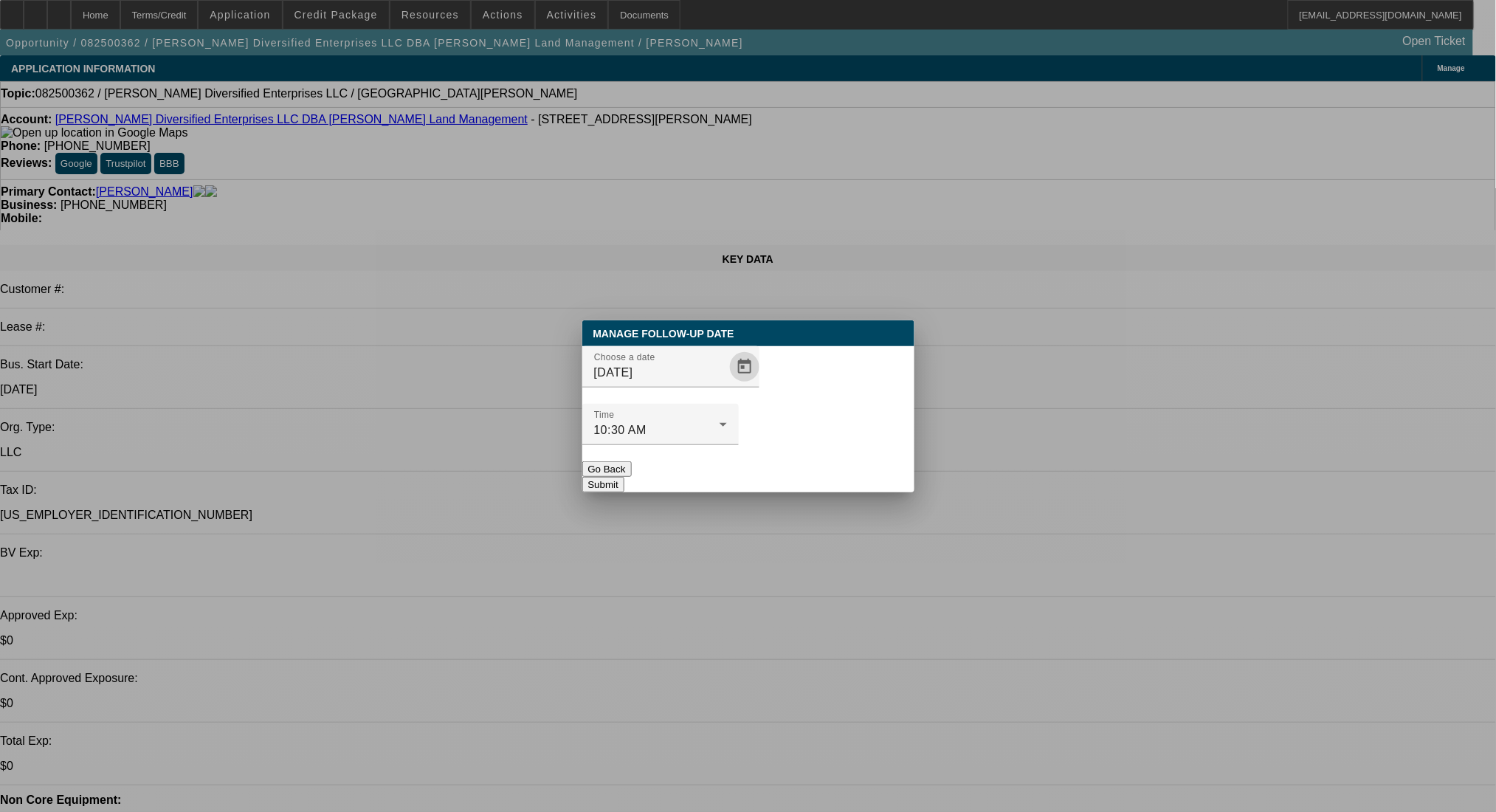
click at [624, 476] on button "Submit" at bounding box center [603, 484] width 42 height 15
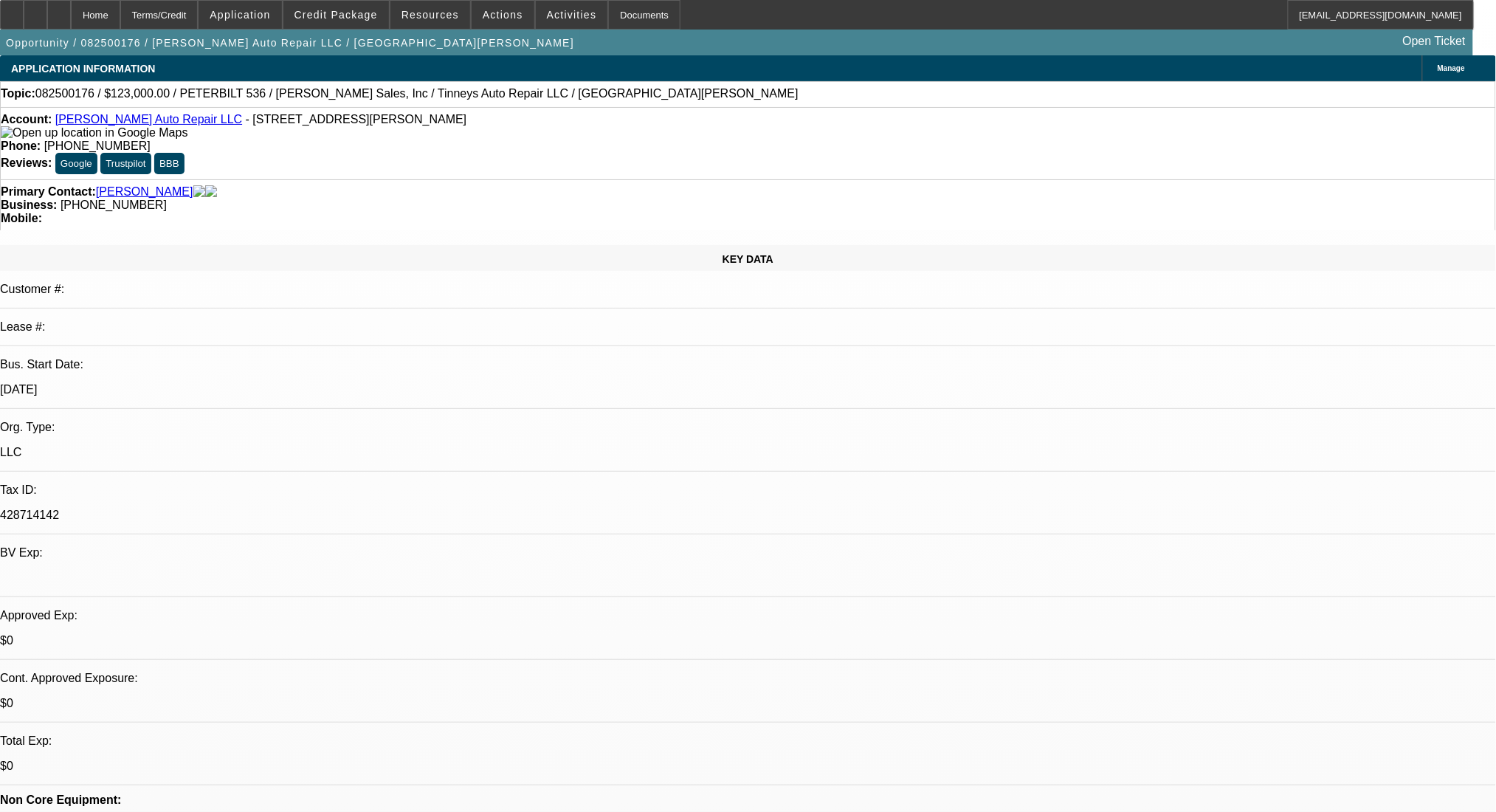
select select "0"
select select "2"
select select "0.1"
select select "4"
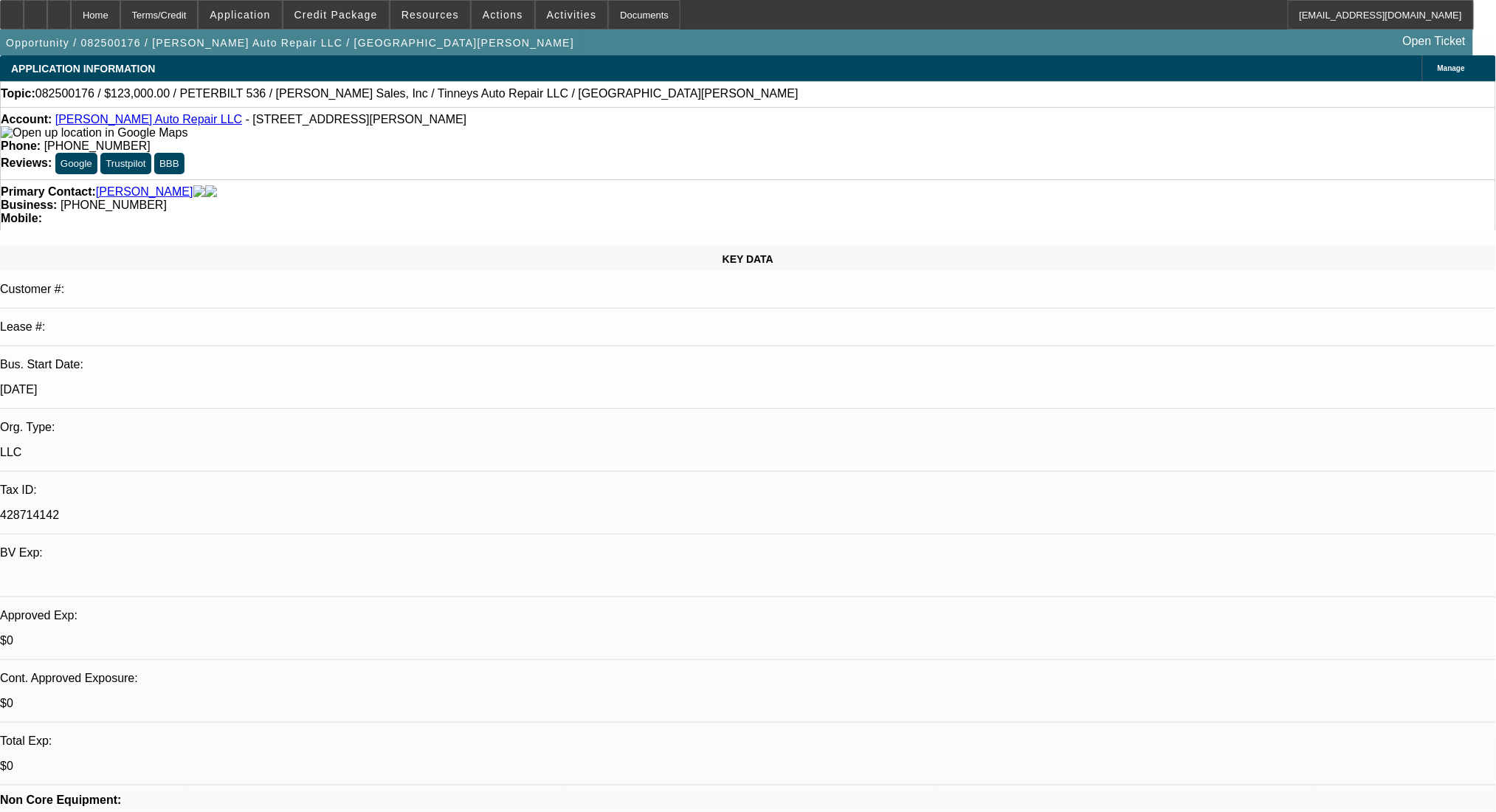
select select "0"
select select "2"
select select "0.1"
select select "4"
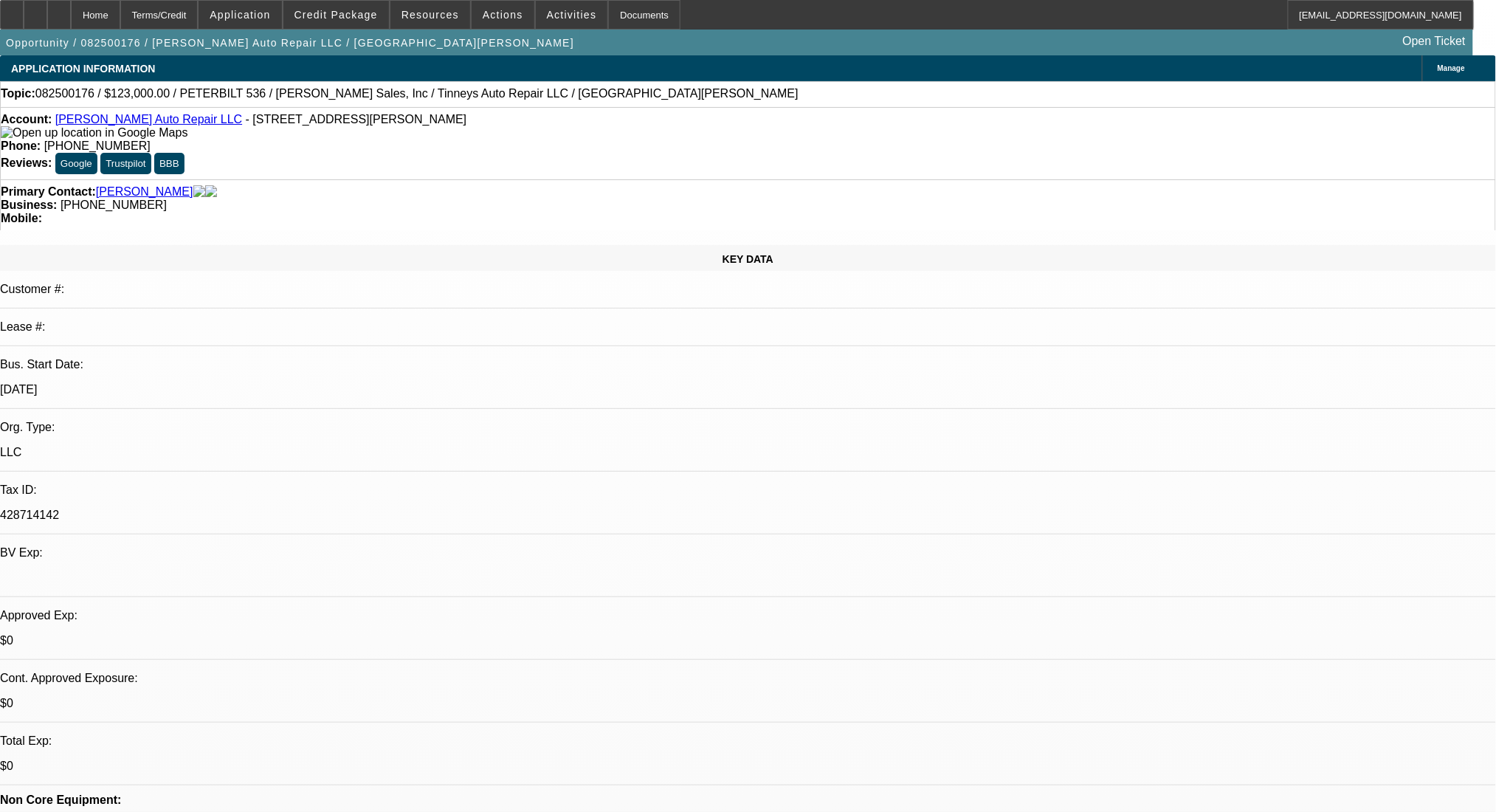
select select "0"
select select "2"
select select "0.1"
select select "4"
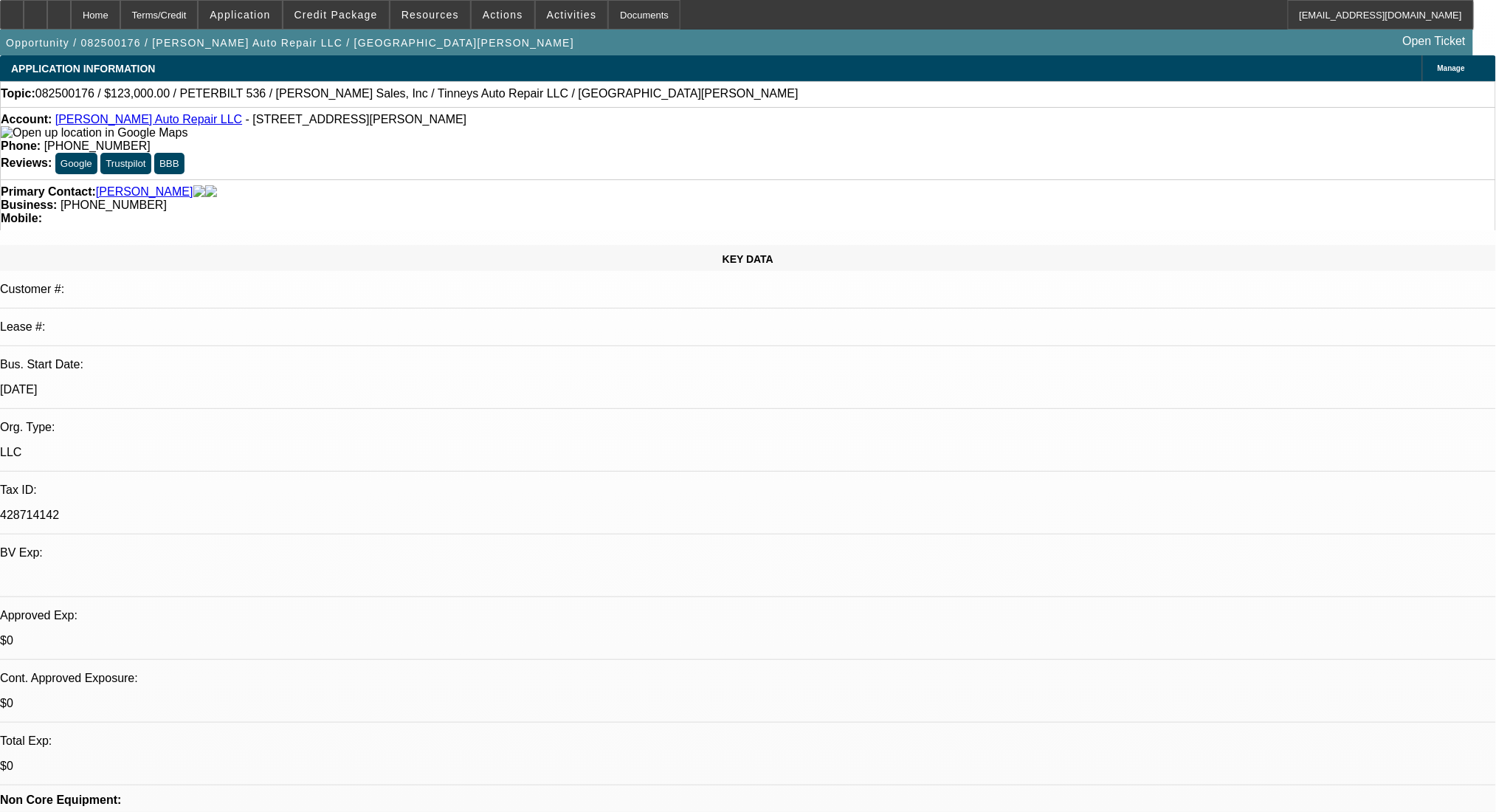
click at [185, 21] on div "Terms/Credit" at bounding box center [159, 15] width 78 height 29
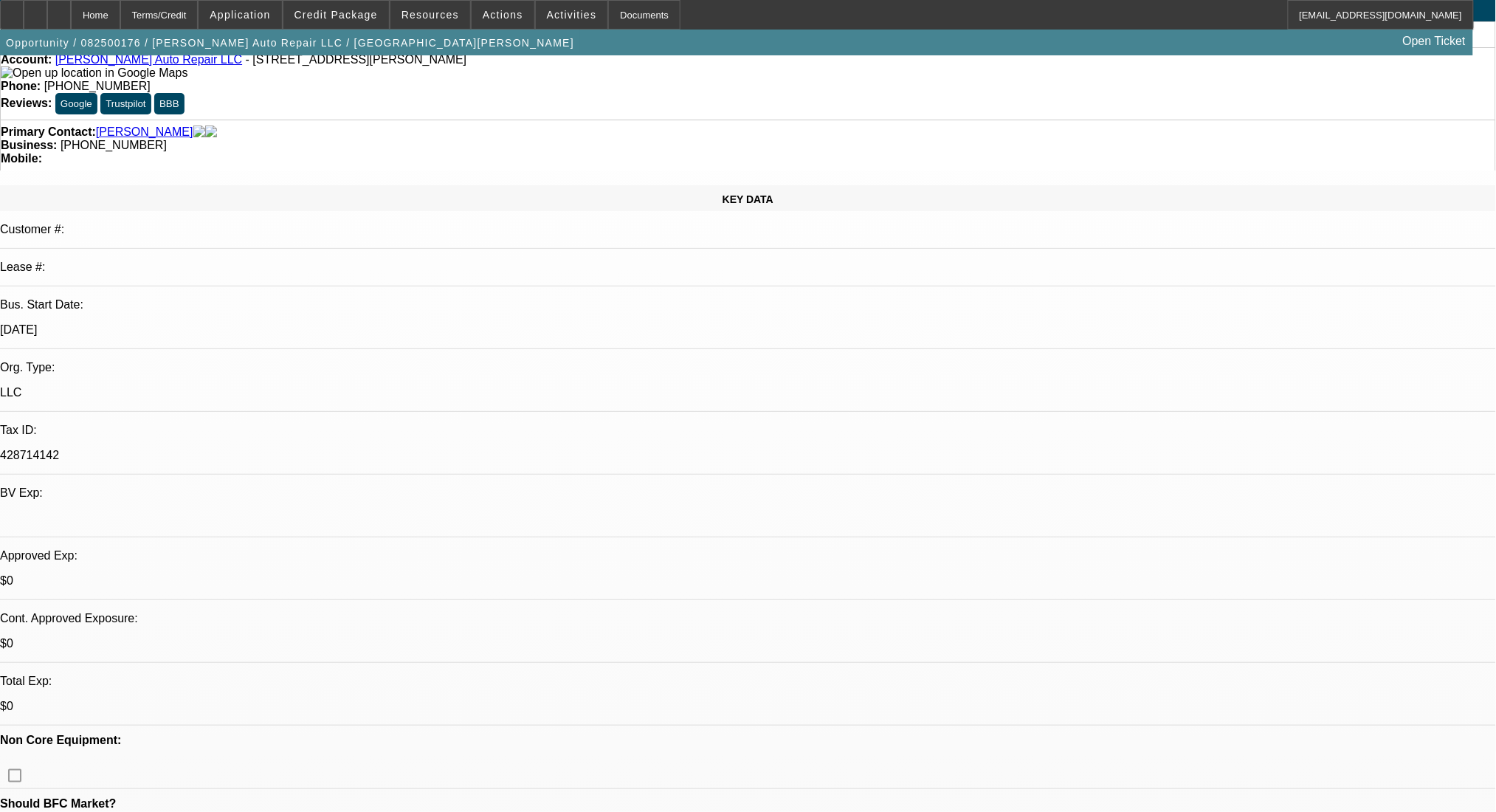
scroll to position [17, 0]
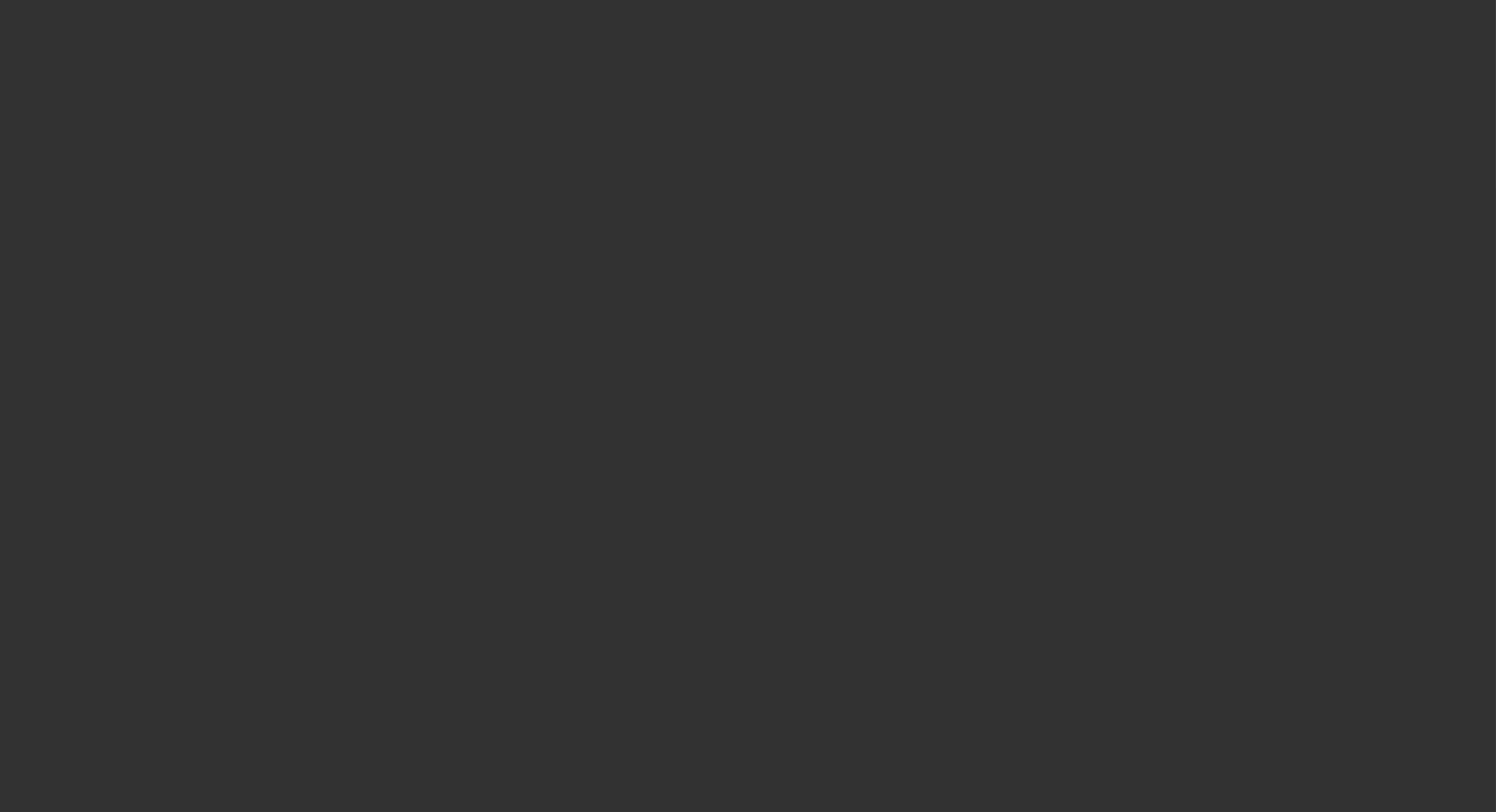
scroll to position [0, 0]
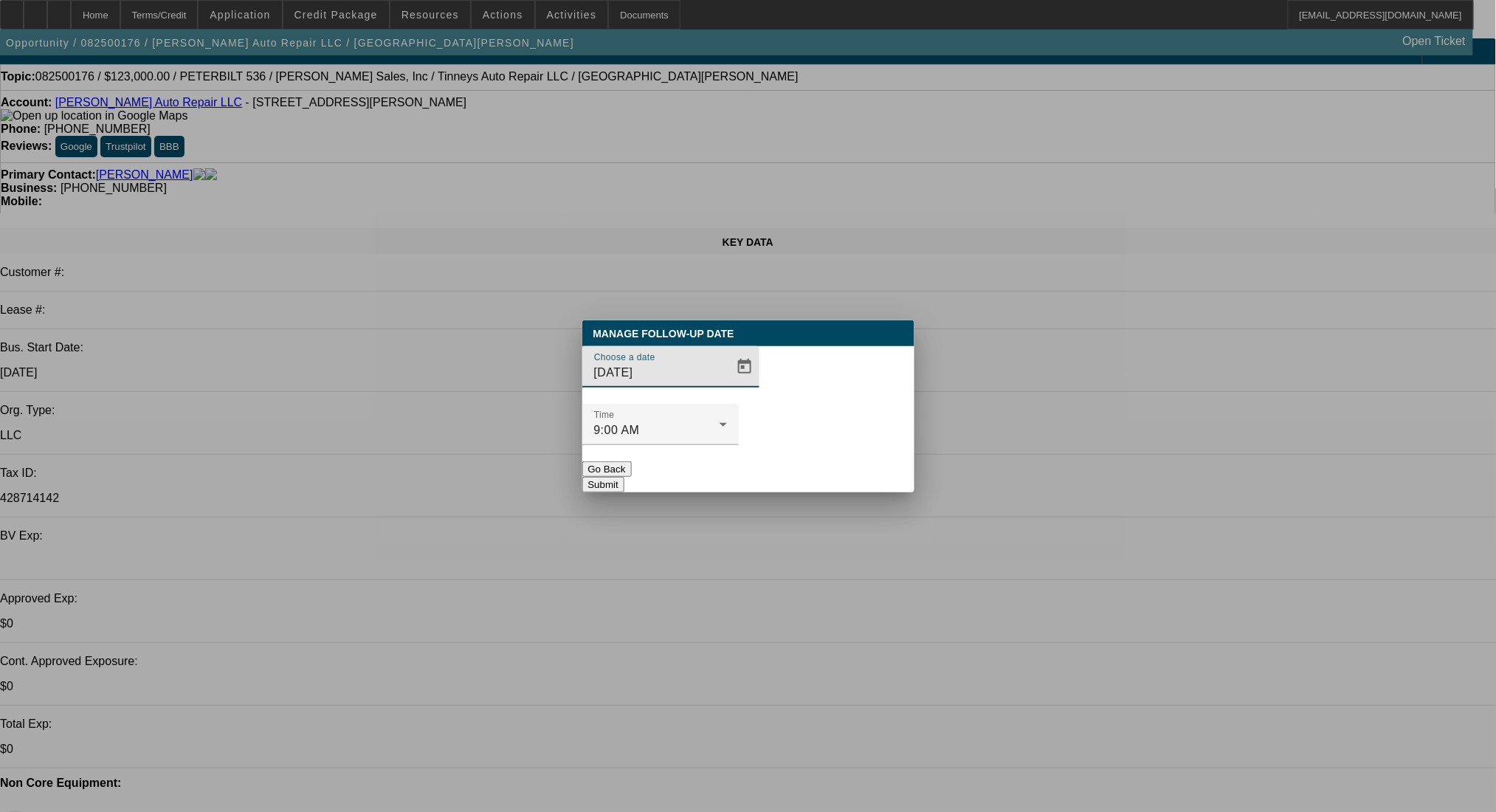
click at [727, 384] on span "Open calendar" at bounding box center [745, 367] width 36 height 36
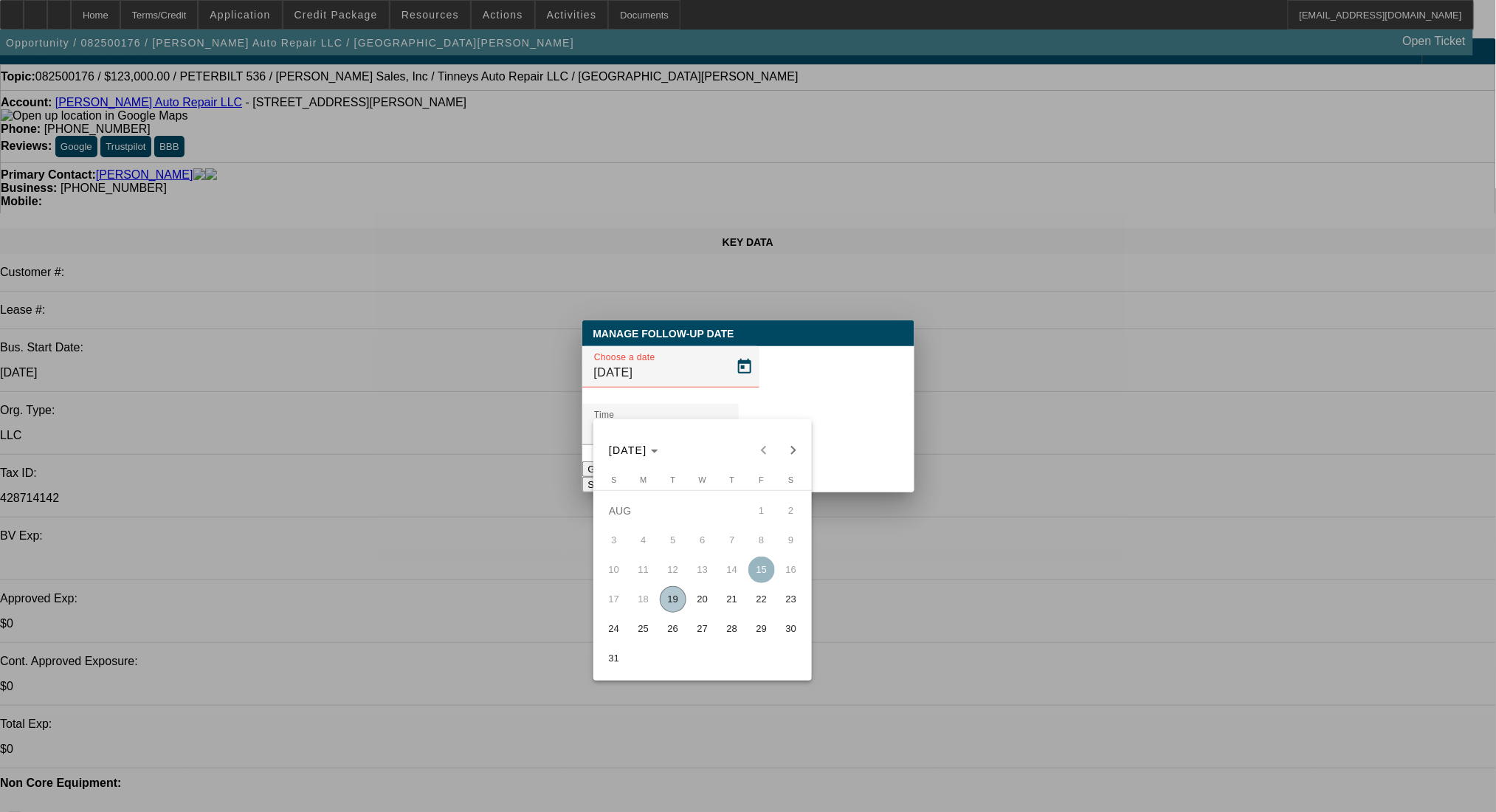
click at [729, 603] on span "21" at bounding box center [732, 599] width 26 height 26
type input "8/21/2025"
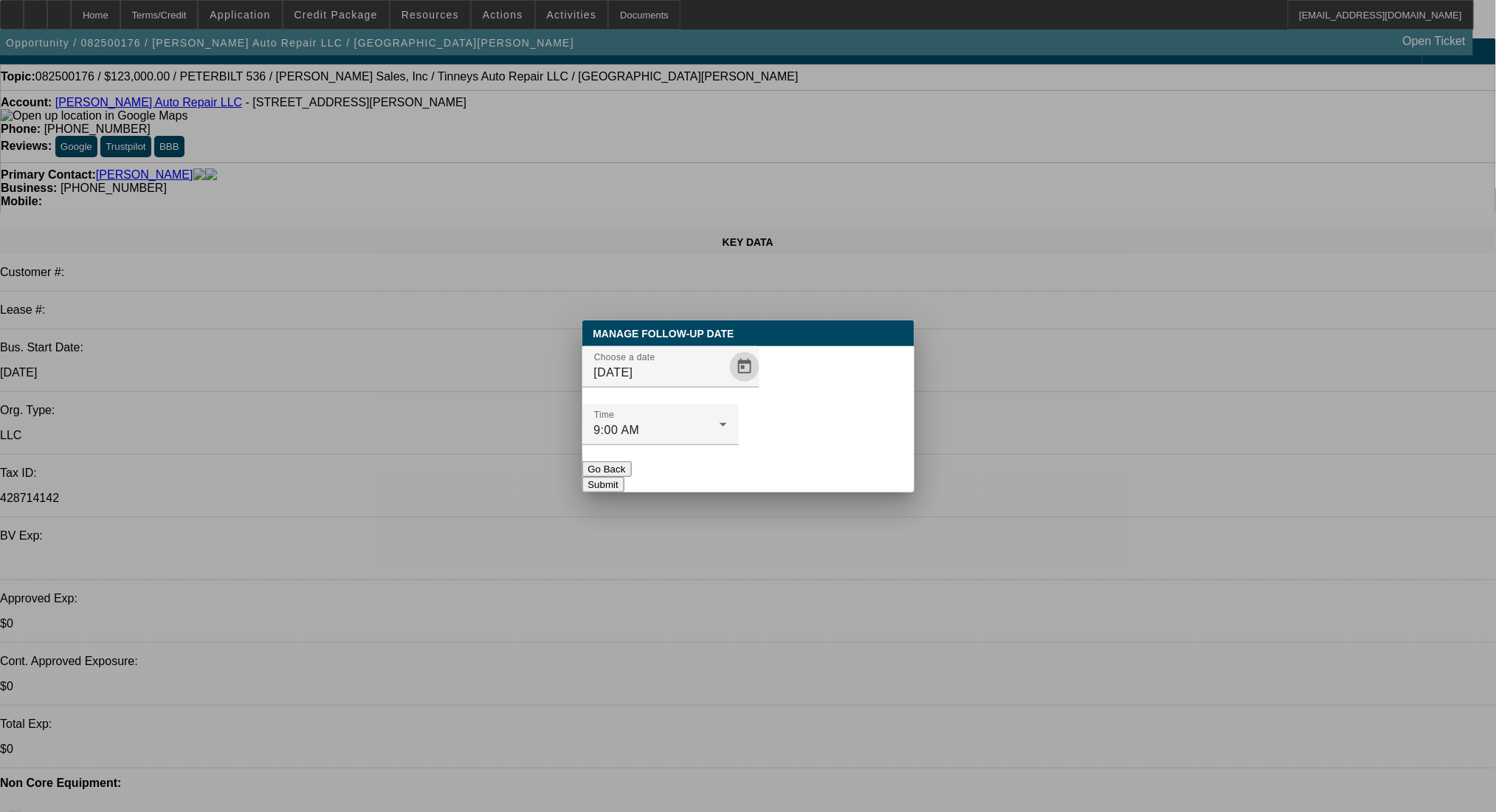
drag, startPoint x: 815, startPoint y: 438, endPoint x: 730, endPoint y: 427, distance: 85.7
click at [624, 476] on button "Submit" at bounding box center [603, 484] width 42 height 15
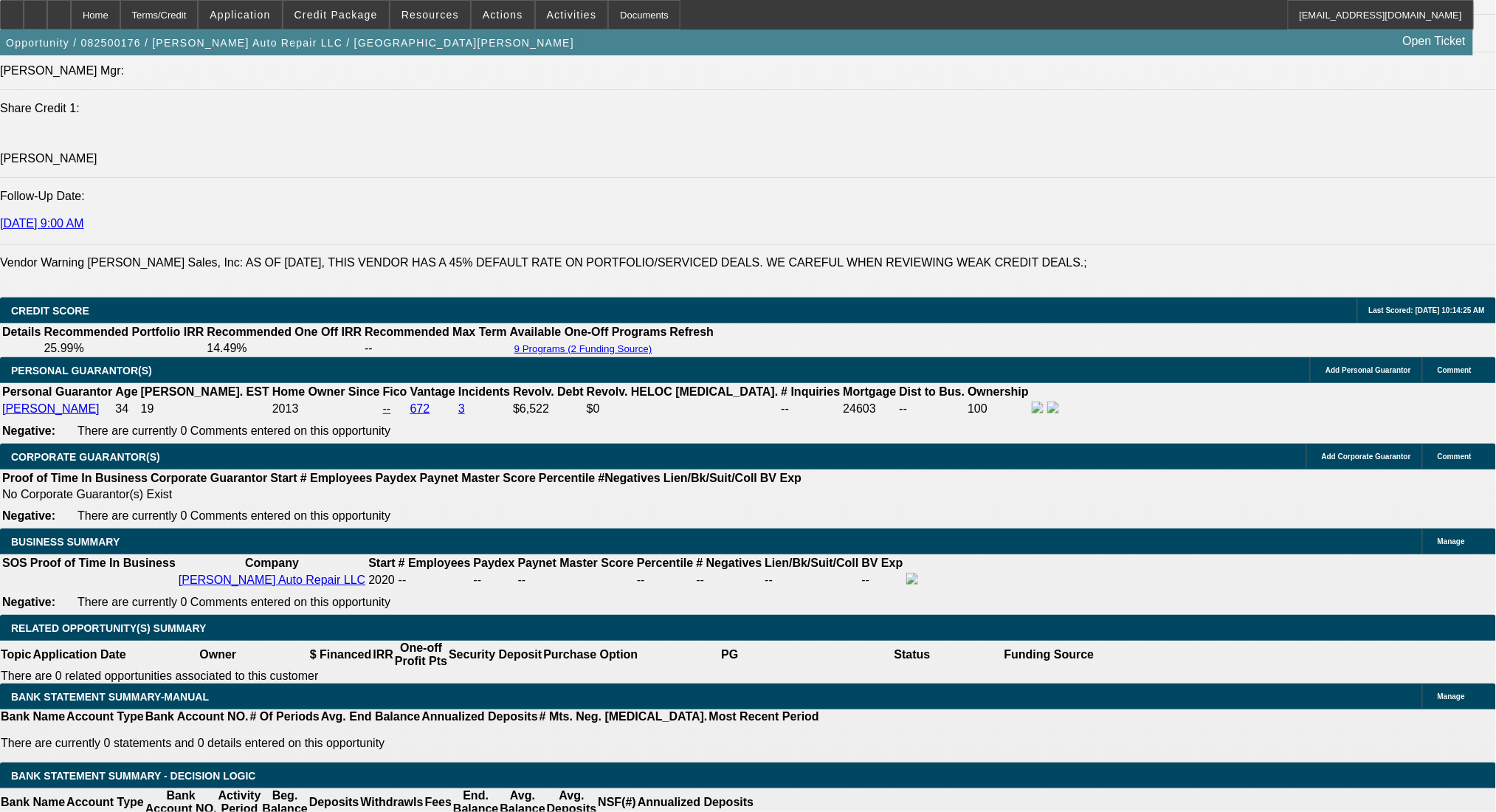
scroll to position [2476, 0]
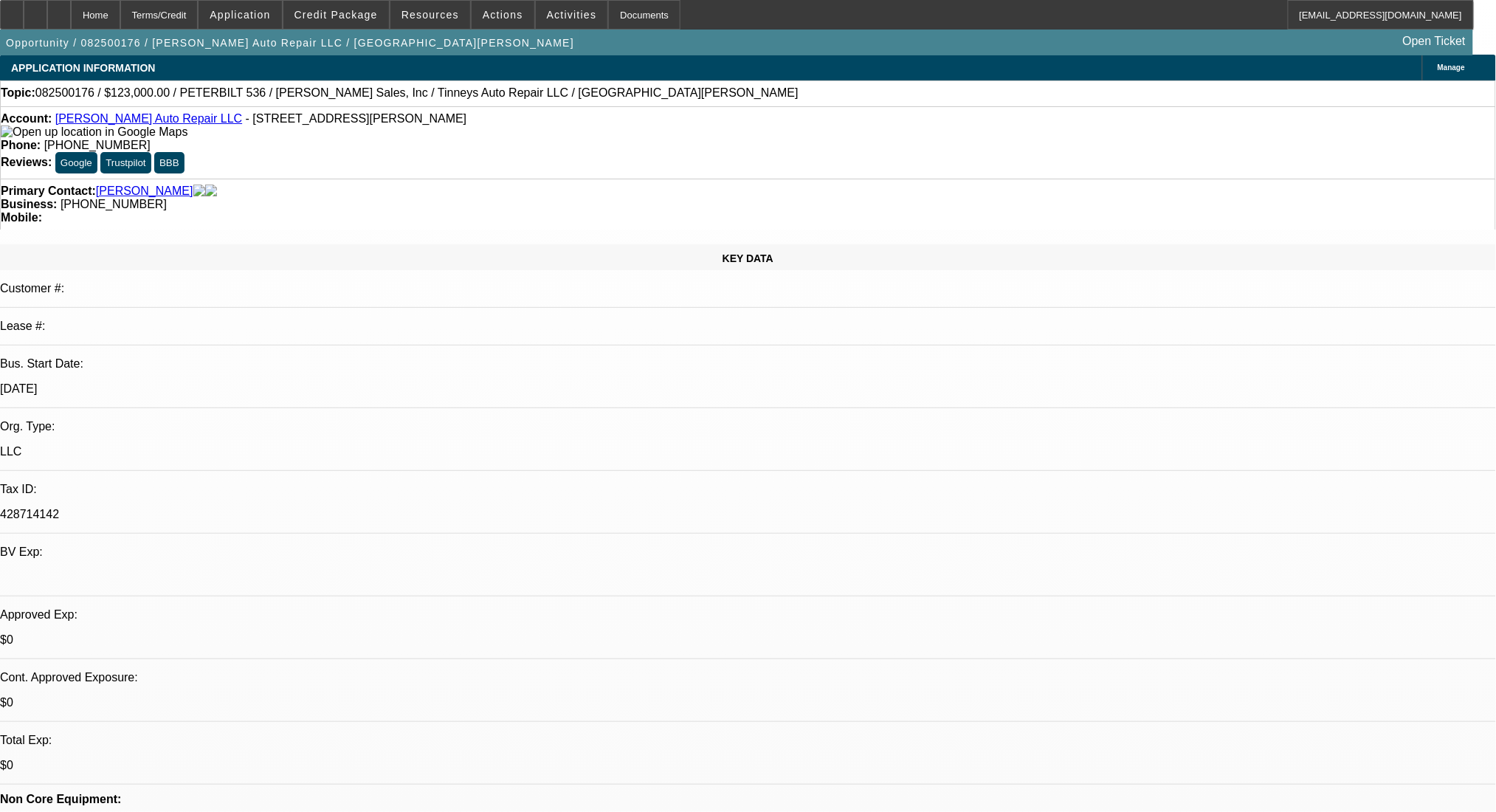
scroll to position [0, 0]
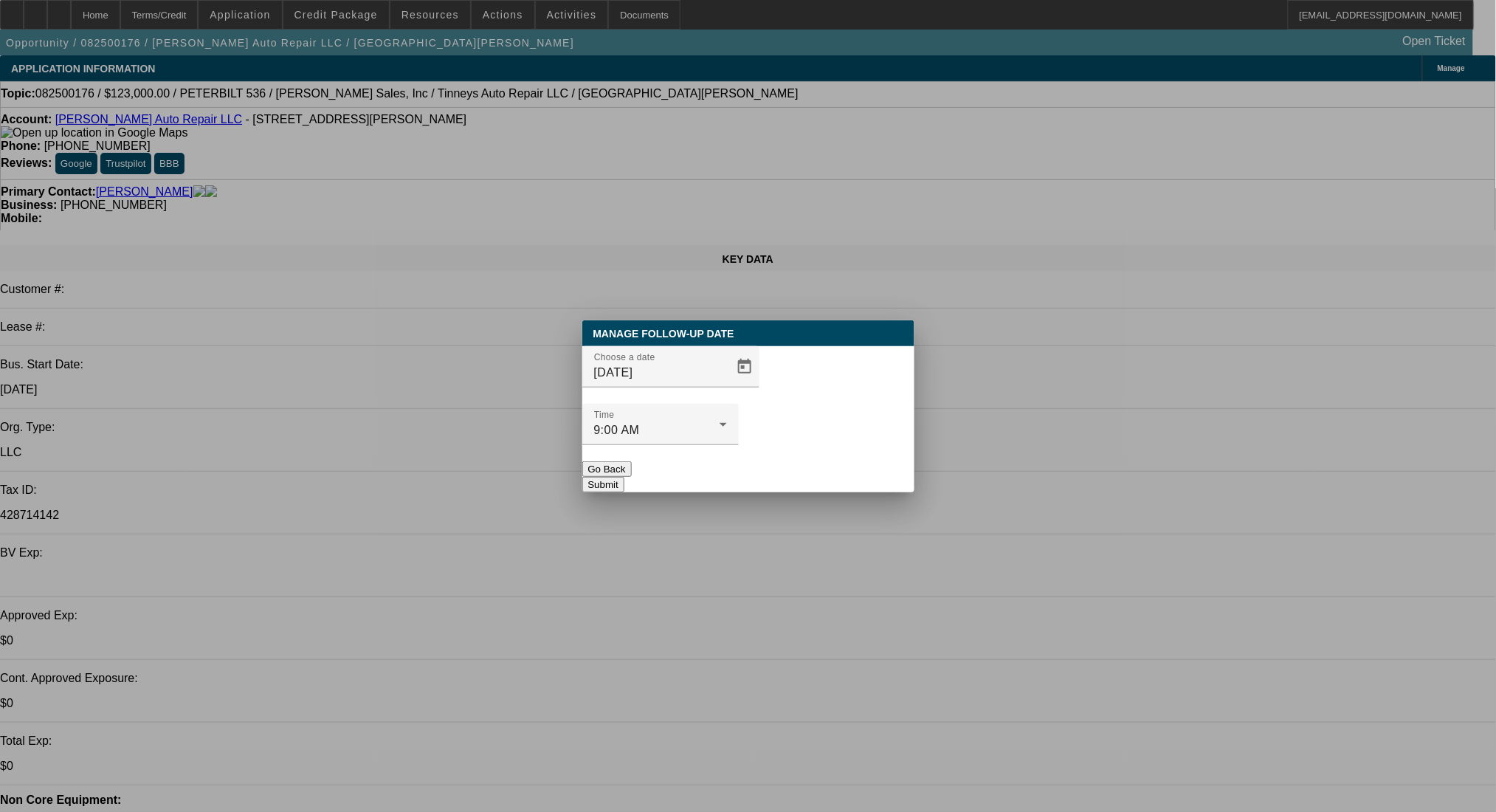
click at [624, 476] on button "Submit" at bounding box center [603, 484] width 42 height 15
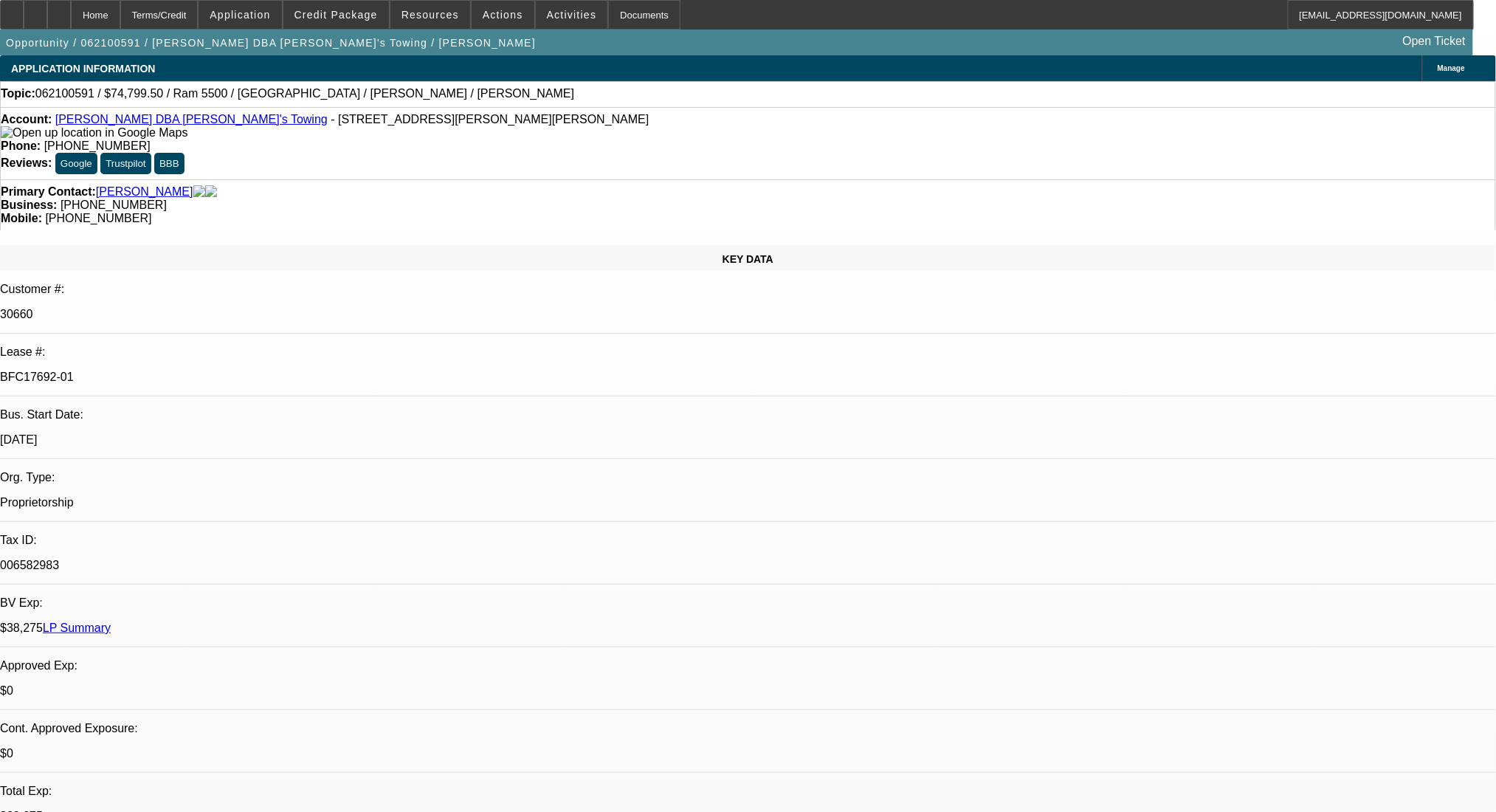
select select "0"
select select "2"
select select "0"
select select "6"
select select "0"
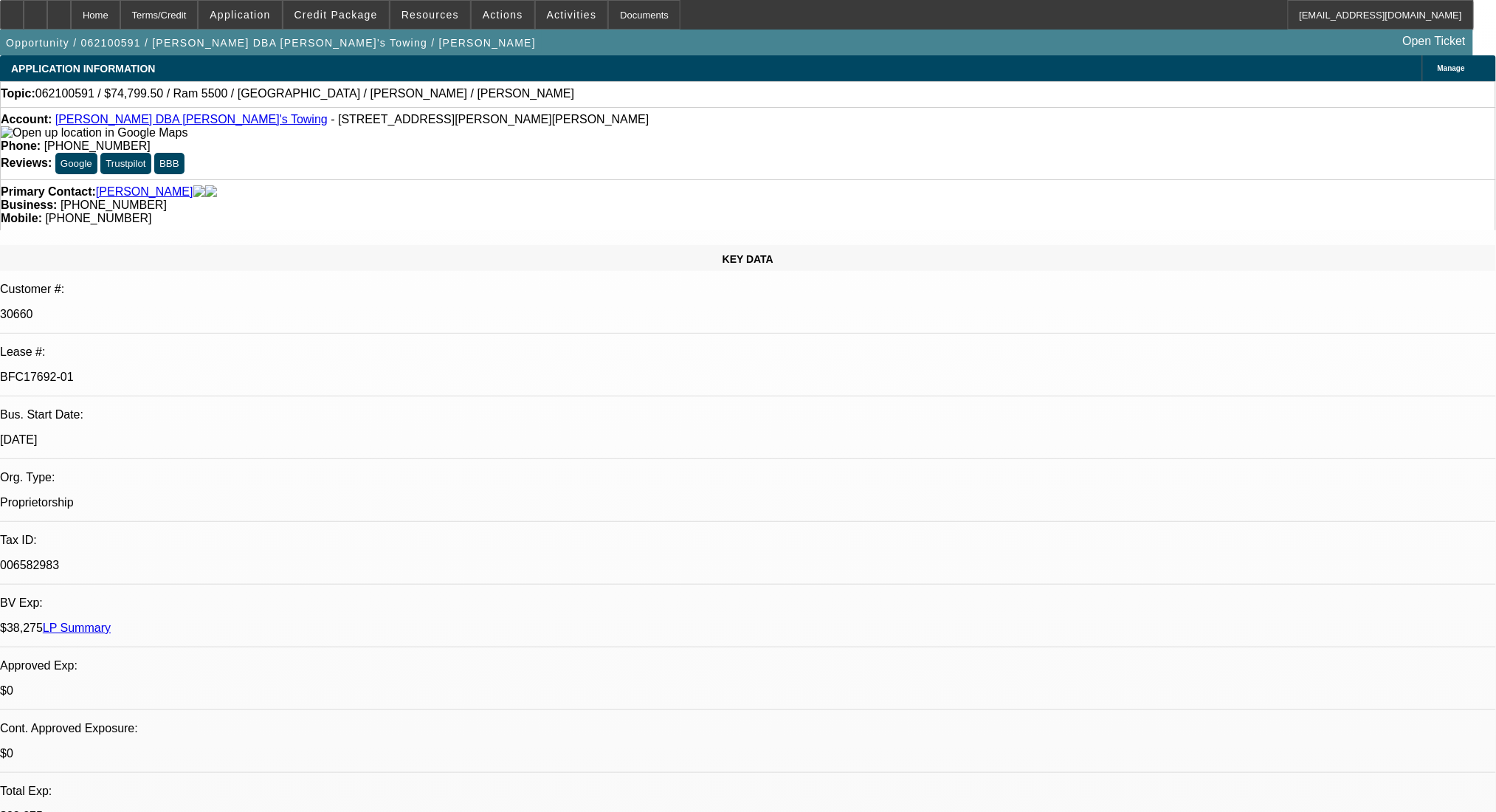
select select "2"
select select "0"
select select "6"
select select "0"
select select "2"
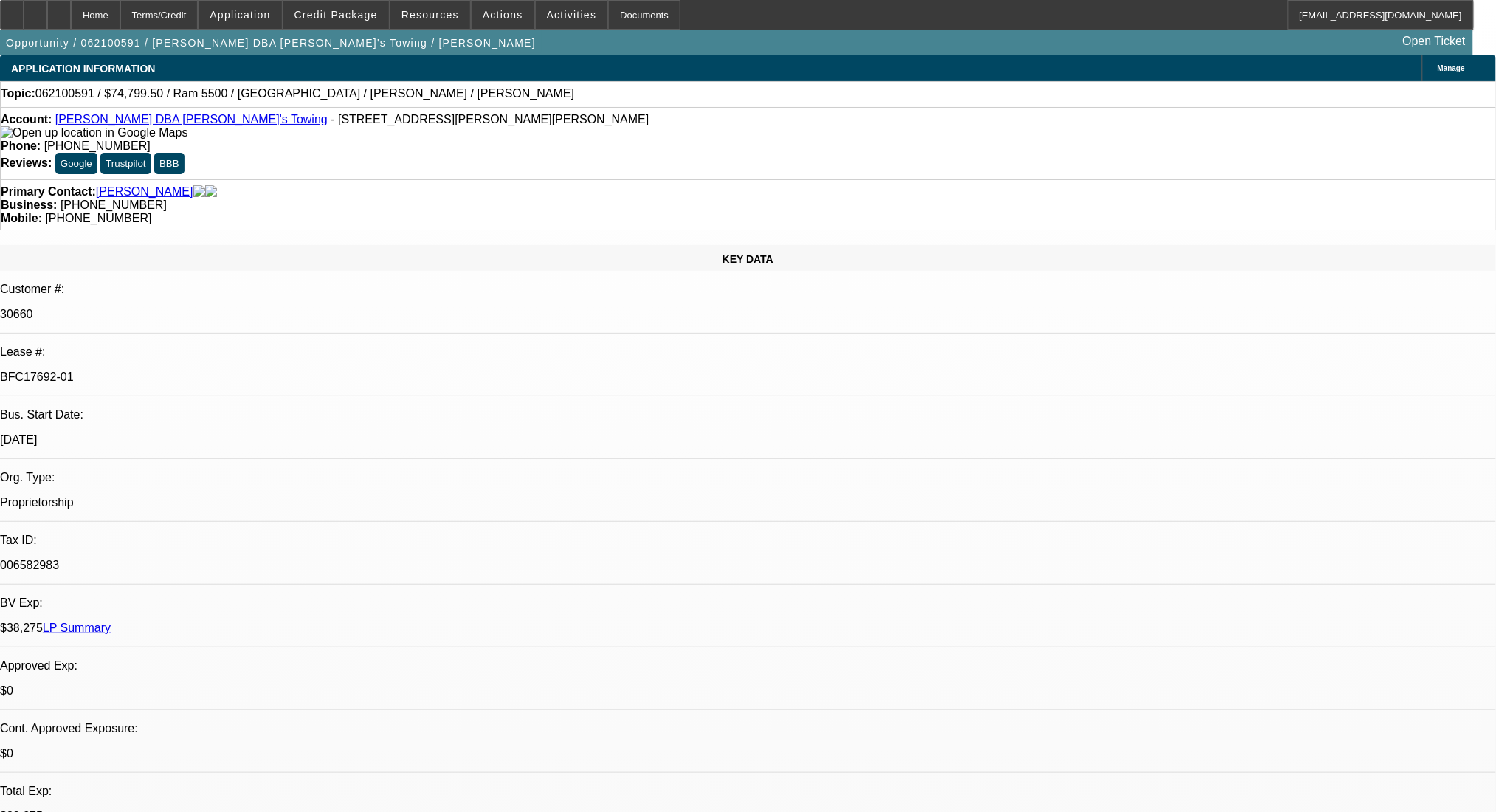
select select "2"
select select "0"
select select "6"
select select "0"
select select "2"
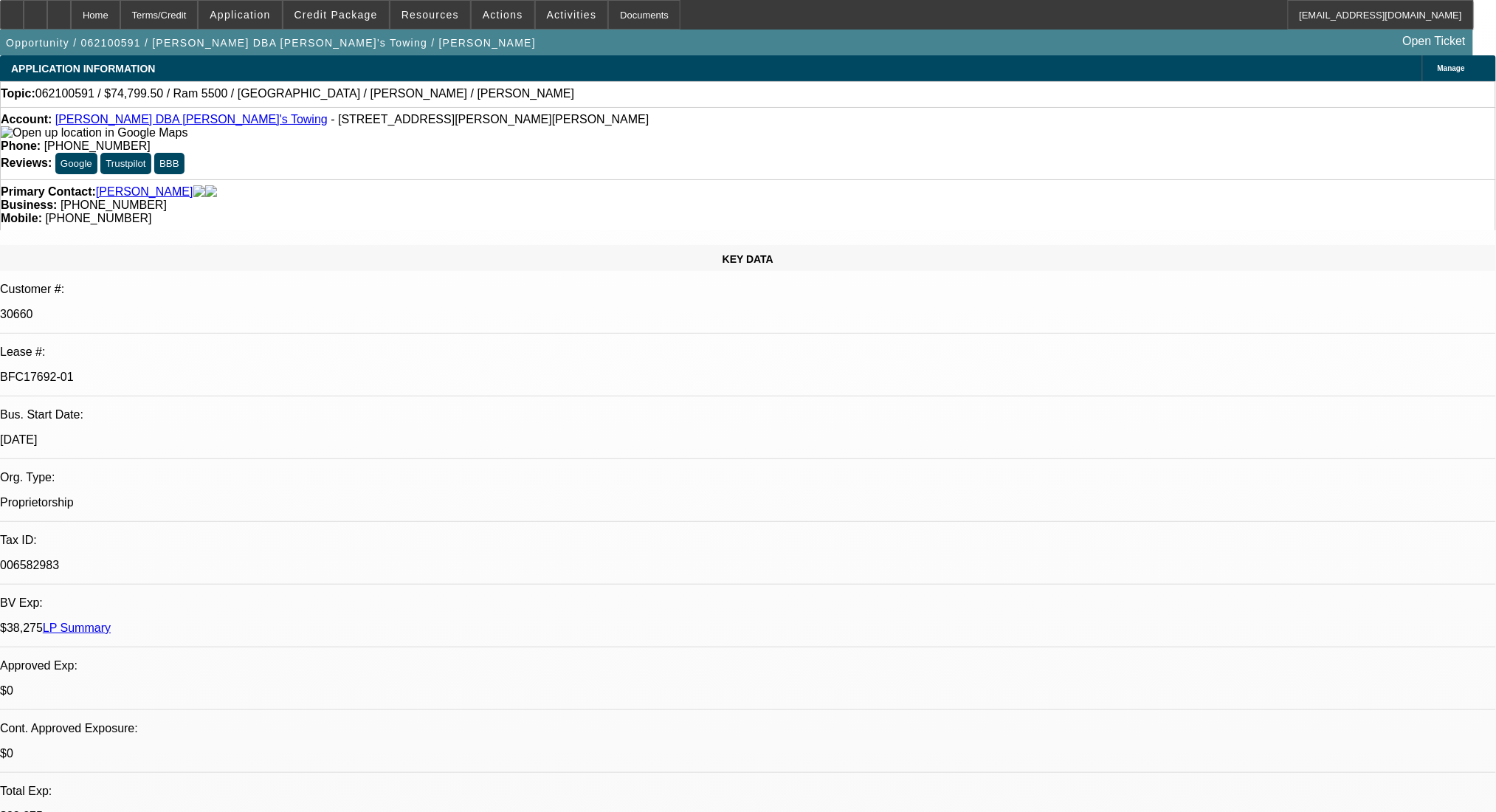
select select "2"
select select "0"
select select "6"
click at [111, 621] on link "LP Summary" at bounding box center [77, 627] width 68 height 12
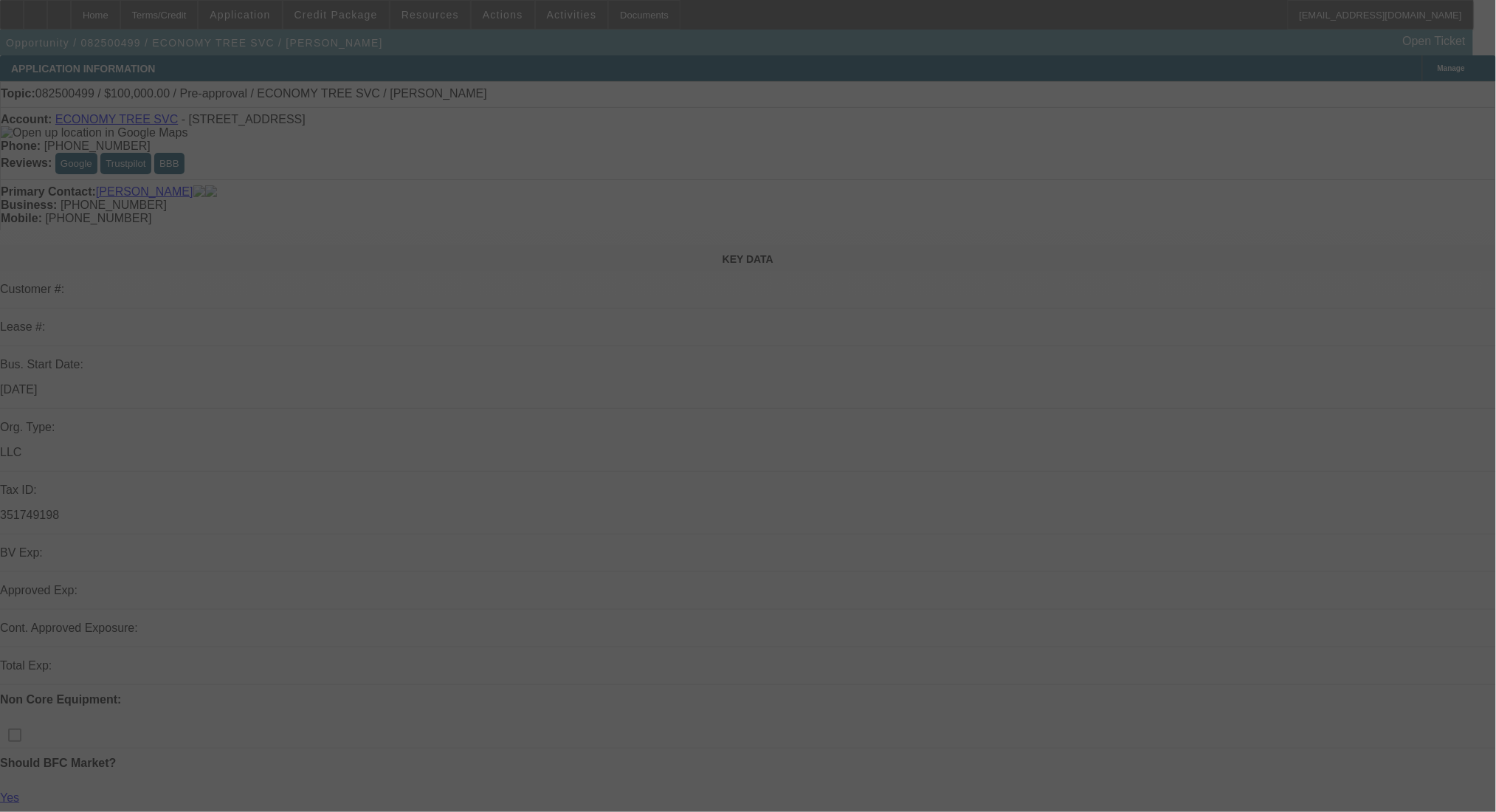
select select "0"
select select "2"
select select "0.1"
select select "4"
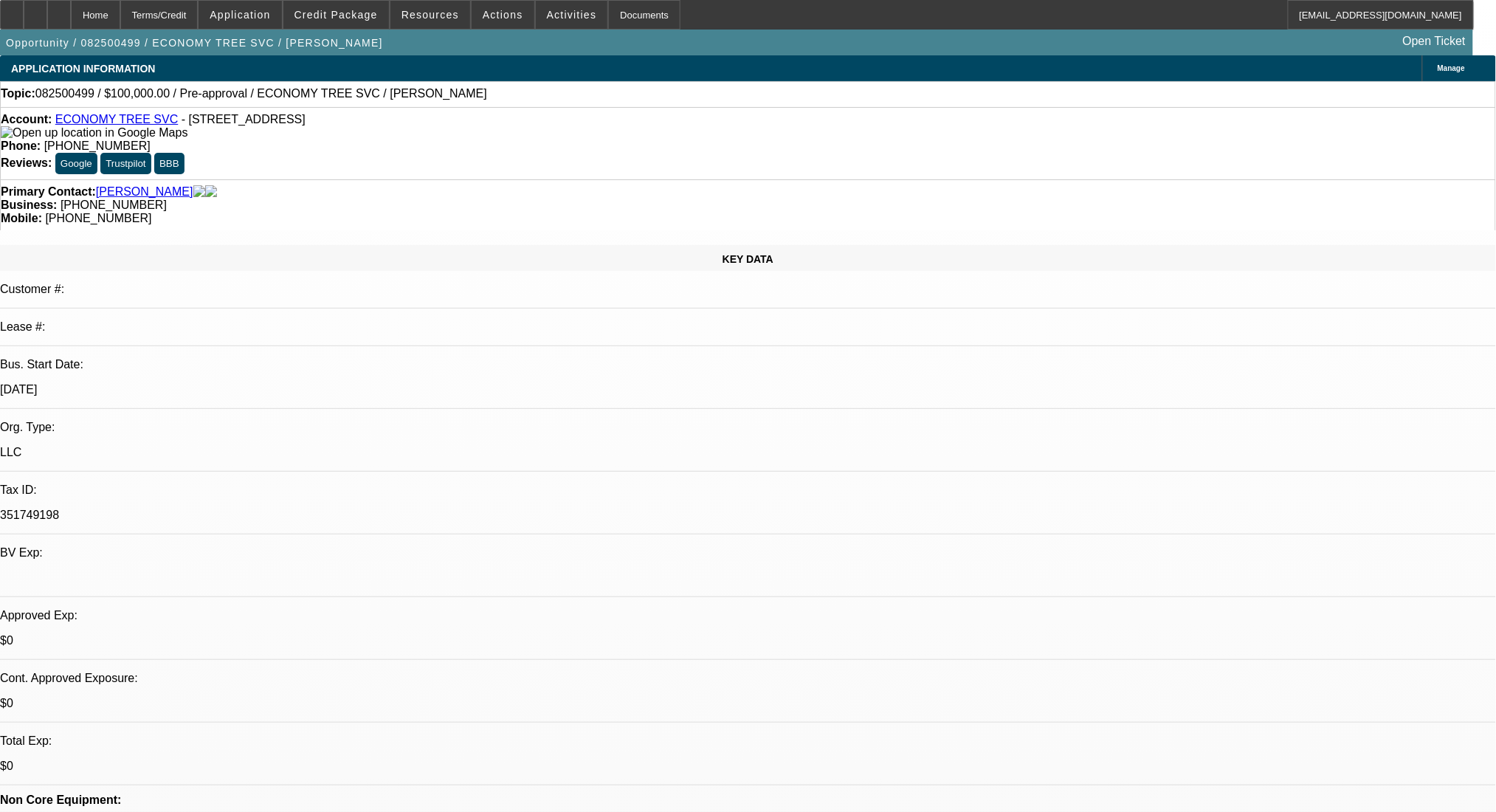
radio input "true"
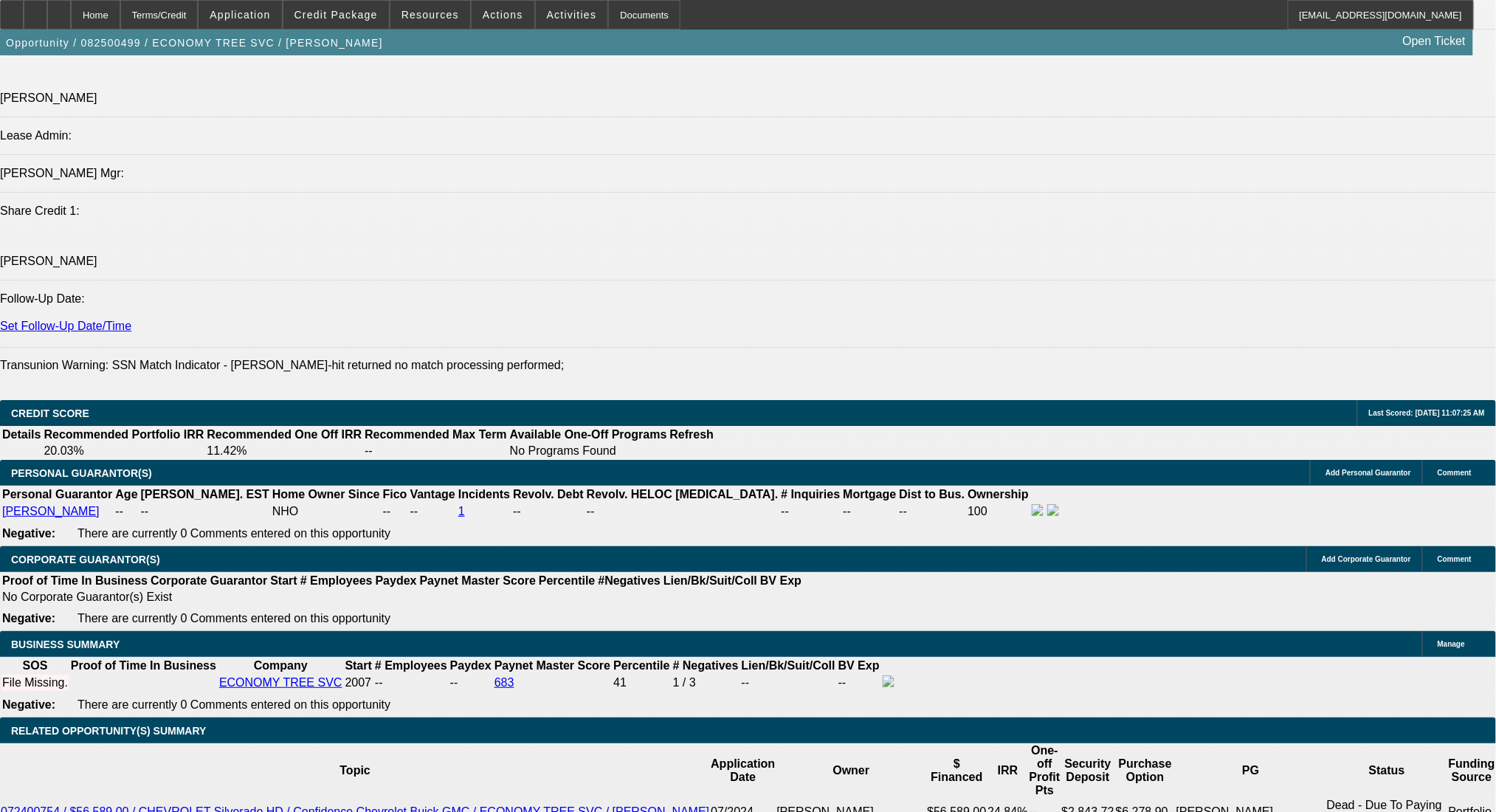
scroll to position [2066, 0]
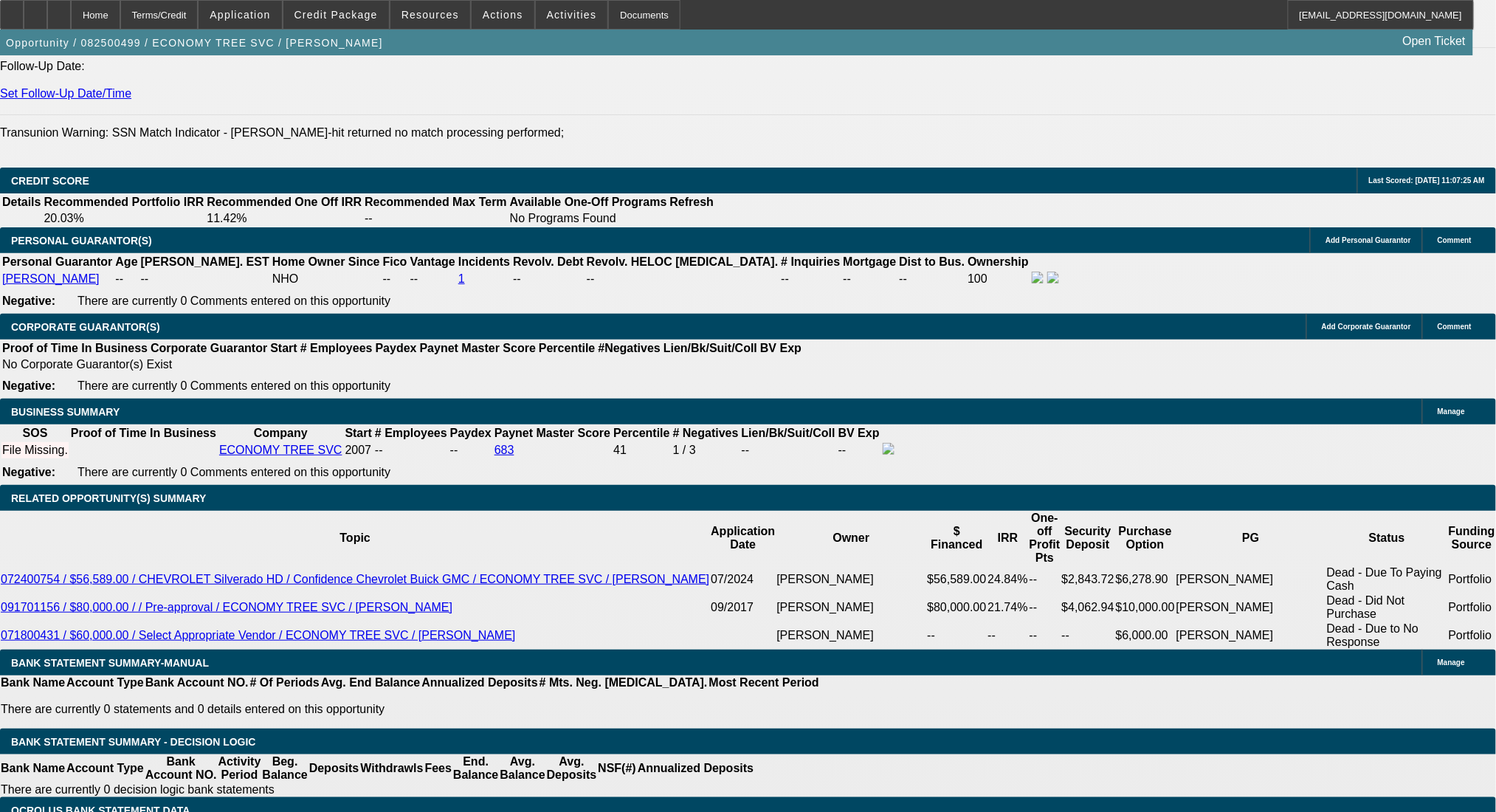
type textarea "[PERSON_NAME] spoke with him 8/19. morning. interested in adding a loader. used…"
radio input "true"
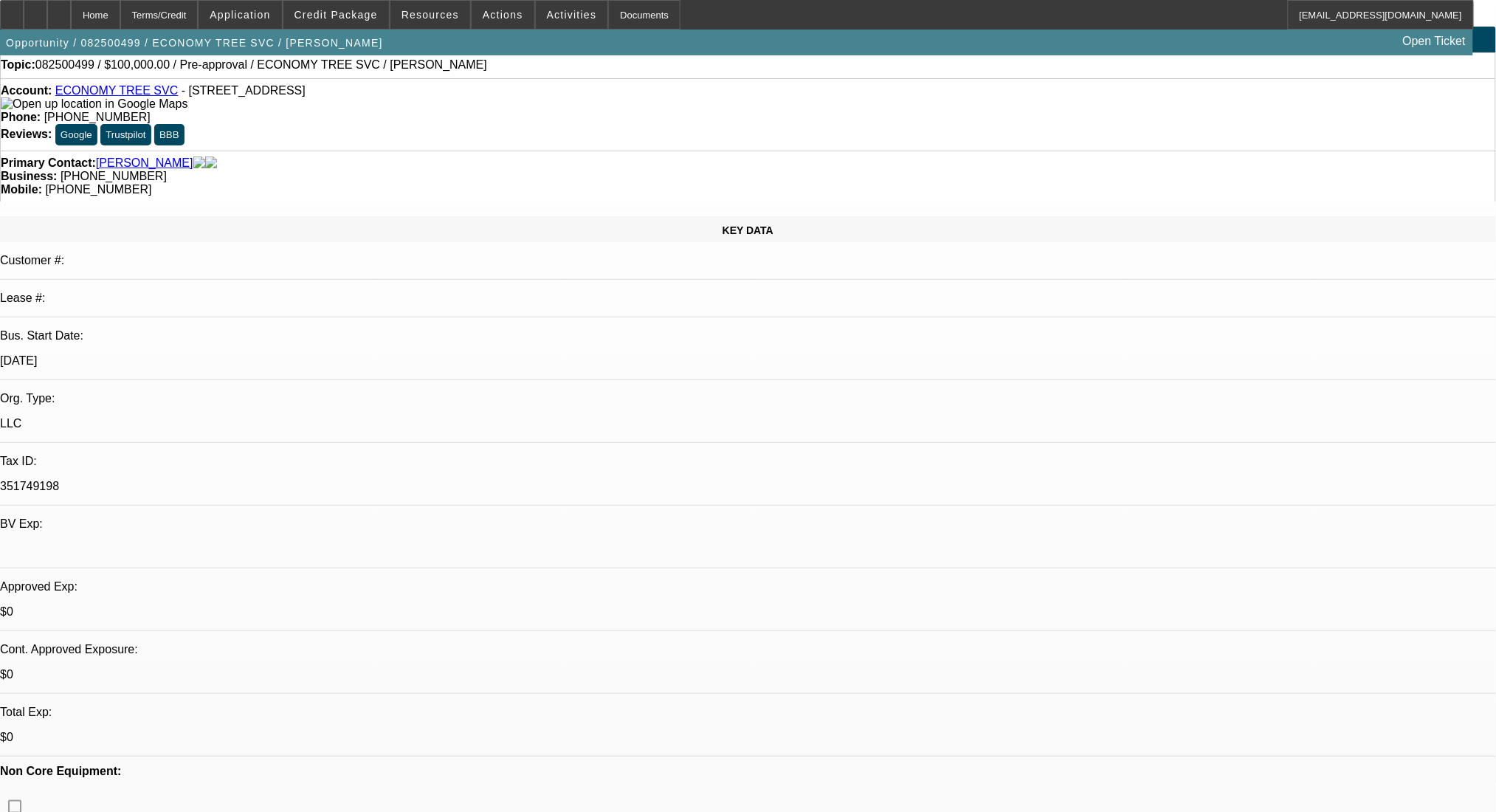
scroll to position [0, 0]
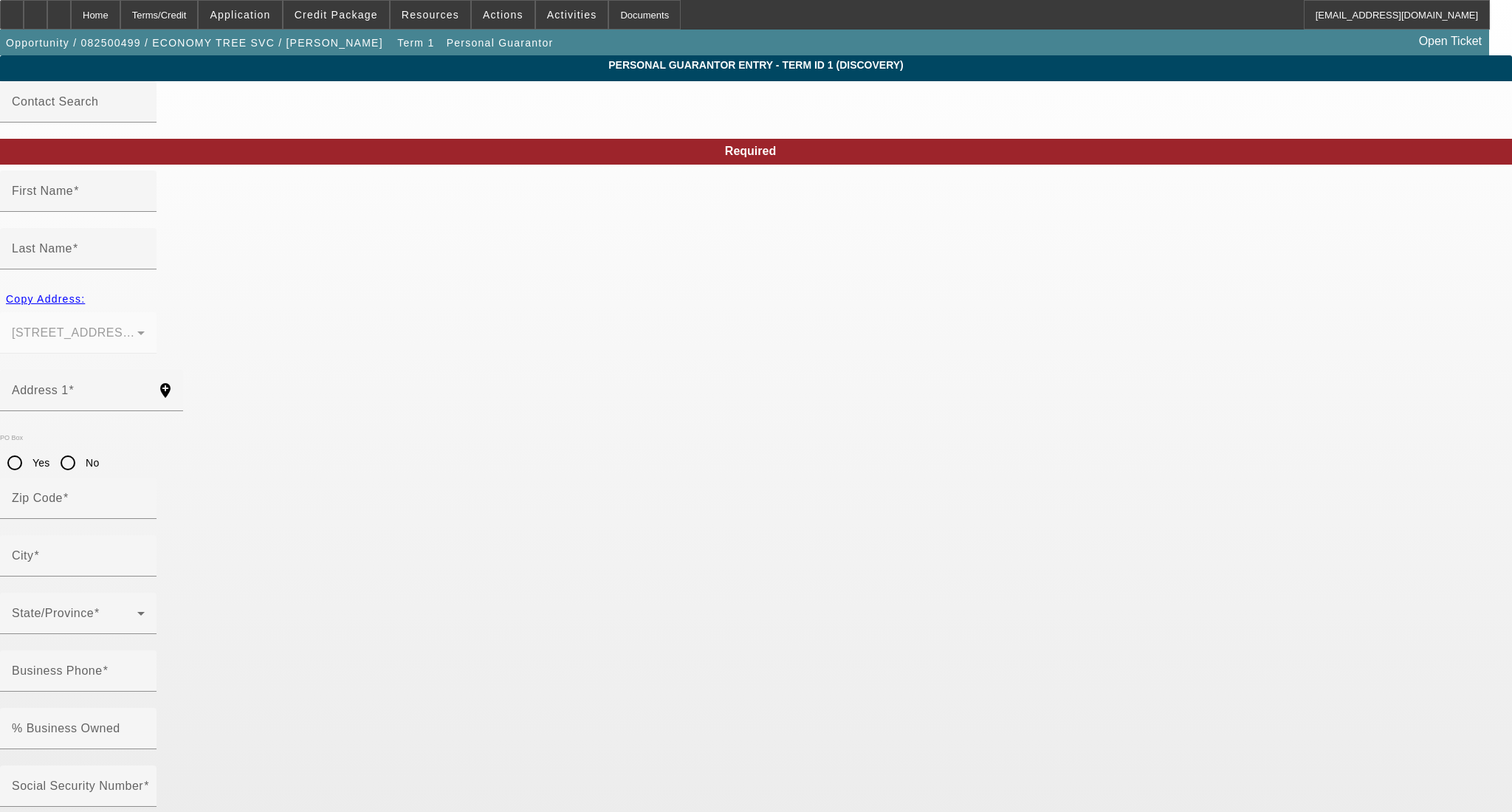
type input "[PERSON_NAME]"
type input "German"
type input "[STREET_ADDRESS]"
radio input "true"
type input "46408"
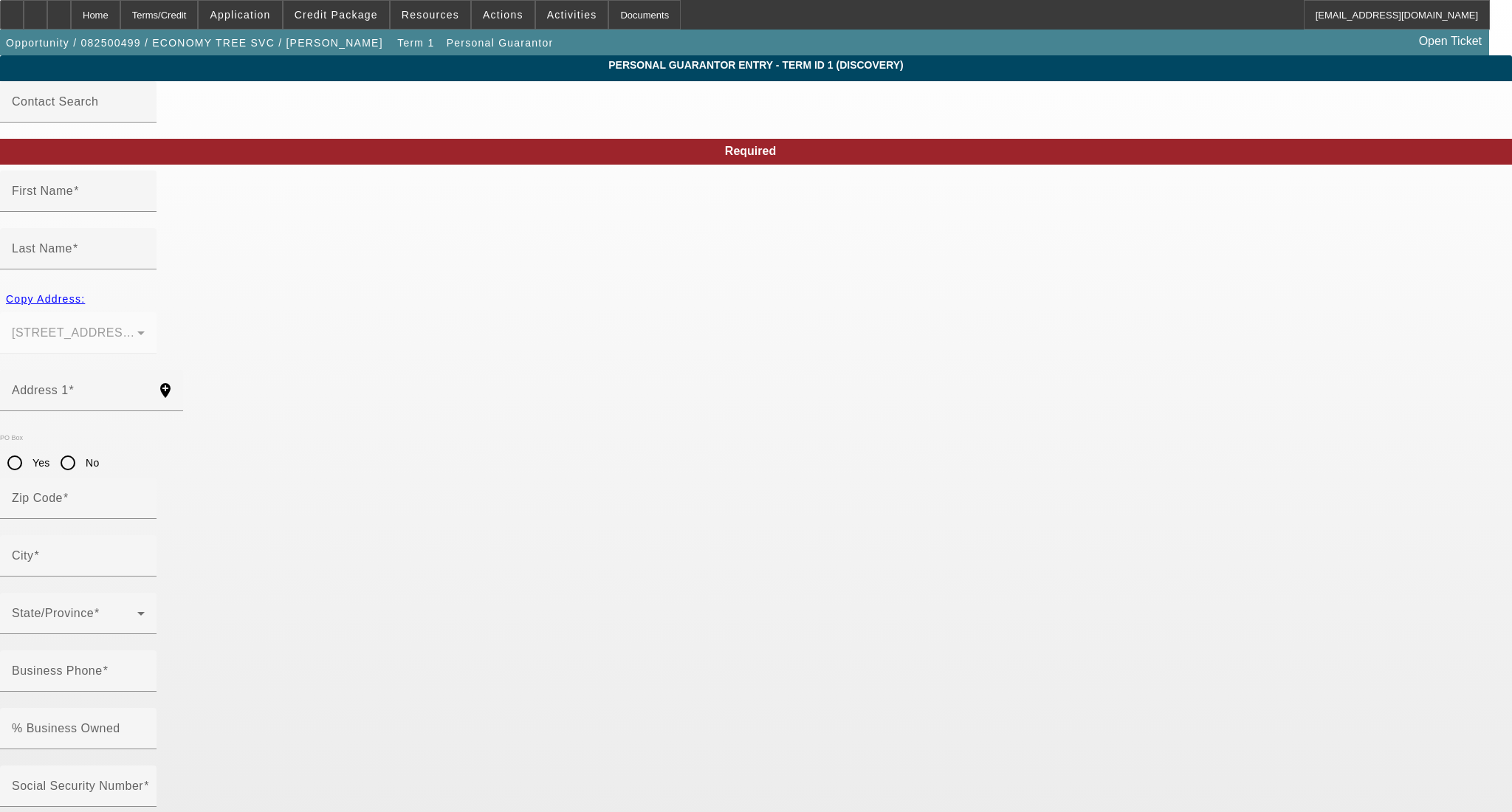
type input "[PERSON_NAME]"
type input "[PHONE_NUMBER]"
type input "100"
type input "000-00-0000"
type input "[PHONE_NUMBER]"
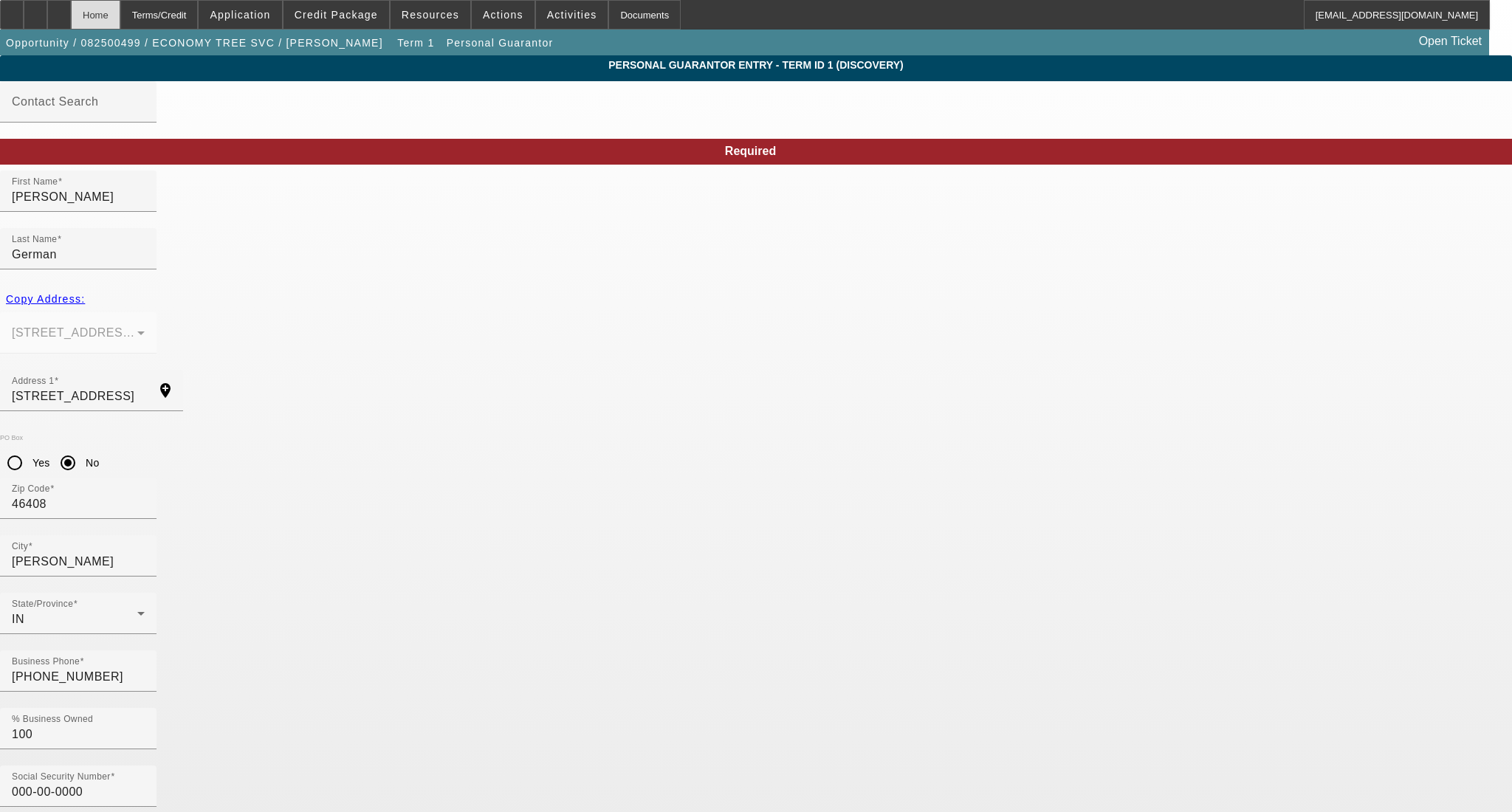
click at [121, 14] on div "Home" at bounding box center [96, 15] width 50 height 29
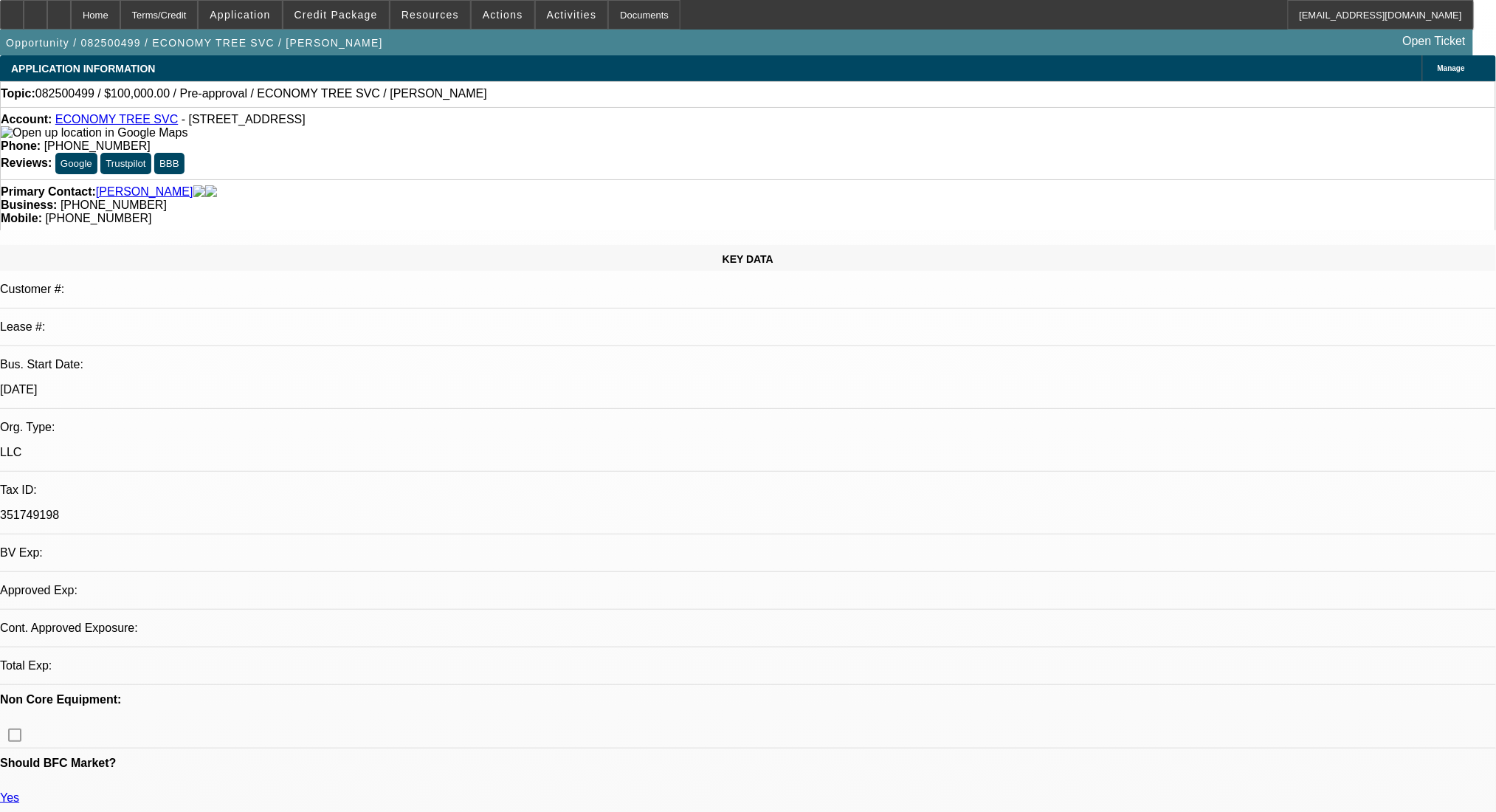
select select "0"
select select "2"
select select "0.1"
select select "4"
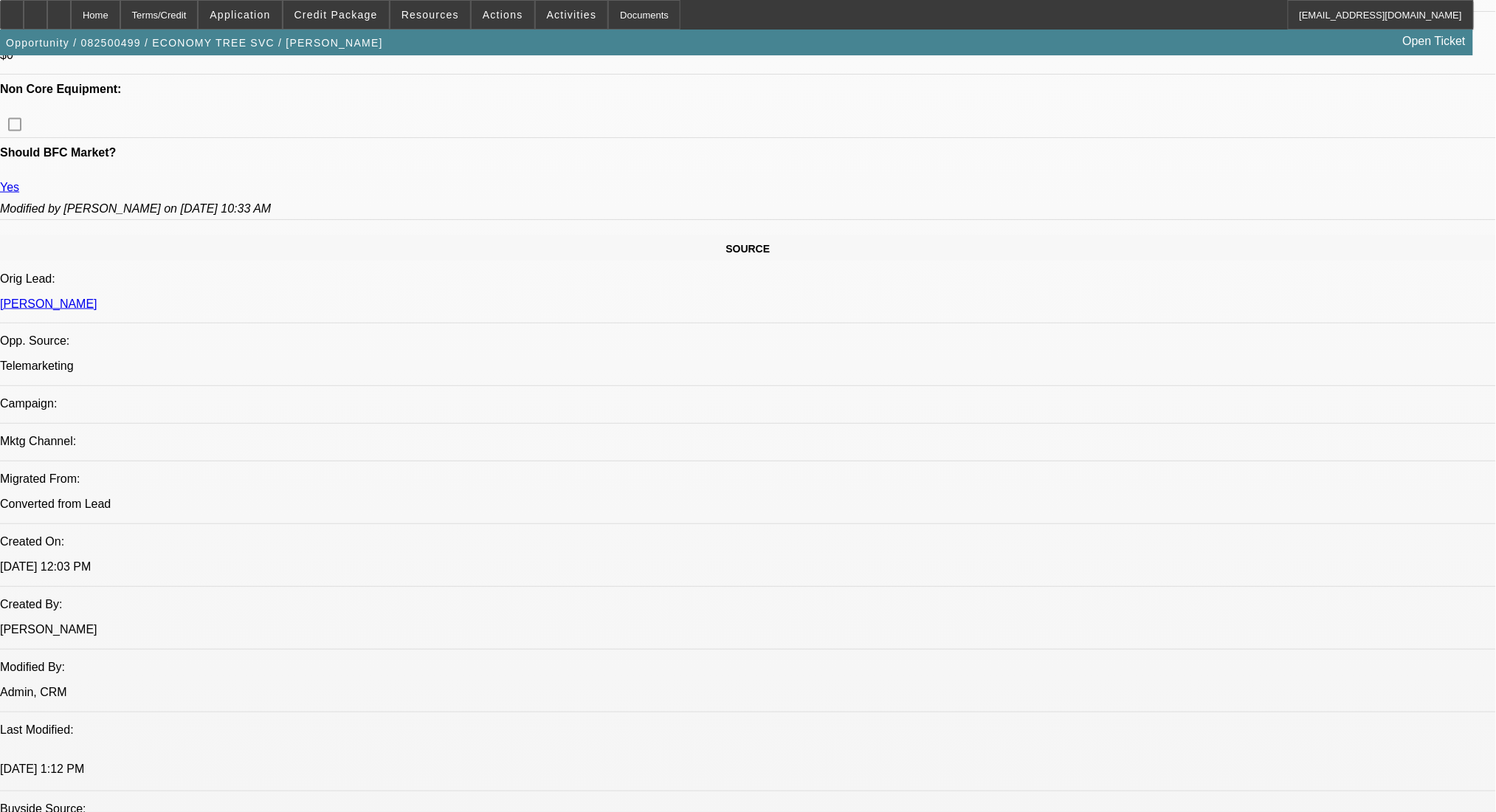
scroll to position [776, 0]
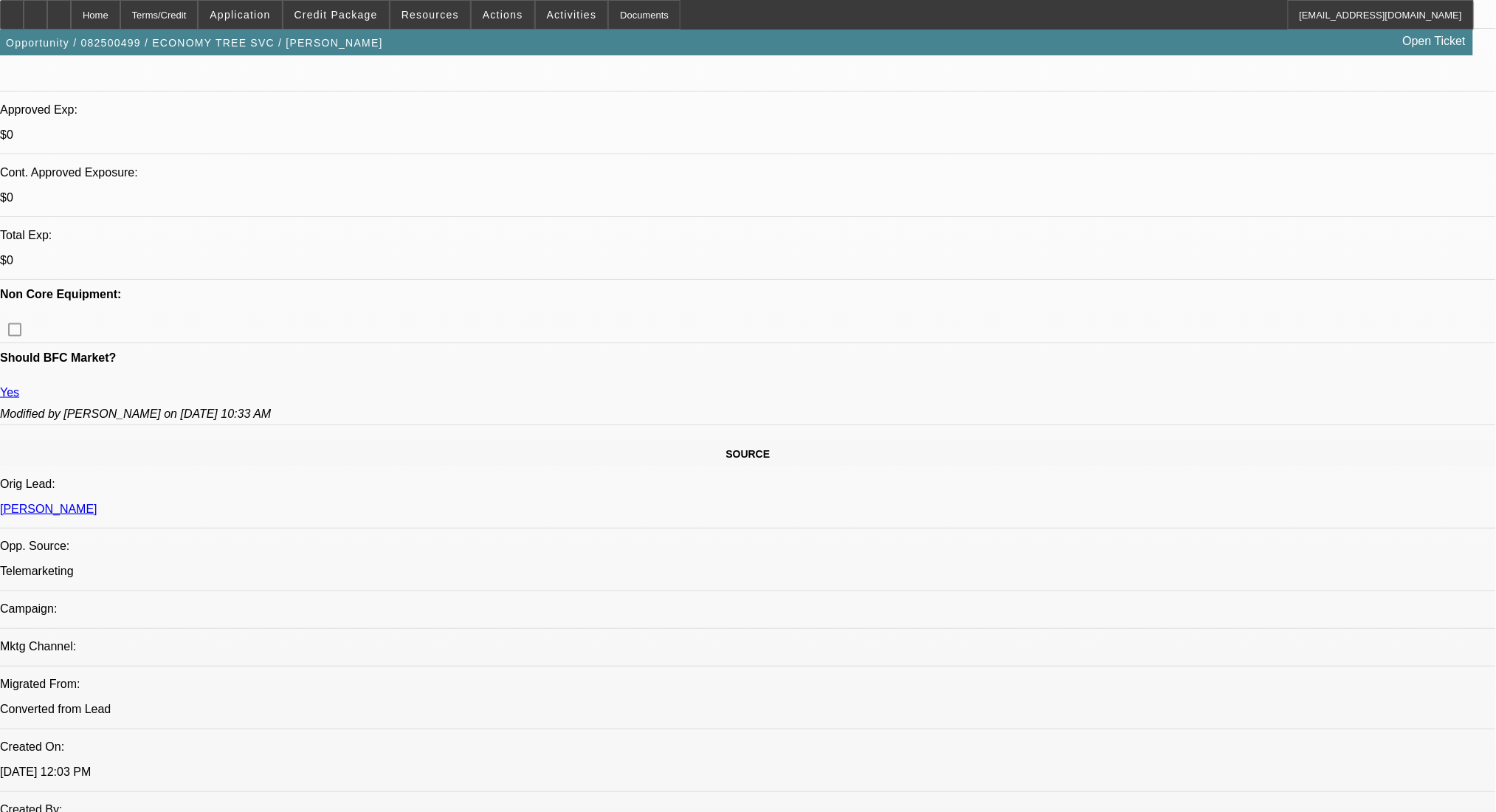
scroll to position [590, 0]
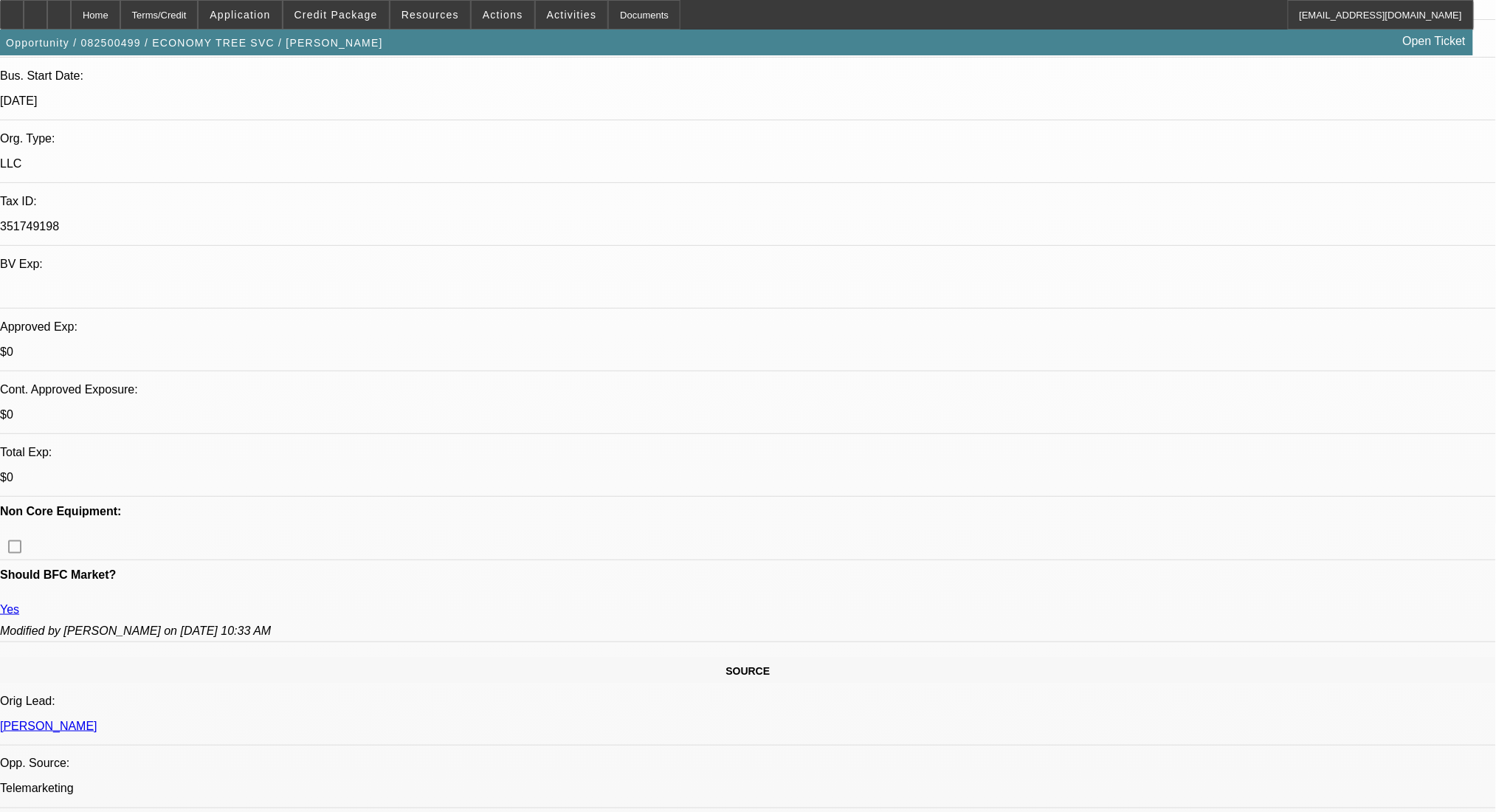
scroll to position [98, 0]
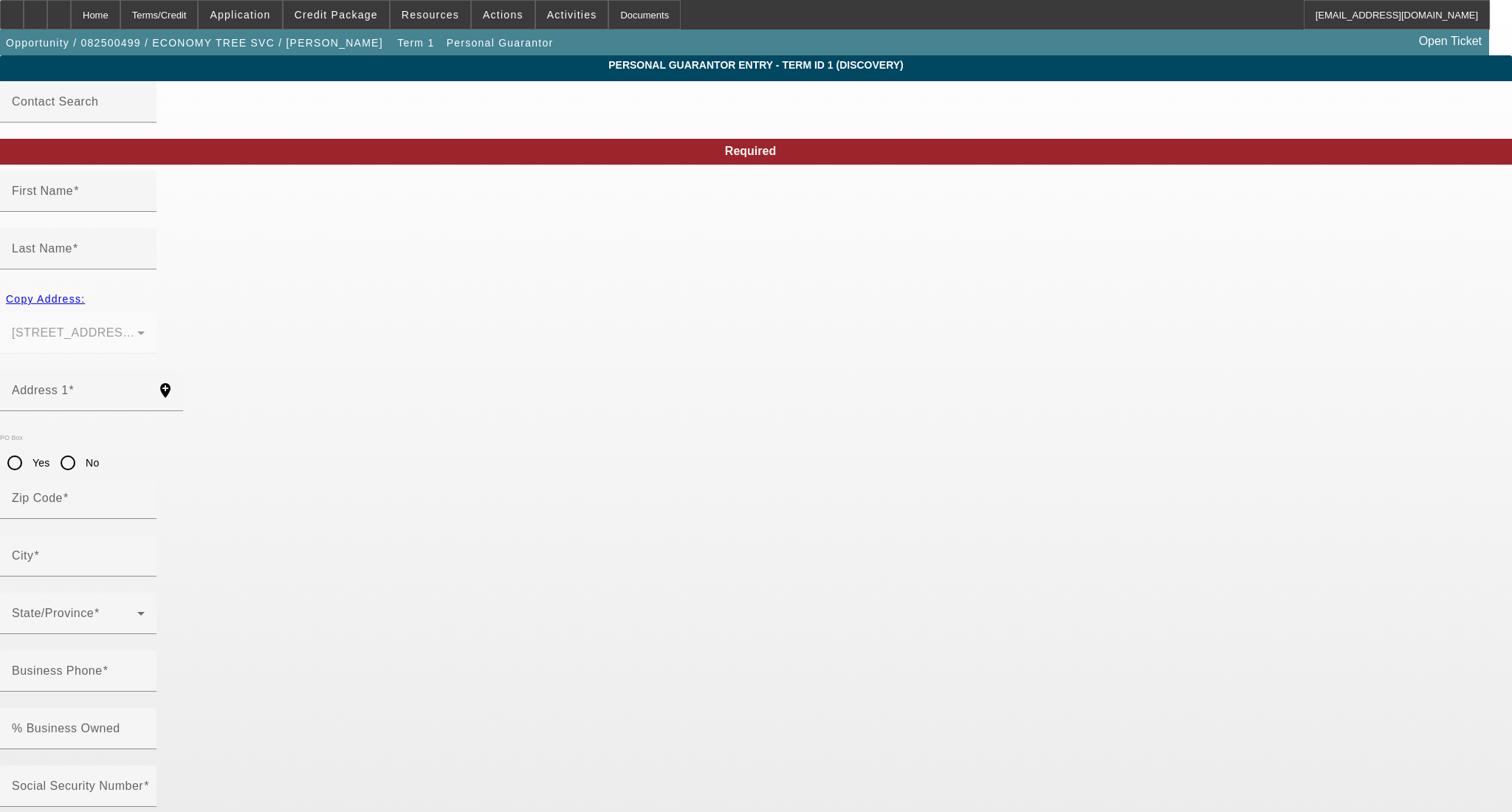
type input "[PERSON_NAME]"
type input "German"
type input "1800 W Ridge Rd"
radio input "true"
type input "46408"
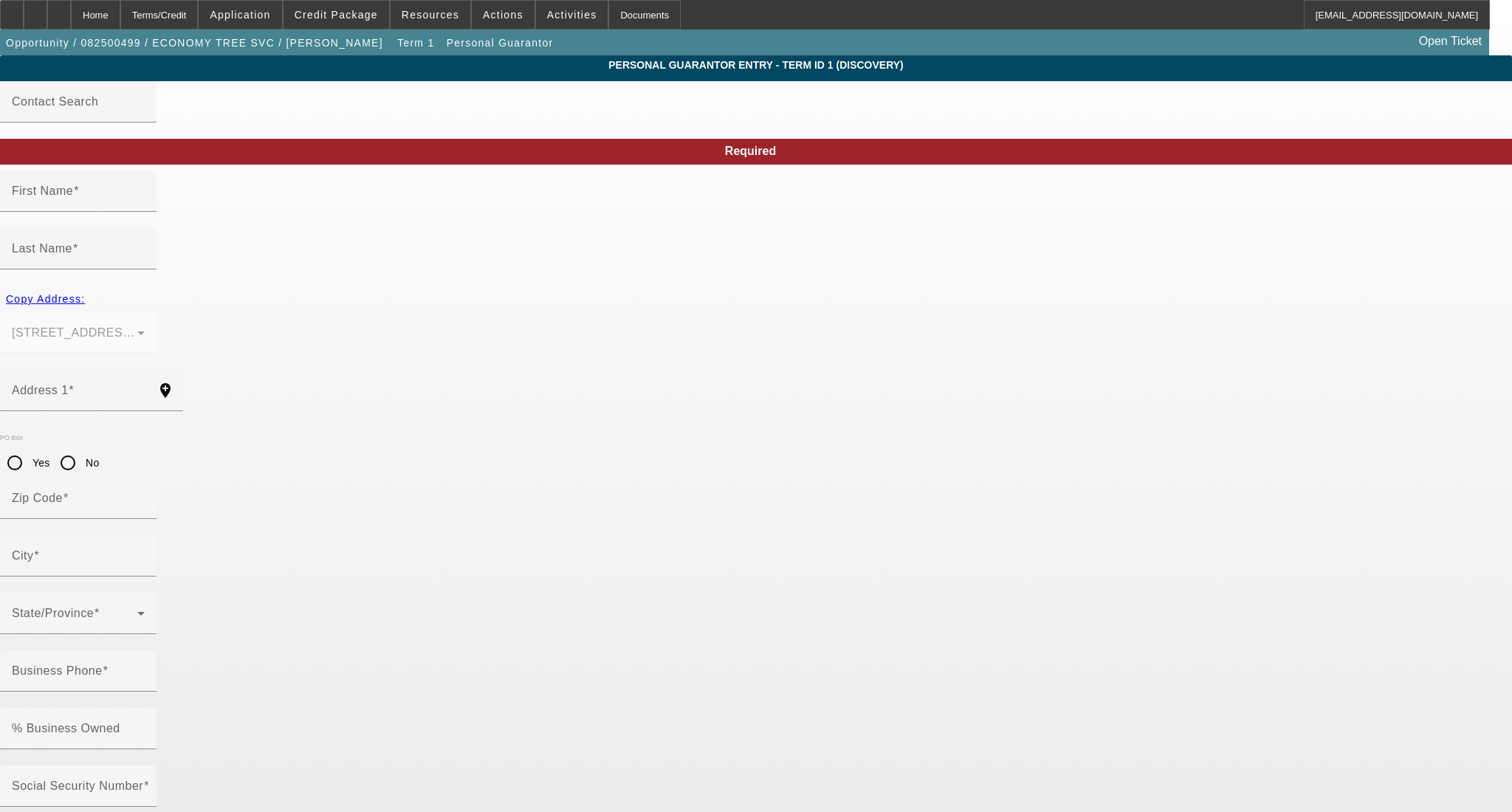
type input "[PERSON_NAME]"
type input "[PHONE_NUMBER]"
type input "100"
type input "000-00-0000"
type input "[PHONE_NUMBER]"
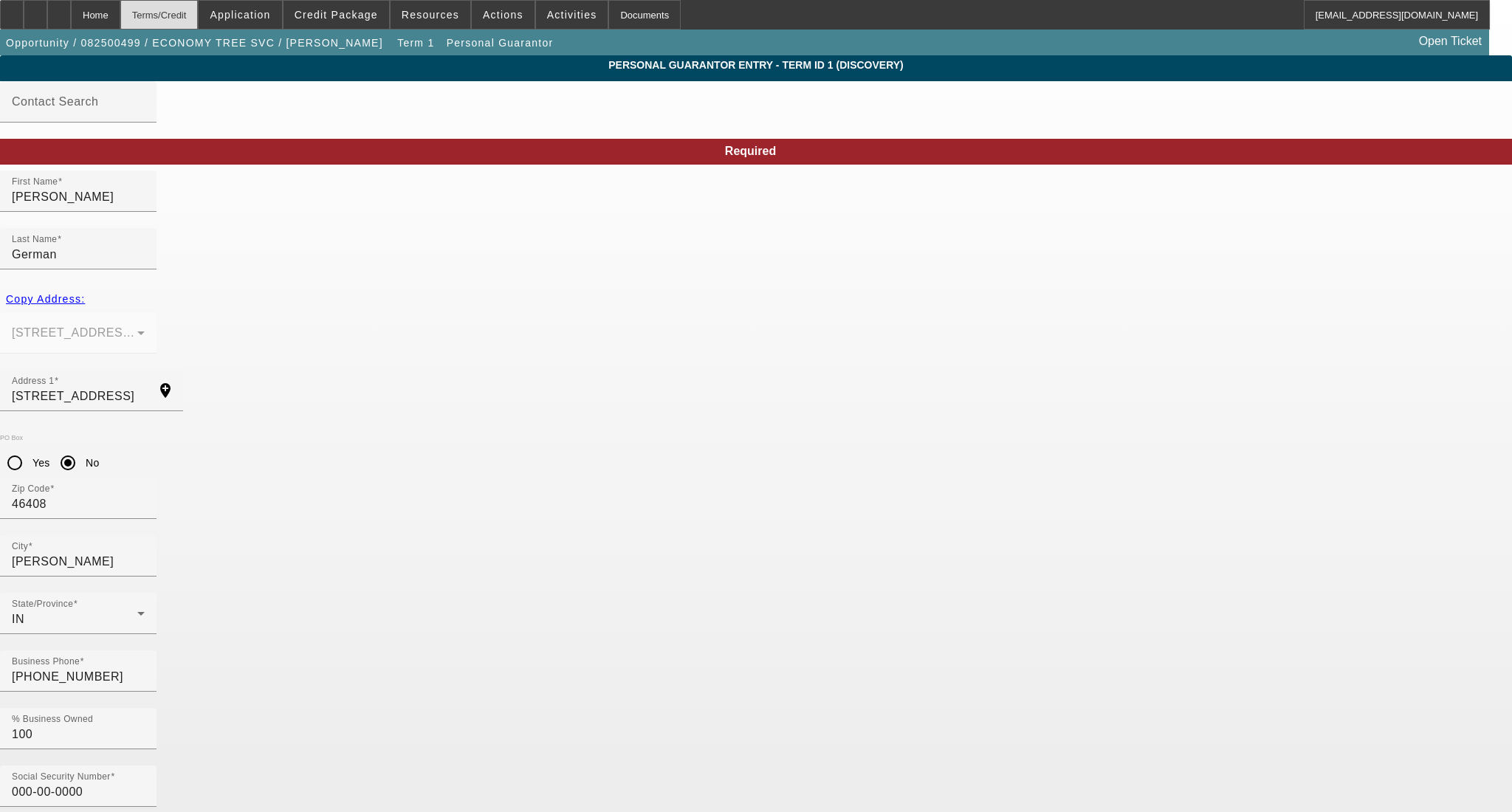
click at [199, 18] on div "Terms/Credit" at bounding box center [159, 15] width 78 height 29
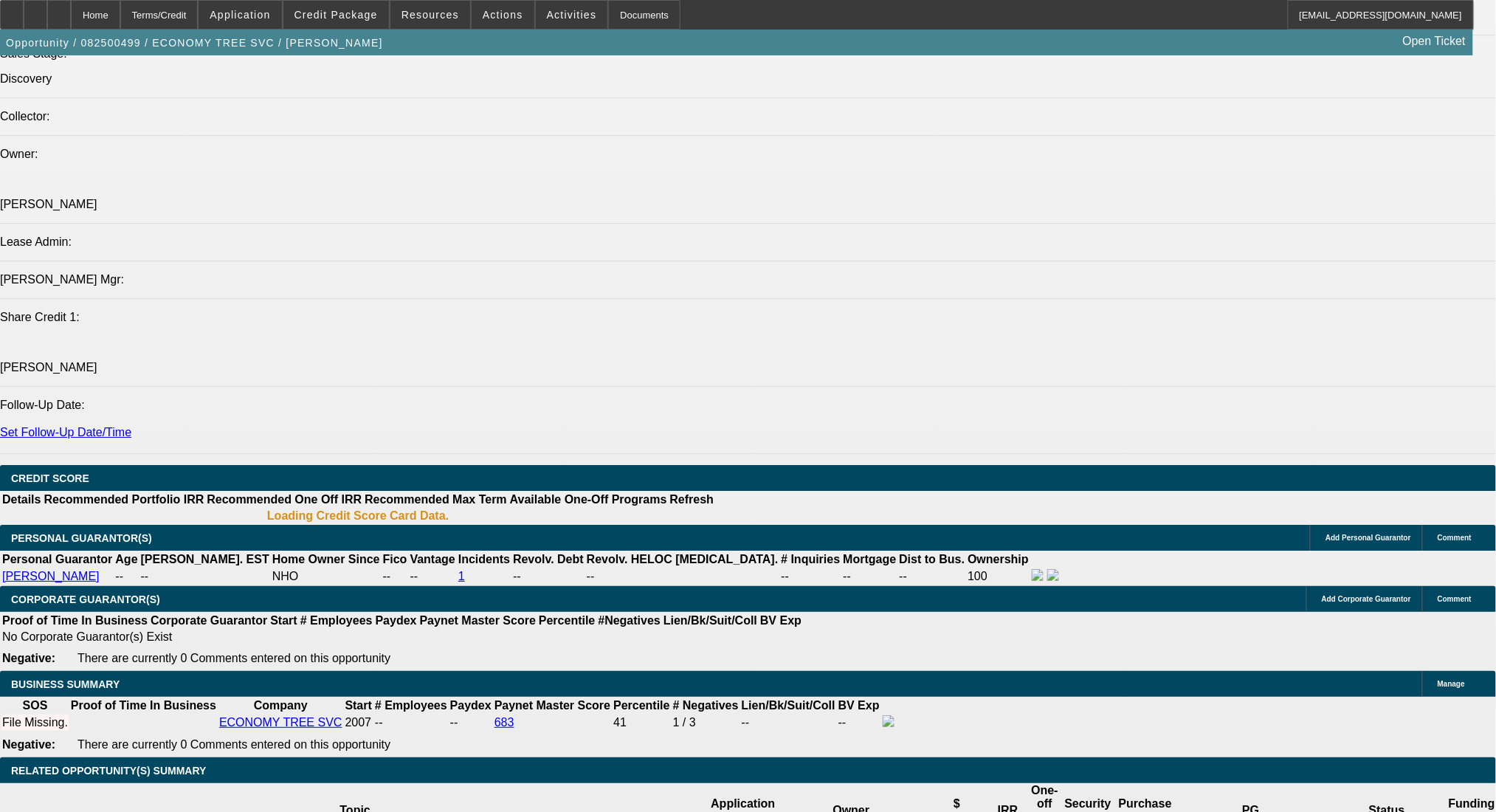
select select "0"
select select "2"
select select "0.1"
select select "4"
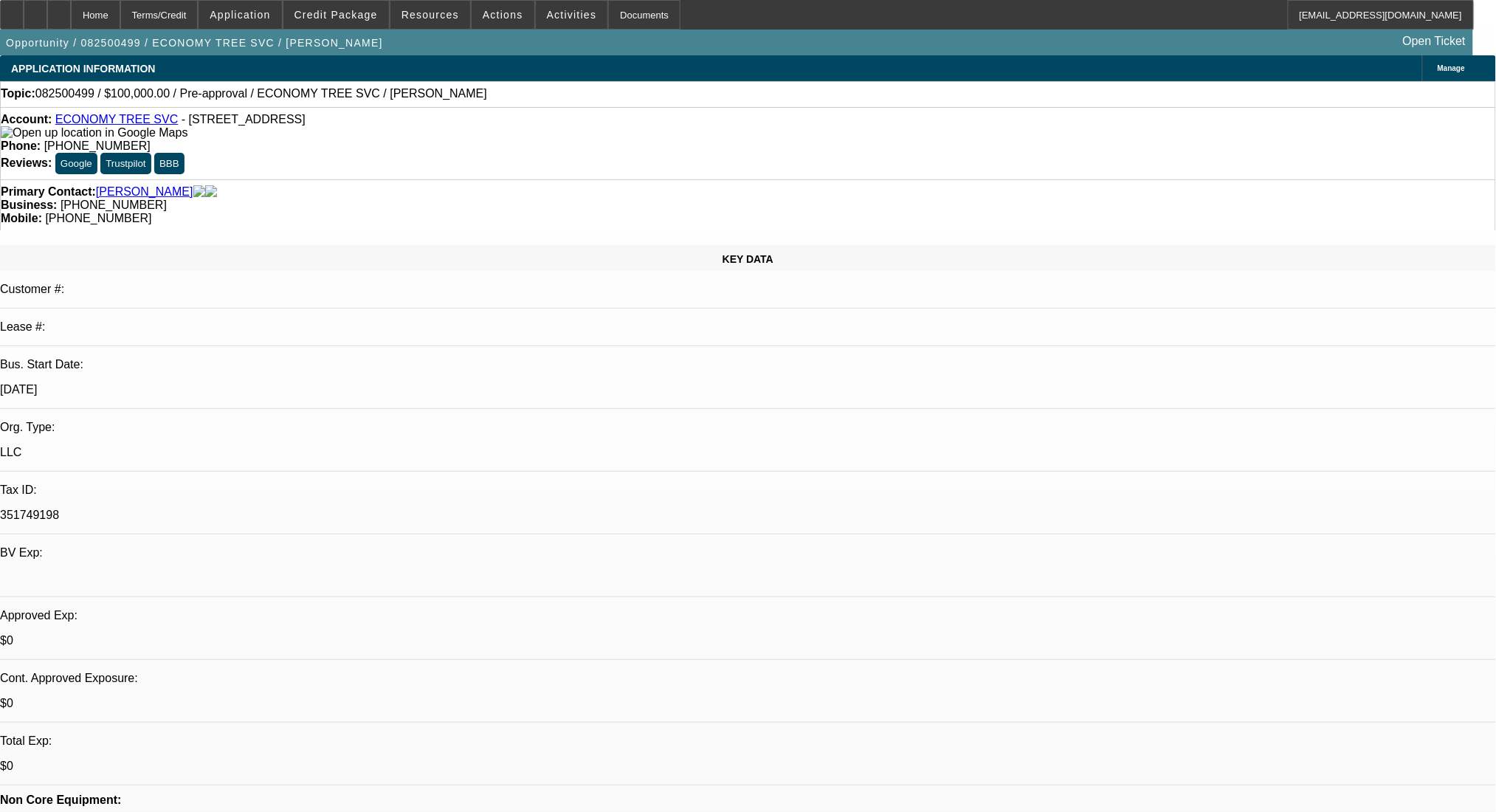
click at [112, 124] on link "ECONOMY TREE SVC" at bounding box center [117, 119] width 123 height 12
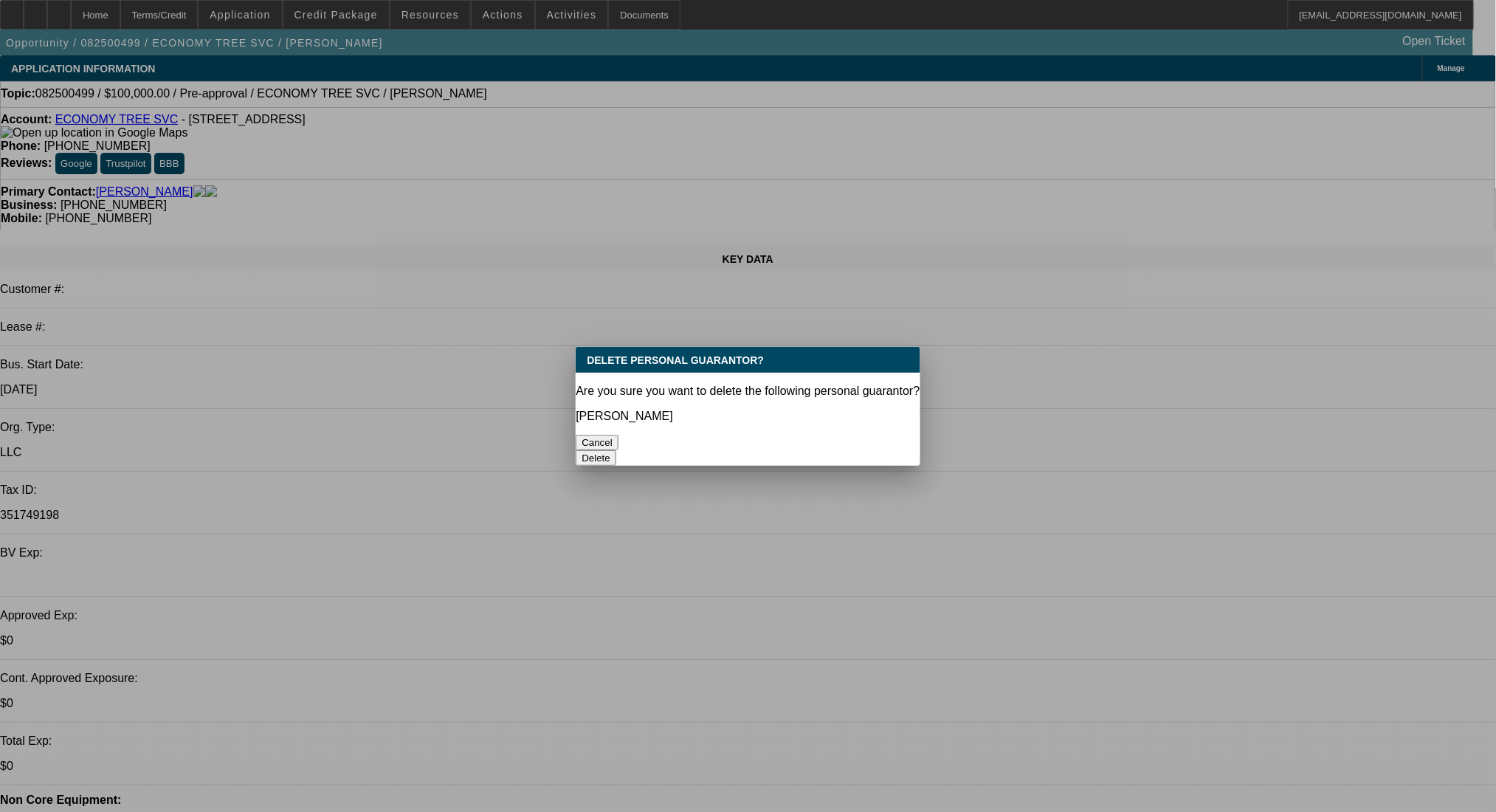
click at [617, 450] on button "Delete" at bounding box center [596, 458] width 40 height 15
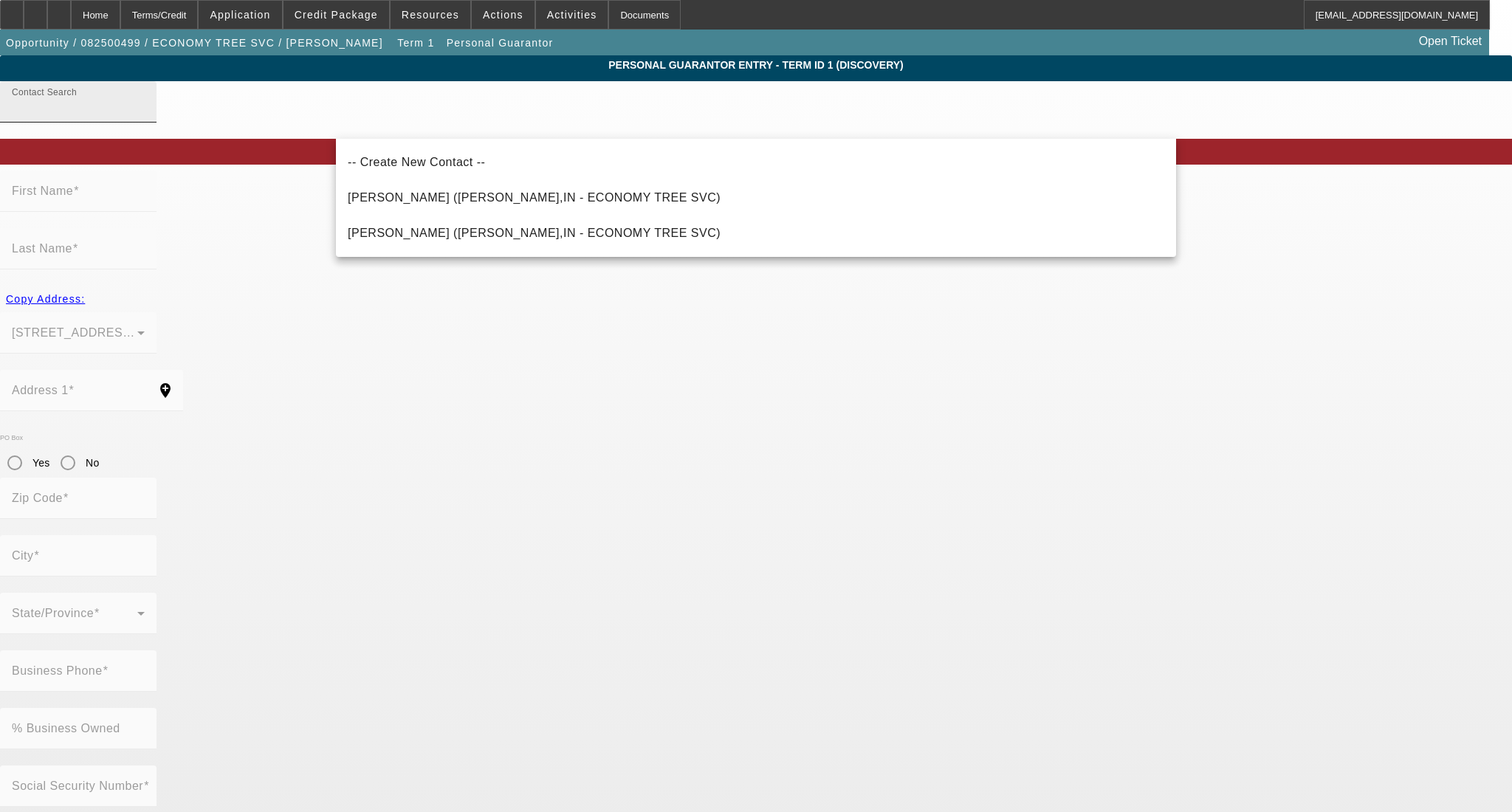
click at [145, 122] on div "Contact Search" at bounding box center [78, 101] width 133 height 41
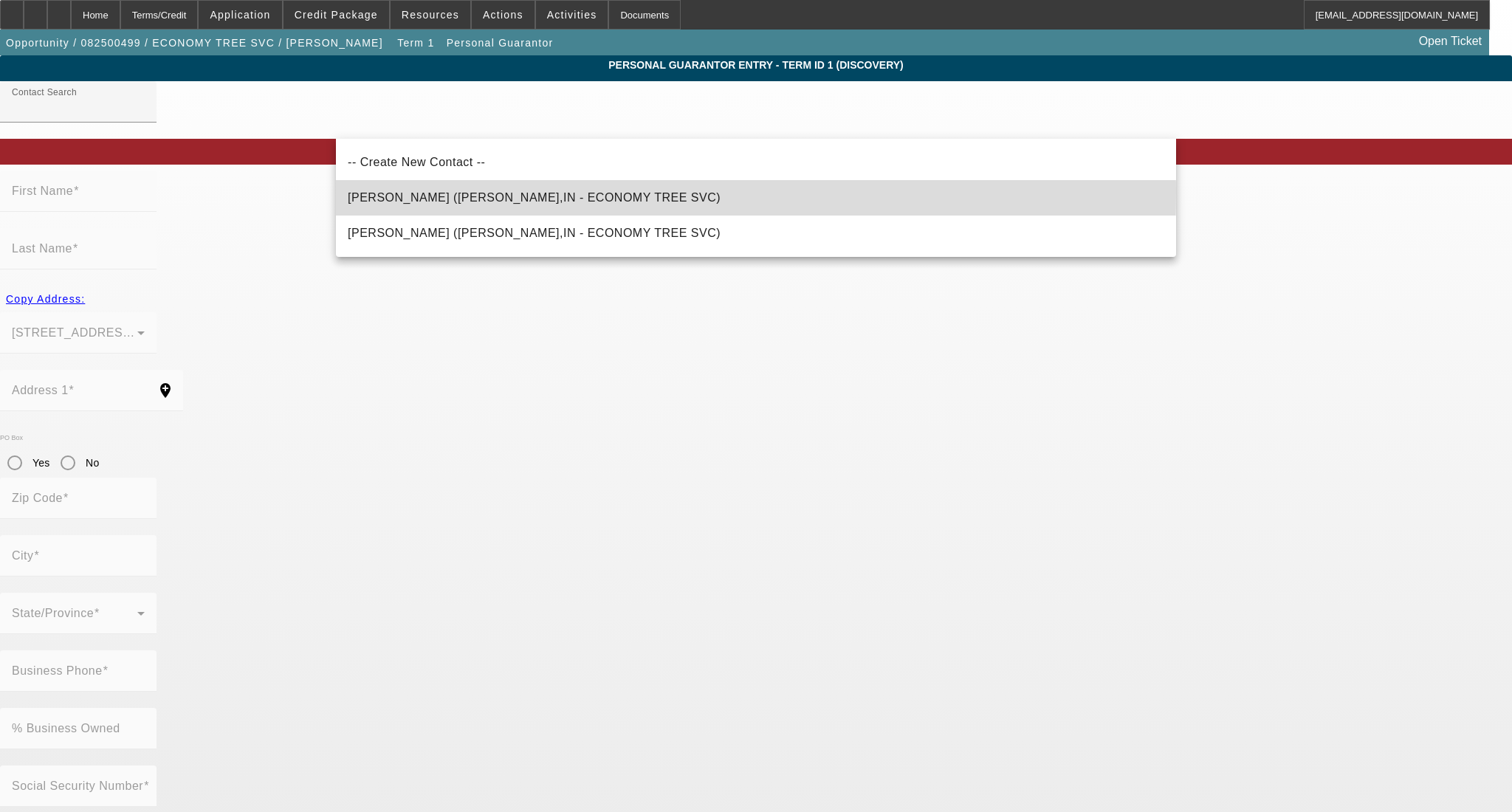
click at [415, 193] on span "Piontek, Mike (Gary,IN - ECONOMY TREE SVC)" at bounding box center [534, 197] width 373 height 12
type input "Piontek, Mike (Gary,IN - ECONOMY TREE SVC)"
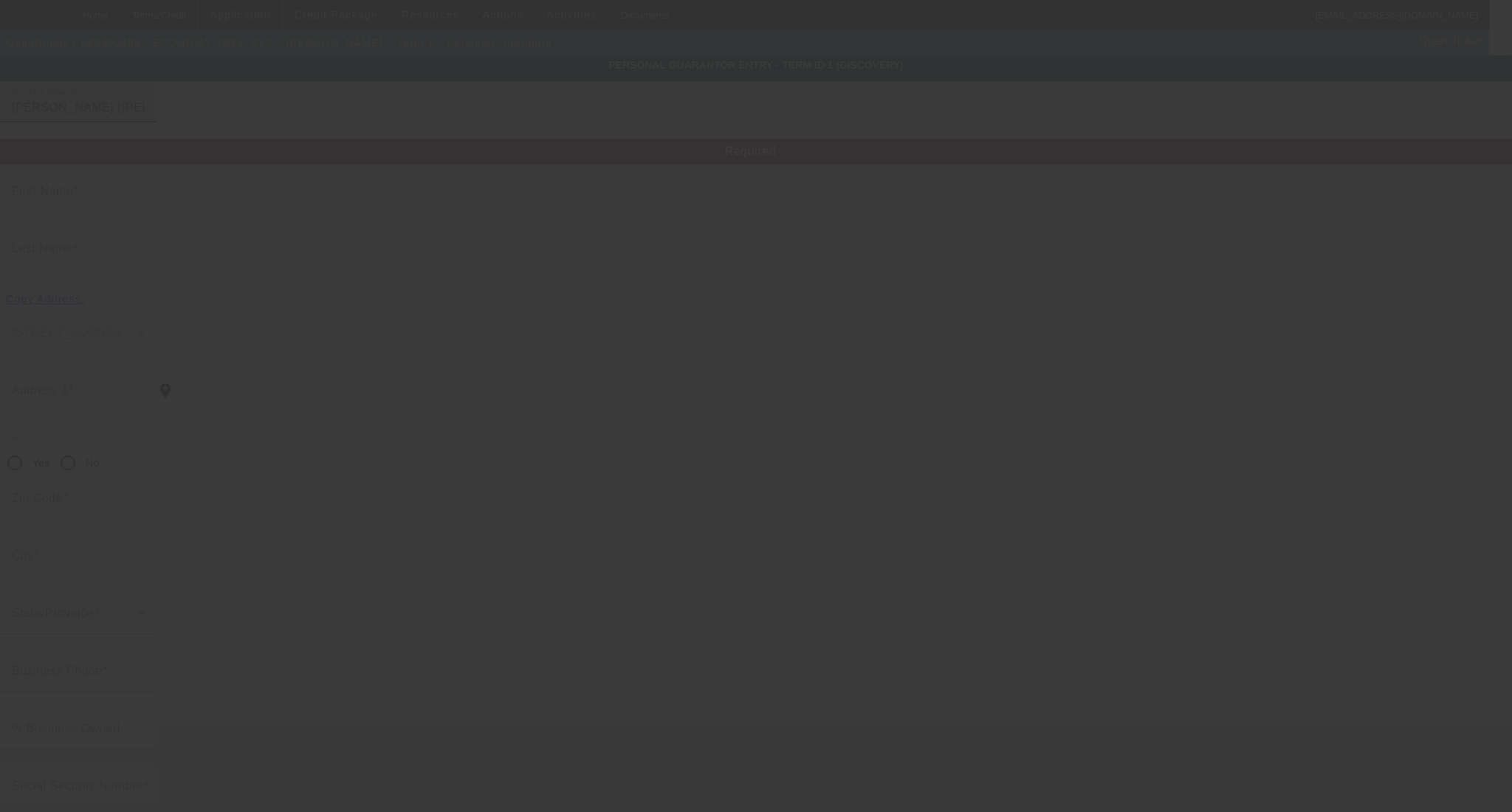
type input "[PERSON_NAME]"
type input "[STREET_ADDRESS][PERSON_NAME]"
radio input "true"
type input "46408"
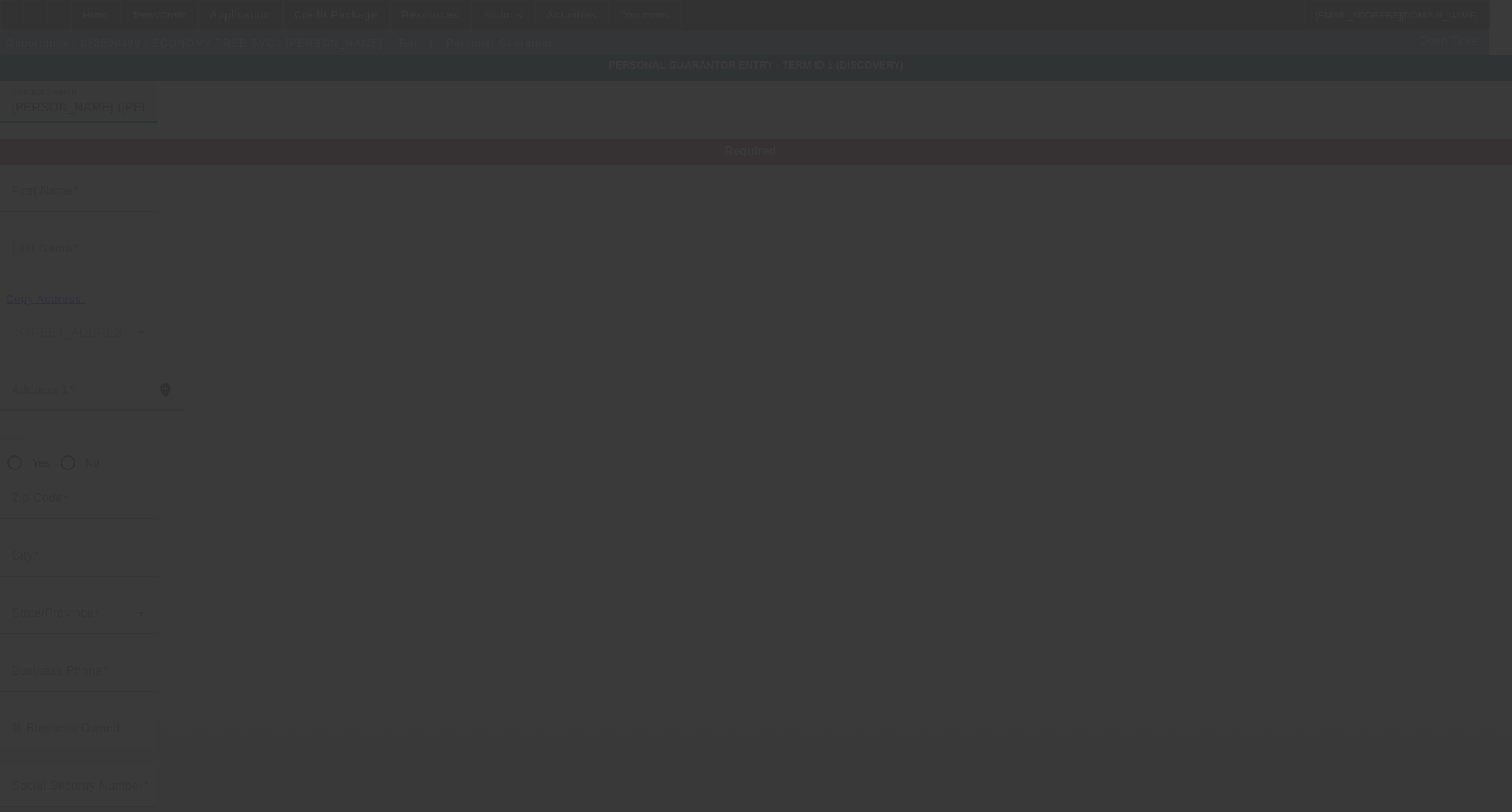
type input "[PERSON_NAME]"
type input "[PHONE_NUMBER]"
type input "100"
type input "311-58-2246"
type input "[PHONE_NUMBER]"
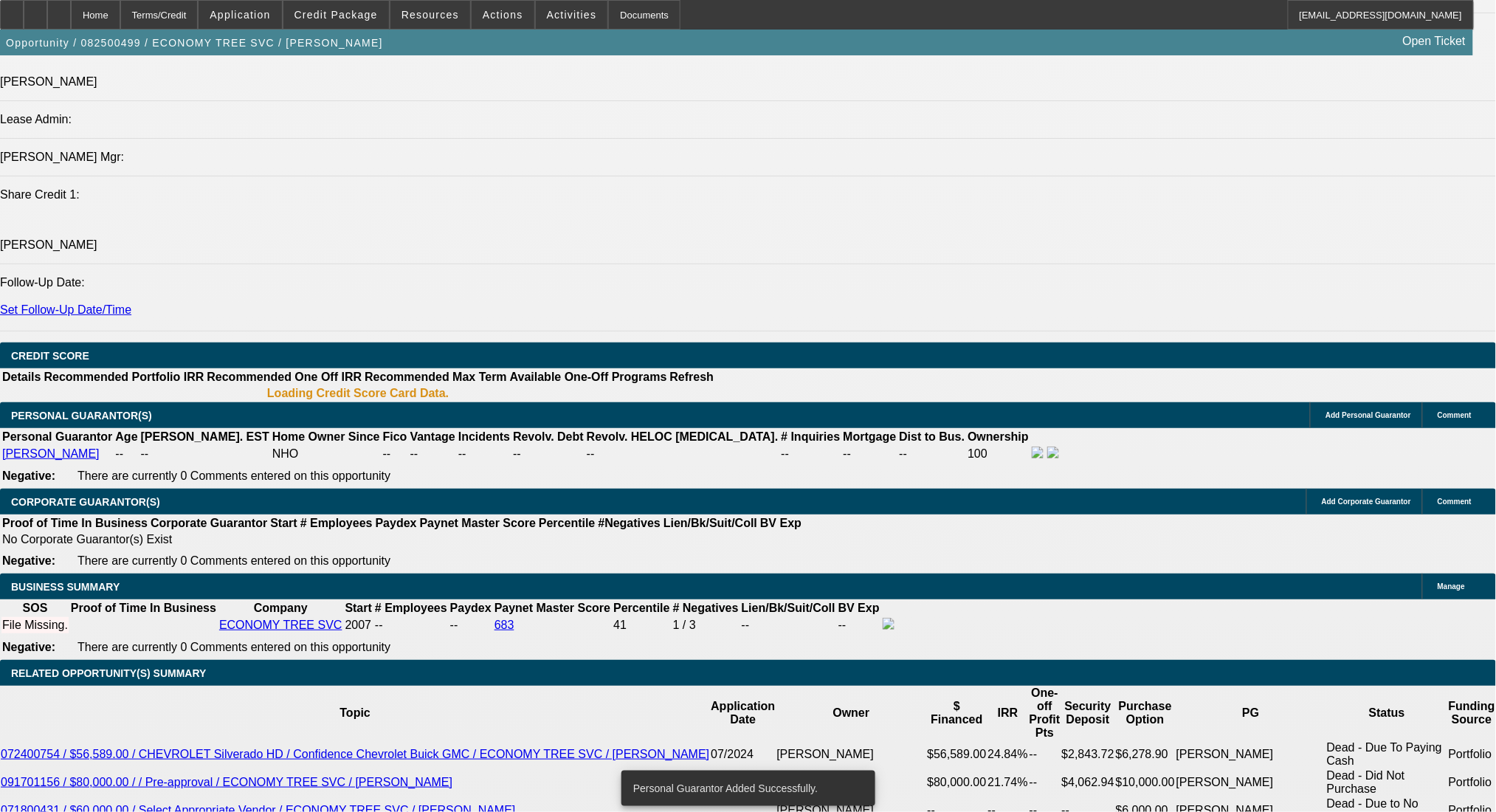
select select "0"
select select "2"
select select "0.1"
select select "4"
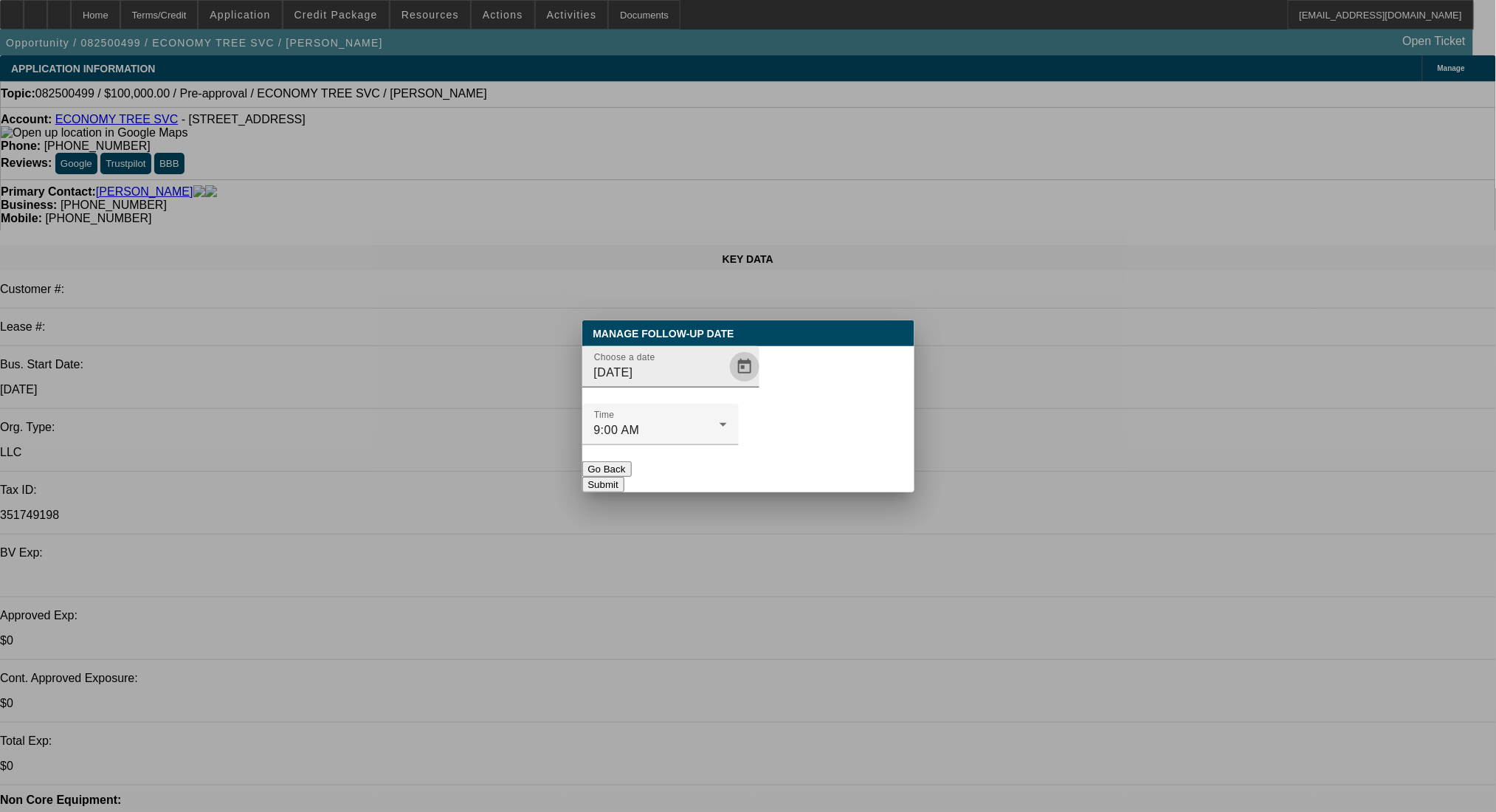
click at [727, 384] on span "Open calendar" at bounding box center [745, 367] width 36 height 36
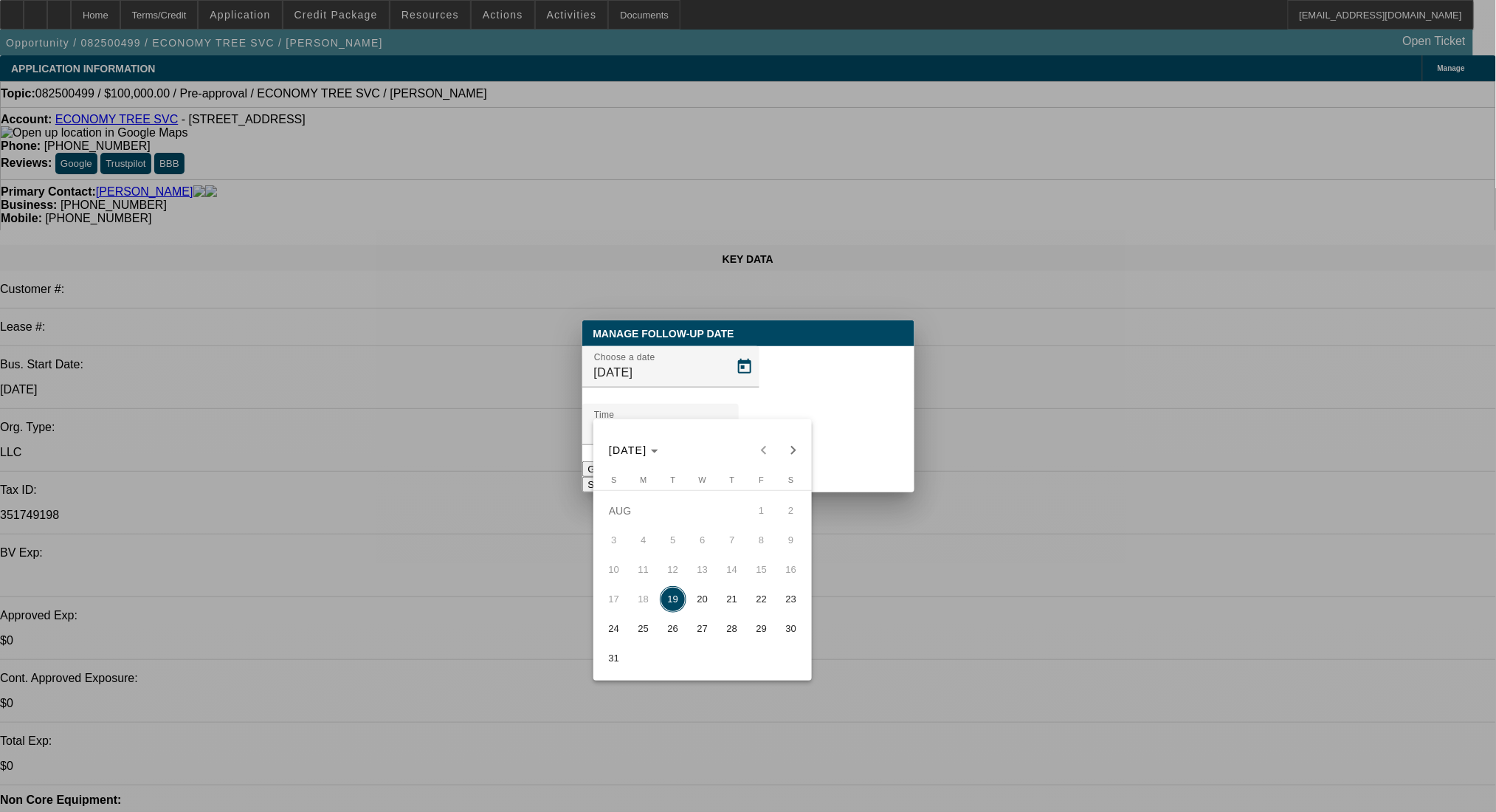
drag, startPoint x: 763, startPoint y: 598, endPoint x: 800, endPoint y: 461, distance: 141.9
click at [763, 597] on span "22" at bounding box center [762, 599] width 26 height 26
type input "8/22/2025"
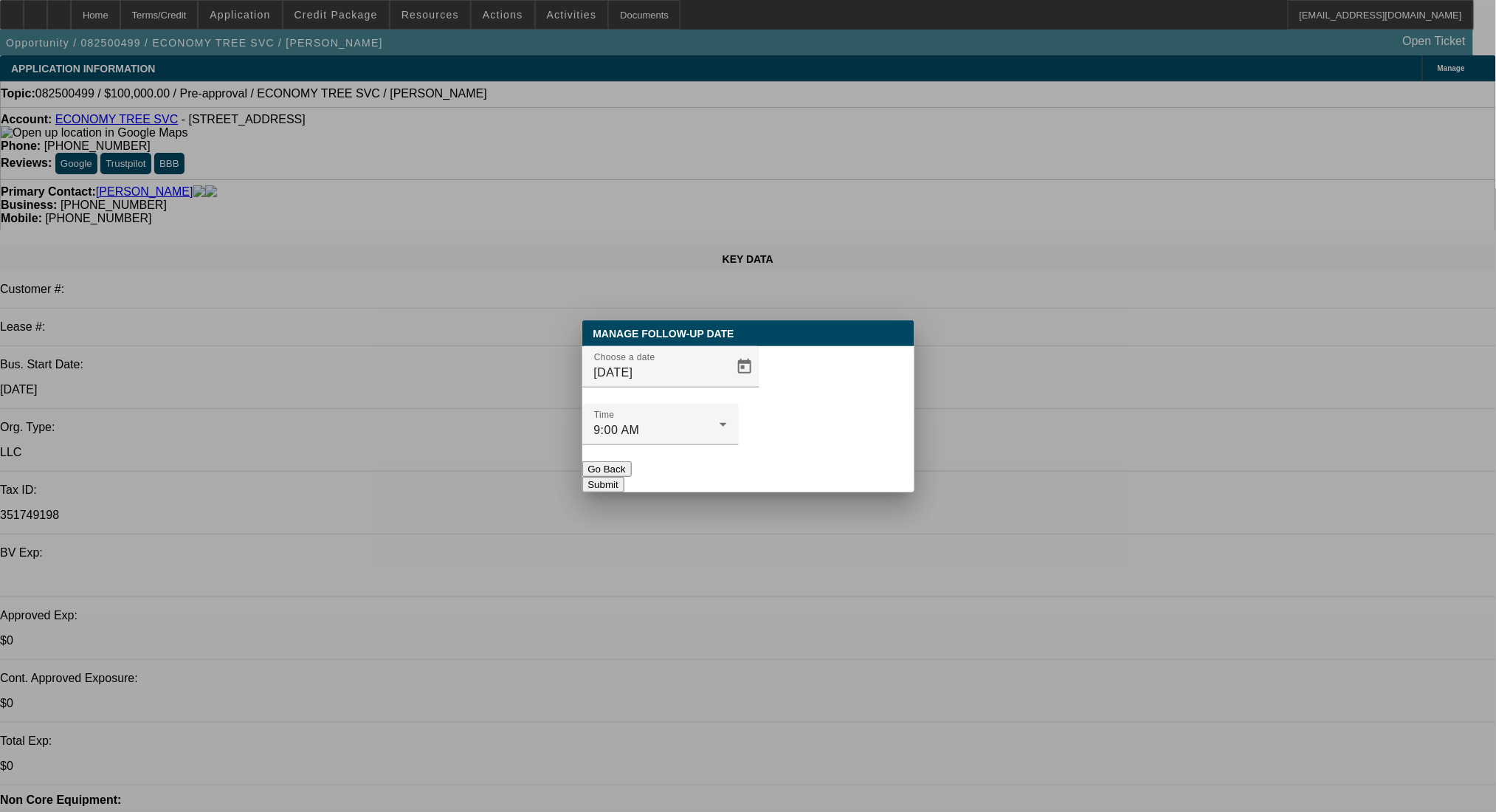
click at [624, 476] on button "Submit" at bounding box center [603, 484] width 42 height 15
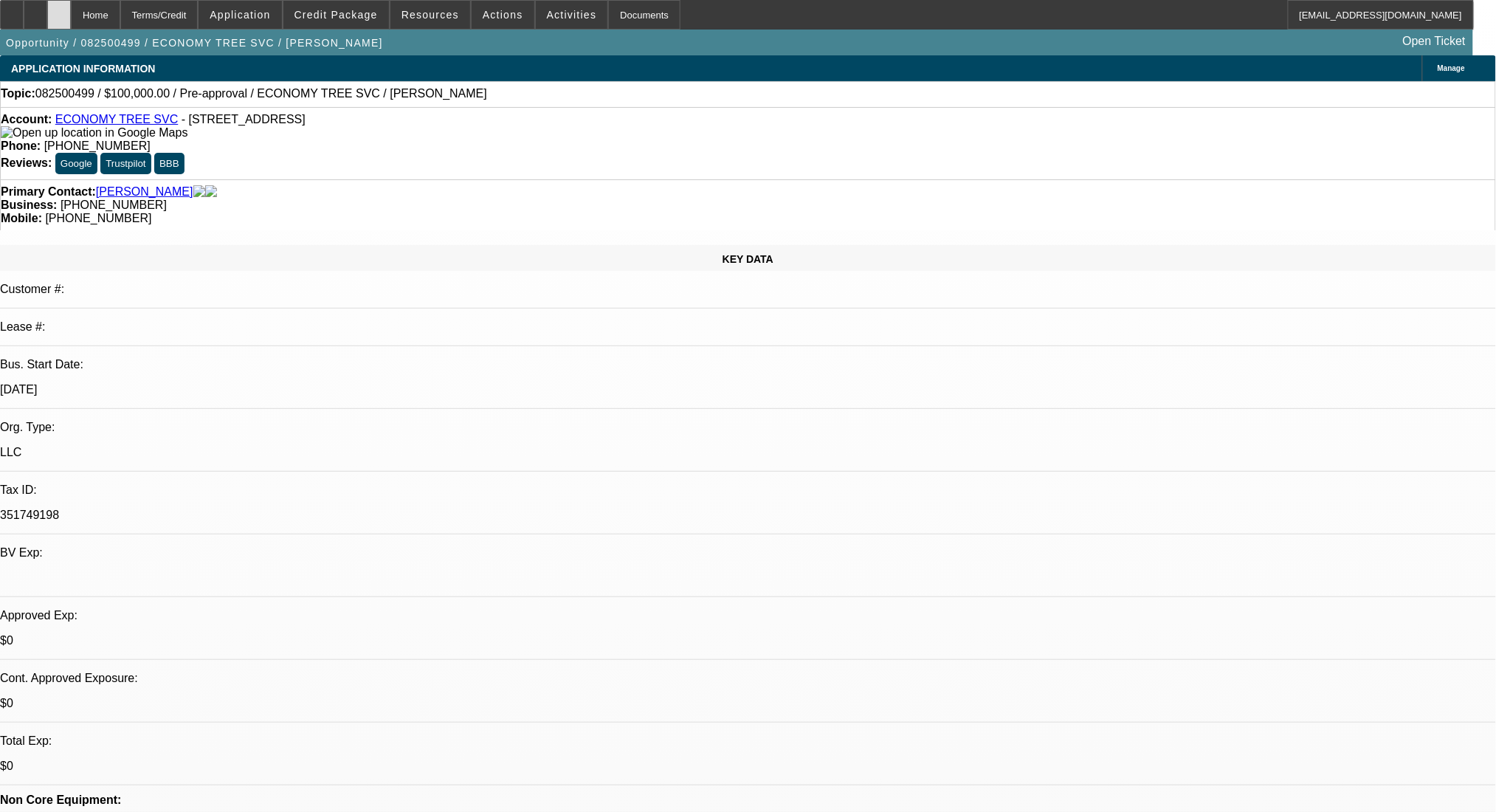
click at [71, 15] on div at bounding box center [59, 15] width 24 height 29
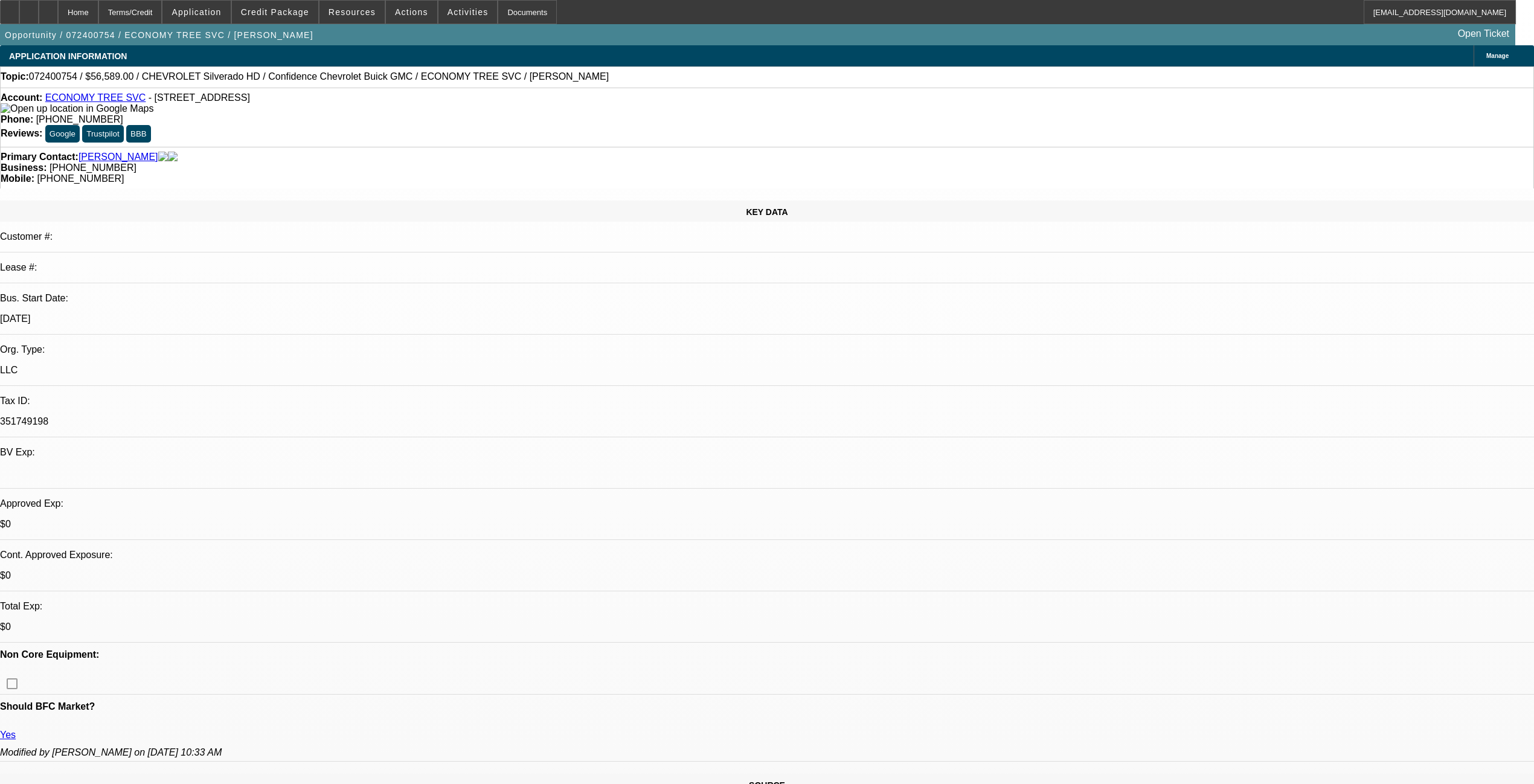
select select "0"
select select "2"
select select "0.1"
select select "4"
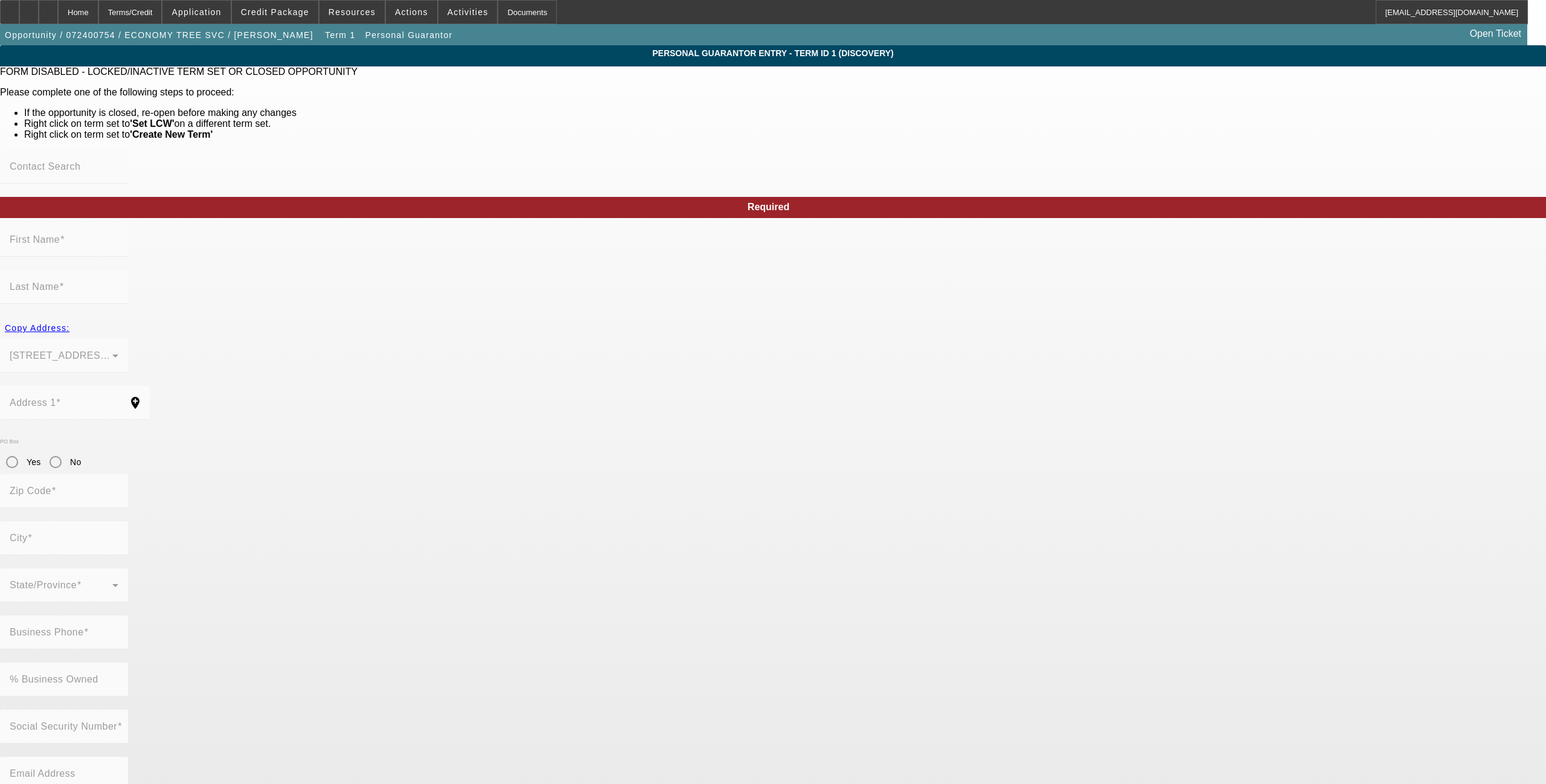
type input "[PERSON_NAME]"
type input "[STREET_ADDRESS][PERSON_NAME]"
radio input "true"
type input "46408"
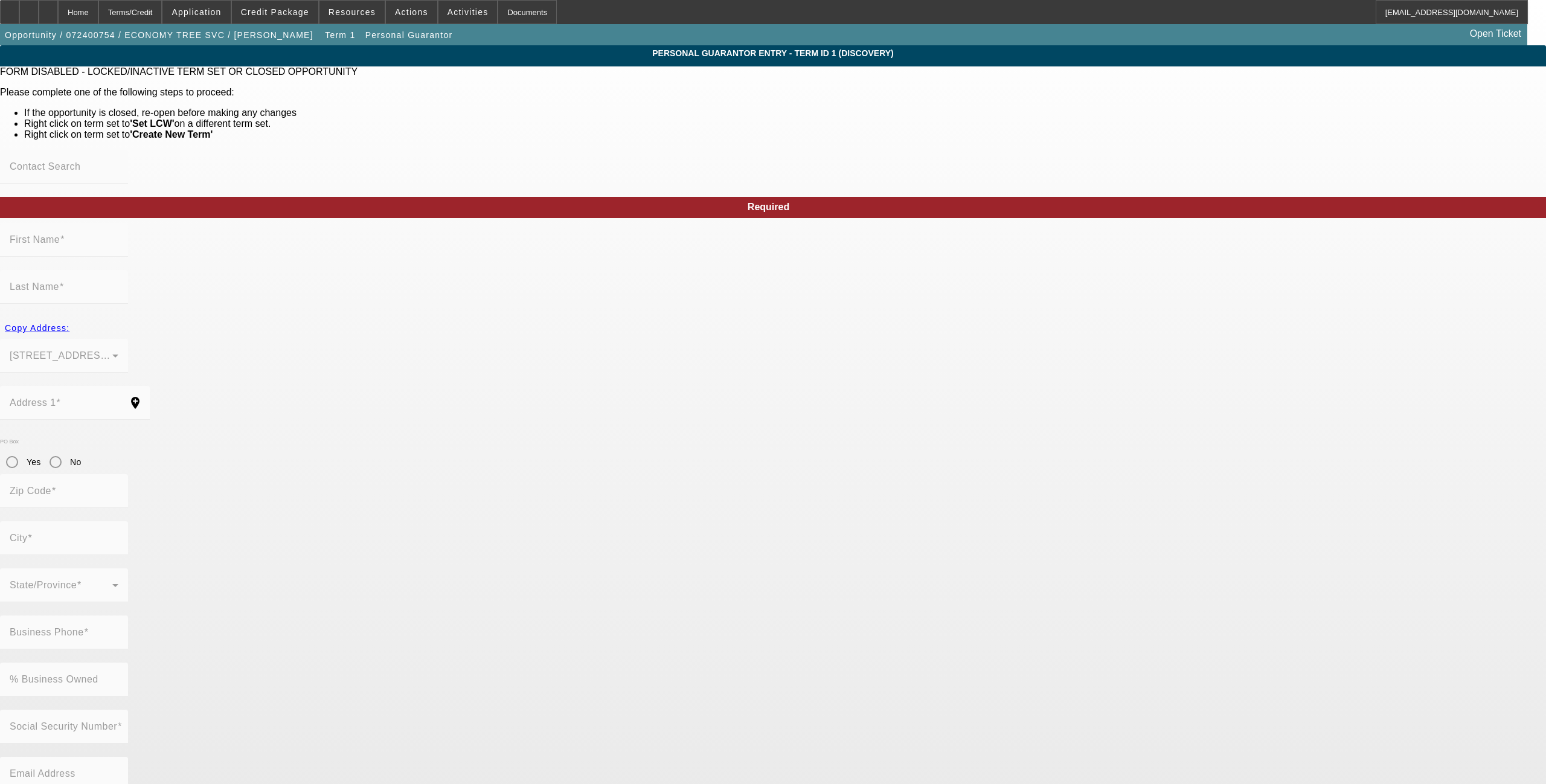
type input "[PERSON_NAME]"
type input "[PHONE_NUMBER]"
type input "100"
type input "311-58-2246"
type input "[PHONE_NUMBER]"
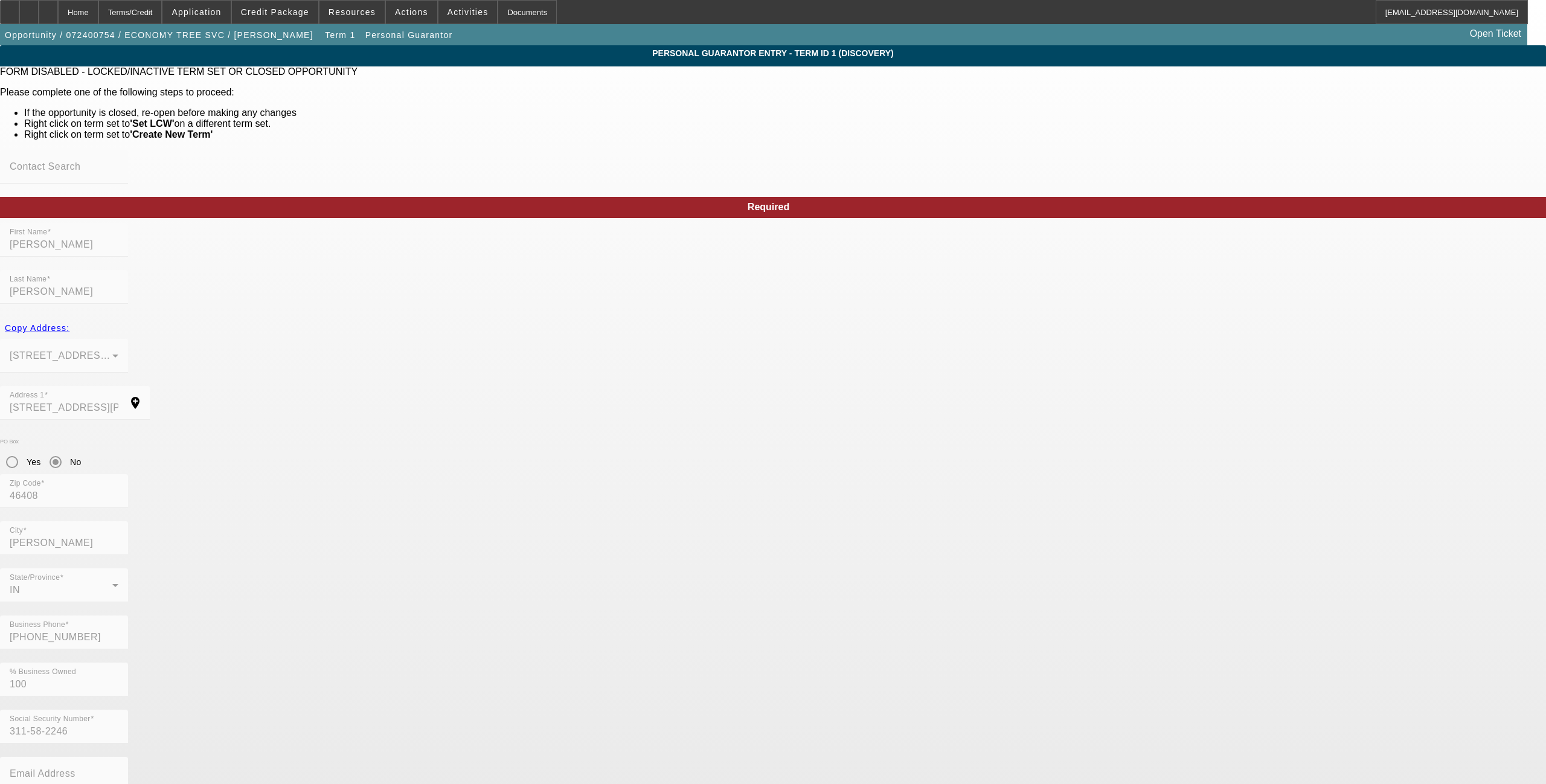
click at [395, 540] on app-personal-guarantor-manage "Personal Guarantor Entry - Term ID 1 (Discovery) FORM DISABLED - LOCKED/INACTIV…" at bounding box center [773, 686] width 1546 height 1281
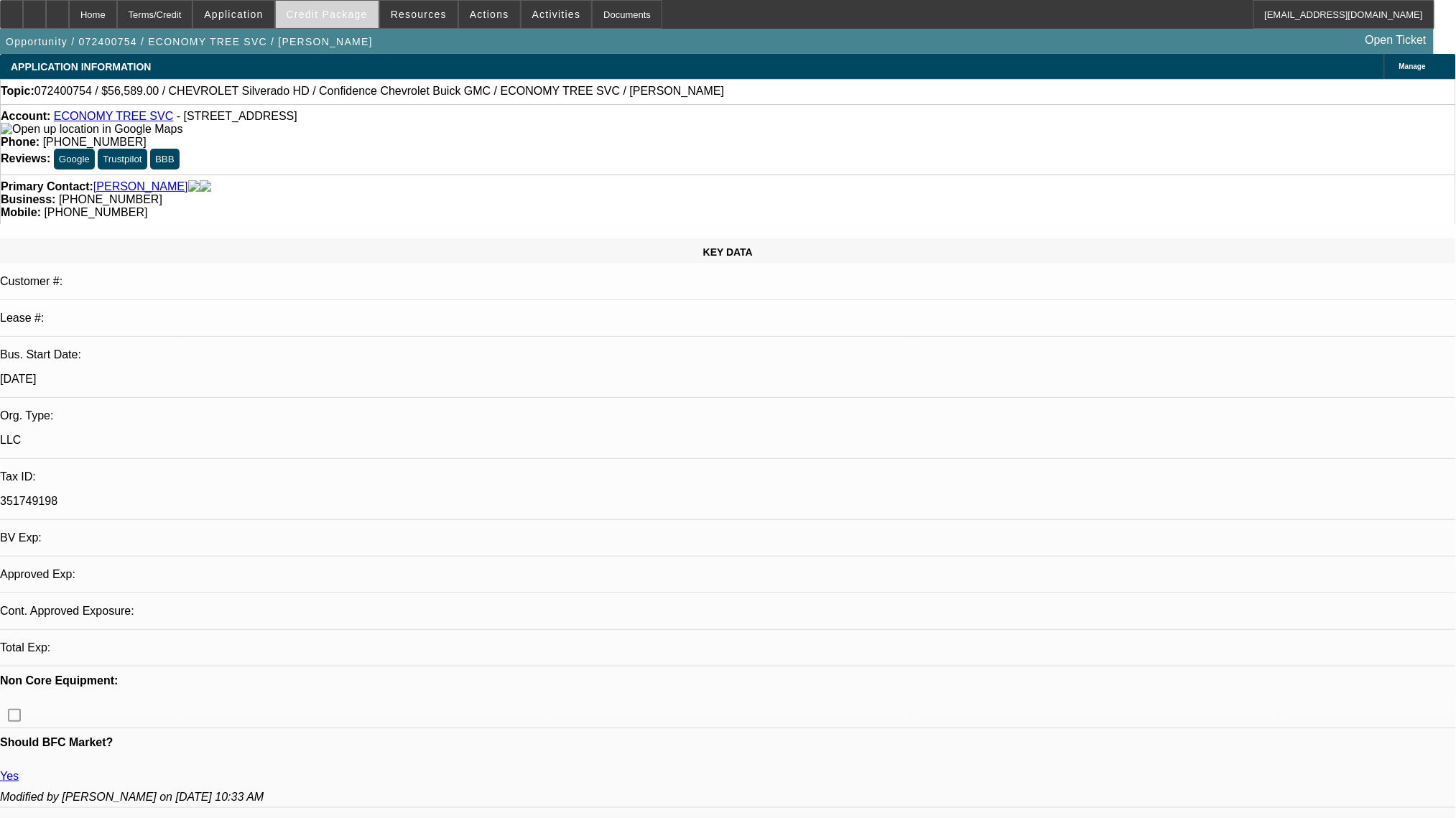
select select "0"
select select "2"
select select "0.1"
select select "4"
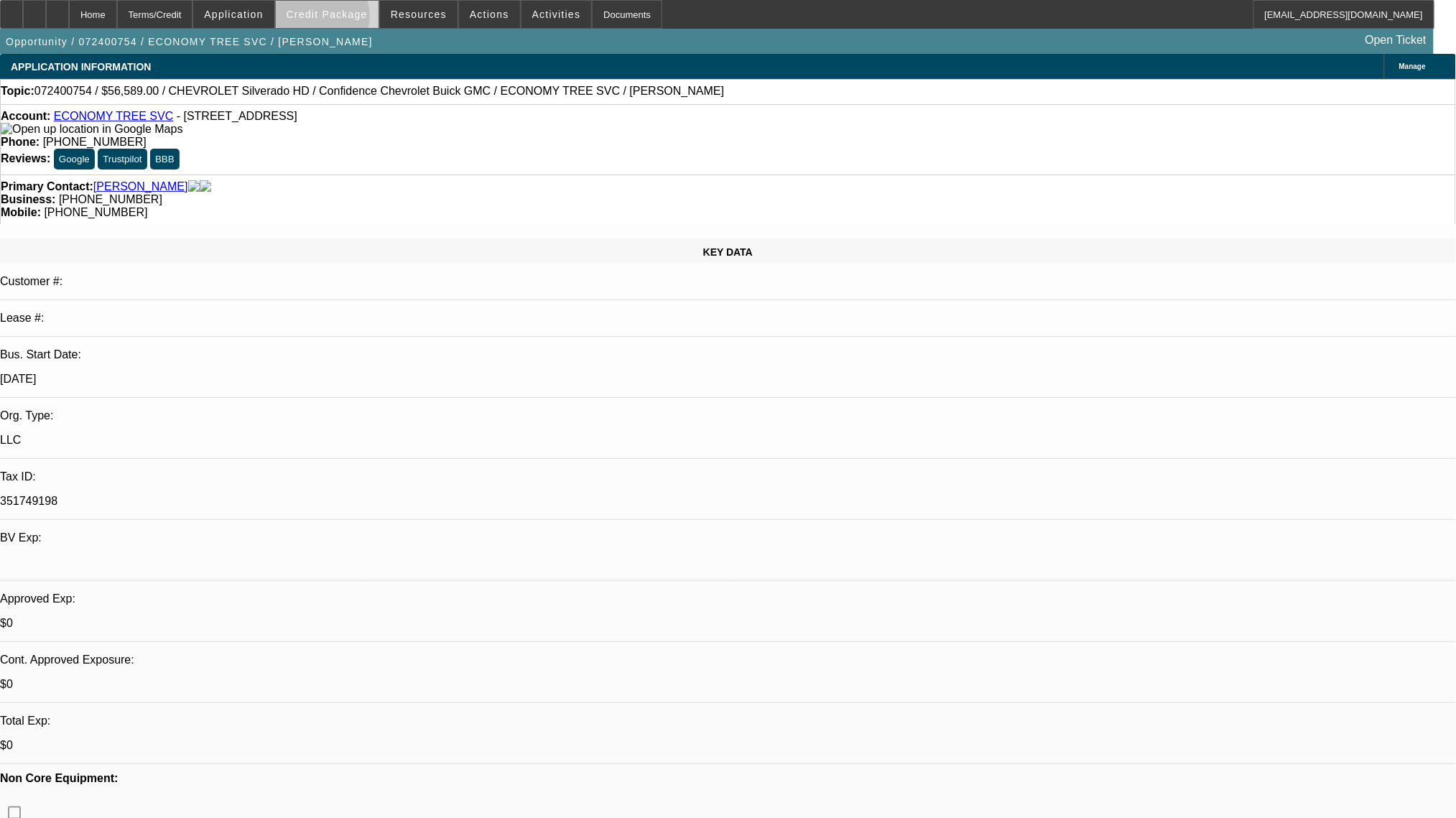
click at [345, 20] on span "Credit Package" at bounding box center [327, 14] width 81 height 11
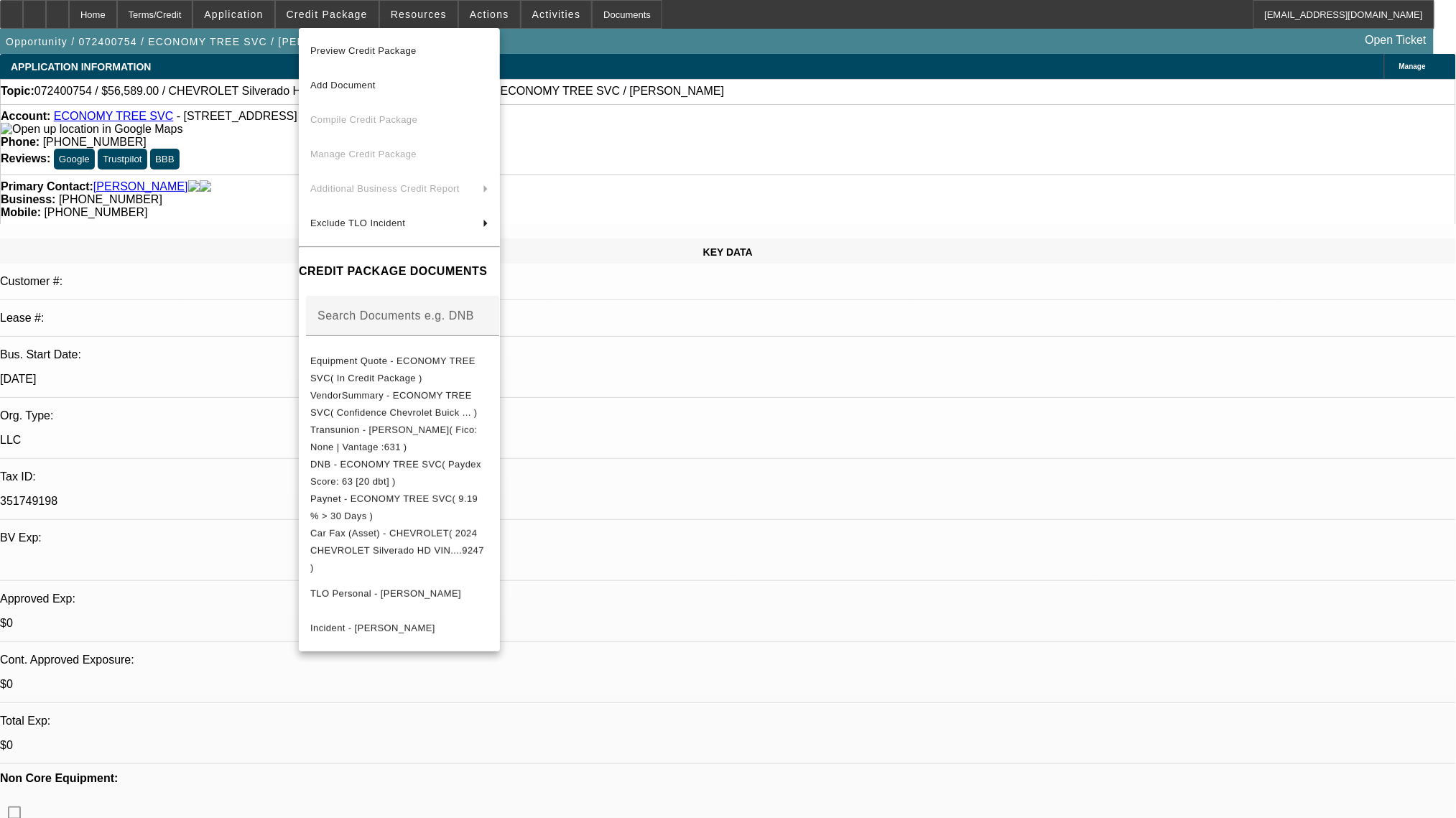
click at [767, 428] on div at bounding box center [728, 409] width 1456 height 818
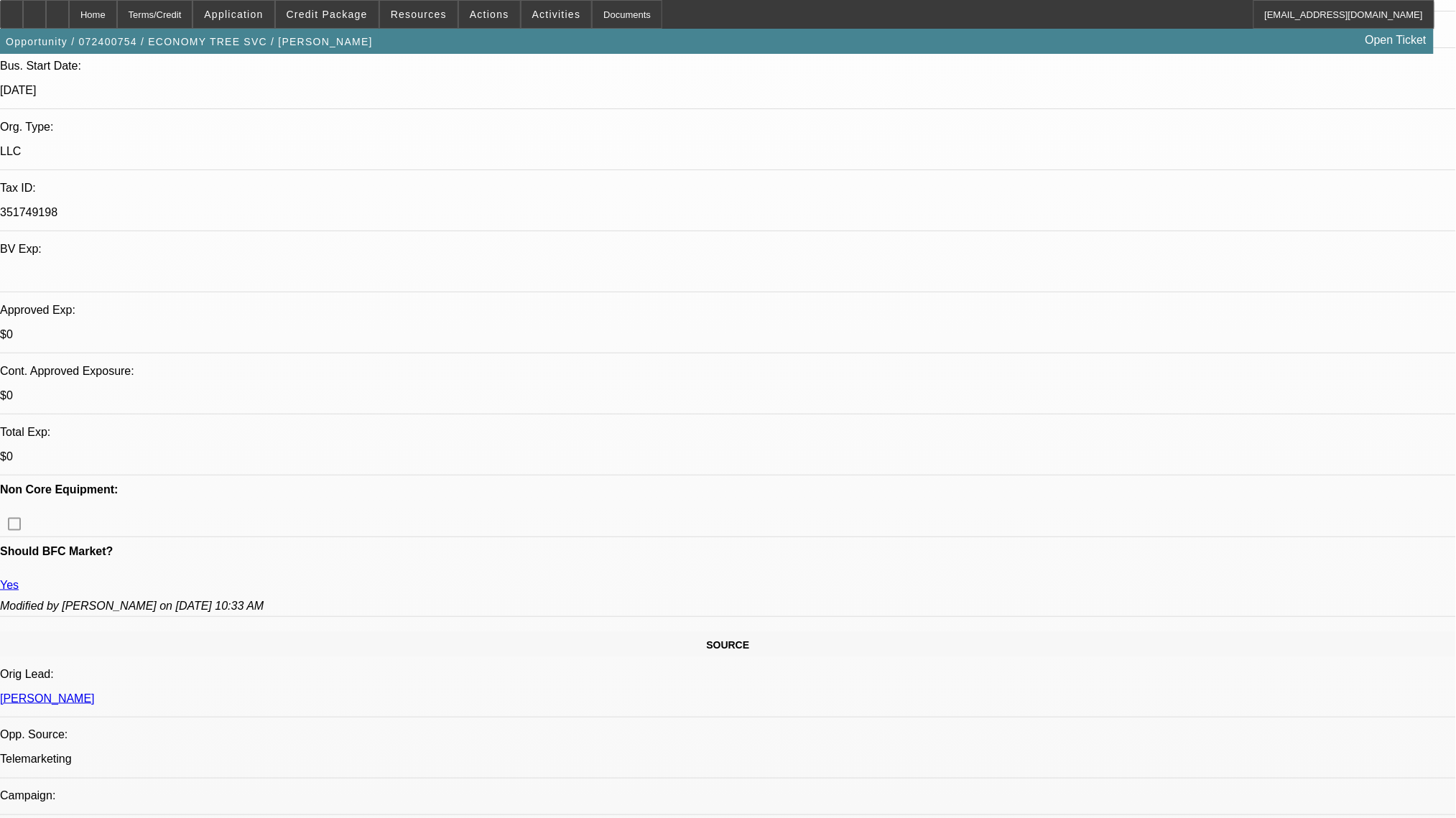
scroll to position [287, 0]
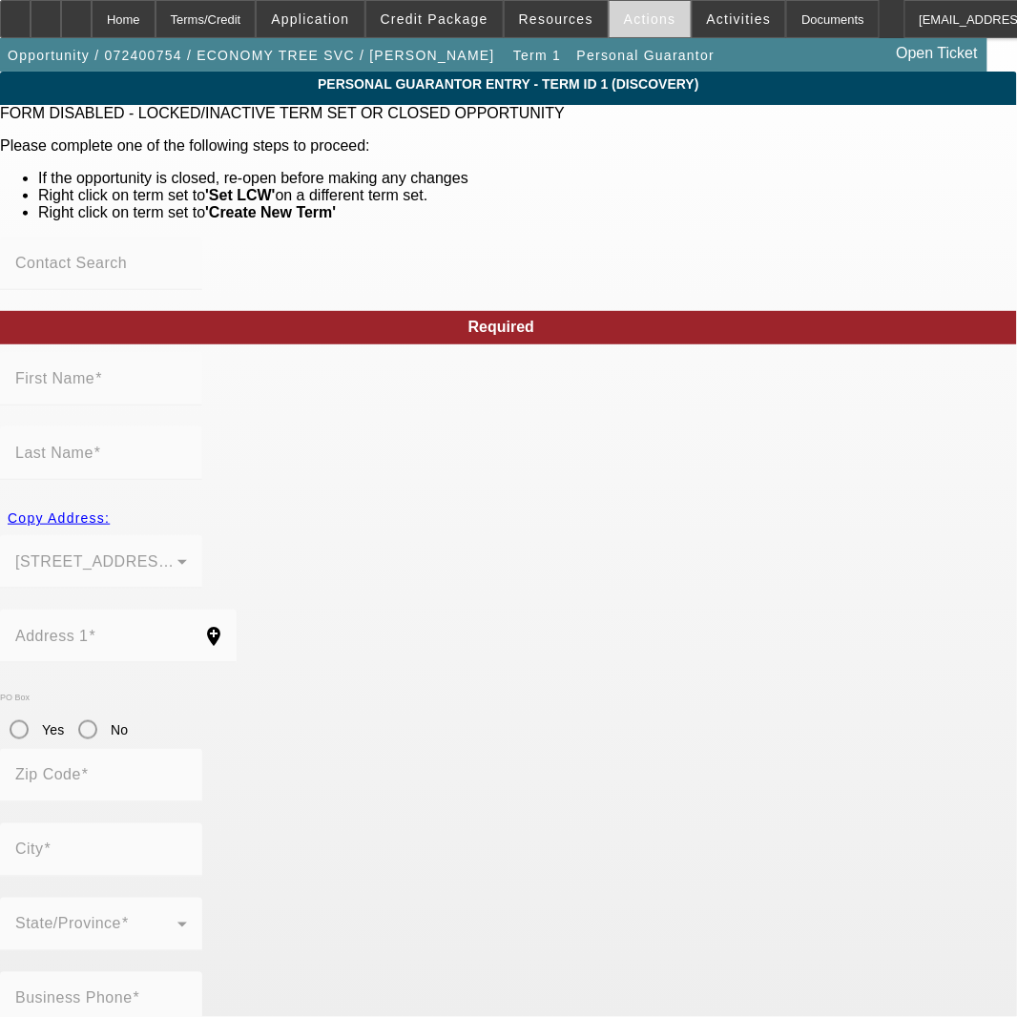
type input "[PERSON_NAME]"
type input "[STREET_ADDRESS][PERSON_NAME]"
radio input "true"
type input "46408"
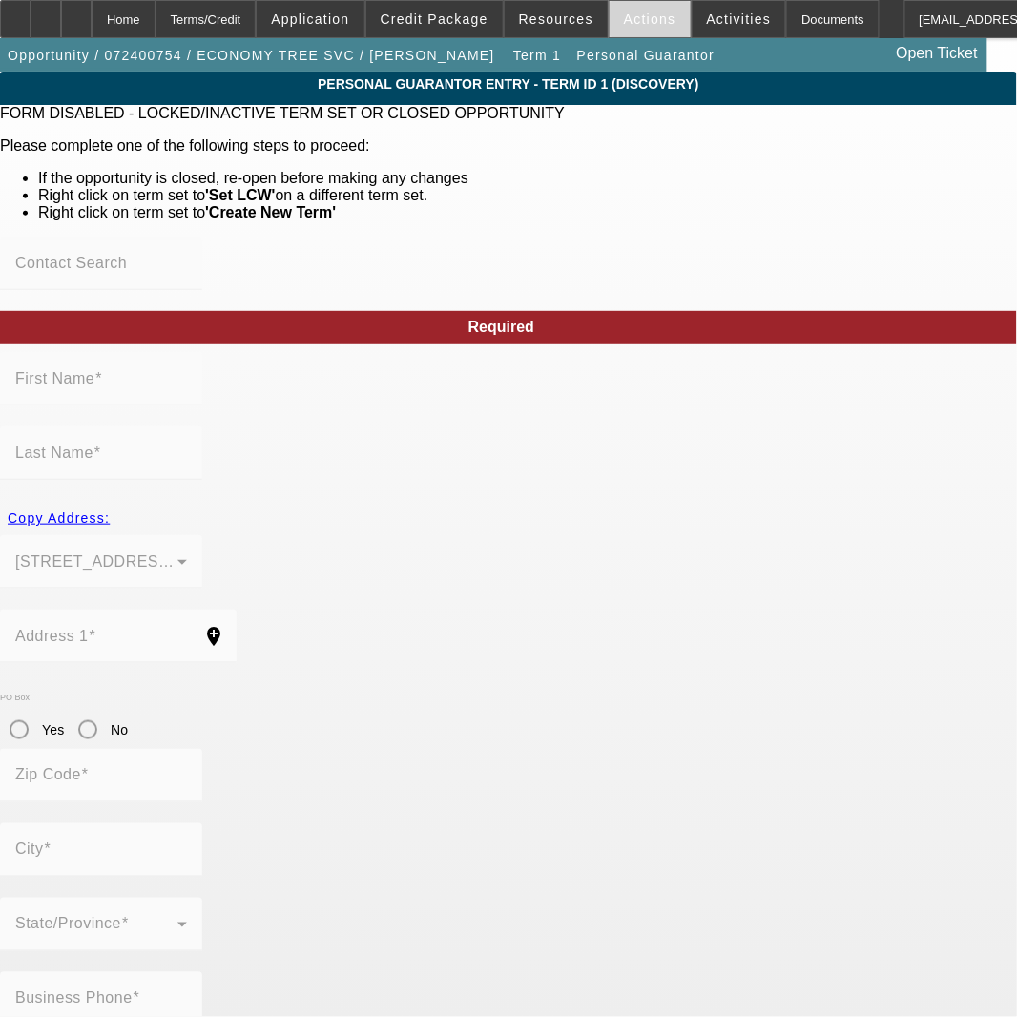
type input "[PERSON_NAME]"
type input "[PHONE_NUMBER]"
type input "100"
type input "311-58-2246"
type input "[PHONE_NUMBER]"
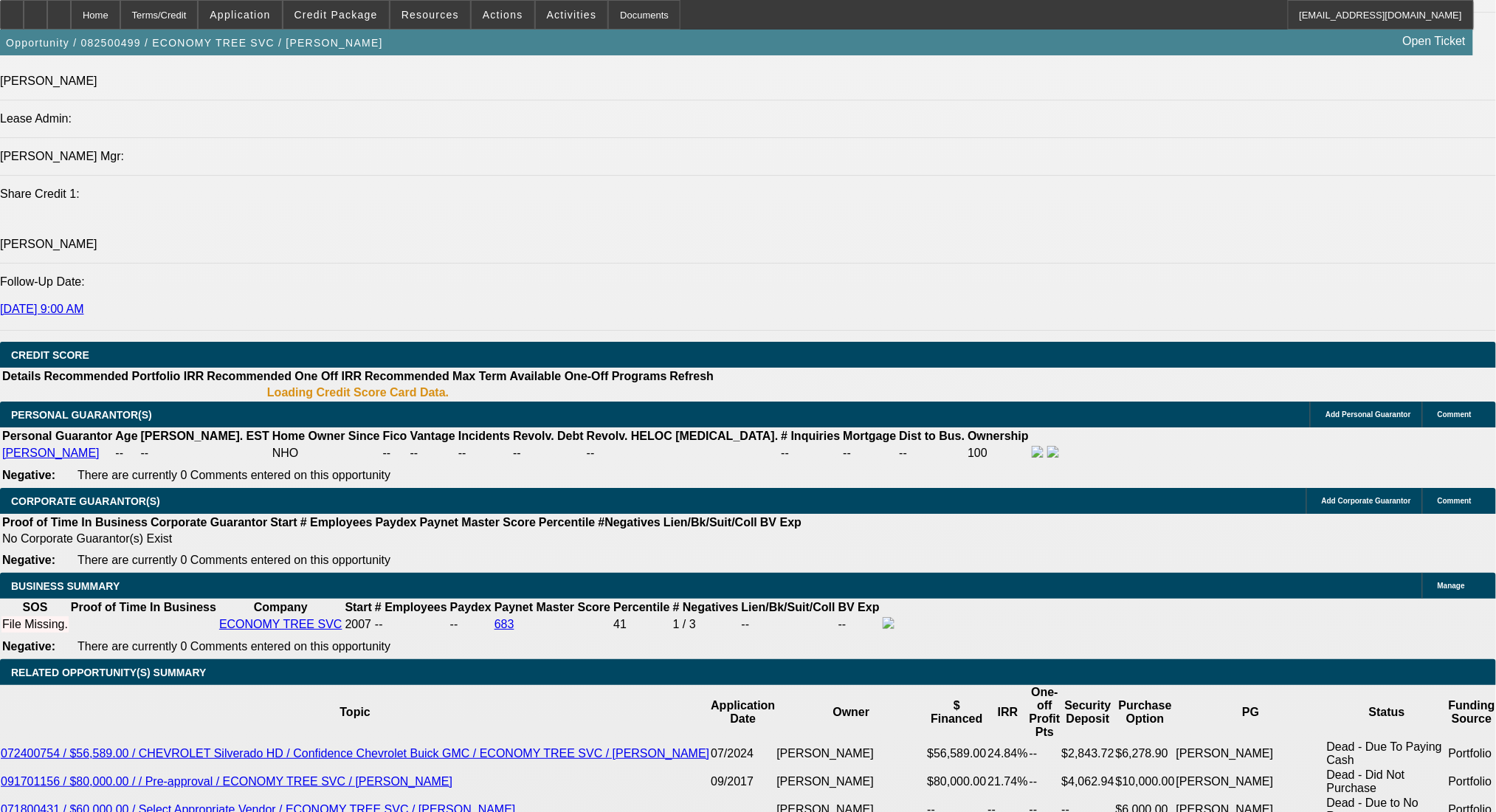
select select "0"
select select "2"
select select "0.1"
select select "4"
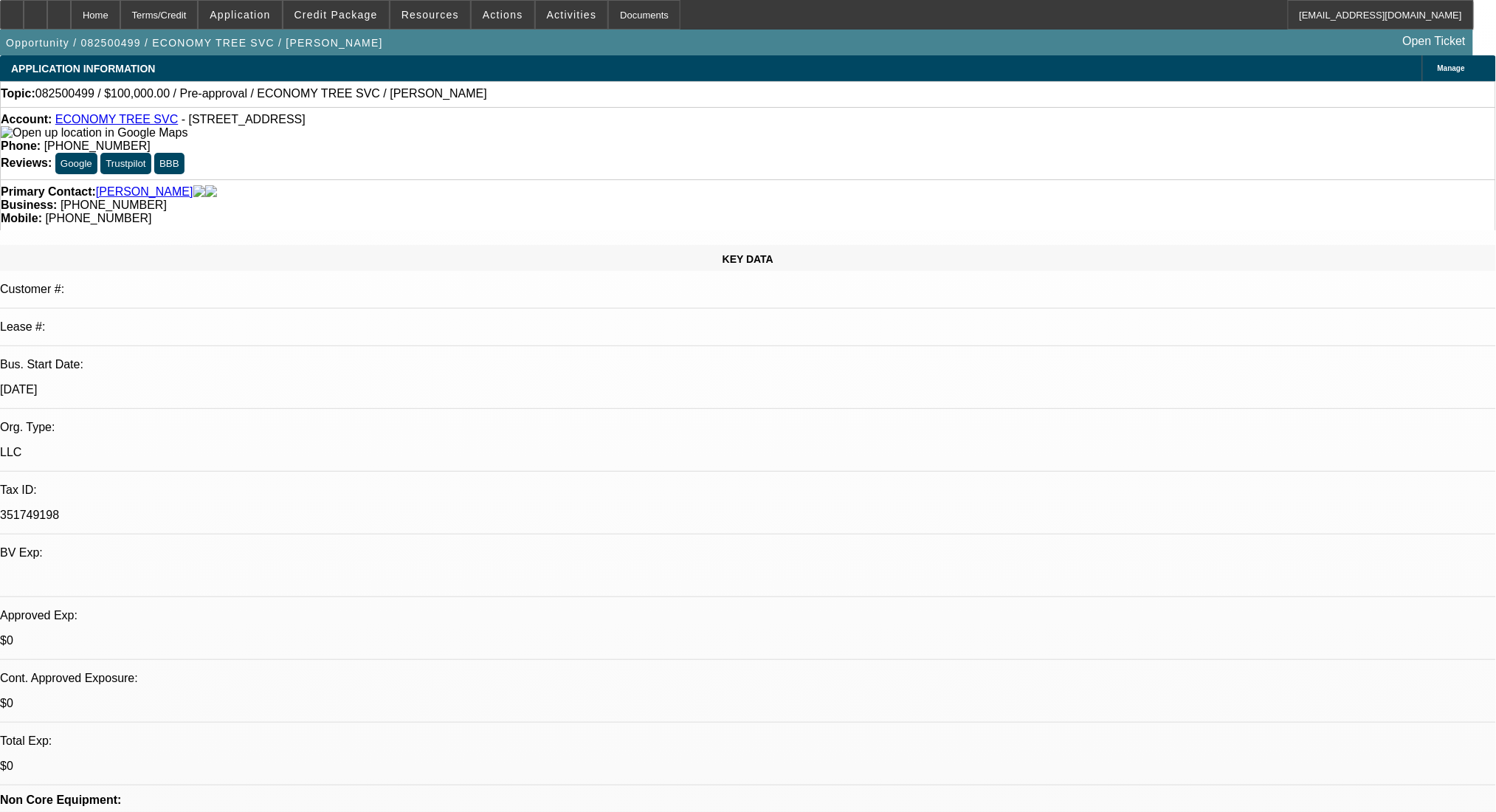
scroll to position [295, 0]
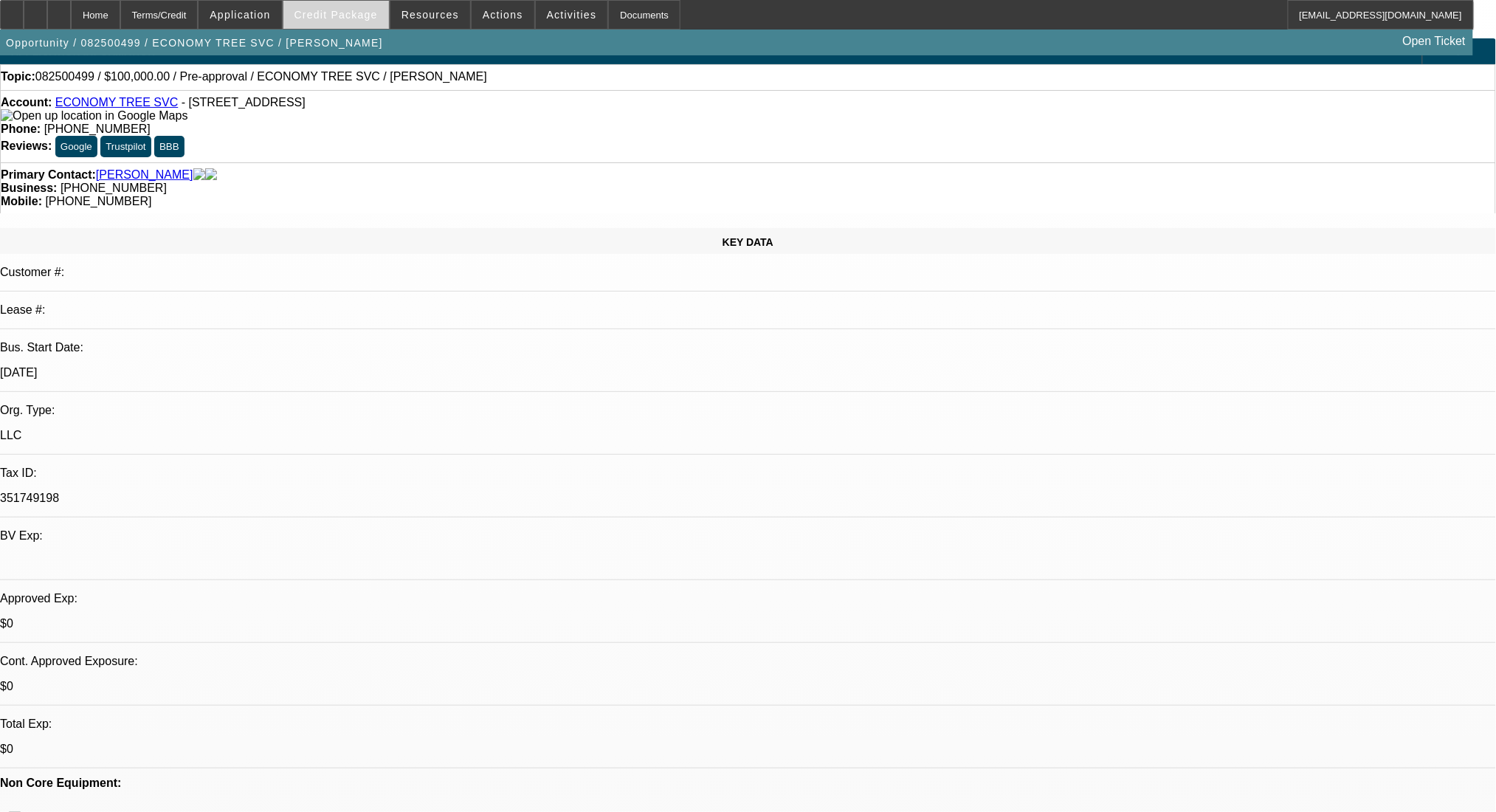
scroll to position [0, 0]
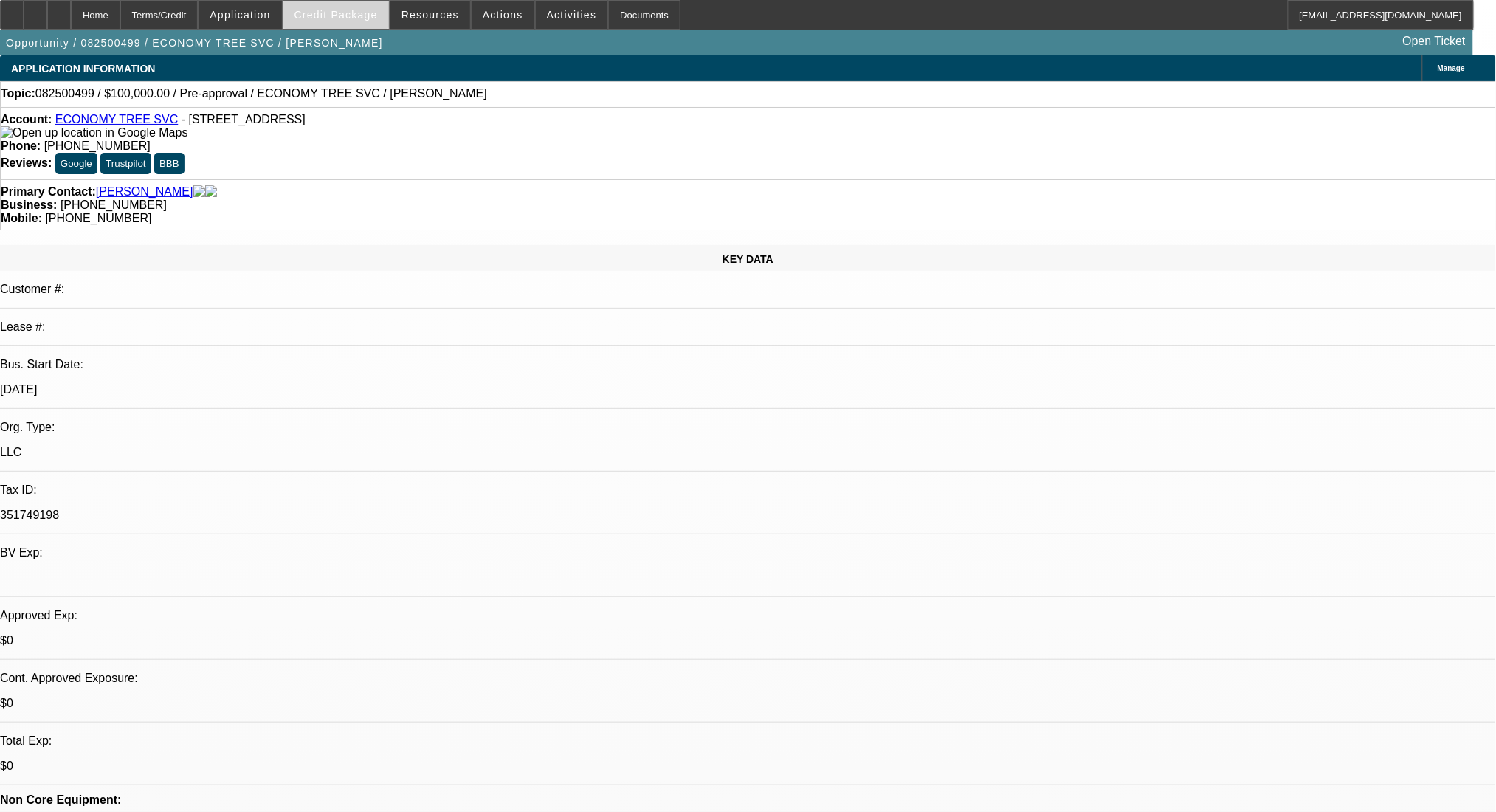
click at [344, 5] on span at bounding box center [336, 15] width 105 height 36
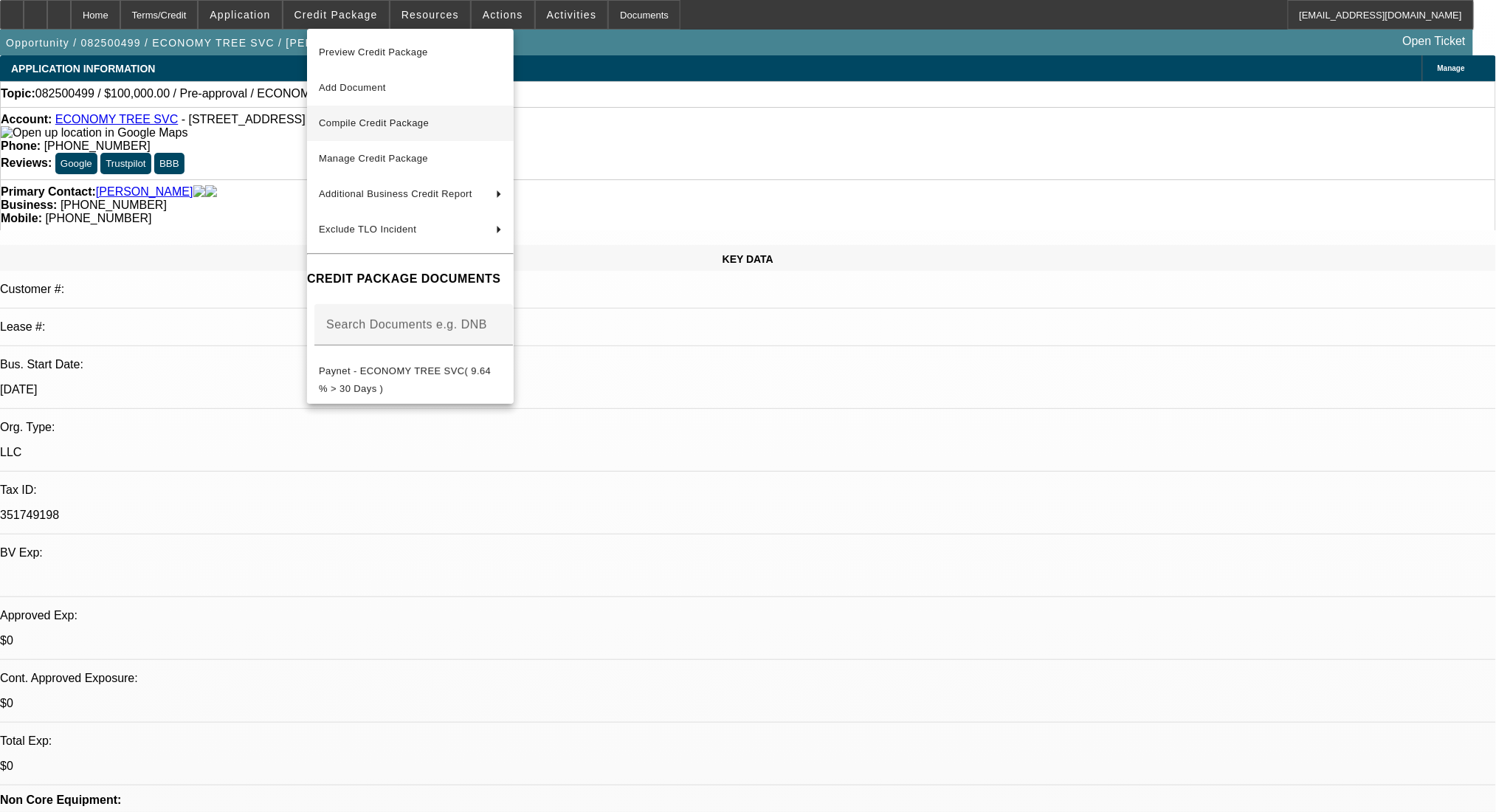
click at [408, 119] on span "Compile Credit Package" at bounding box center [374, 123] width 110 height 11
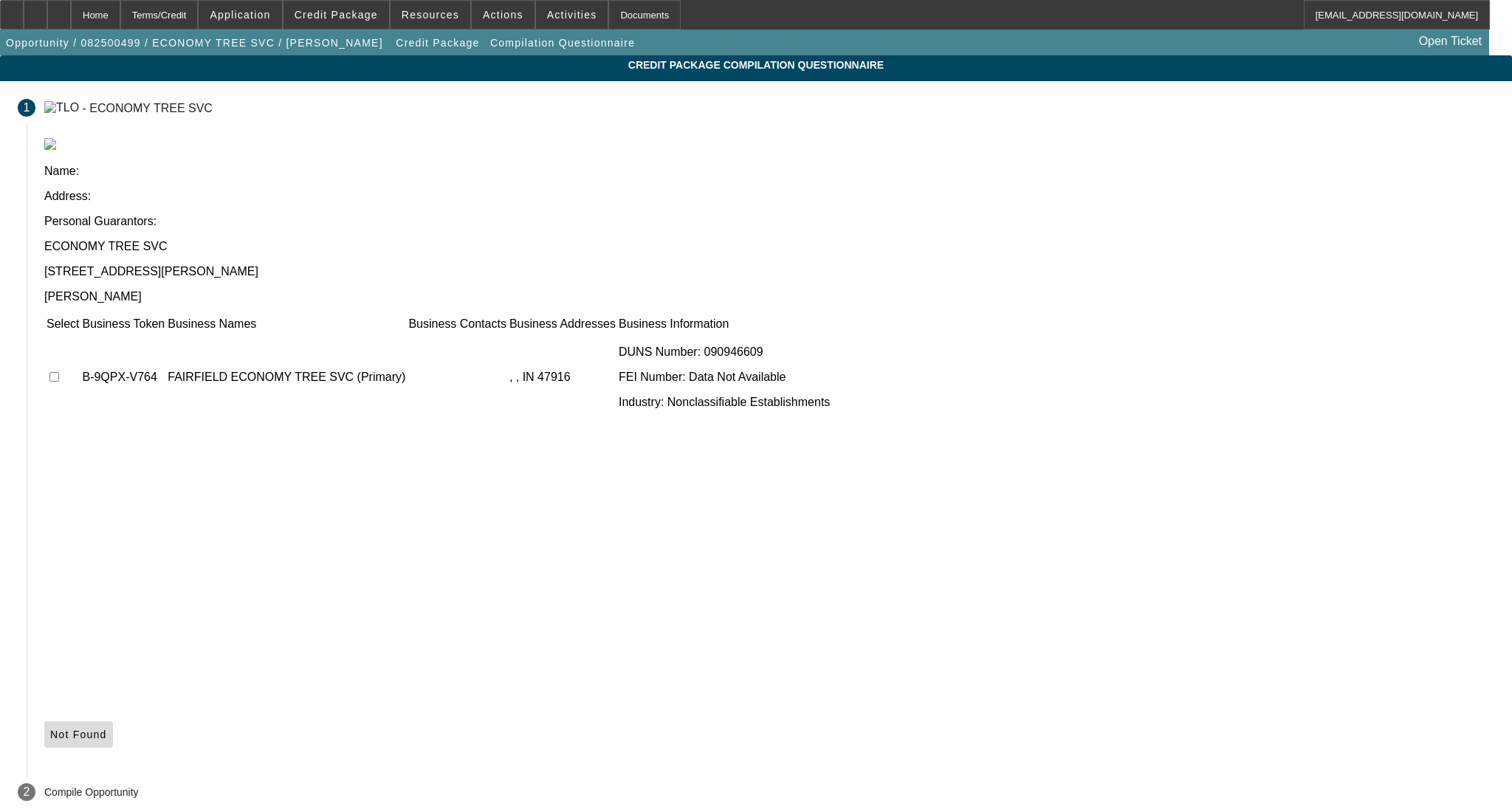
click at [50, 728] on icon at bounding box center [50, 734] width 0 height 12
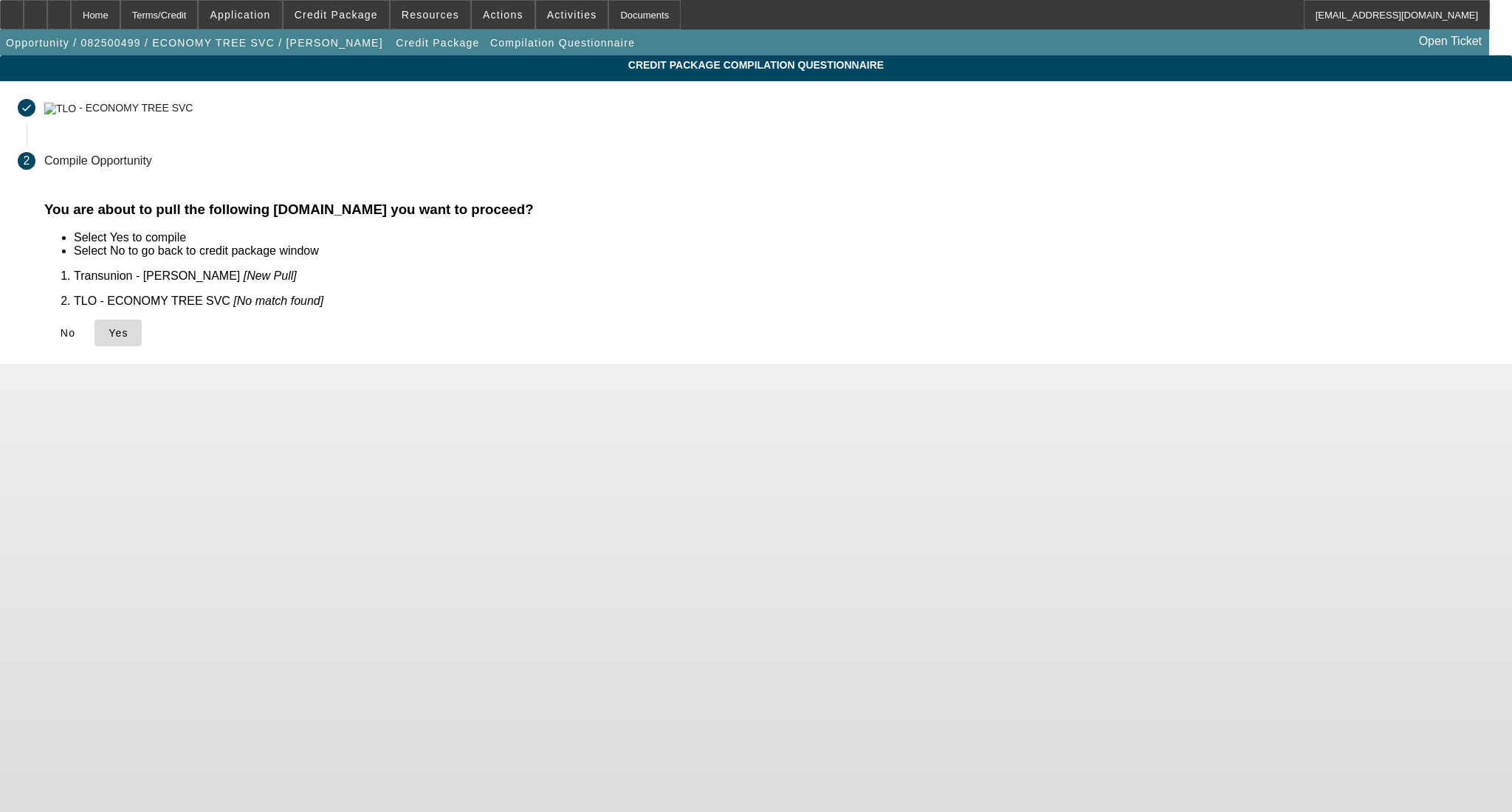
click at [142, 323] on span at bounding box center [118, 333] width 47 height 36
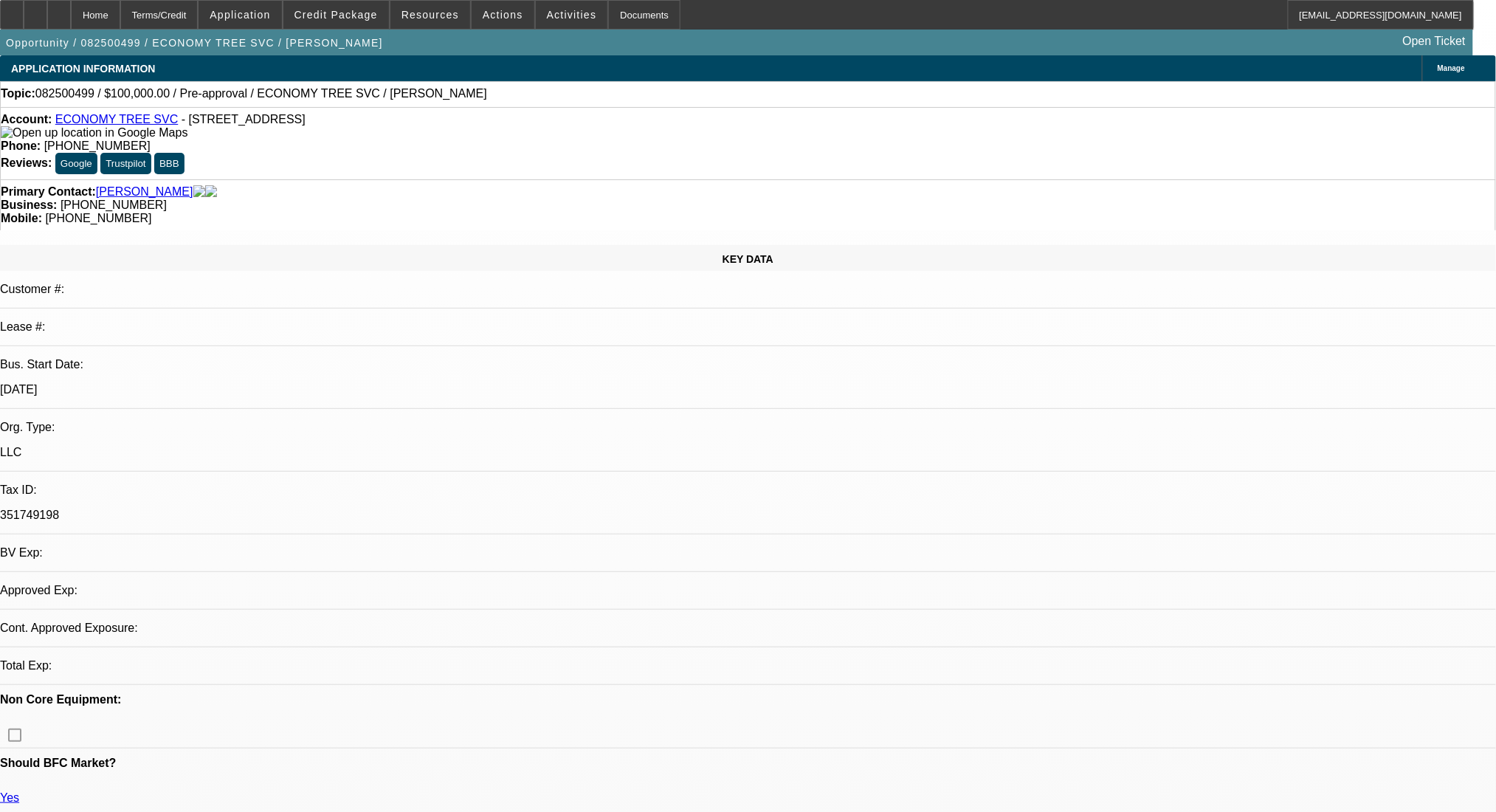
select select "0"
select select "2"
select select "0.1"
select select "4"
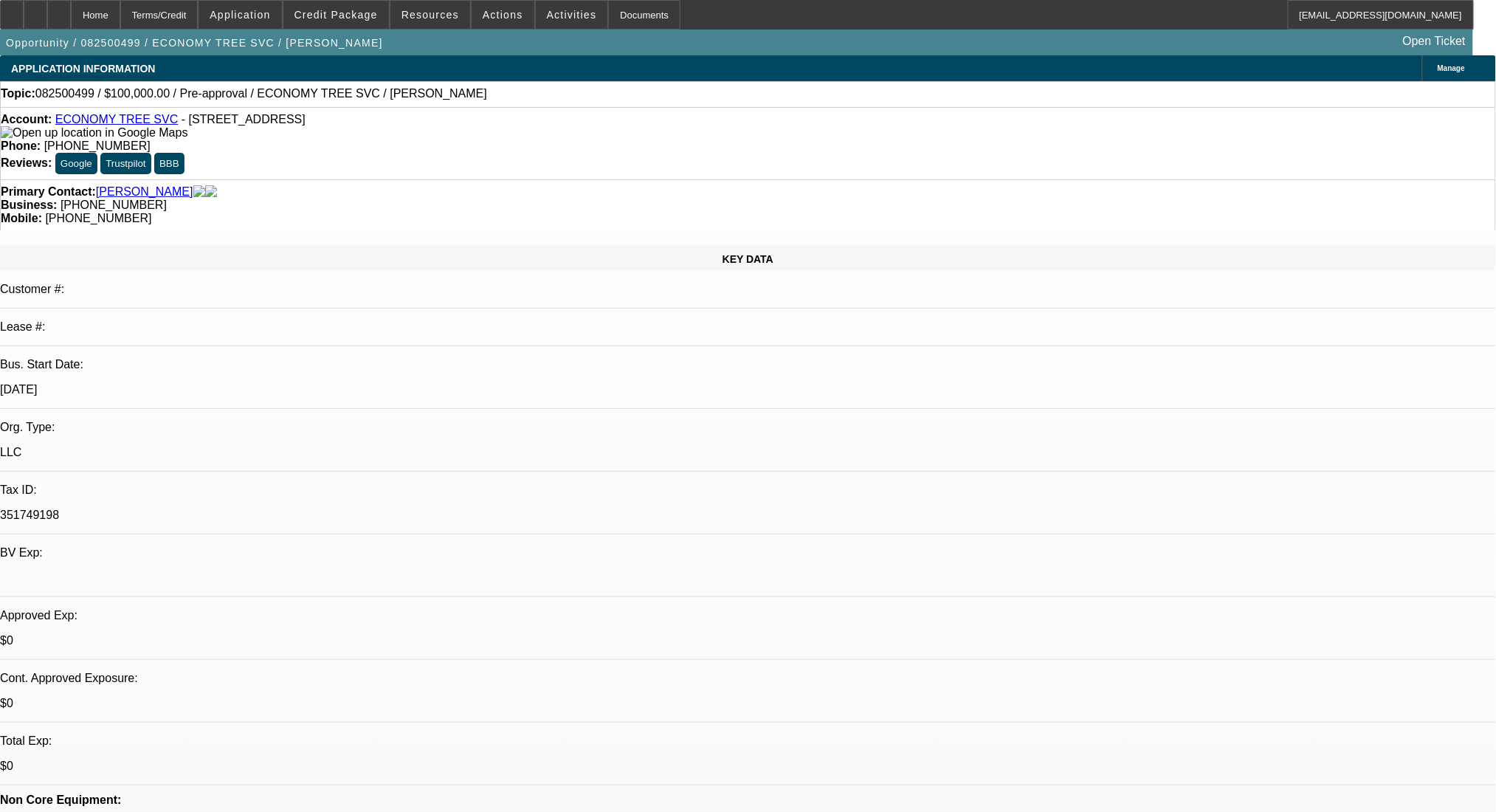
click at [1438, 70] on span "Manage" at bounding box center [1451, 68] width 27 height 8
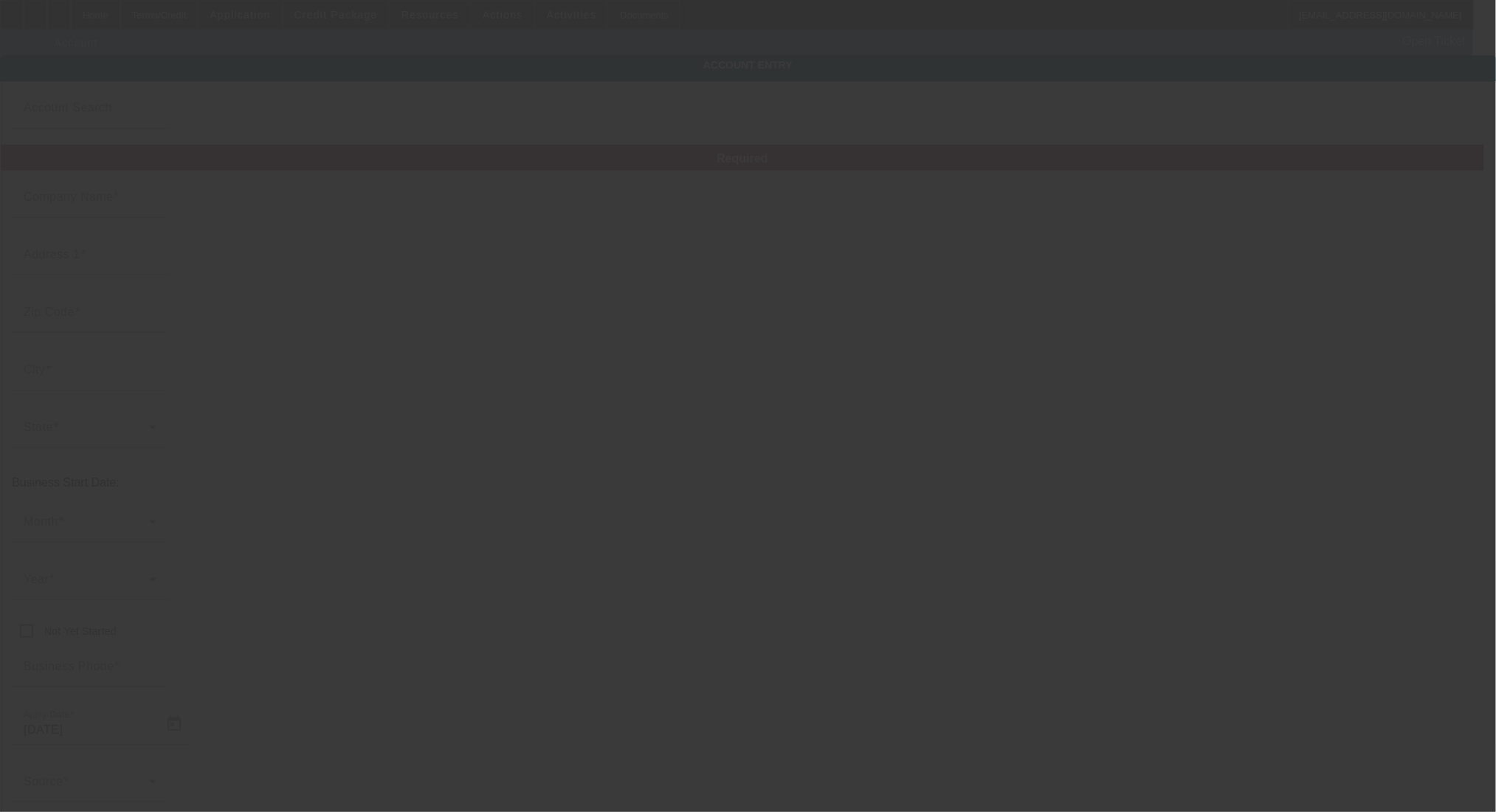
type input "ECONOMY TREE SVC"
type input "1800 W Ridge Rd"
type input "46408"
type input "Gary"
type input "(219) 746-4373"
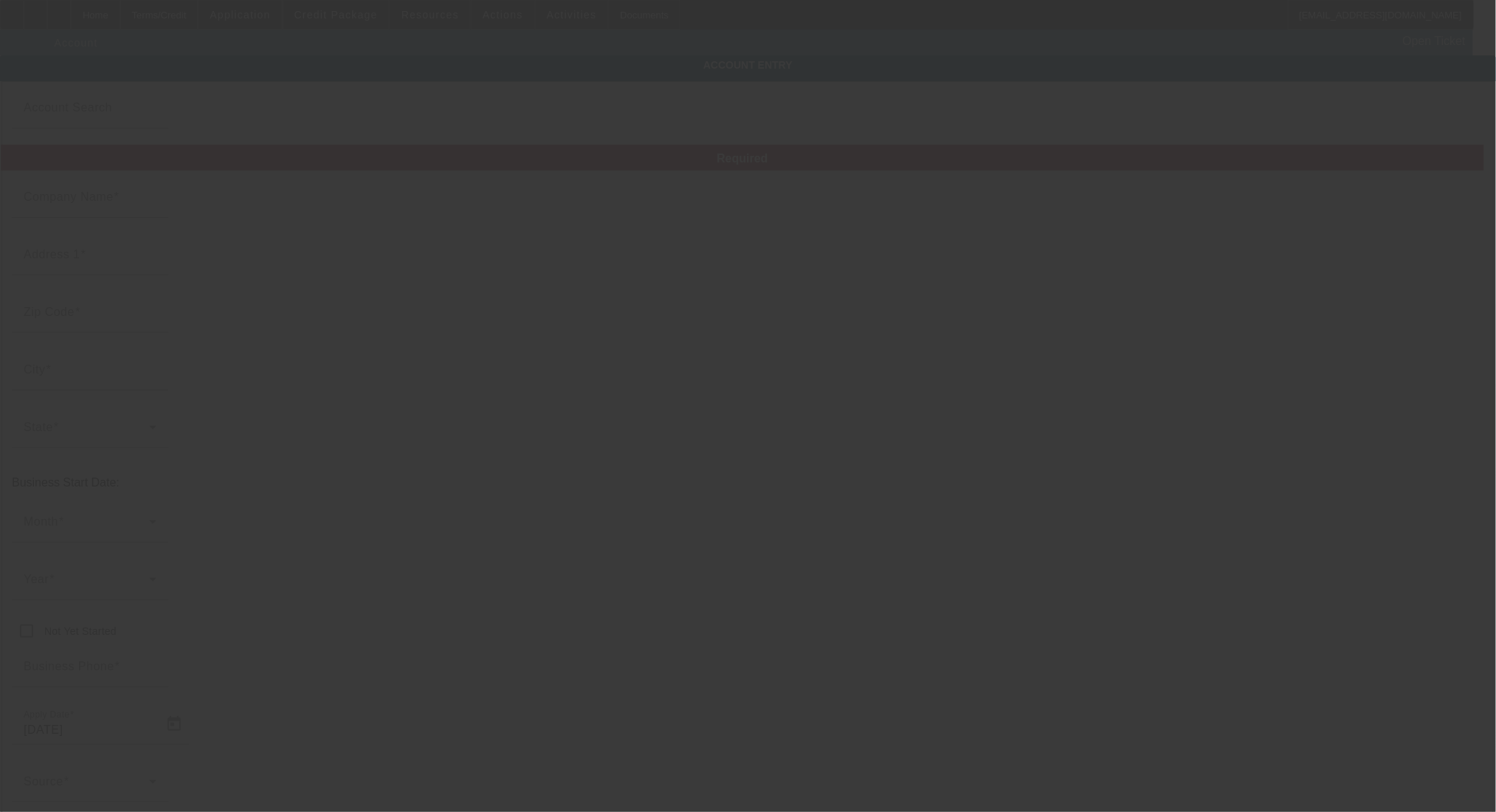
type input "(219) 985-1797"
type input "351749198"
type input "https://WWW6.ECONOMYTREESERVICES.COM"
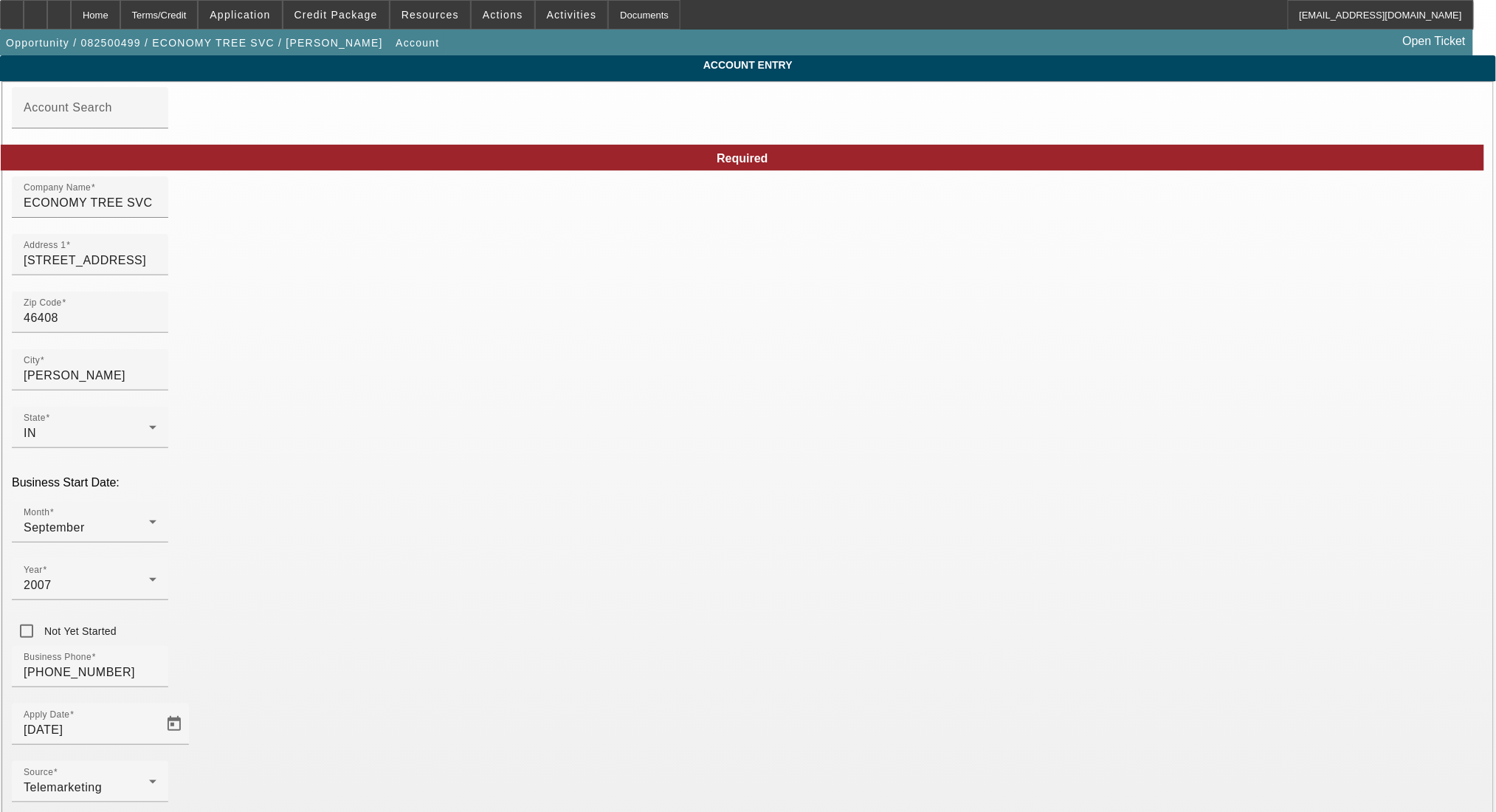
drag, startPoint x: 466, startPoint y: 211, endPoint x: 160, endPoint y: 210, distance: 306.0
paste input "ERVICE, LL"
type input "ECONOMY TREE SERVICE, LLC"
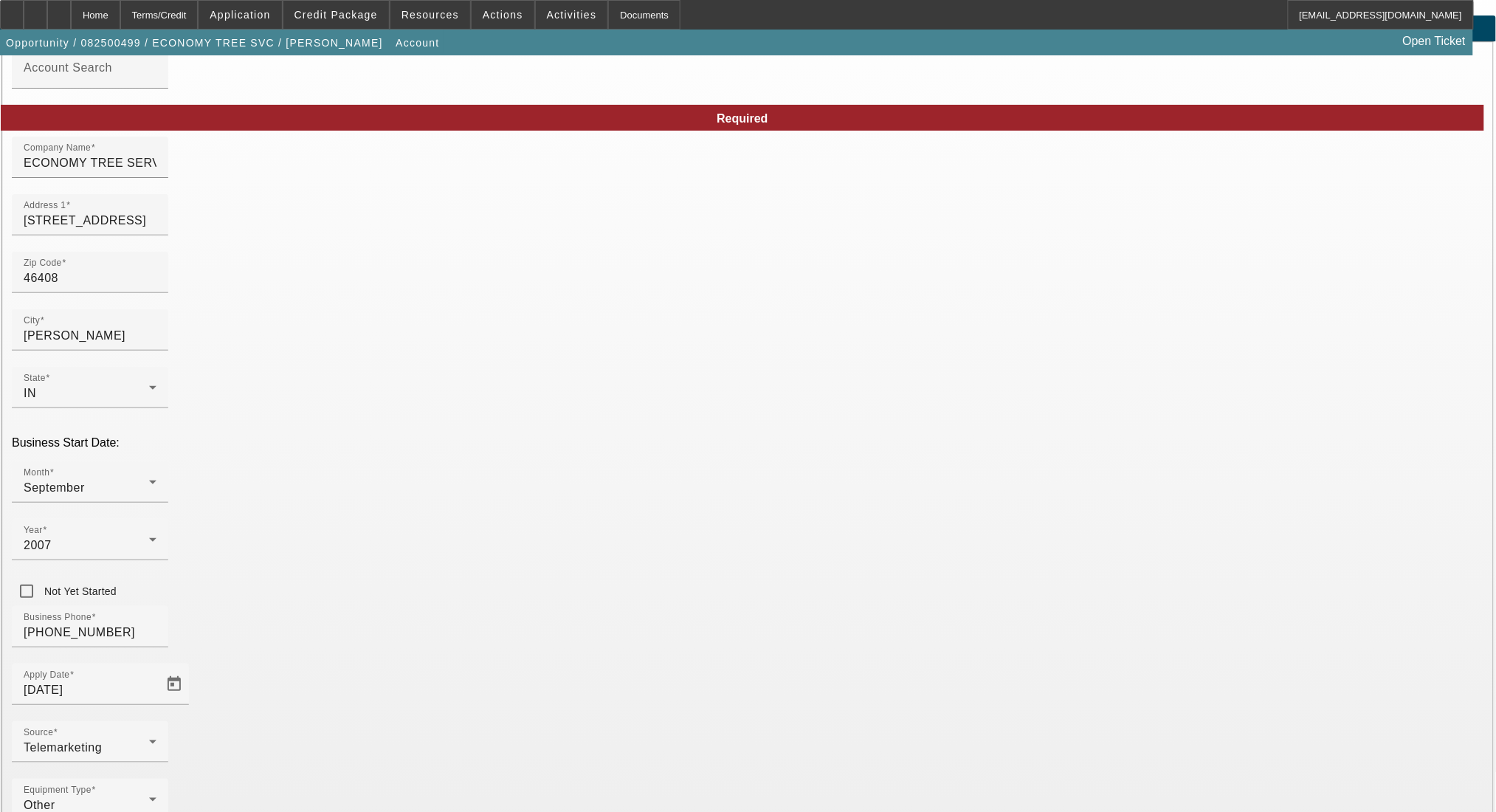
scroll to position [59, 0]
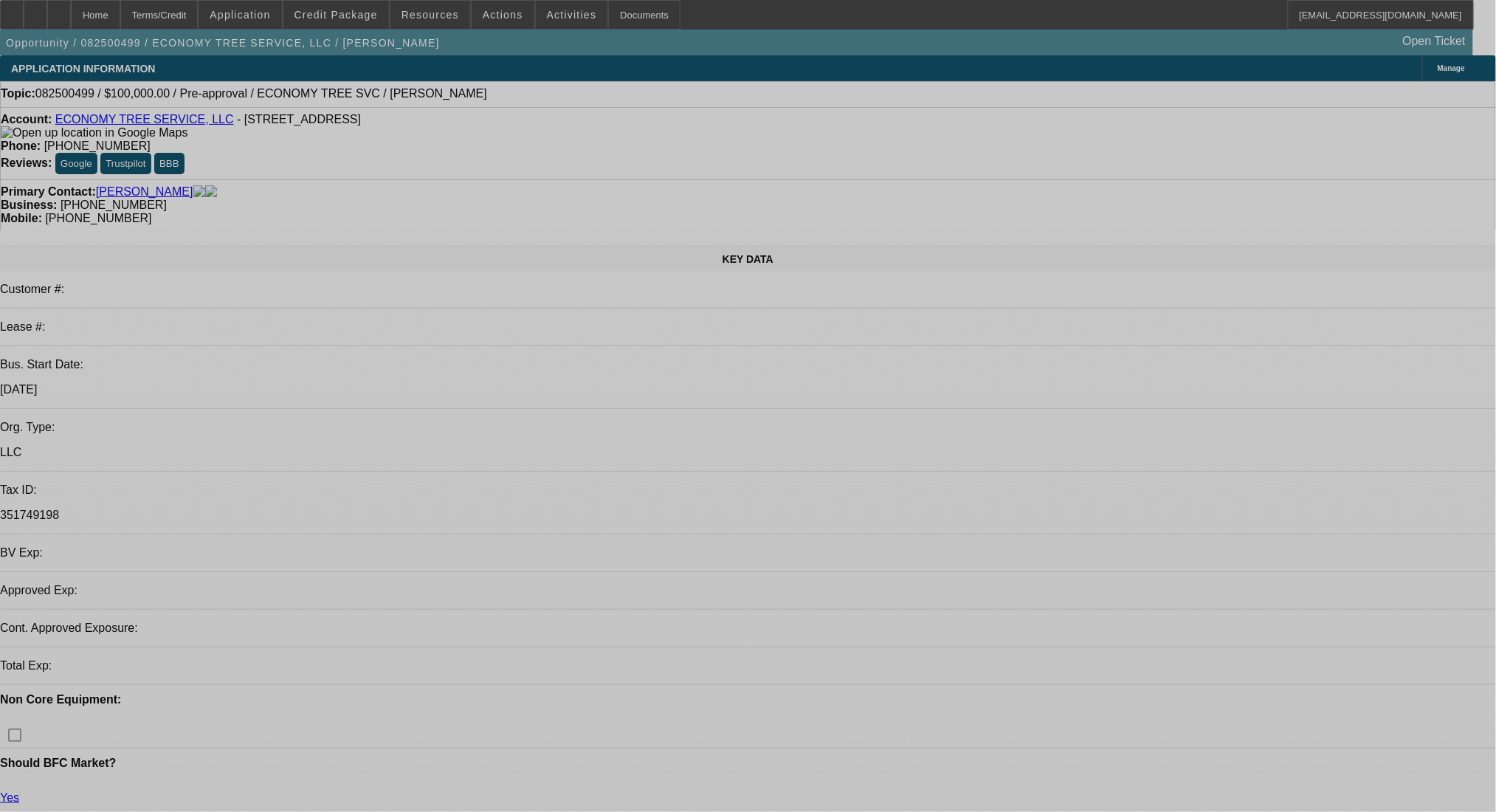
select select "0"
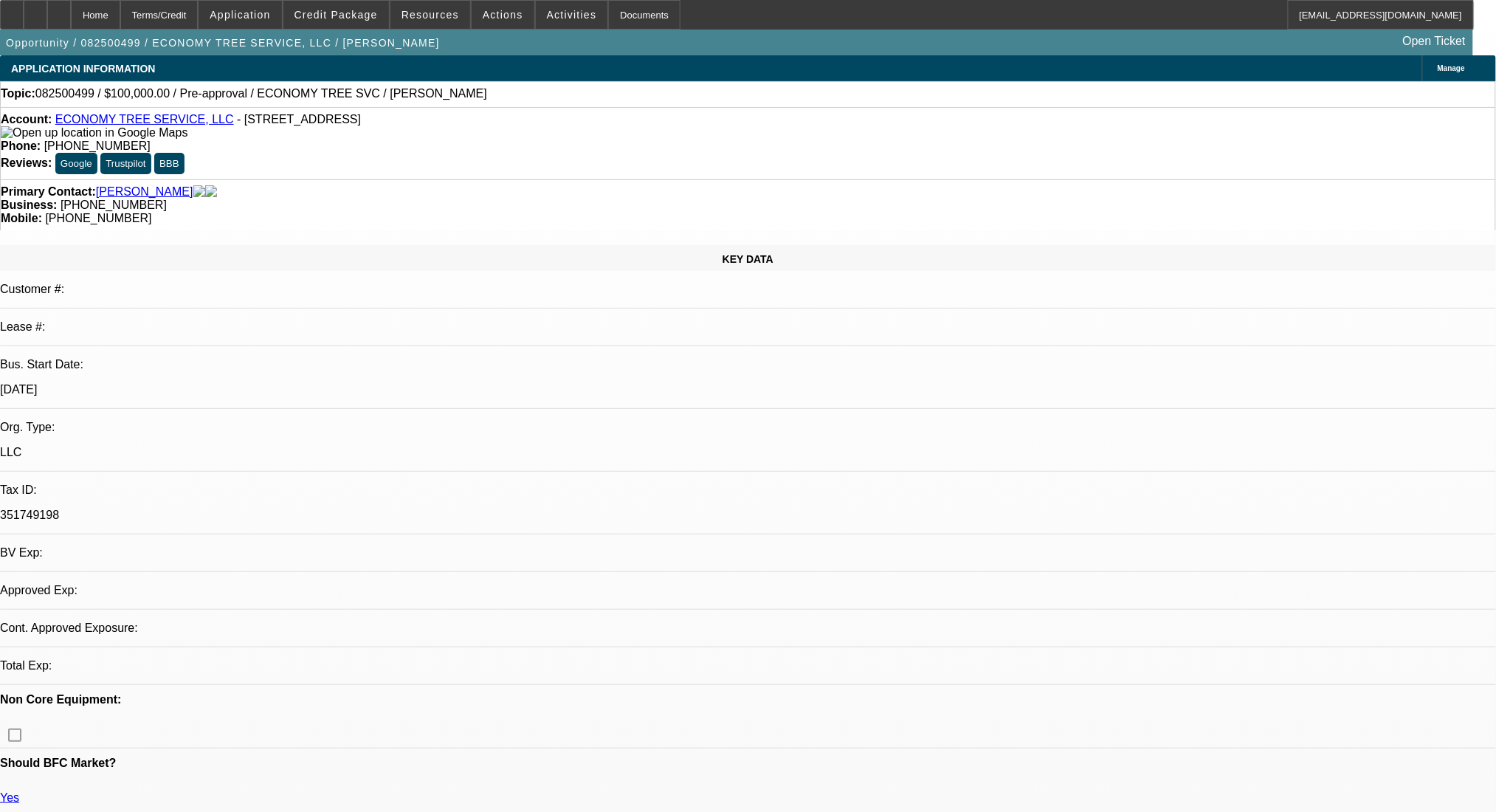
select select "2"
select select "0.1"
select select "4"
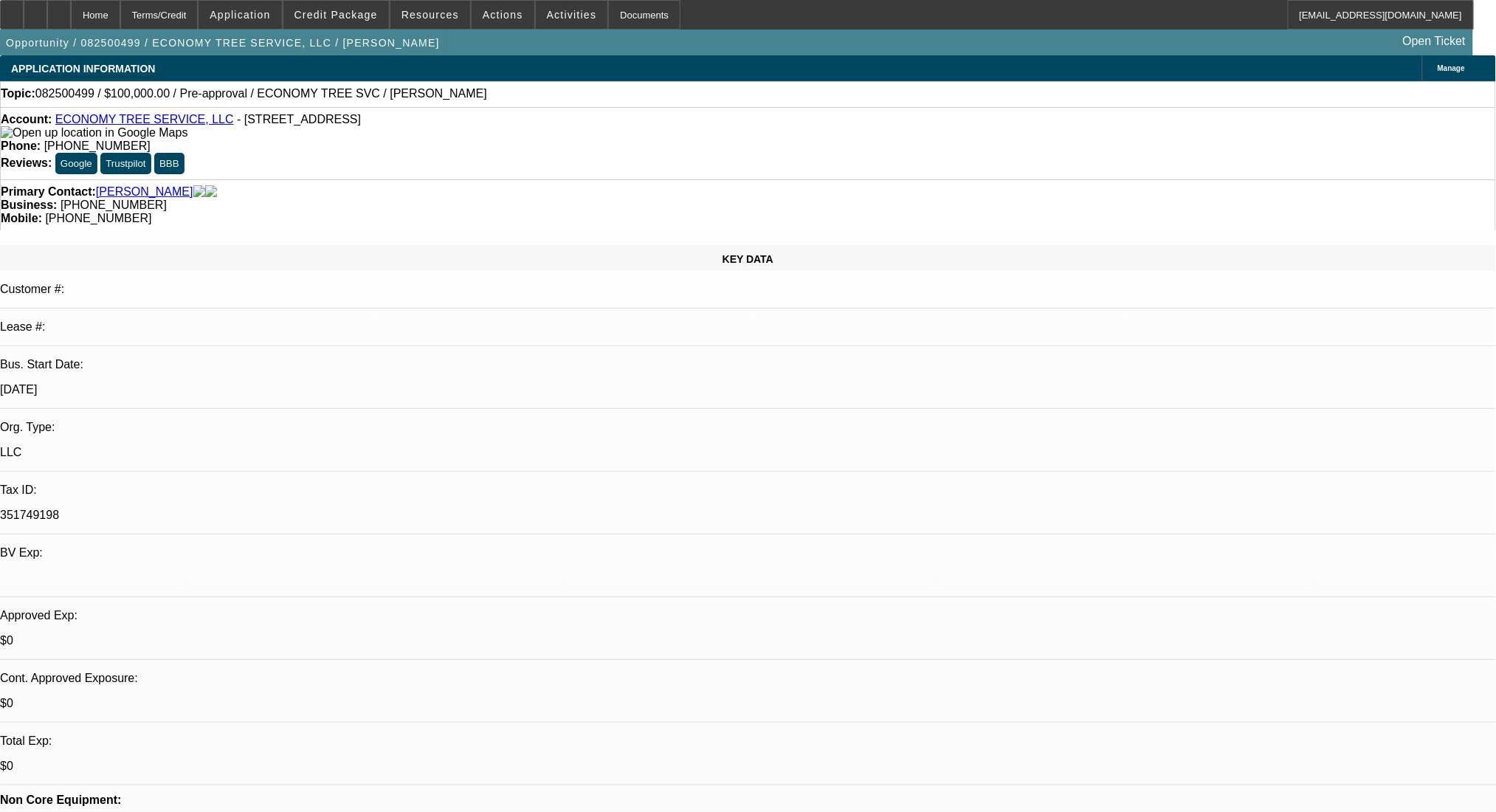
click at [47, 6] on div at bounding box center [36, 15] width 24 height 29
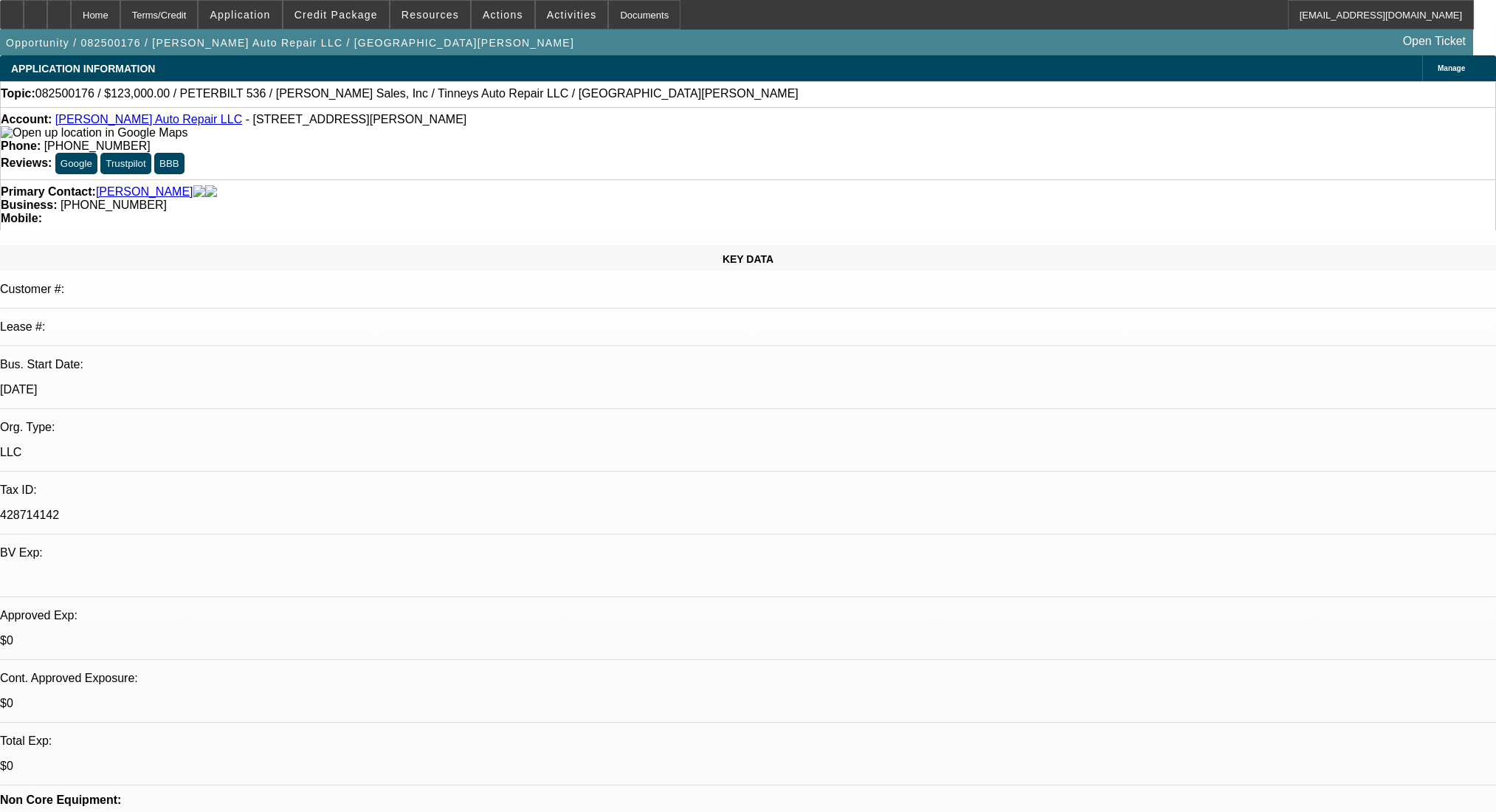
select select "0"
select select "2"
select select "0.1"
select select "4"
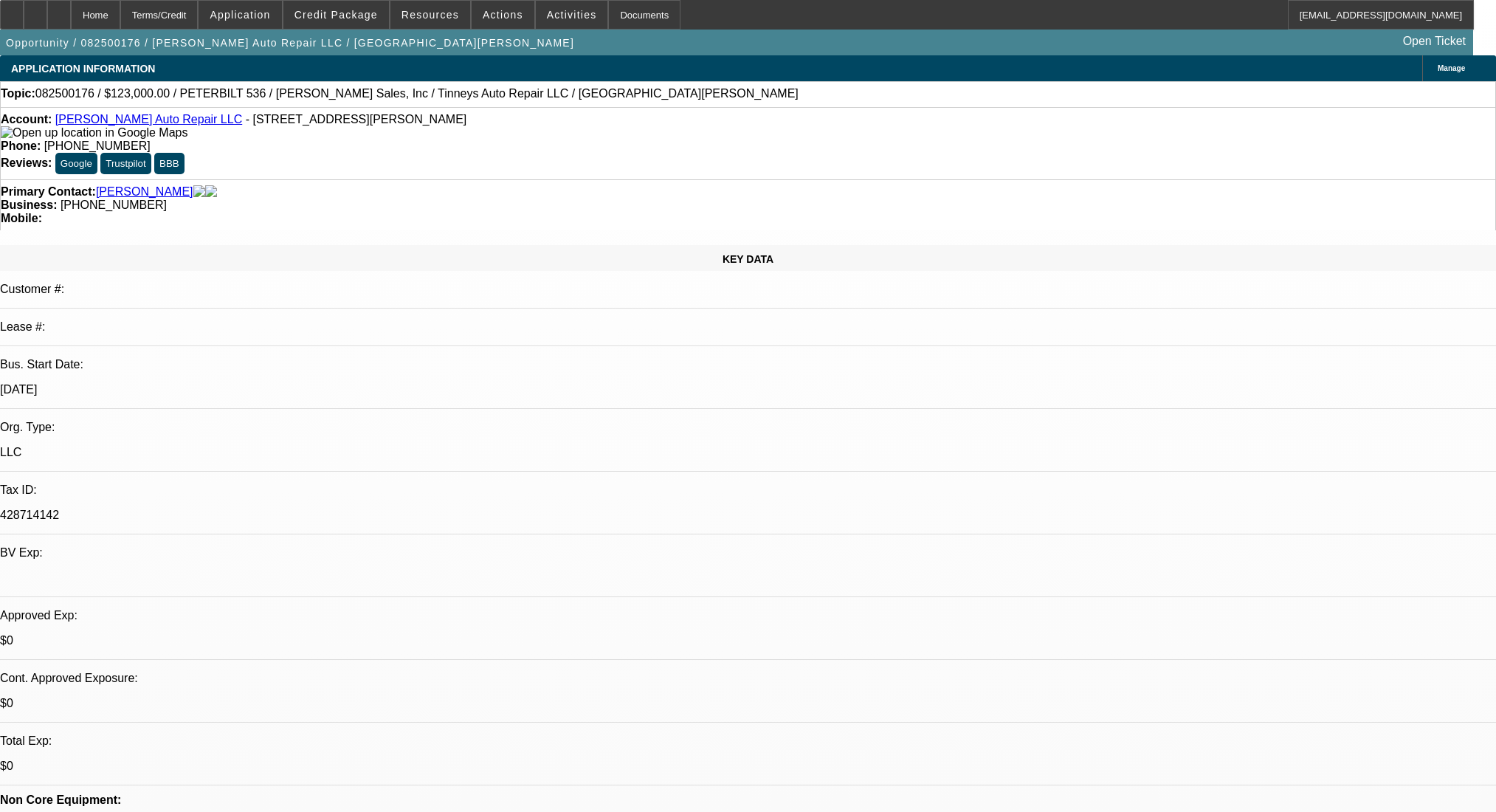
select select "0"
select select "2"
select select "0.1"
select select "4"
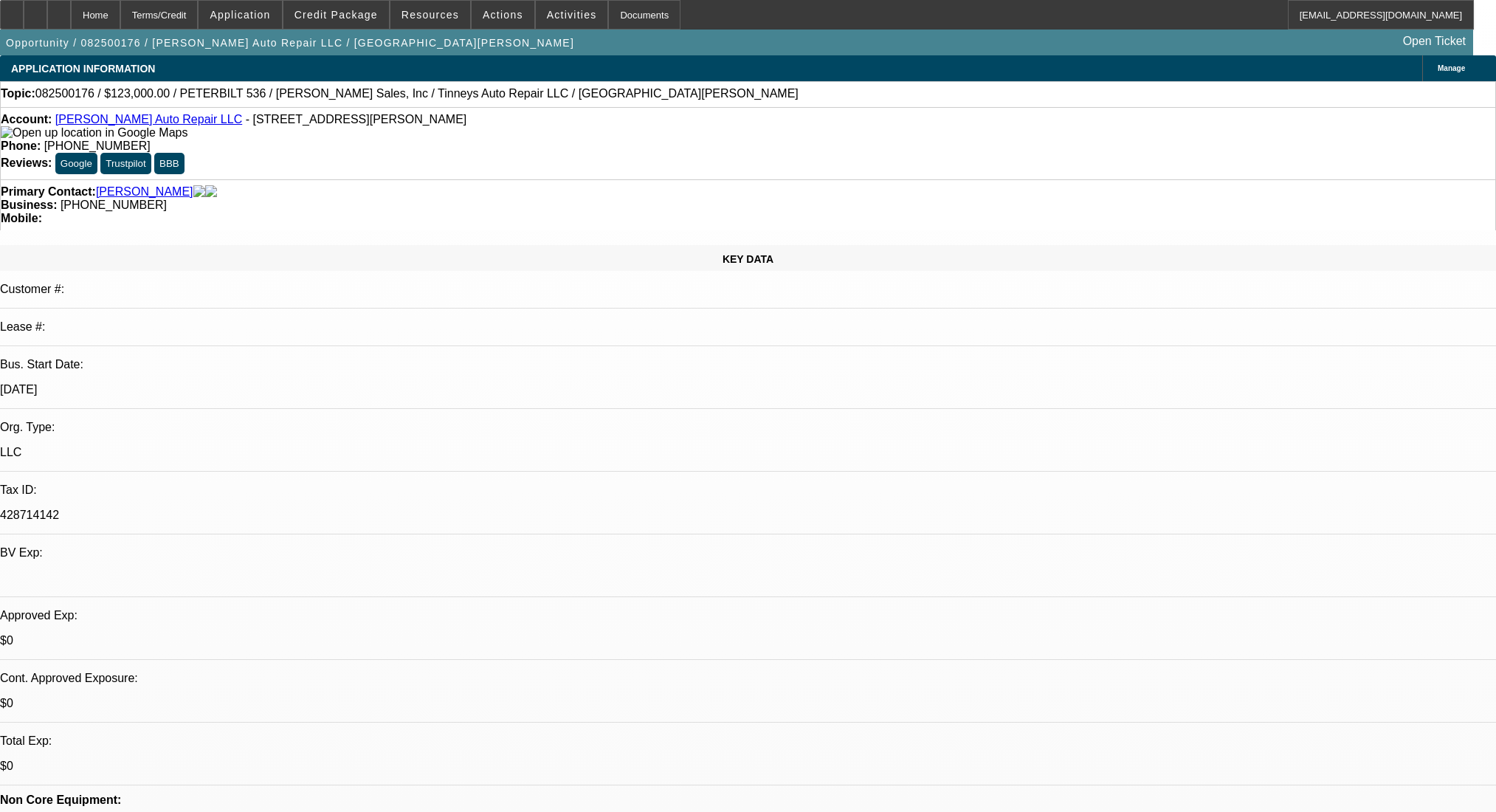
select select "0"
select select "2"
select select "0.1"
select select "4"
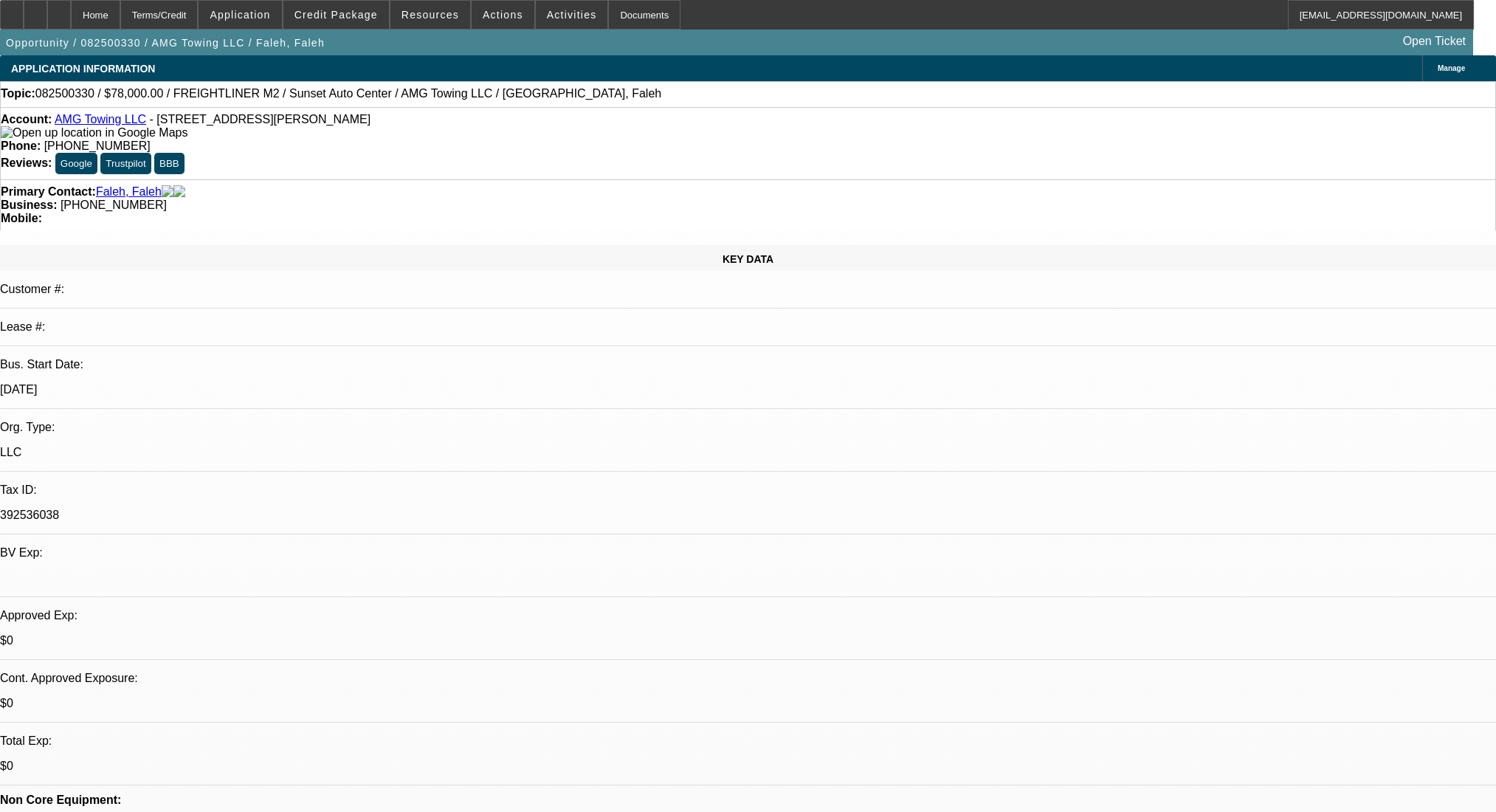
select select "0"
select select "2"
select select "0"
select select "6"
